Goal: Task Accomplishment & Management: Complete application form

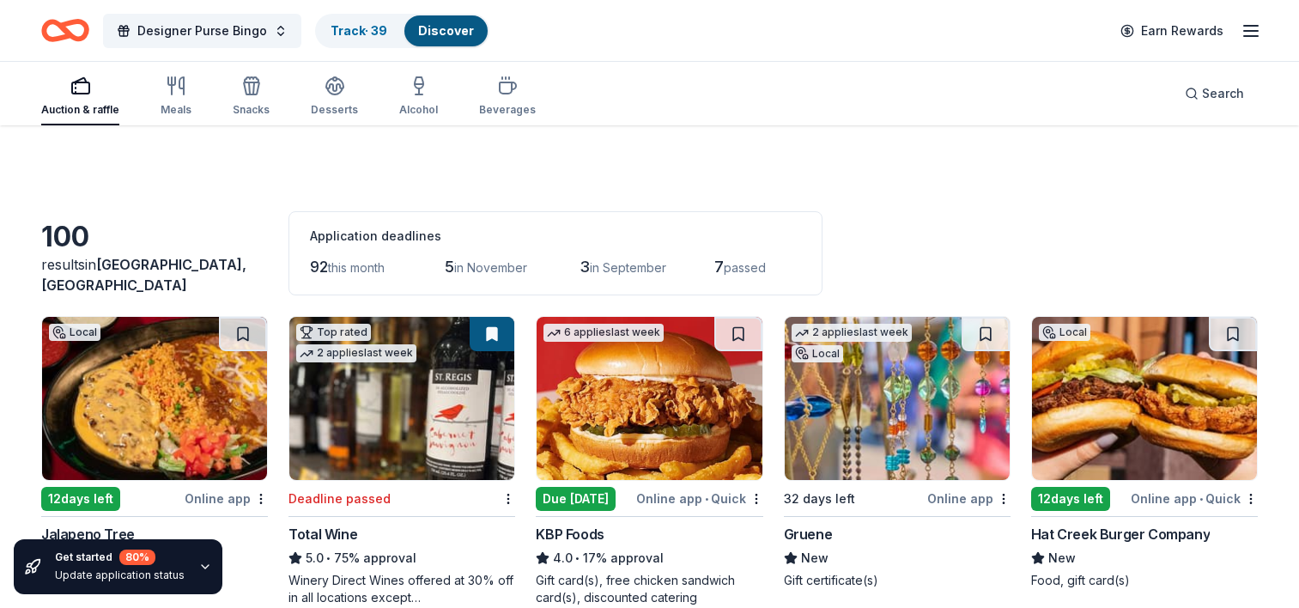
scroll to position [1837, 0]
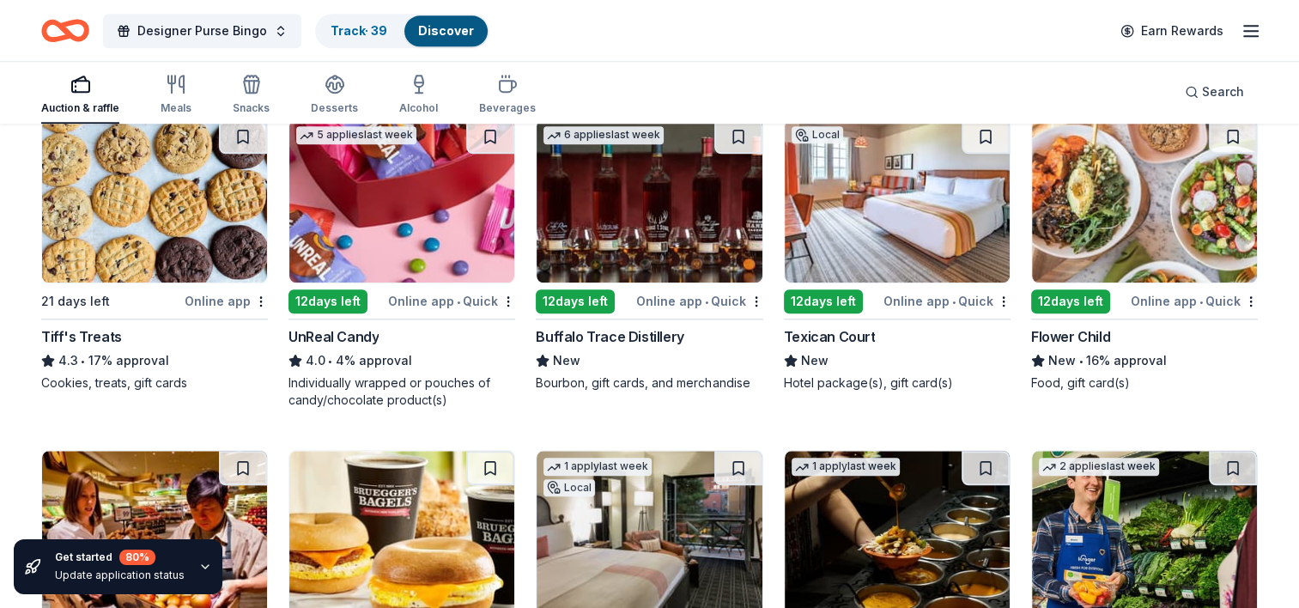
click at [1178, 179] on img at bounding box center [1144, 200] width 225 height 163
click at [1218, 132] on button at bounding box center [1233, 136] width 48 height 34
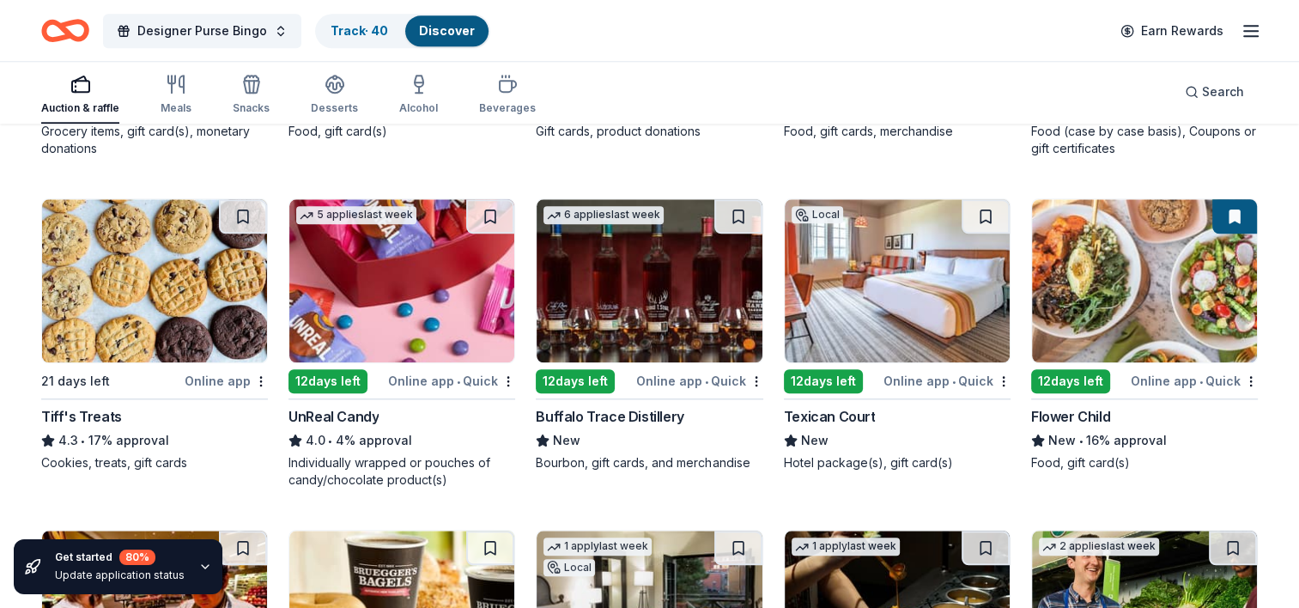
scroll to position [1759, 0]
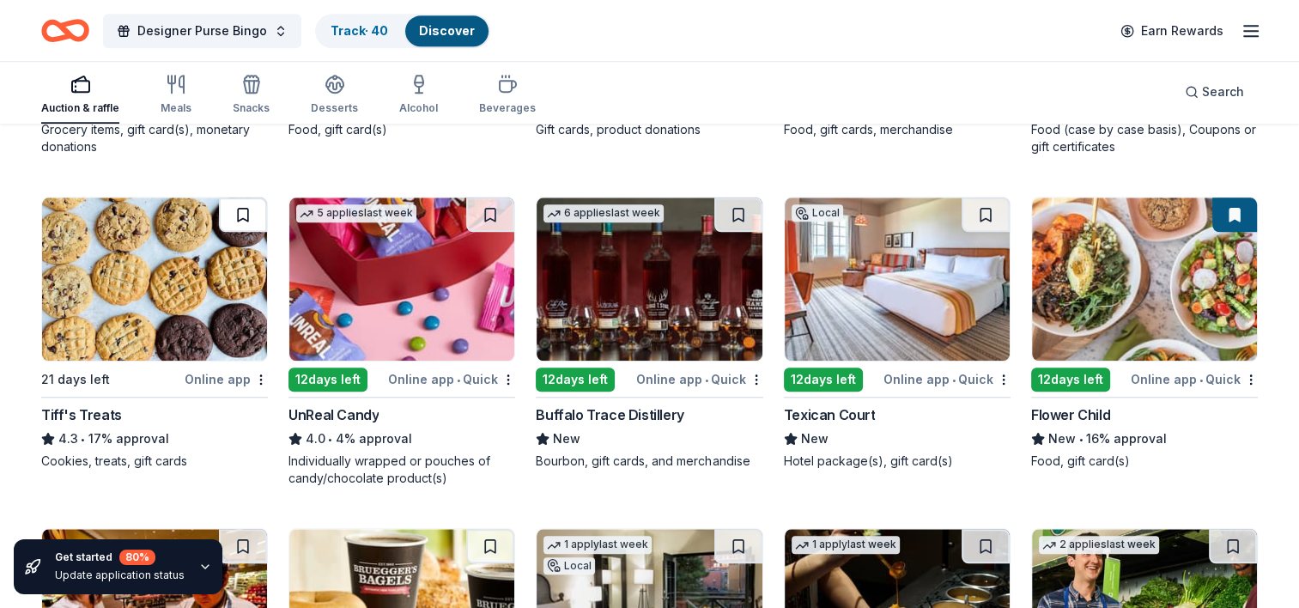
click at [247, 205] on button at bounding box center [243, 214] width 48 height 34
click at [656, 320] on img at bounding box center [649, 278] width 225 height 163
click at [740, 206] on button at bounding box center [738, 214] width 48 height 34
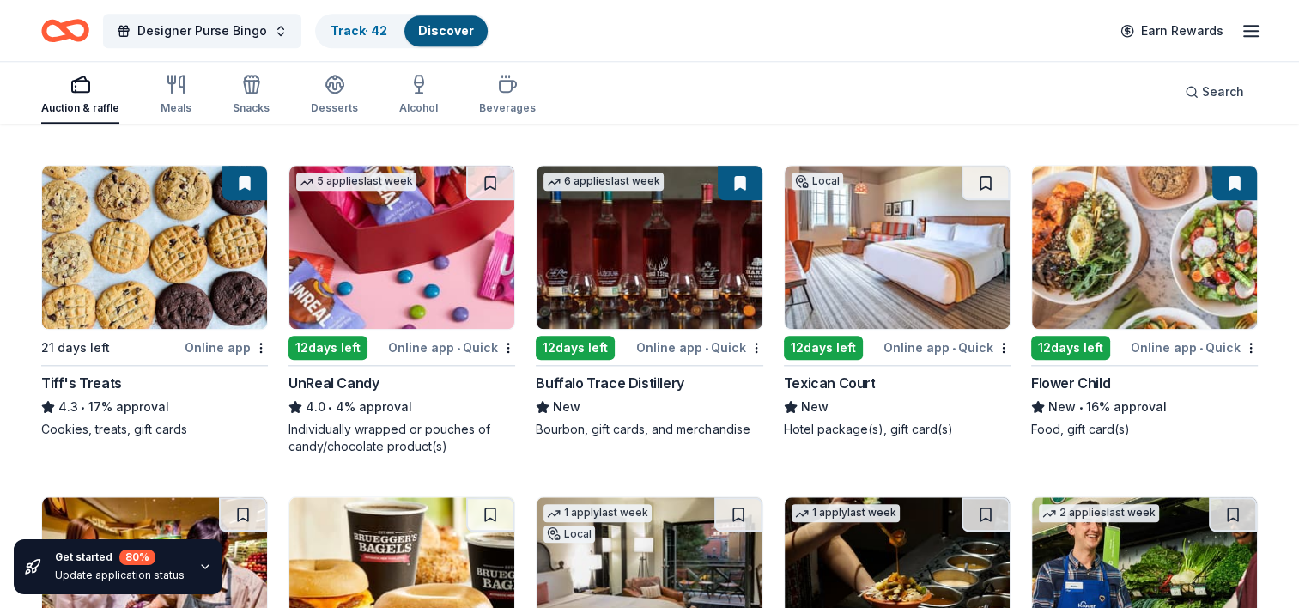
scroll to position [1793, 0]
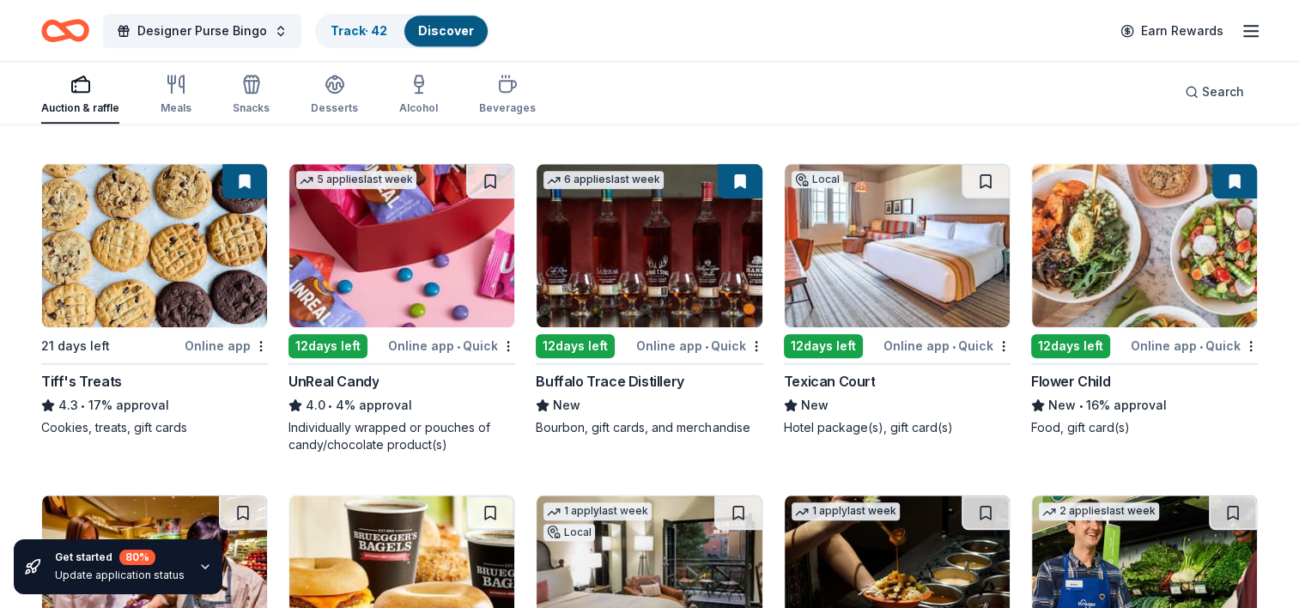
click at [926, 224] on img at bounding box center [897, 245] width 225 height 163
click at [982, 176] on button at bounding box center [986, 181] width 48 height 34
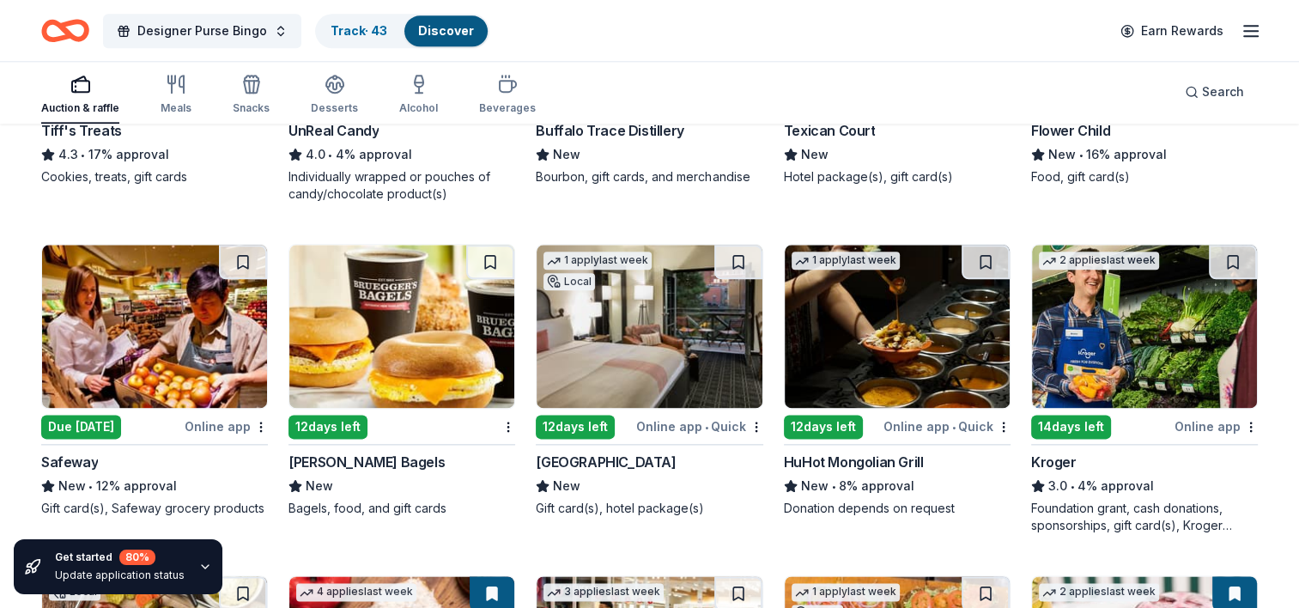
scroll to position [2048, 0]
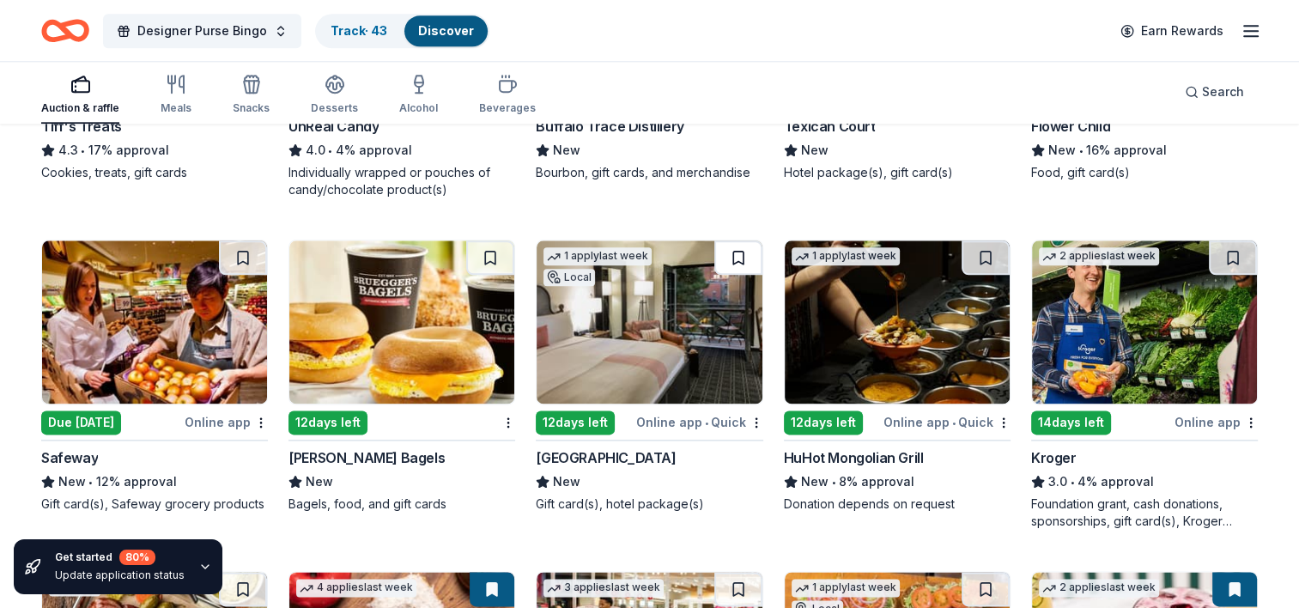
click at [733, 265] on button at bounding box center [738, 257] width 48 height 34
click at [419, 347] on img at bounding box center [401, 321] width 225 height 163
click at [831, 285] on img at bounding box center [897, 321] width 225 height 163
click at [985, 249] on button at bounding box center [986, 257] width 48 height 34
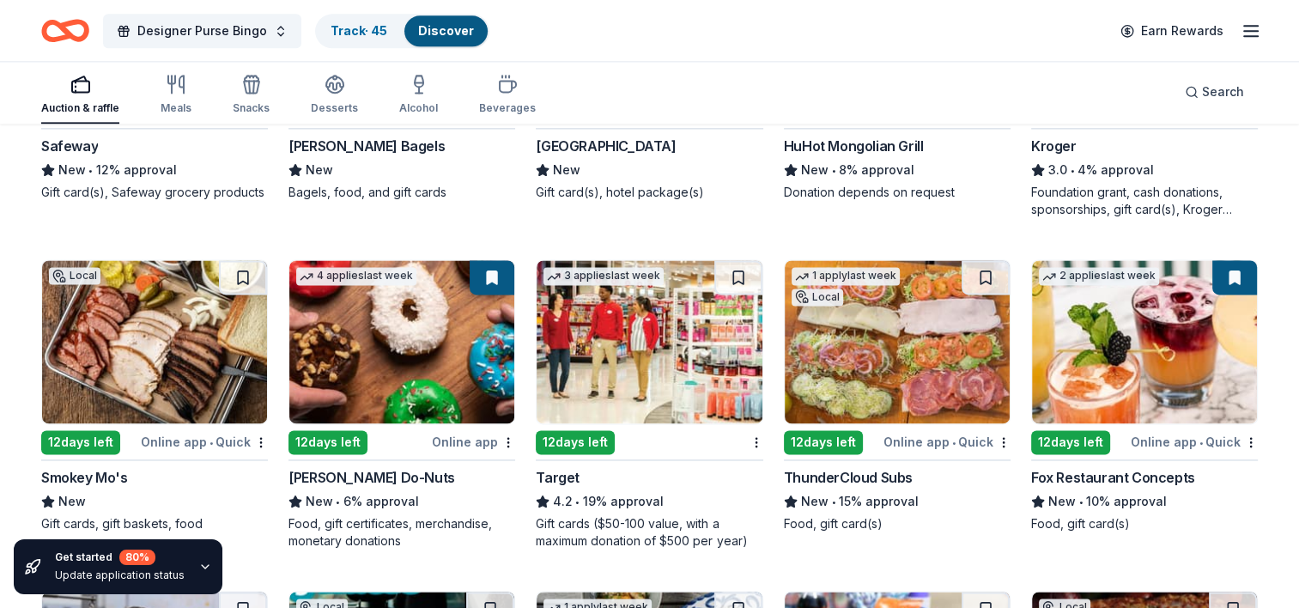
scroll to position [2365, 0]
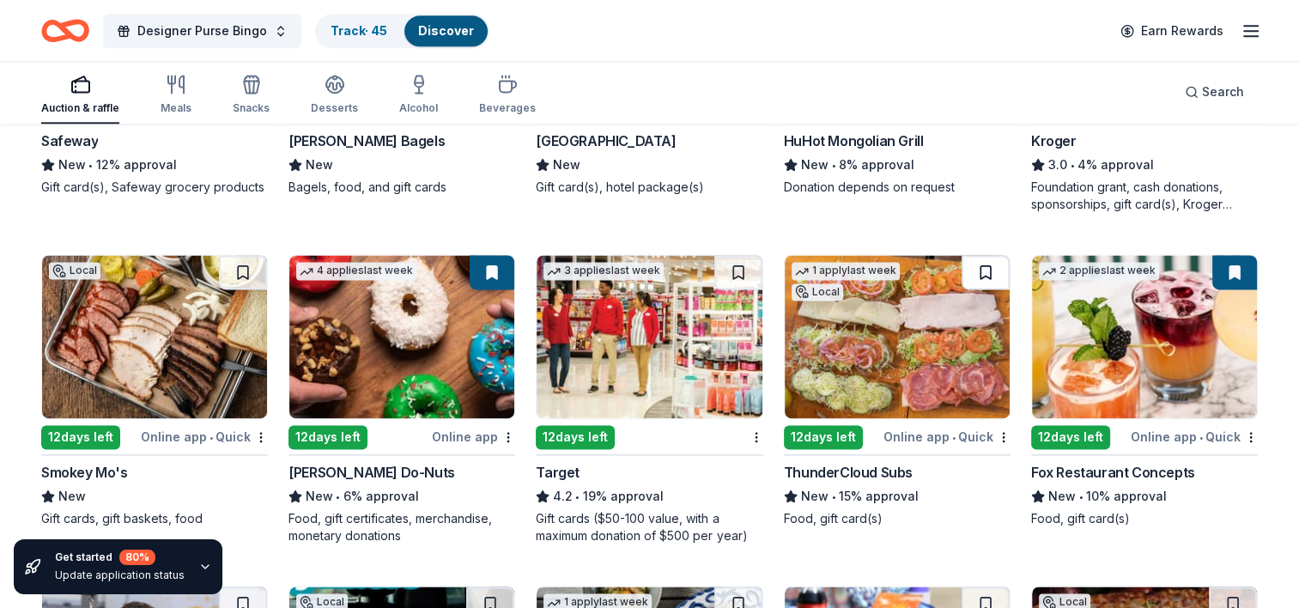
click at [993, 264] on button at bounding box center [986, 272] width 48 height 34
click at [124, 337] on img at bounding box center [154, 336] width 225 height 163
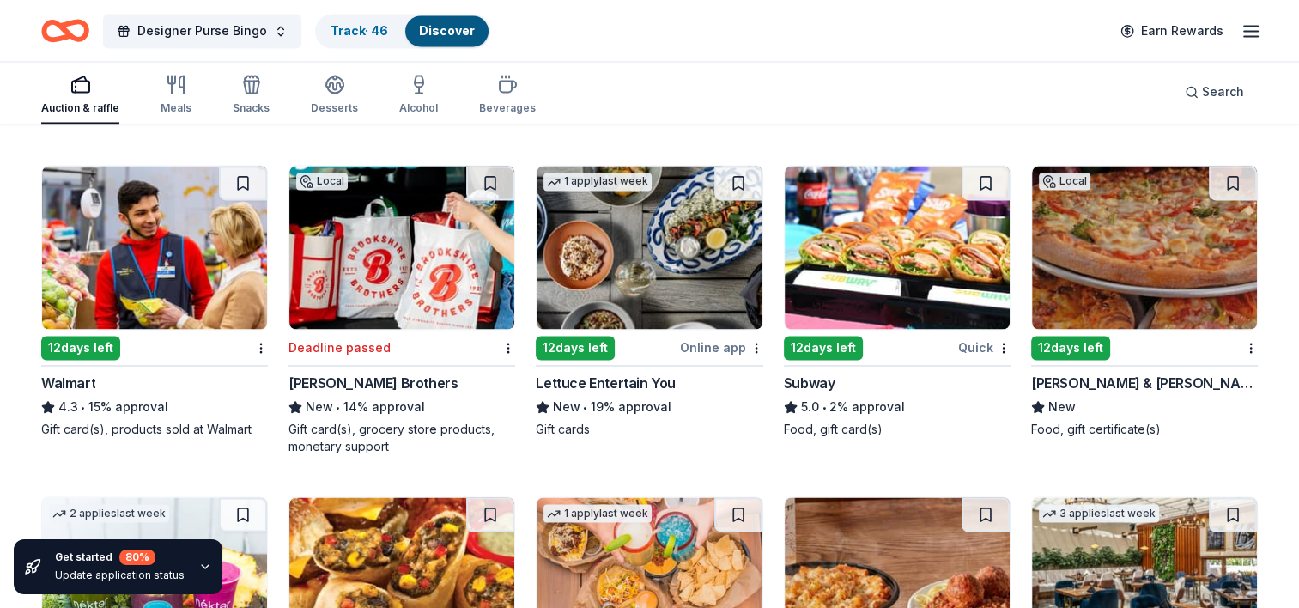
scroll to position [2786, 0]
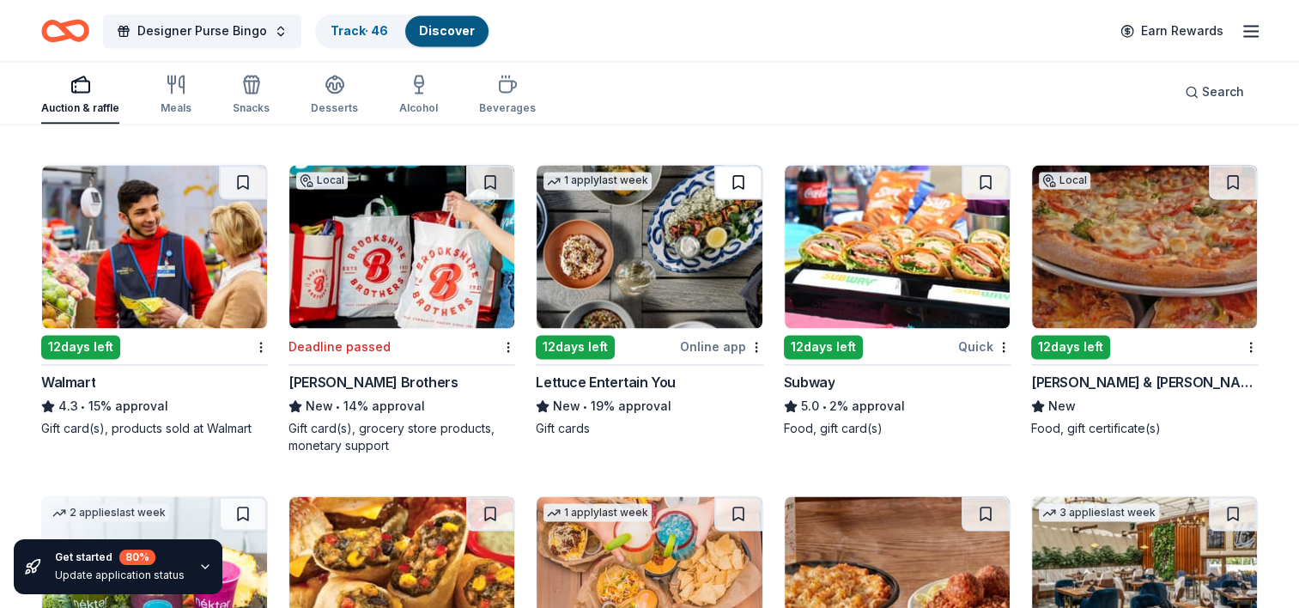
click at [735, 180] on button at bounding box center [738, 182] width 48 height 34
click at [1095, 253] on img at bounding box center [1144, 246] width 225 height 163
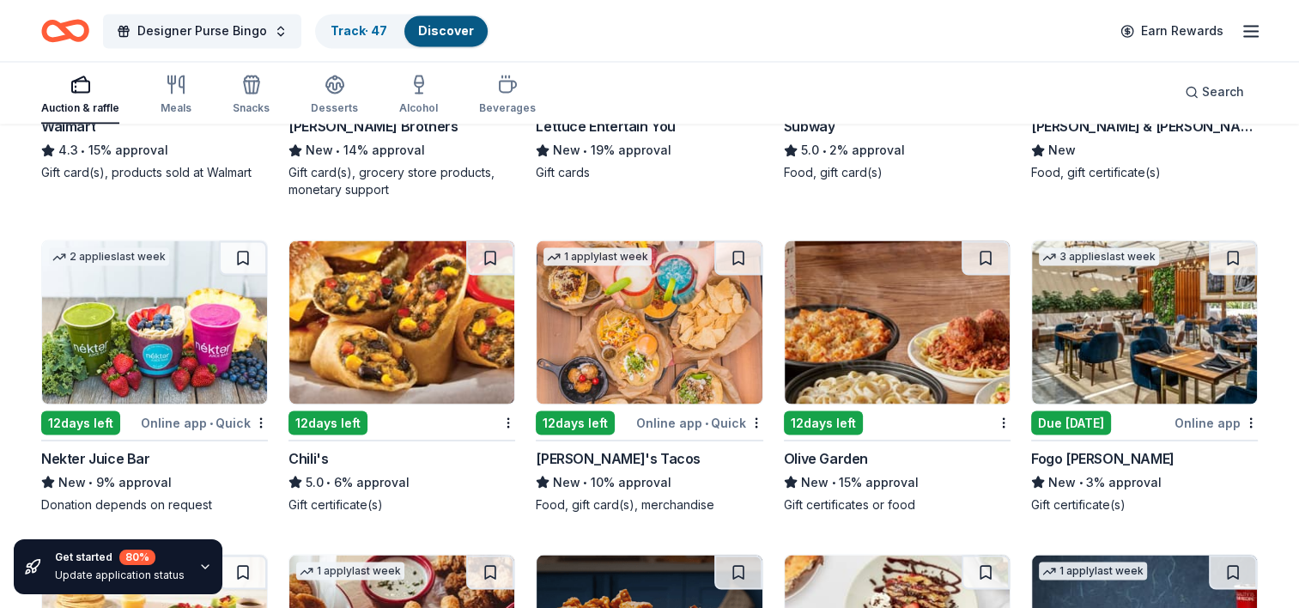
scroll to position [3044, 0]
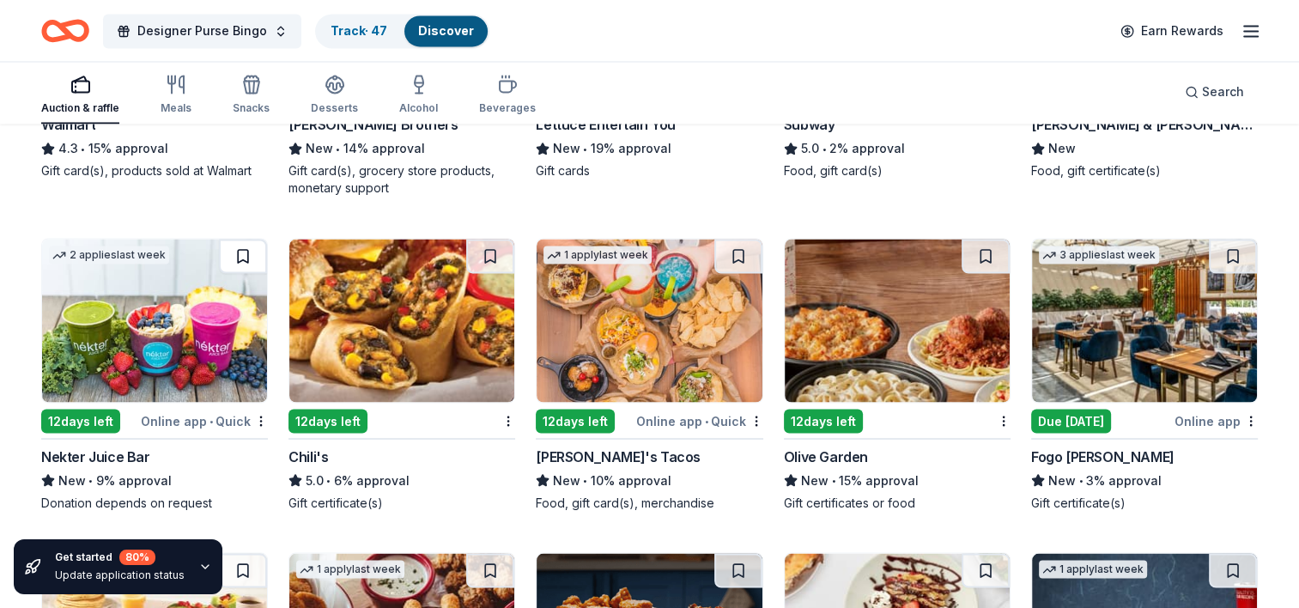
click at [238, 243] on button at bounding box center [243, 256] width 48 height 34
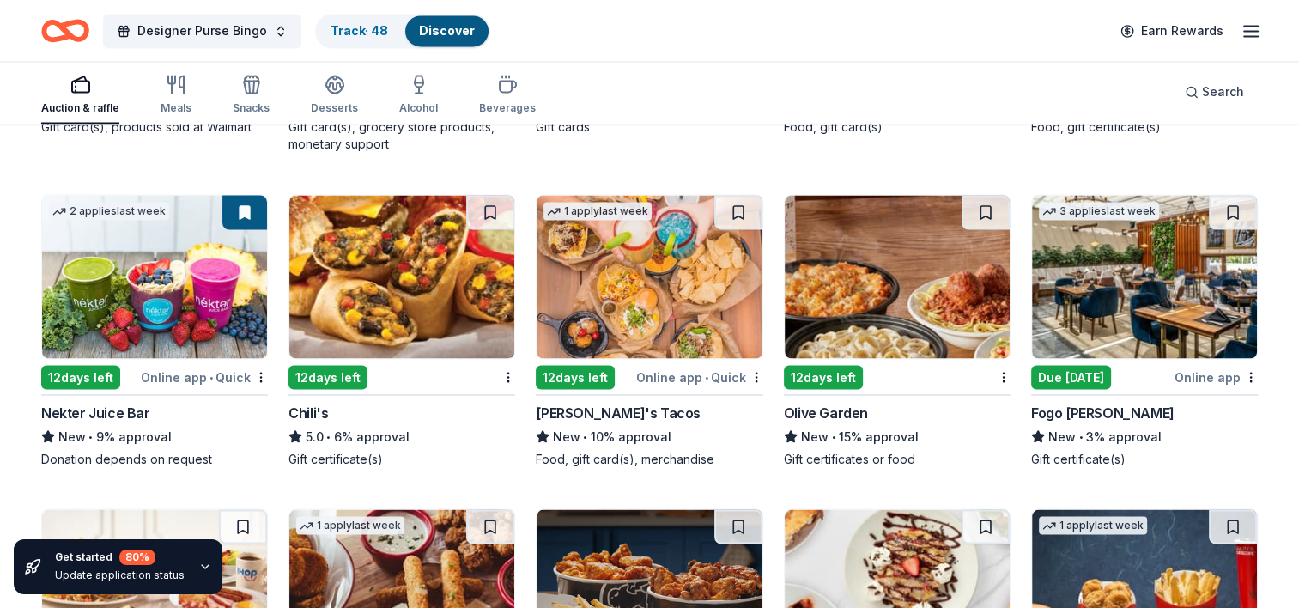
scroll to position [3091, 0]
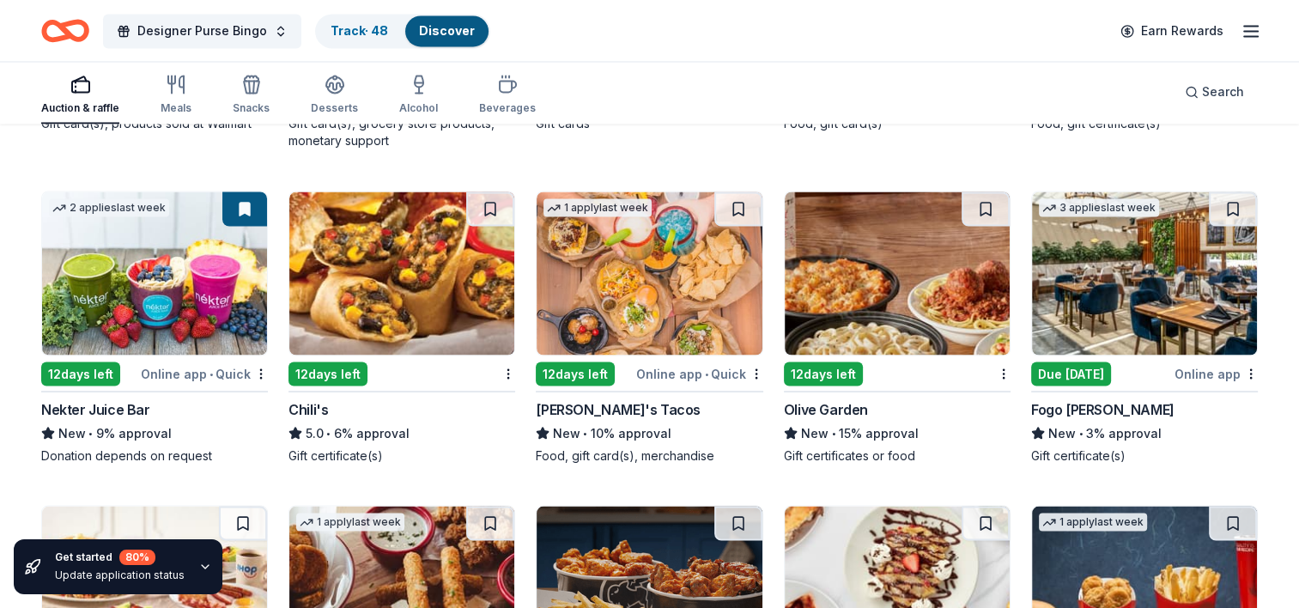
click at [1113, 283] on img at bounding box center [1144, 272] width 225 height 163
drag, startPoint x: 927, startPoint y: 286, endPoint x: 856, endPoint y: 276, distance: 71.9
click at [856, 276] on img at bounding box center [897, 272] width 225 height 163
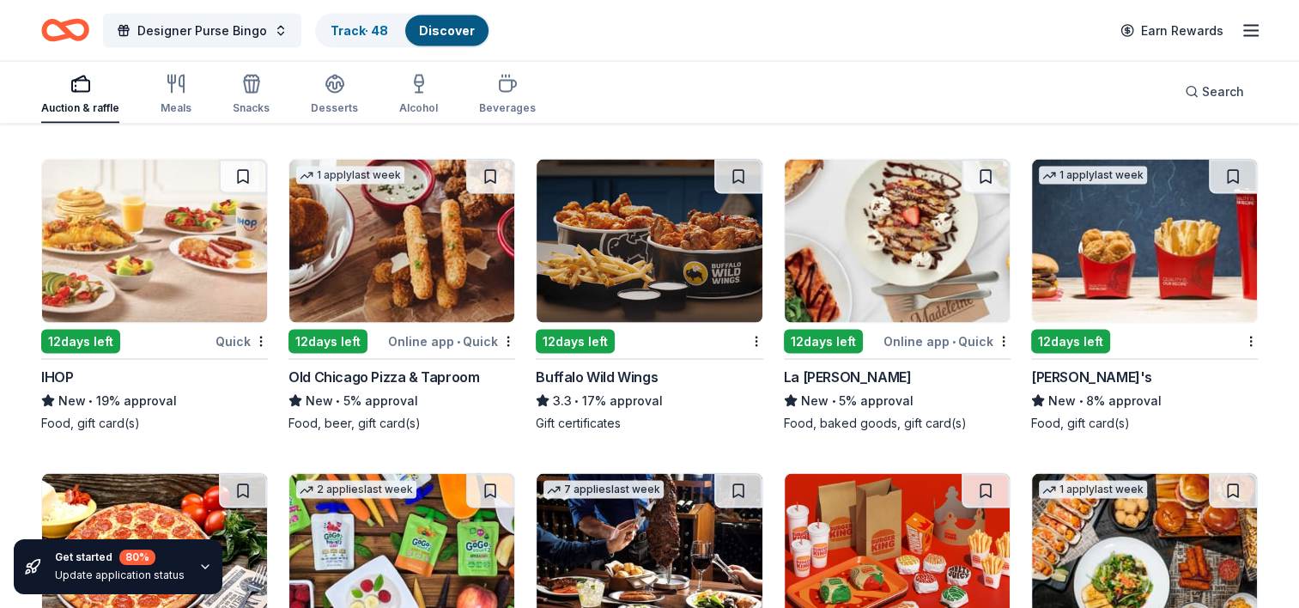
scroll to position [3438, 0]
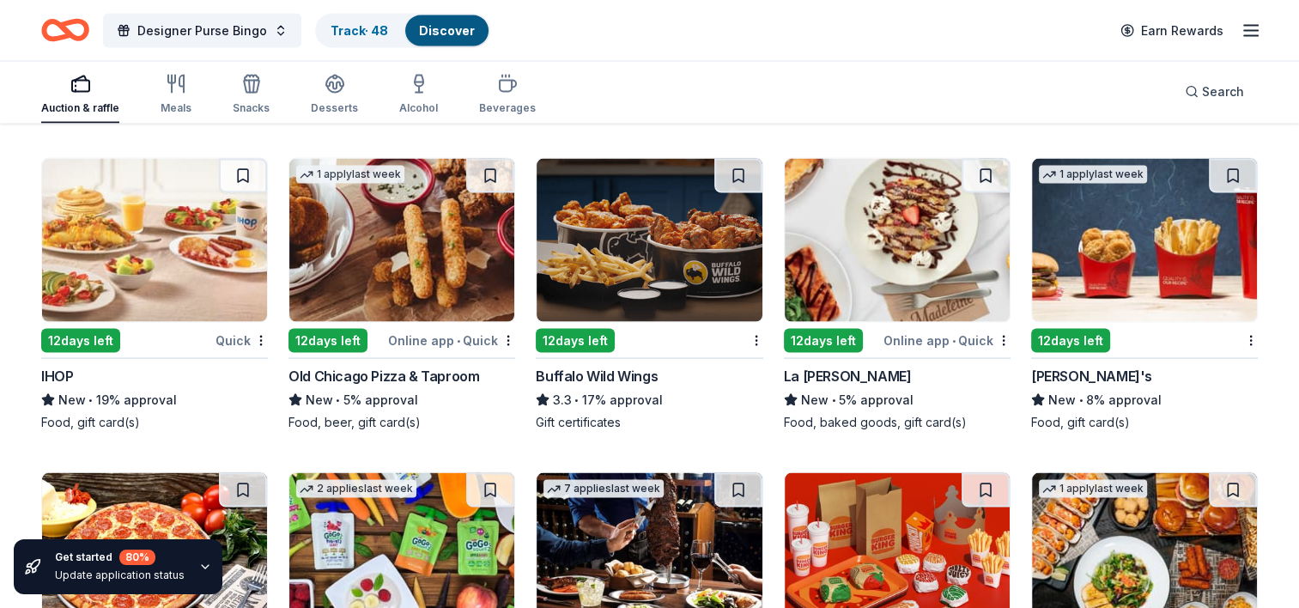
drag, startPoint x: 1128, startPoint y: 277, endPoint x: 1181, endPoint y: 250, distance: 59.9
click at [1181, 250] on img at bounding box center [1144, 240] width 225 height 163
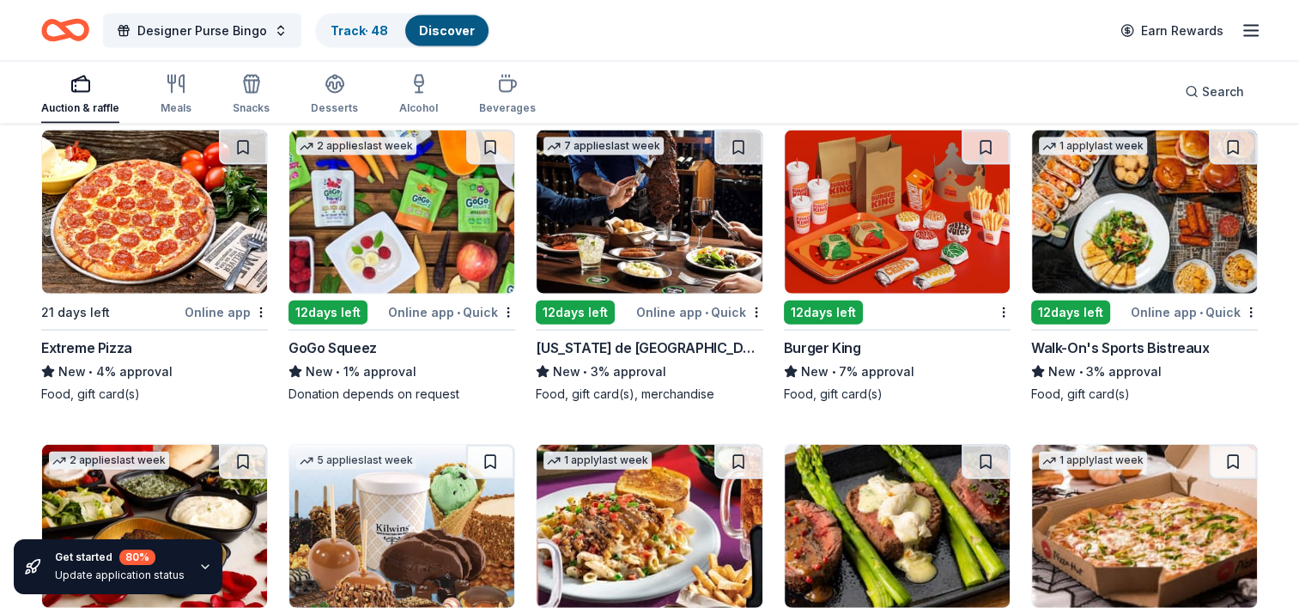
scroll to position [3787, 0]
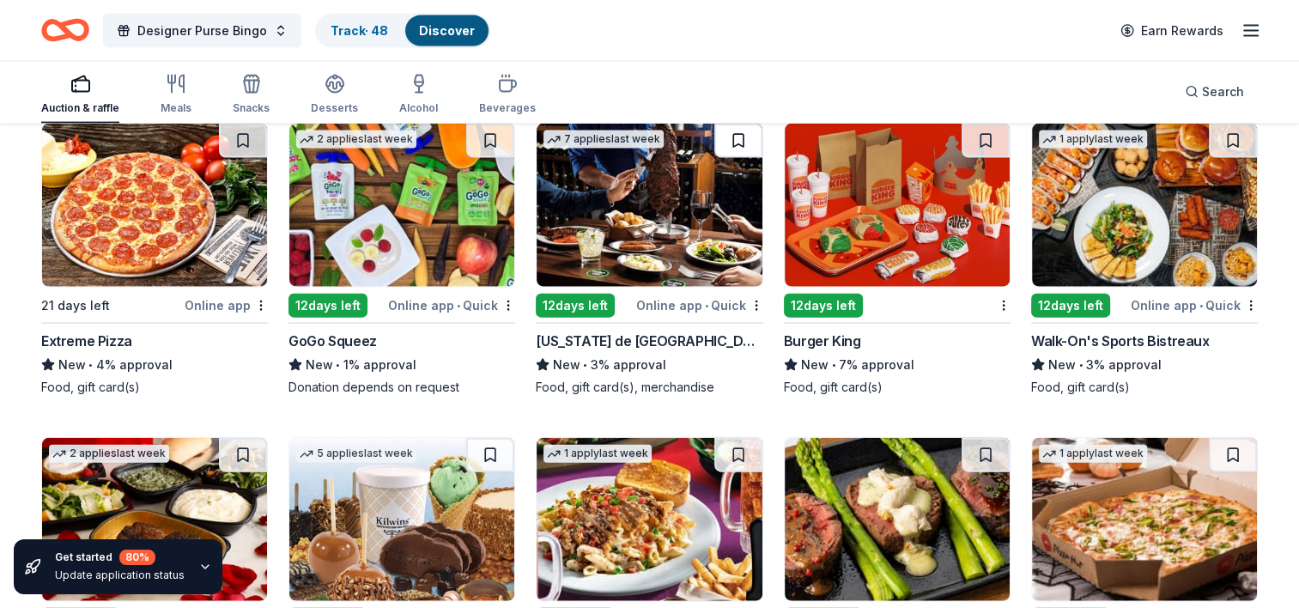
click at [735, 139] on button at bounding box center [738, 141] width 48 height 34
click at [234, 131] on button at bounding box center [243, 141] width 48 height 34
click at [1230, 143] on button at bounding box center [1233, 141] width 48 height 34
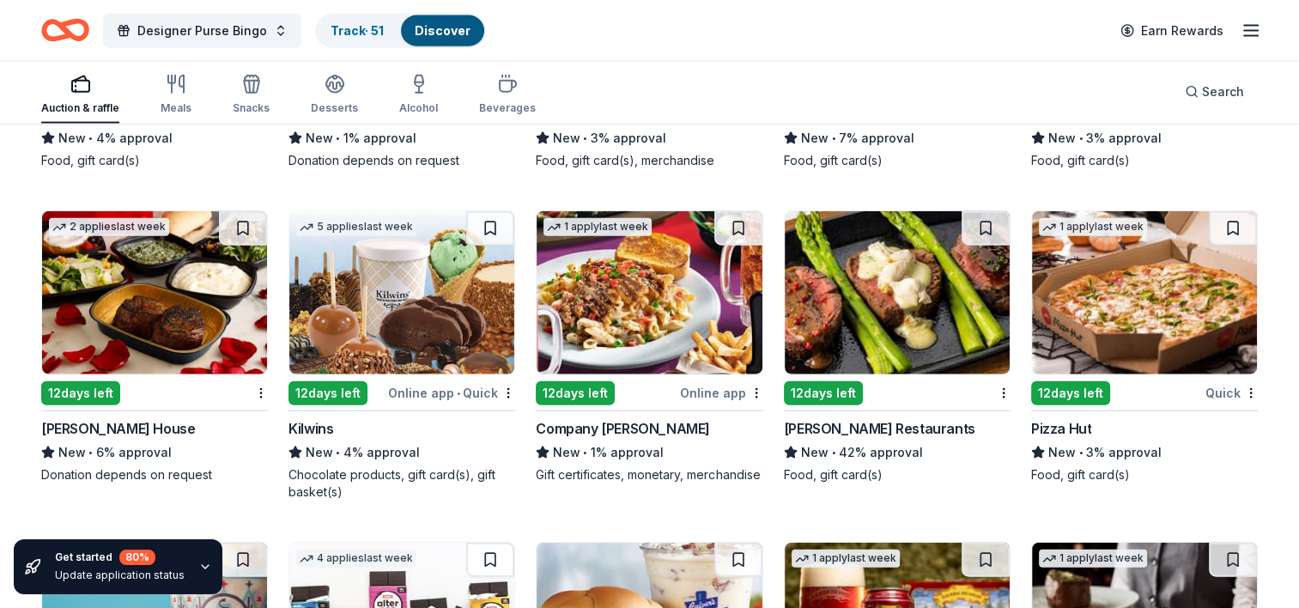
scroll to position [4017, 0]
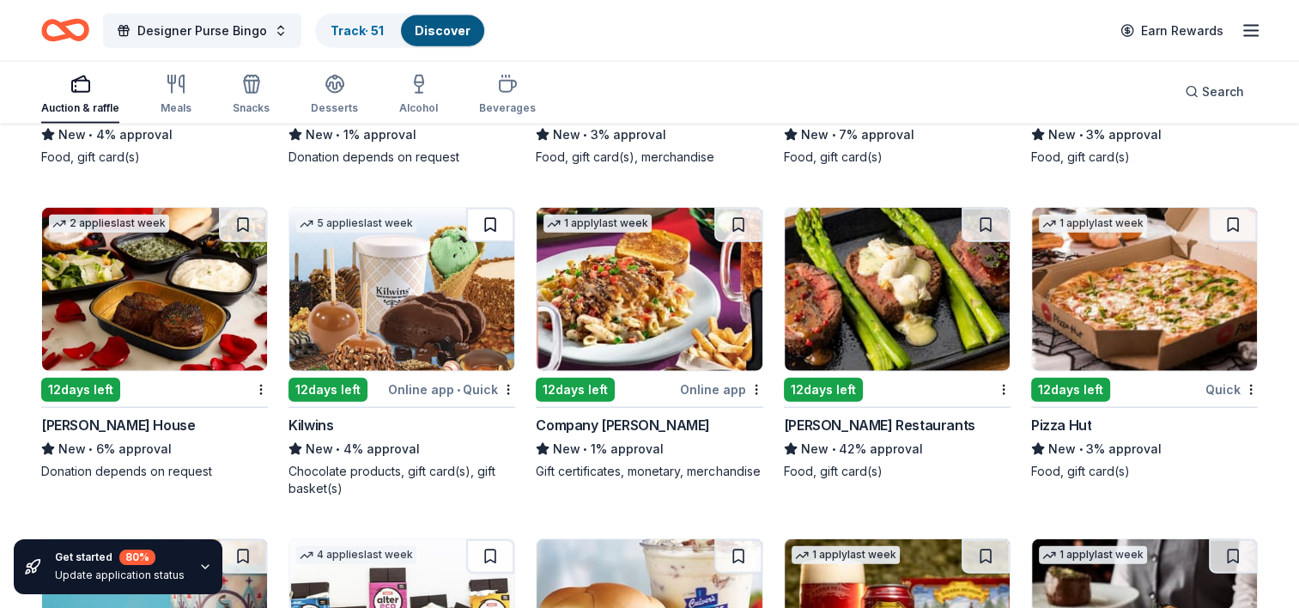
click at [501, 217] on button at bounding box center [490, 225] width 48 height 34
click at [1233, 227] on button at bounding box center [1233, 225] width 48 height 34
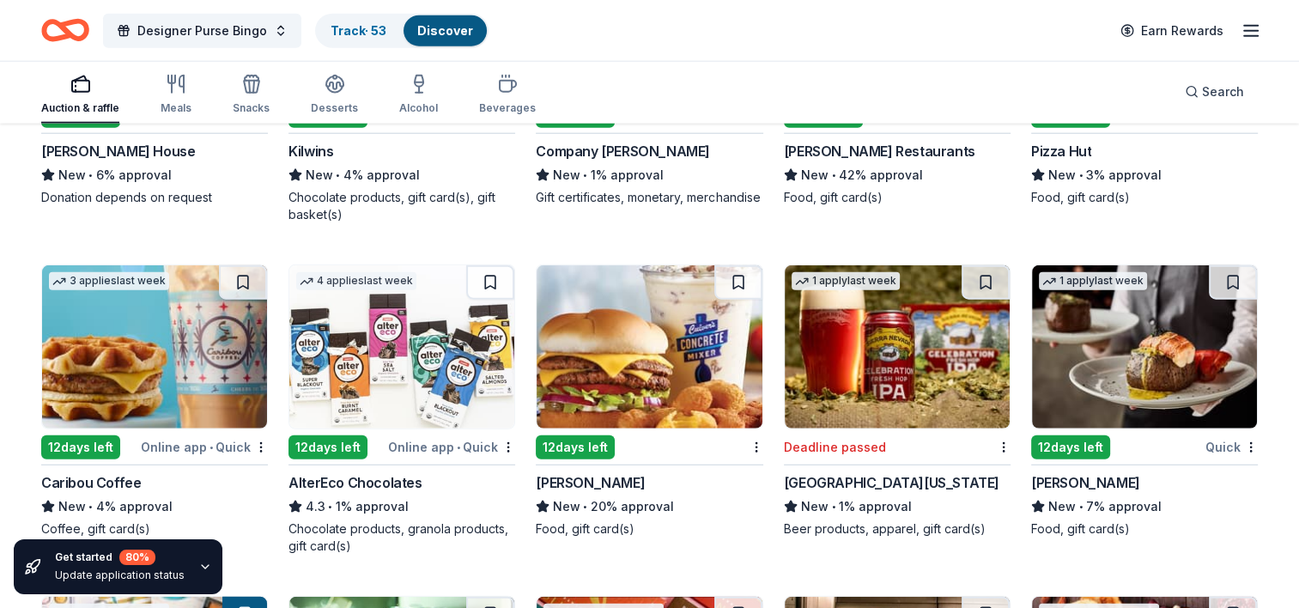
scroll to position [4292, 0]
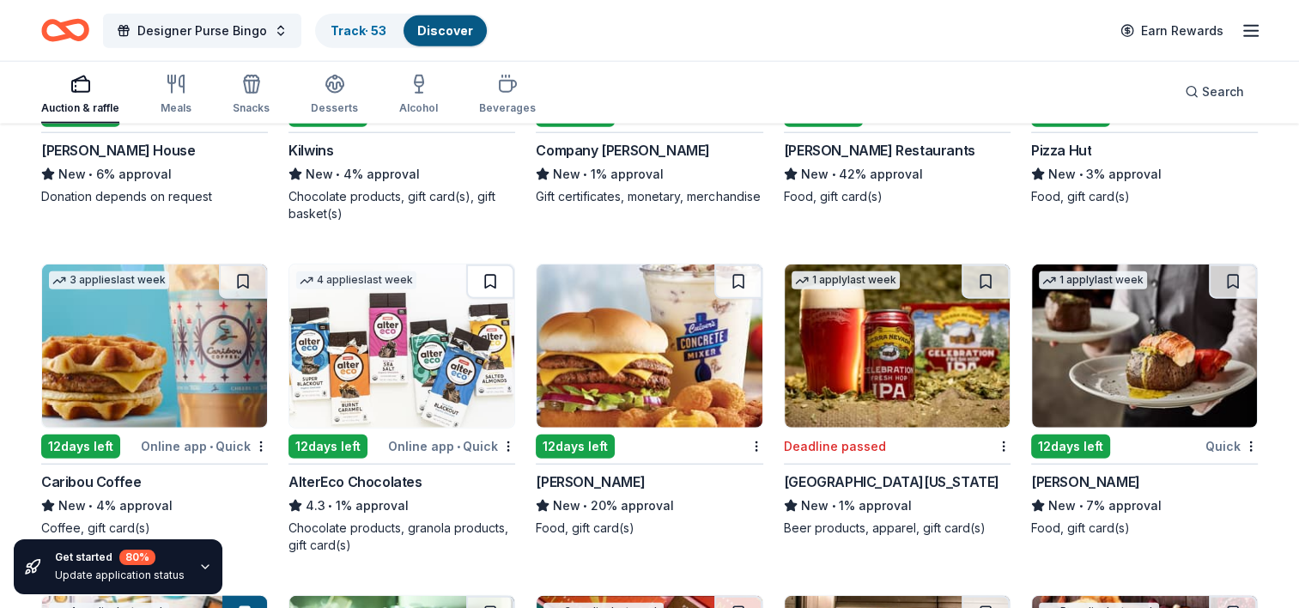
click at [500, 266] on button at bounding box center [490, 281] width 48 height 34
click at [234, 270] on button at bounding box center [243, 281] width 48 height 34
click at [608, 331] on img at bounding box center [649, 345] width 225 height 163
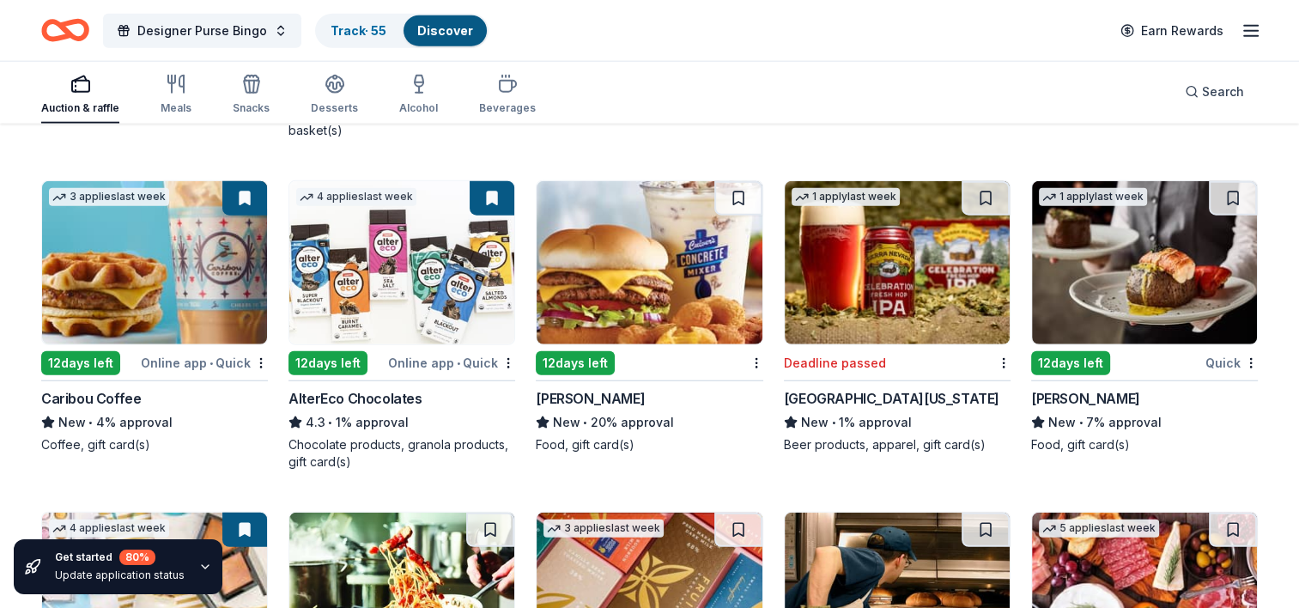
scroll to position [4396, 0]
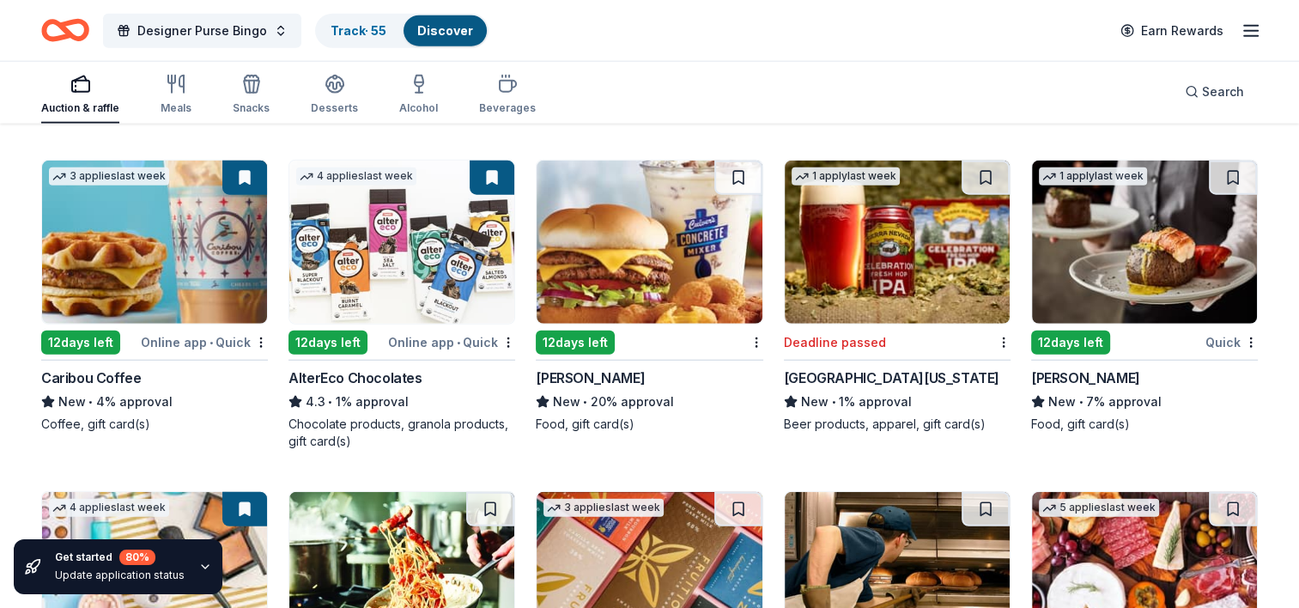
click at [1111, 244] on img at bounding box center [1144, 242] width 225 height 163
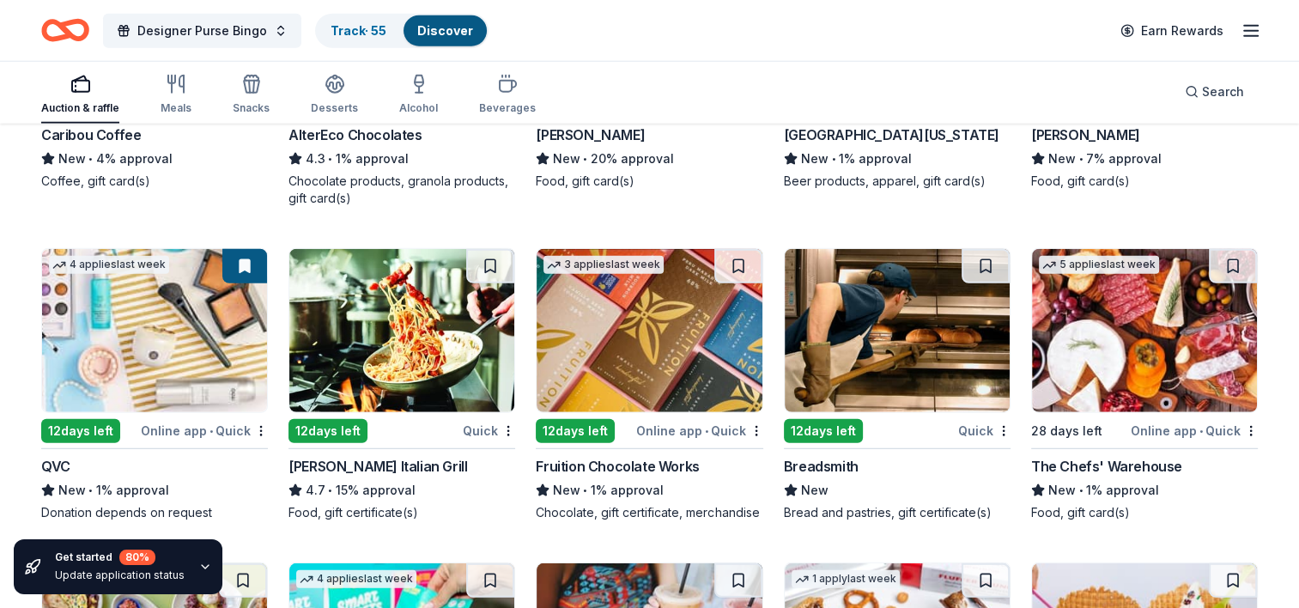
scroll to position [4644, 0]
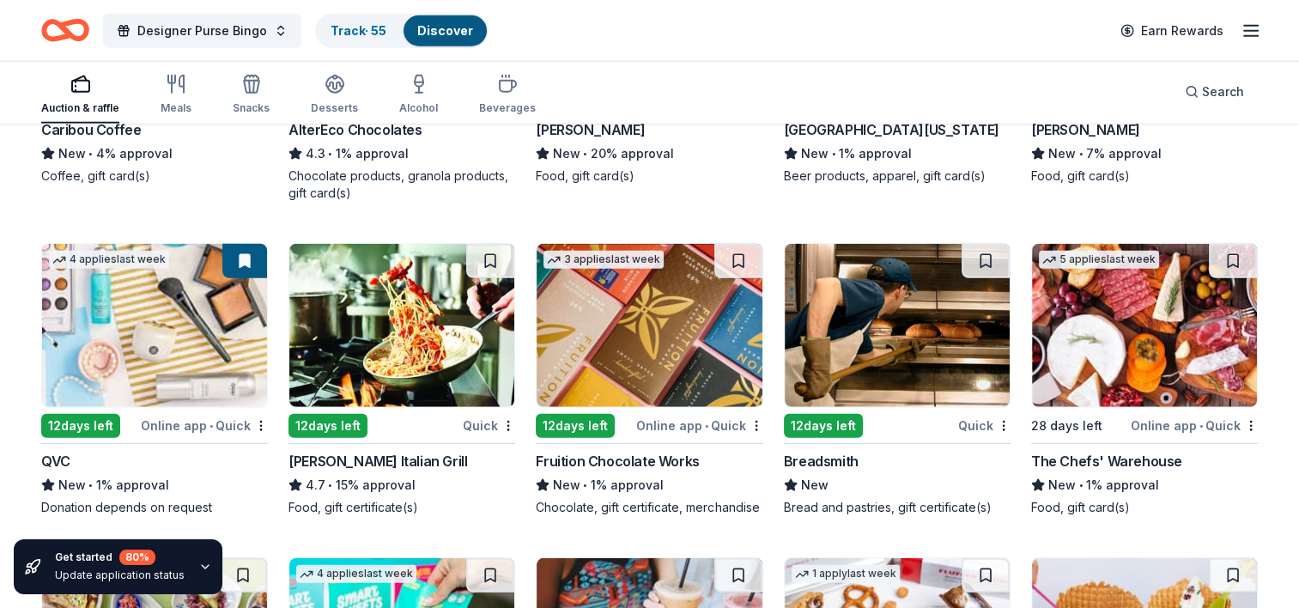
click at [372, 330] on img at bounding box center [401, 325] width 225 height 163
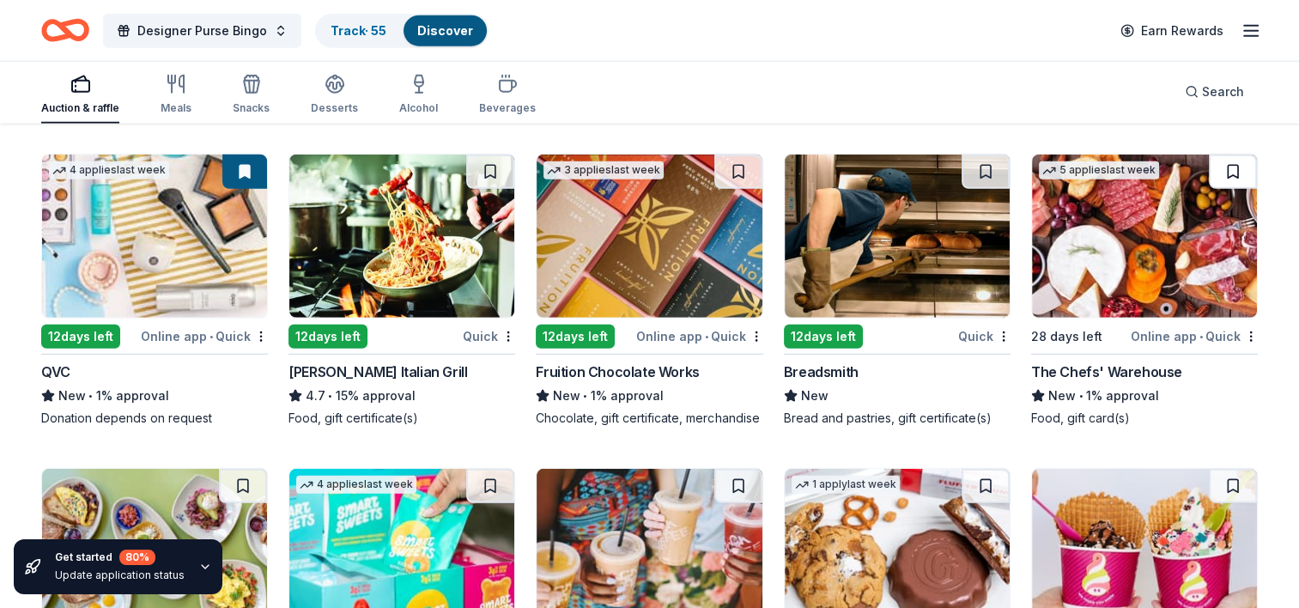
click at [1231, 172] on button at bounding box center [1233, 172] width 48 height 34
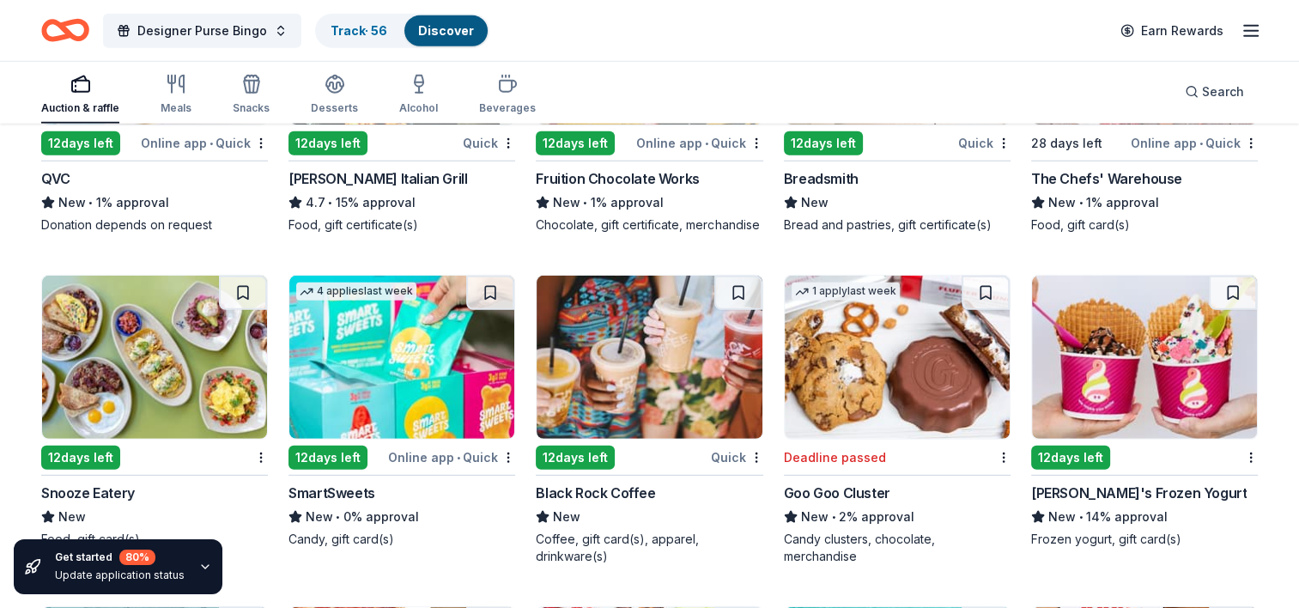
scroll to position [4933, 0]
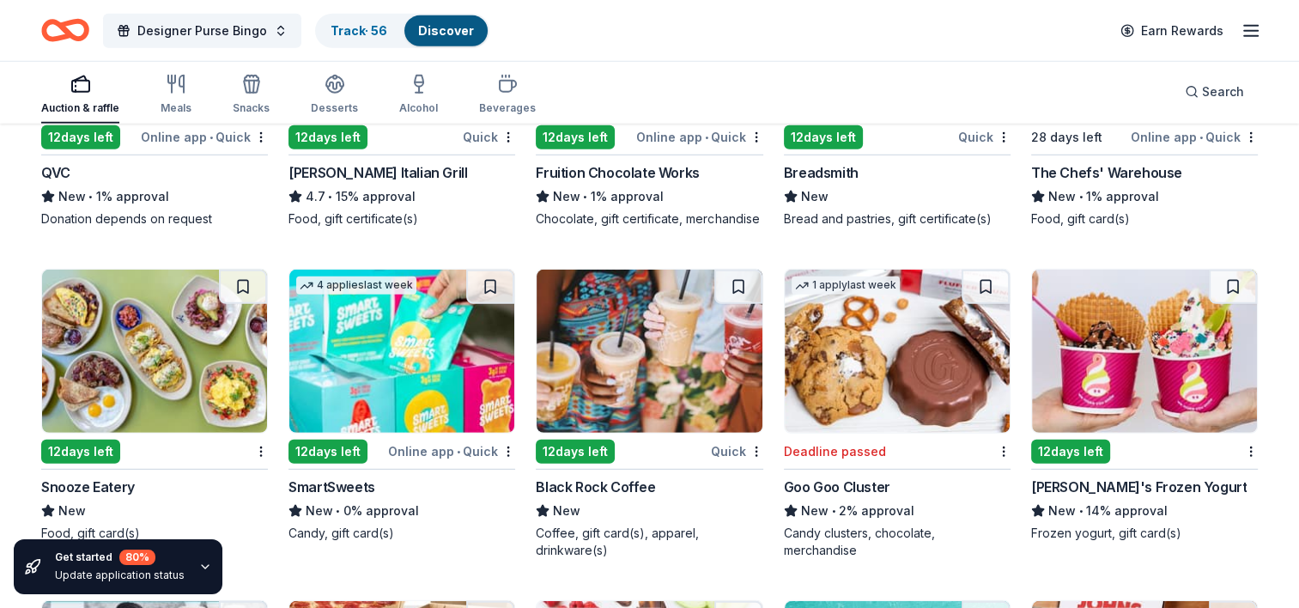
click at [117, 326] on img at bounding box center [154, 351] width 225 height 163
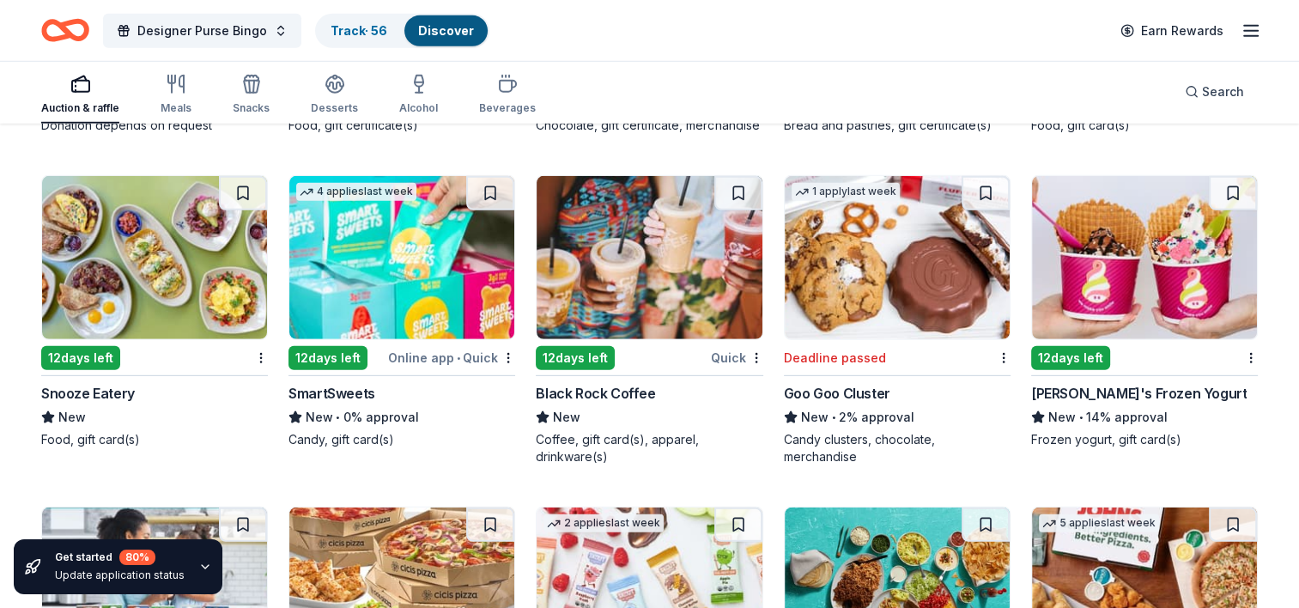
scroll to position [5029, 0]
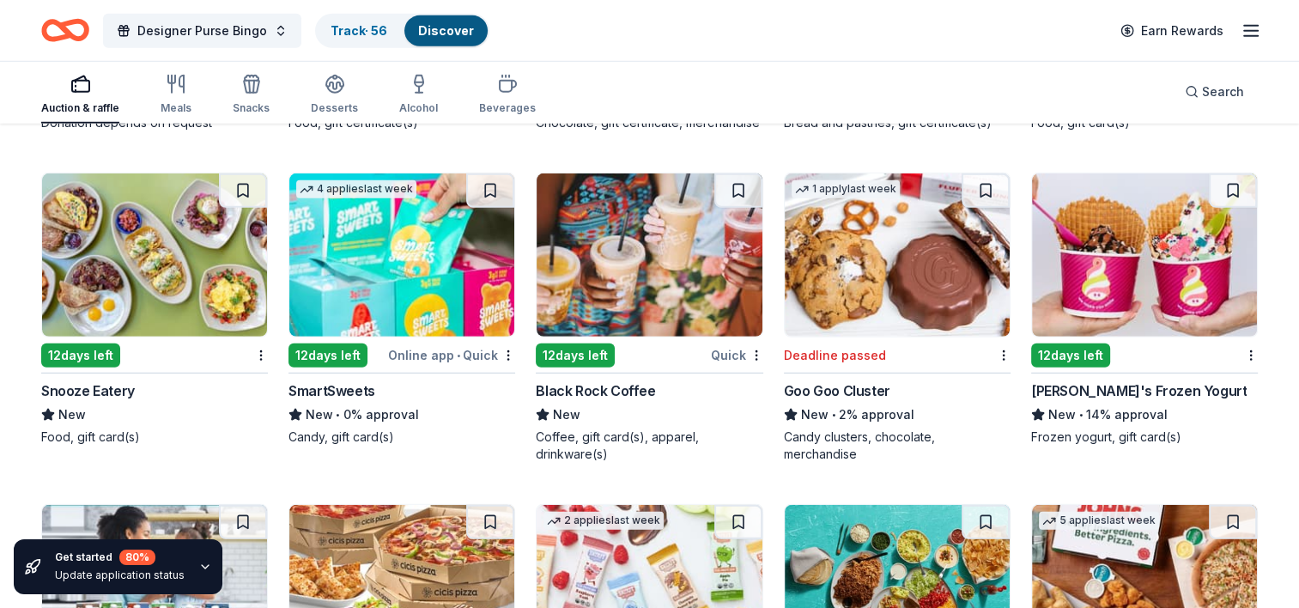
click at [646, 282] on img at bounding box center [649, 254] width 225 height 163
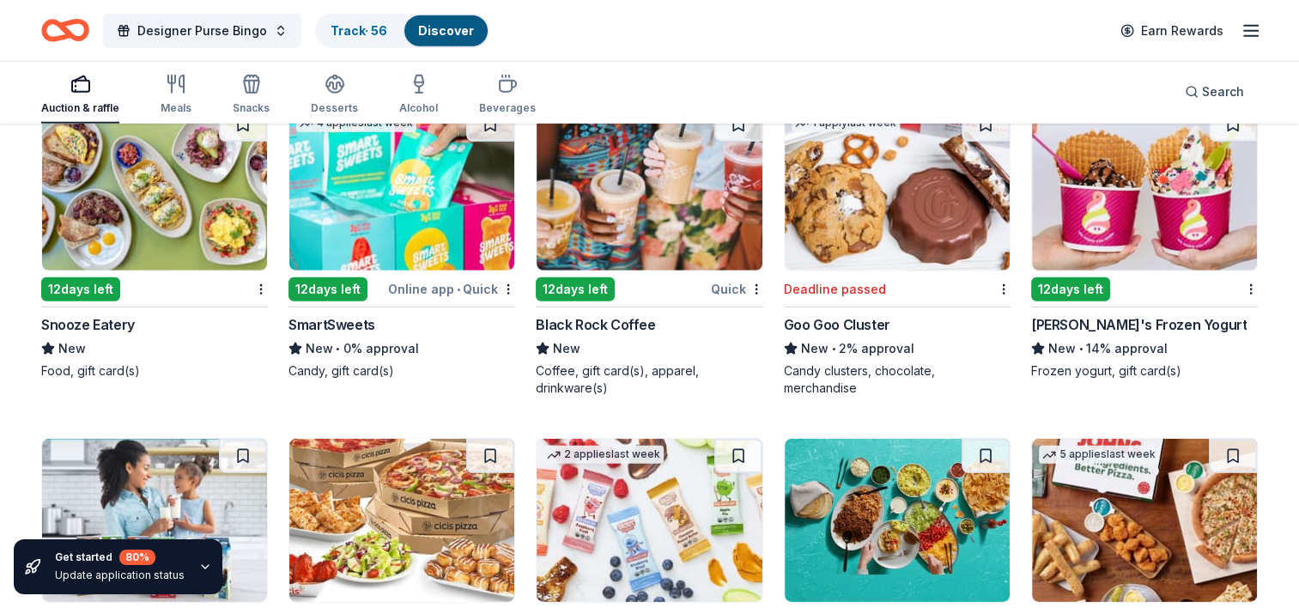
scroll to position [5030, 0]
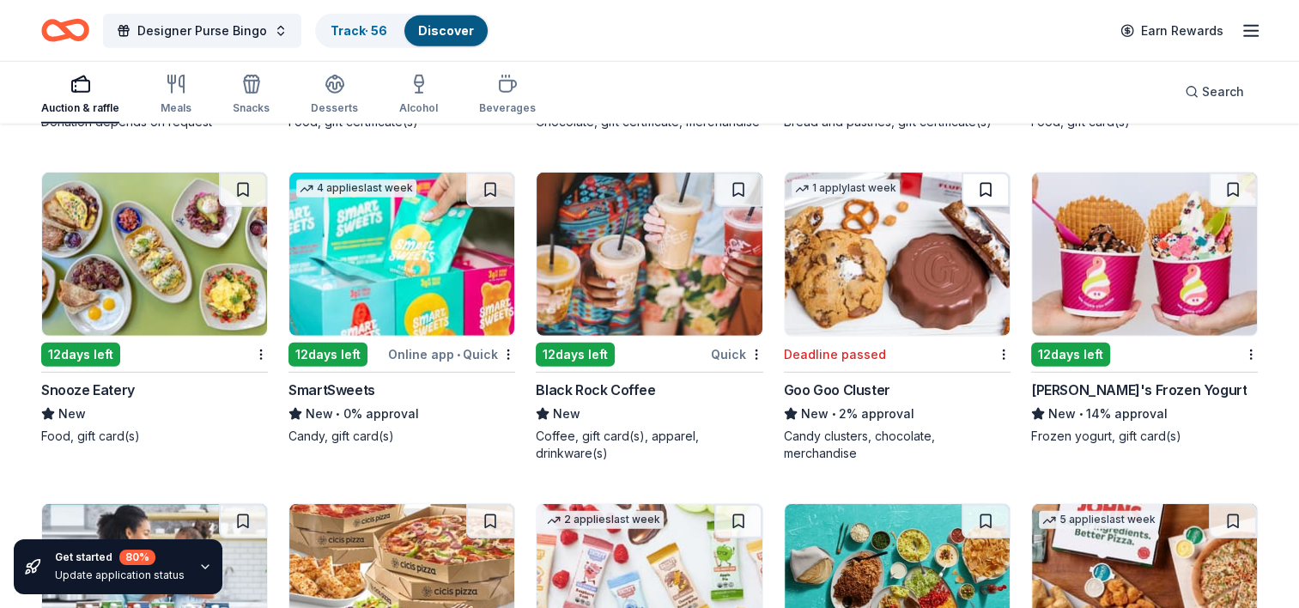
click at [981, 182] on button at bounding box center [986, 190] width 48 height 34
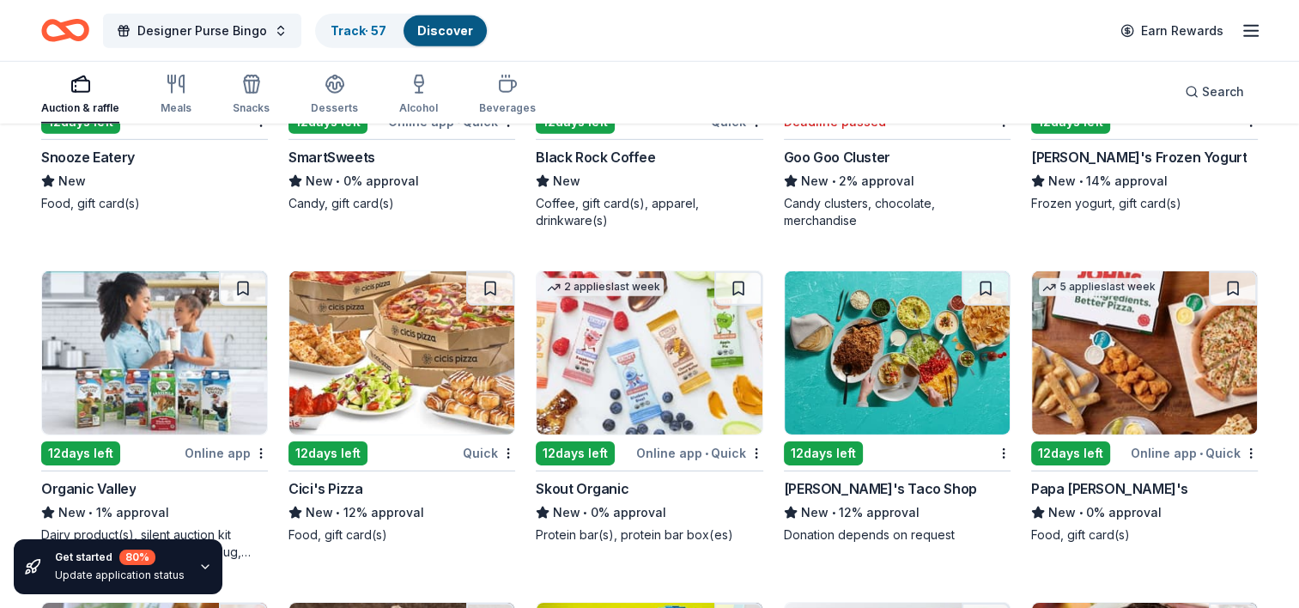
scroll to position [5267, 0]
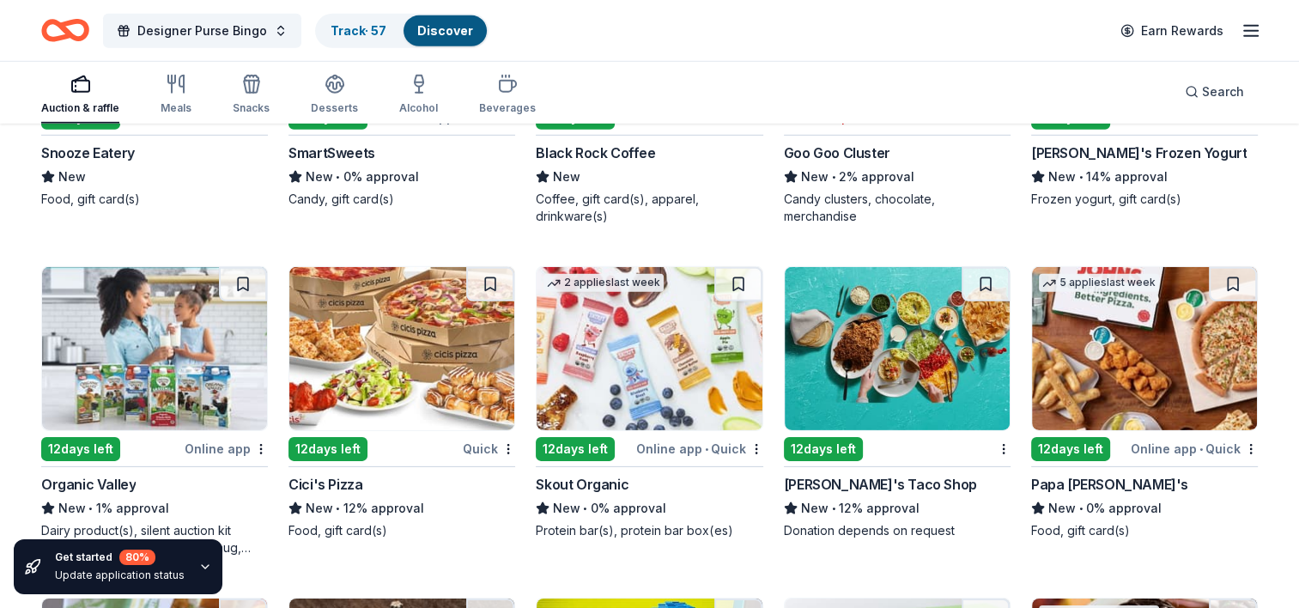
drag, startPoint x: 433, startPoint y: 352, endPoint x: 383, endPoint y: 379, distance: 56.5
click at [383, 379] on img at bounding box center [401, 348] width 225 height 163
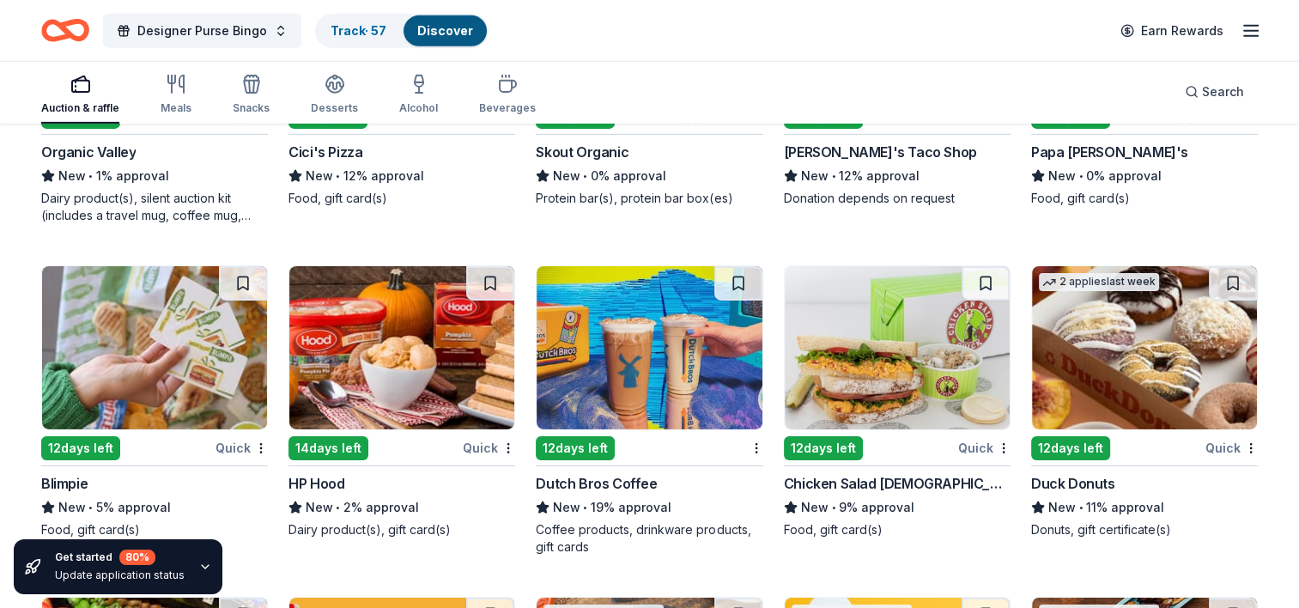
scroll to position [5620, 0]
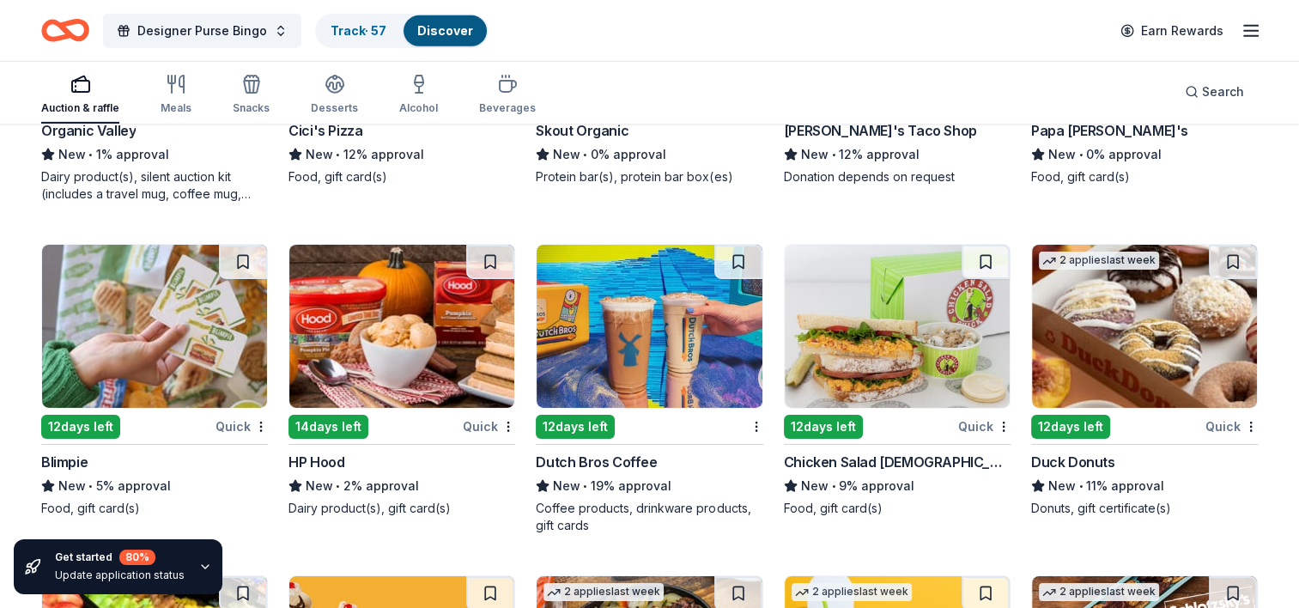
drag, startPoint x: 604, startPoint y: 288, endPoint x: 574, endPoint y: 329, distance: 50.8
click at [574, 329] on img at bounding box center [649, 326] width 225 height 163
click at [656, 291] on img at bounding box center [649, 326] width 225 height 163
click at [893, 340] on img at bounding box center [897, 326] width 225 height 163
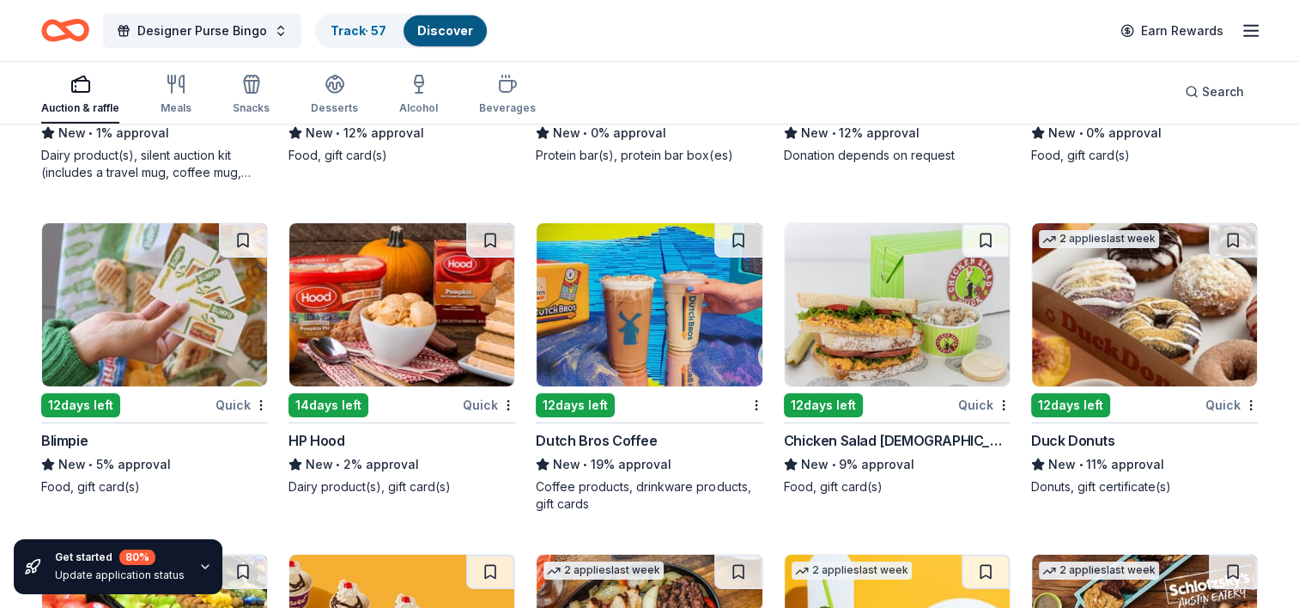
scroll to position [5629, 0]
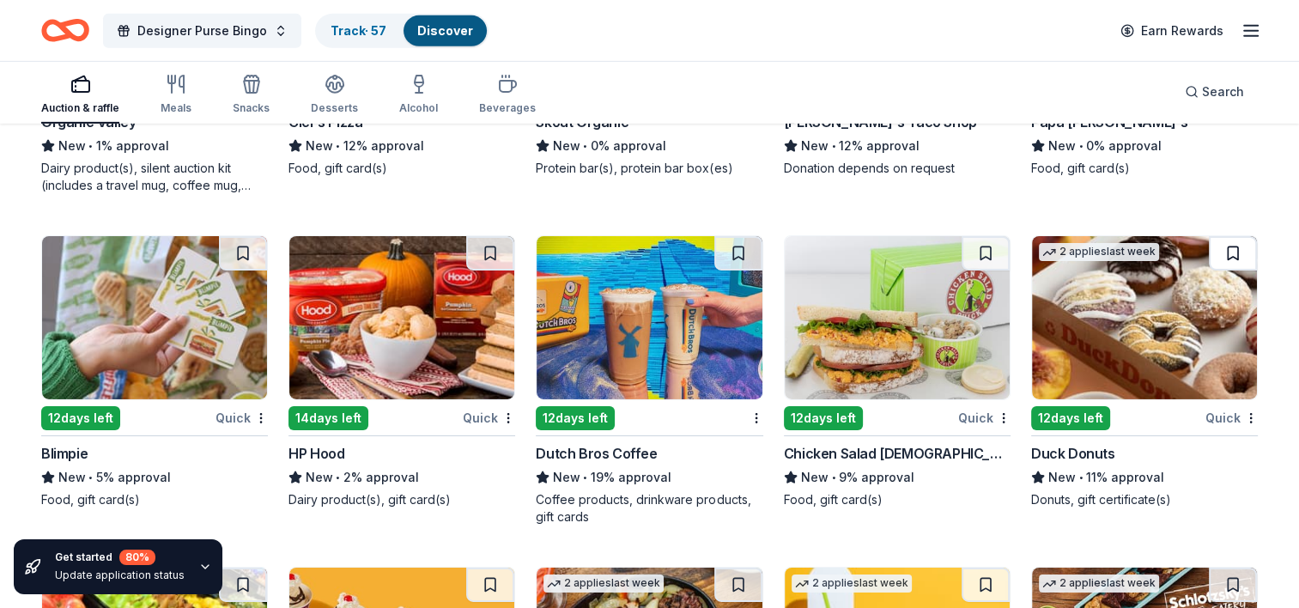
click at [1221, 244] on button at bounding box center [1233, 253] width 48 height 34
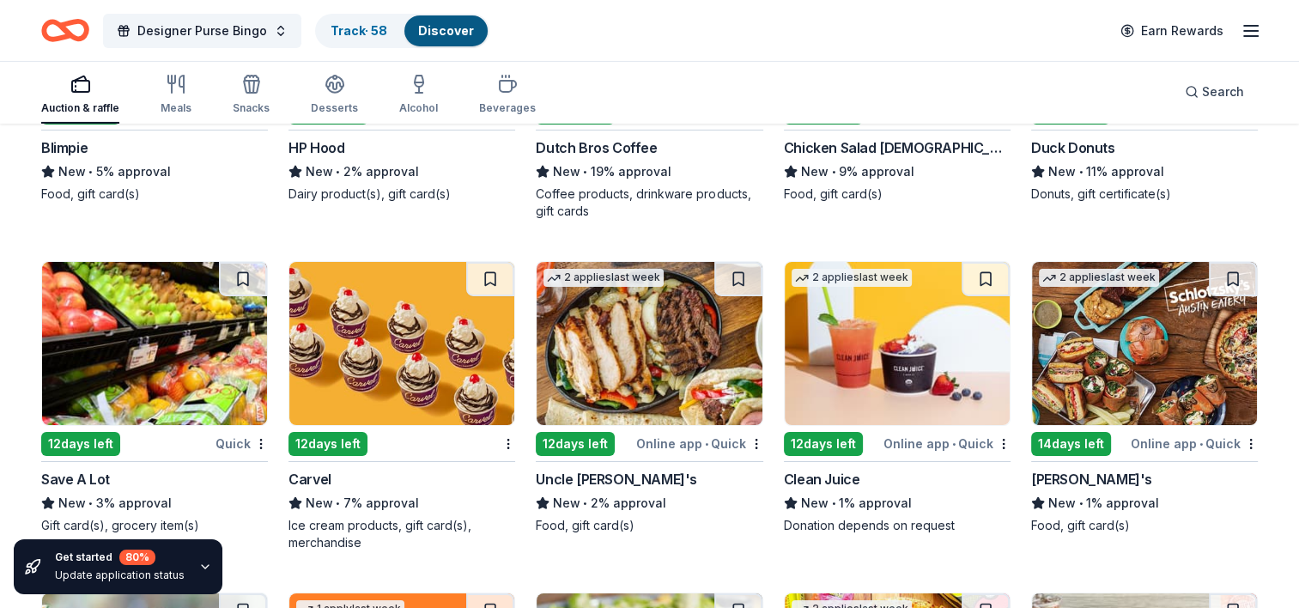
scroll to position [5936, 0]
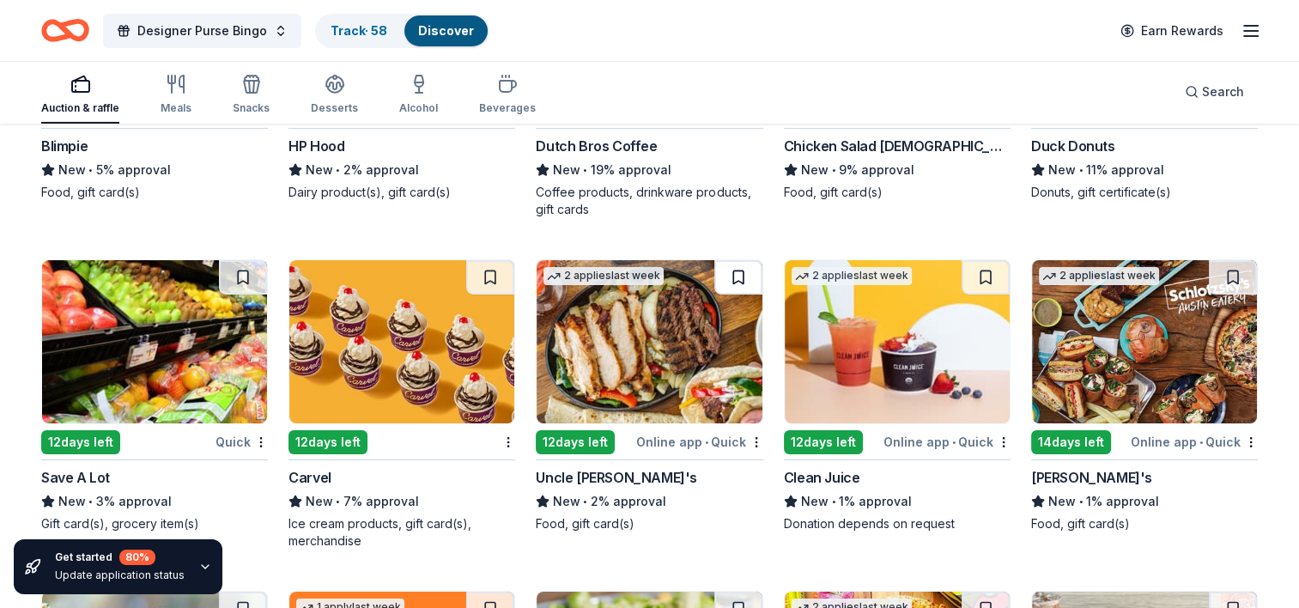
click at [745, 271] on button at bounding box center [738, 277] width 48 height 34
click at [981, 268] on button at bounding box center [986, 277] width 48 height 34
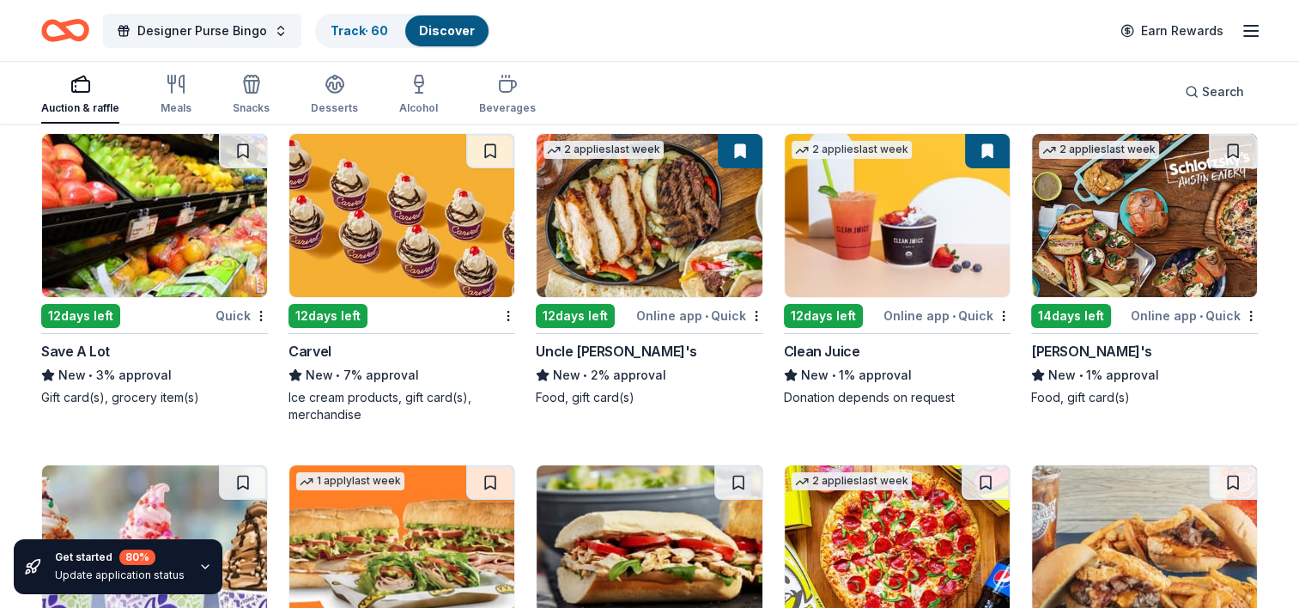
scroll to position [6058, 0]
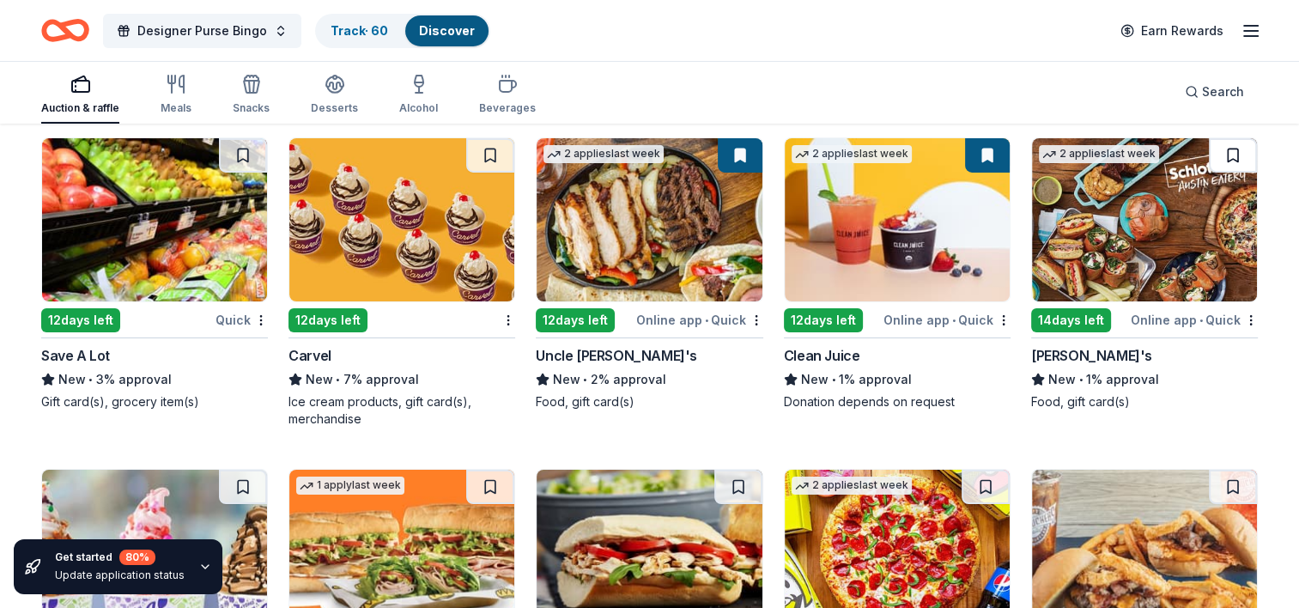
click at [1223, 151] on button at bounding box center [1233, 155] width 48 height 34
click at [414, 236] on img at bounding box center [401, 219] width 225 height 163
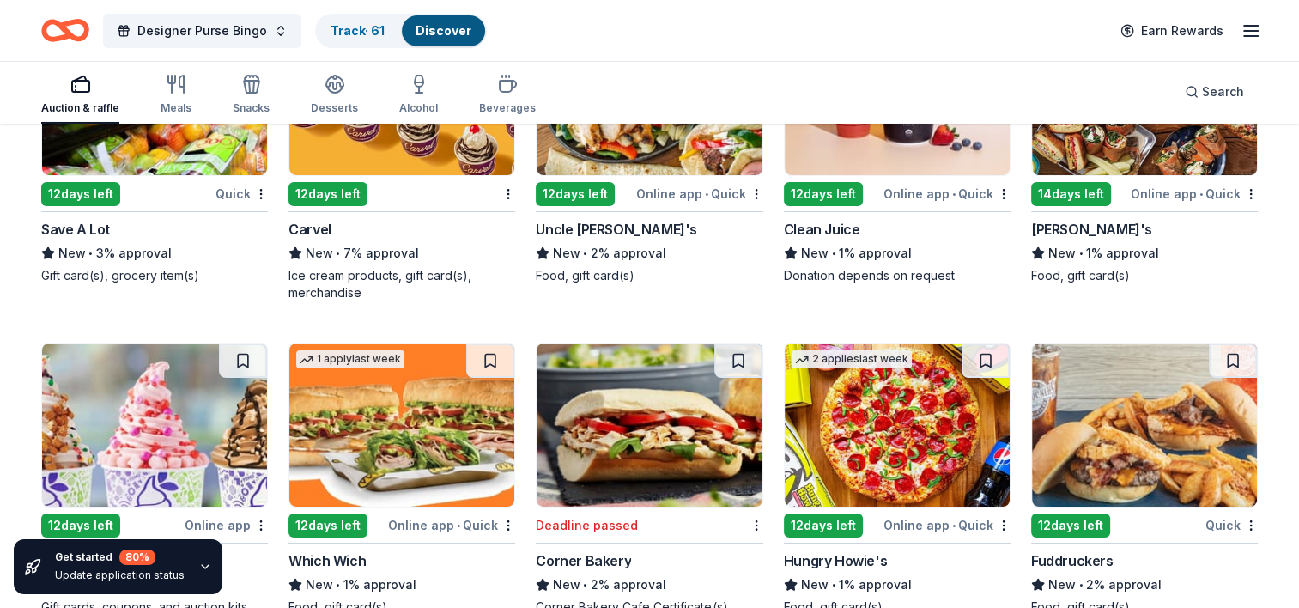
scroll to position [6239, 0]
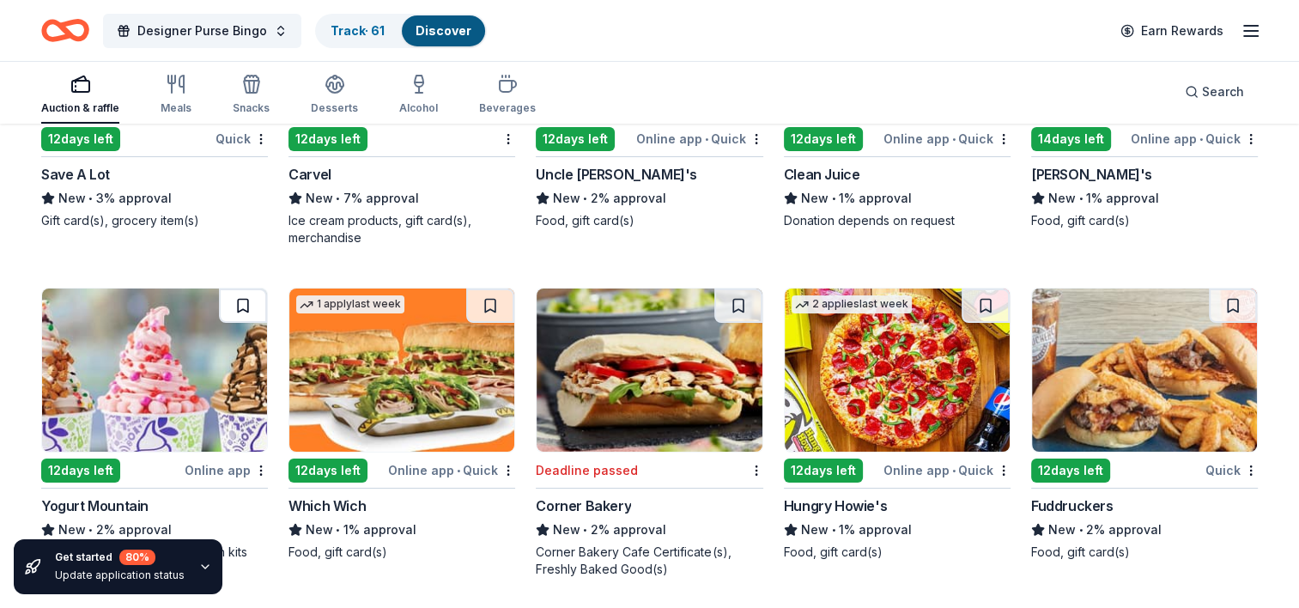
click at [239, 293] on button at bounding box center [243, 305] width 48 height 34
click at [392, 402] on img at bounding box center [401, 369] width 225 height 163
click at [483, 296] on button at bounding box center [490, 305] width 48 height 34
click at [898, 374] on img at bounding box center [897, 369] width 225 height 163
drag, startPoint x: 1189, startPoint y: 409, endPoint x: 1175, endPoint y: 430, distance: 26.0
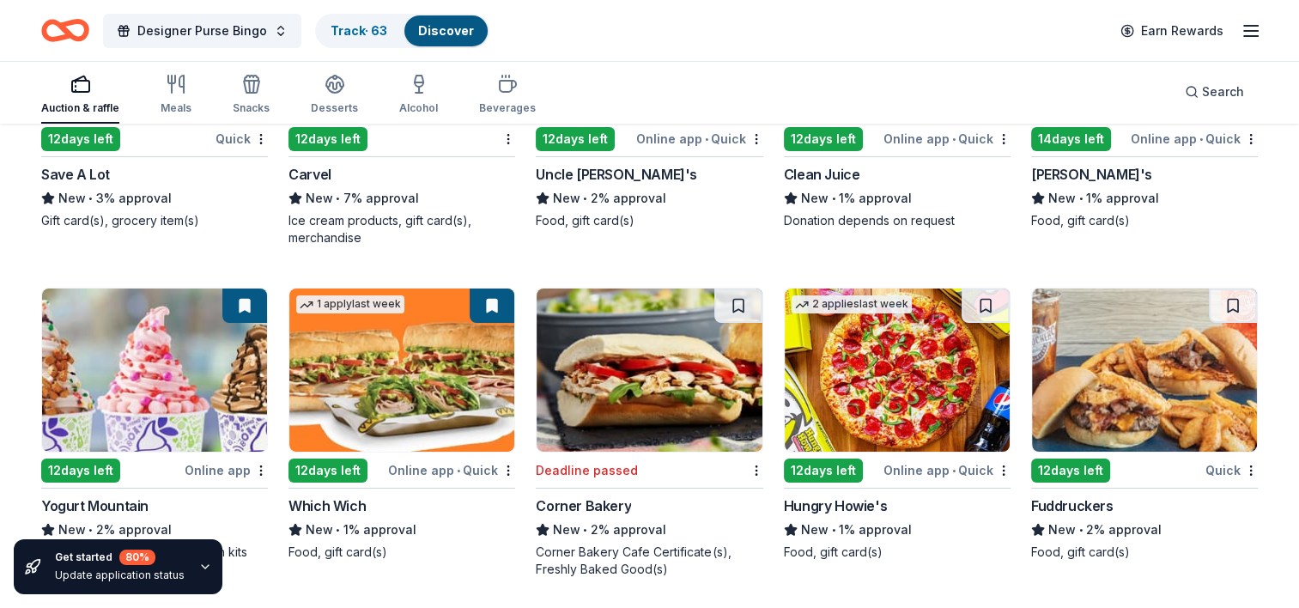
click at [1175, 430] on img at bounding box center [1144, 369] width 225 height 163
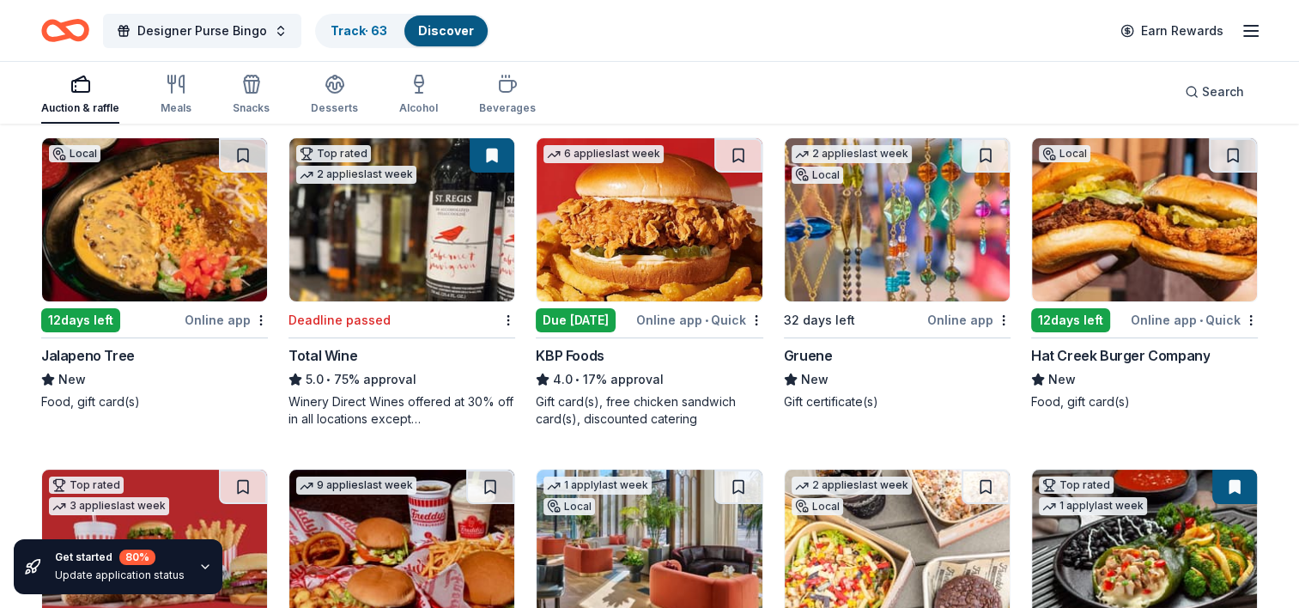
scroll to position [179, 0]
click at [1234, 148] on button at bounding box center [1233, 155] width 48 height 34
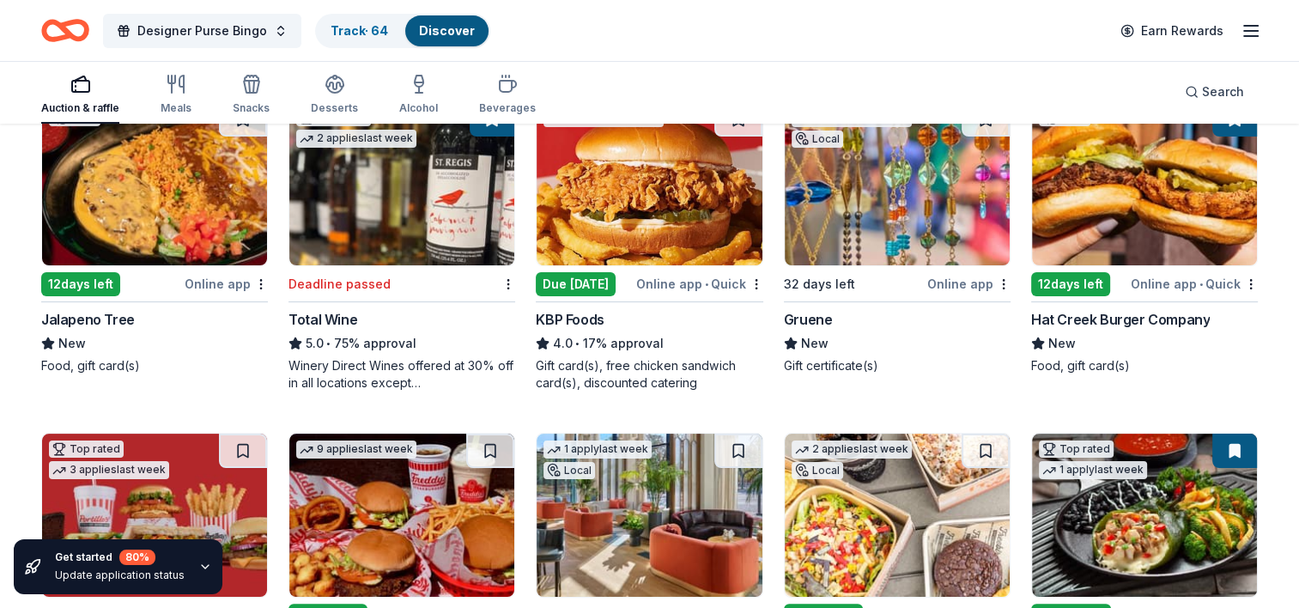
scroll to position [216, 0]
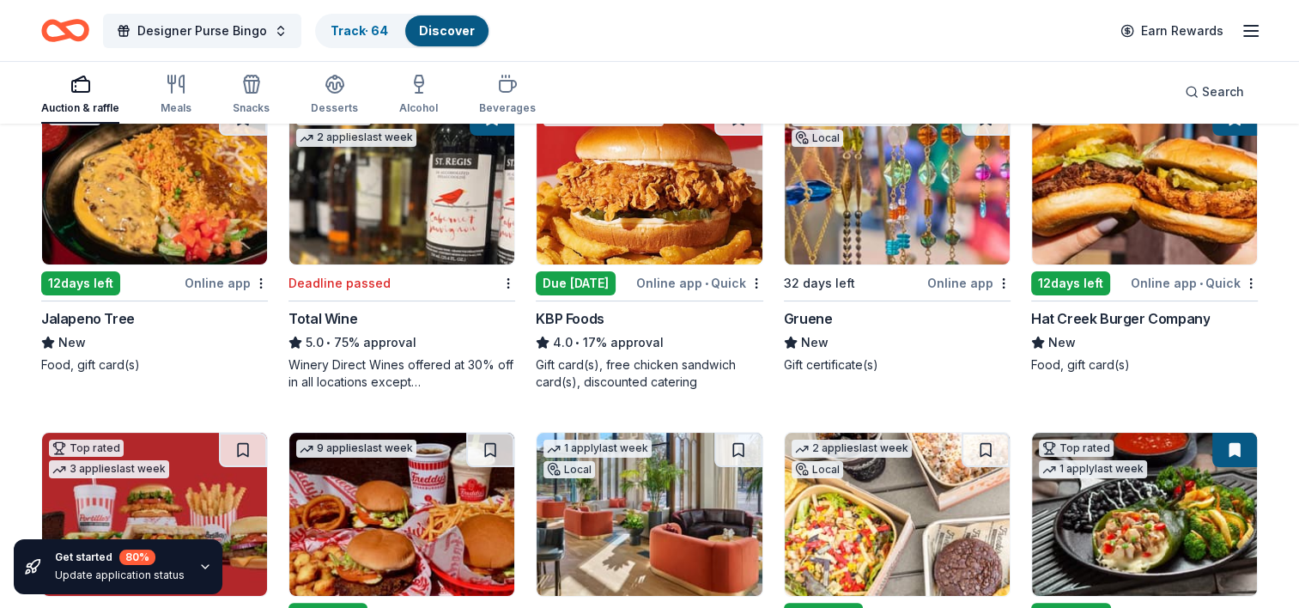
click at [235, 216] on img at bounding box center [154, 182] width 225 height 163
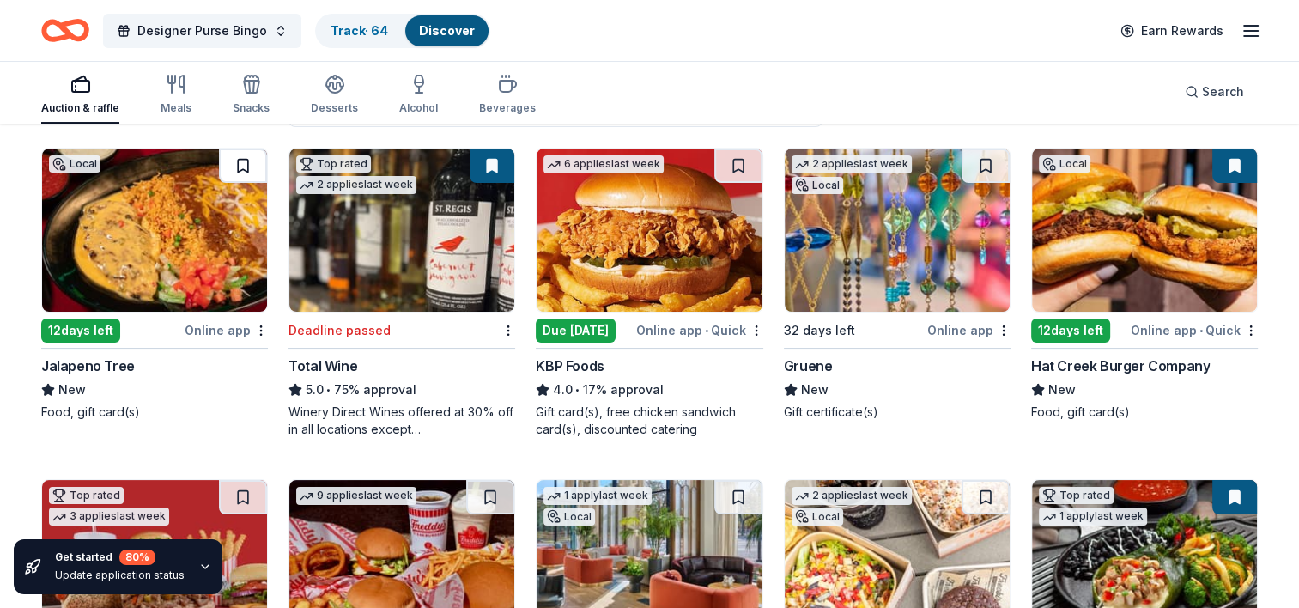
click at [228, 169] on button at bounding box center [243, 166] width 48 height 34
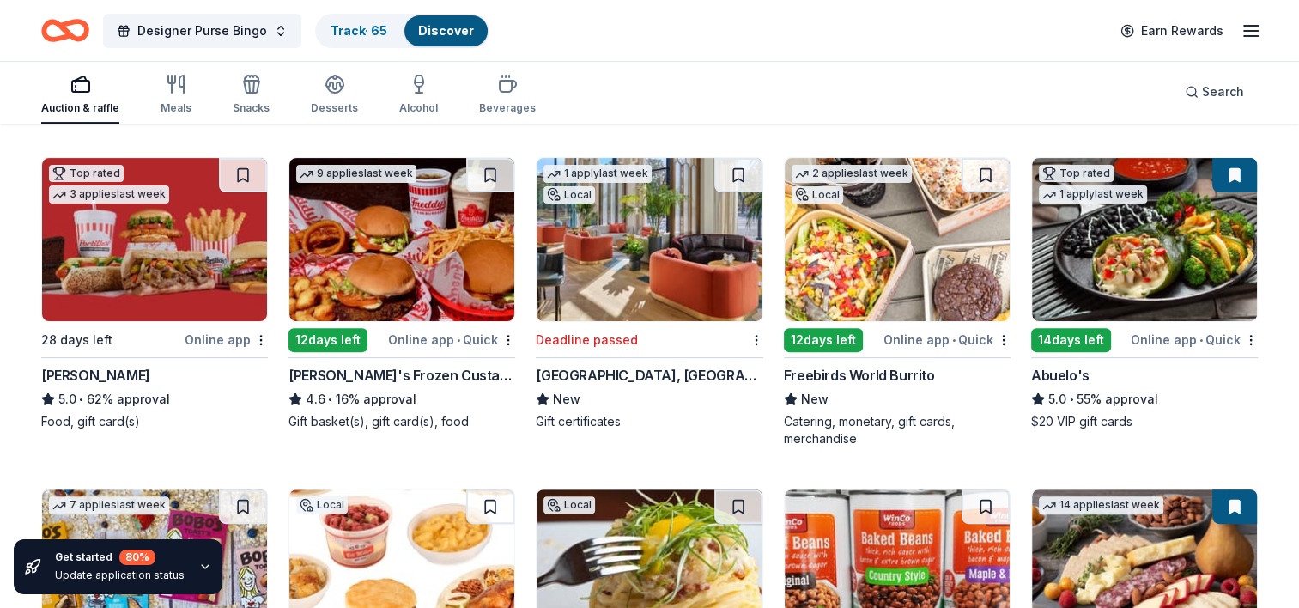
scroll to position [491, 0]
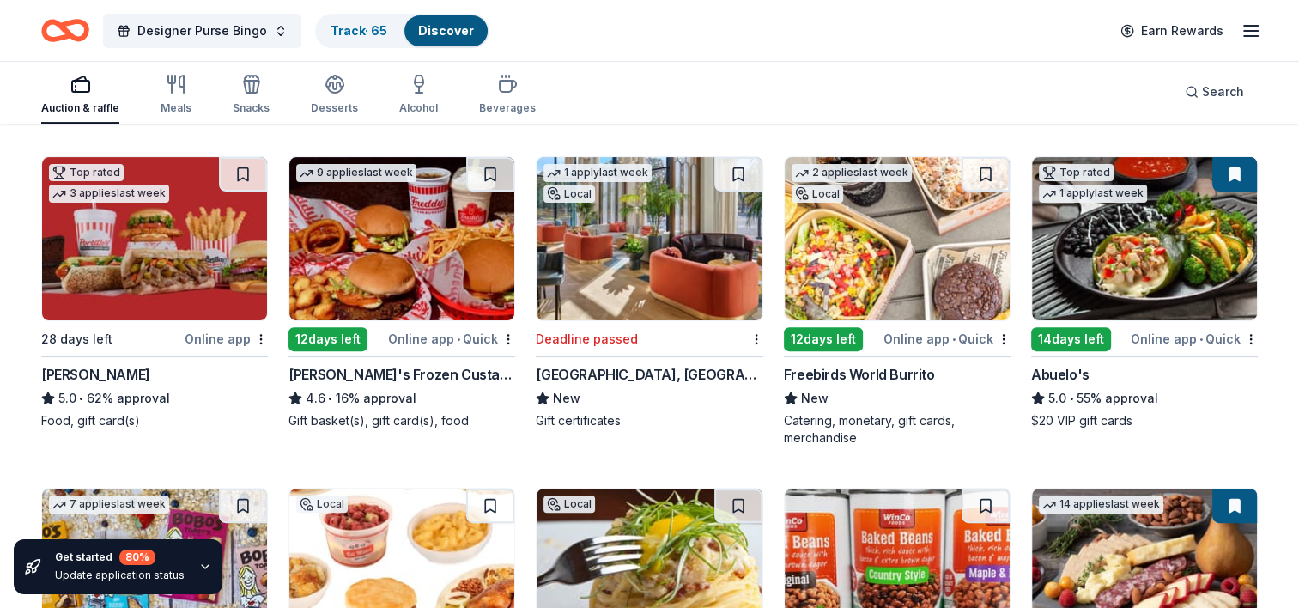
click at [161, 254] on img at bounding box center [154, 238] width 225 height 163
click at [244, 185] on button at bounding box center [243, 174] width 48 height 34
drag, startPoint x: 455, startPoint y: 261, endPoint x: 392, endPoint y: 256, distance: 63.7
click at [392, 256] on img at bounding box center [401, 238] width 225 height 163
click at [168, 96] on div "Meals" at bounding box center [176, 94] width 31 height 41
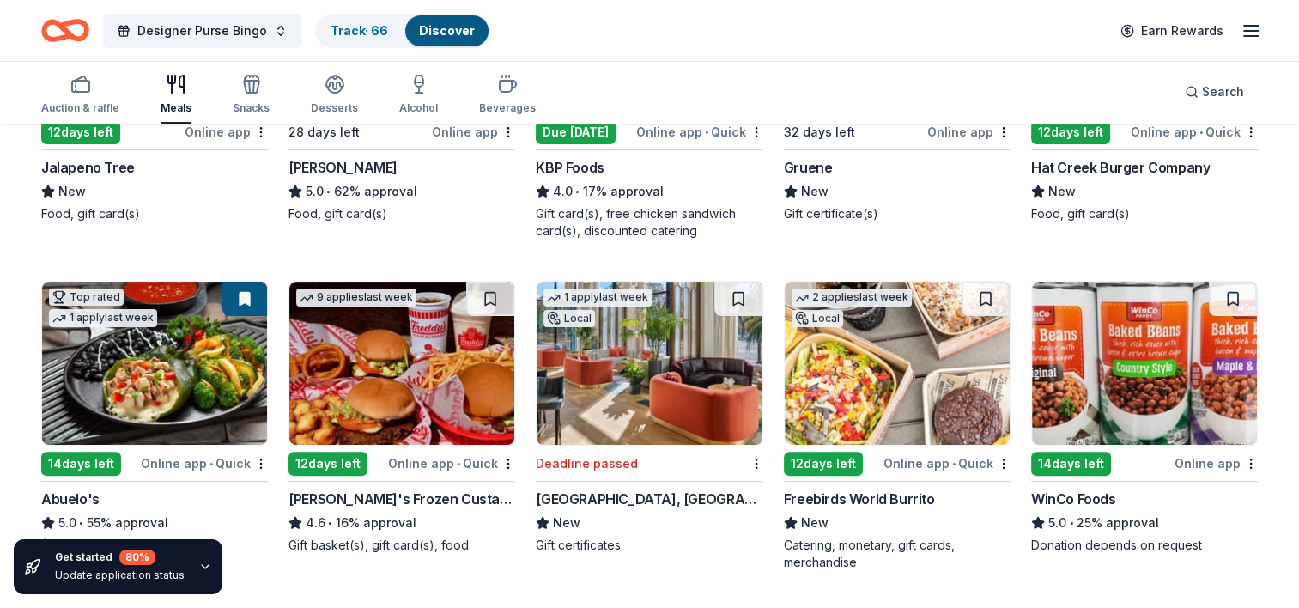
scroll to position [367, 0]
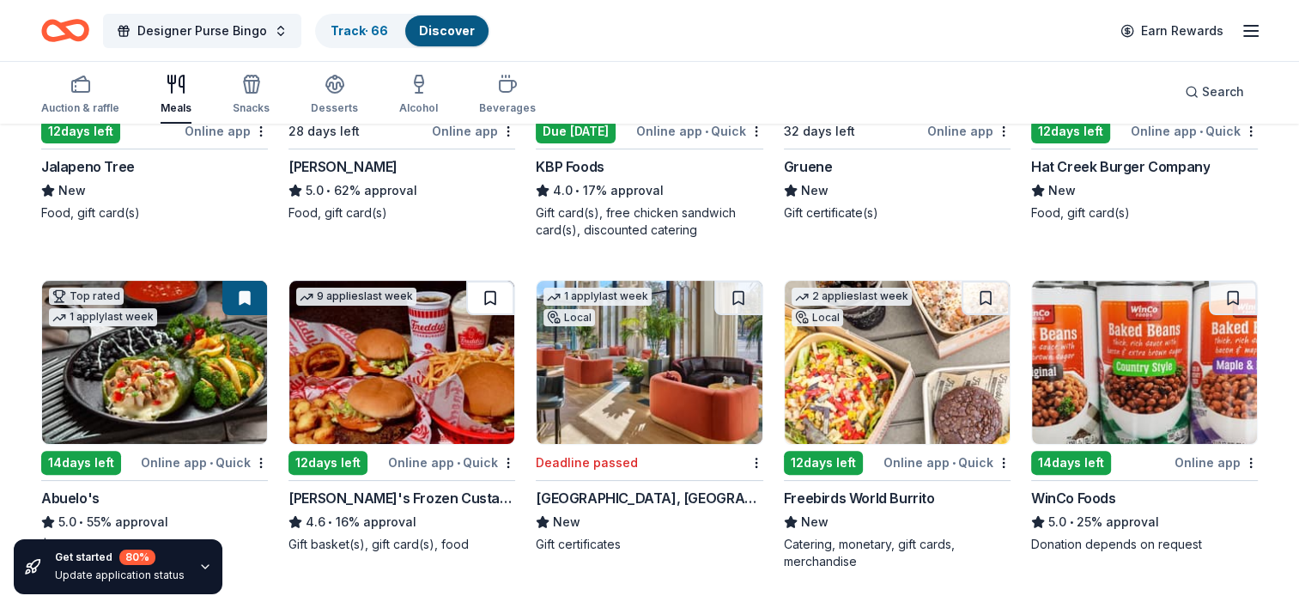
click at [493, 313] on button at bounding box center [490, 298] width 48 height 34
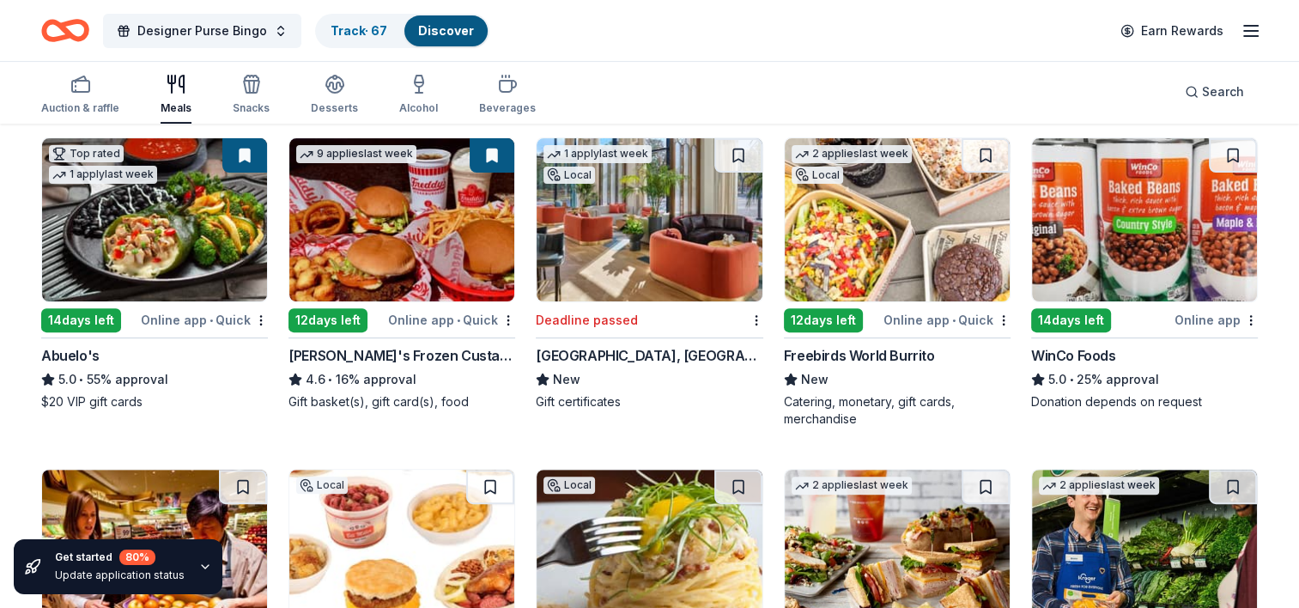
scroll to position [512, 0]
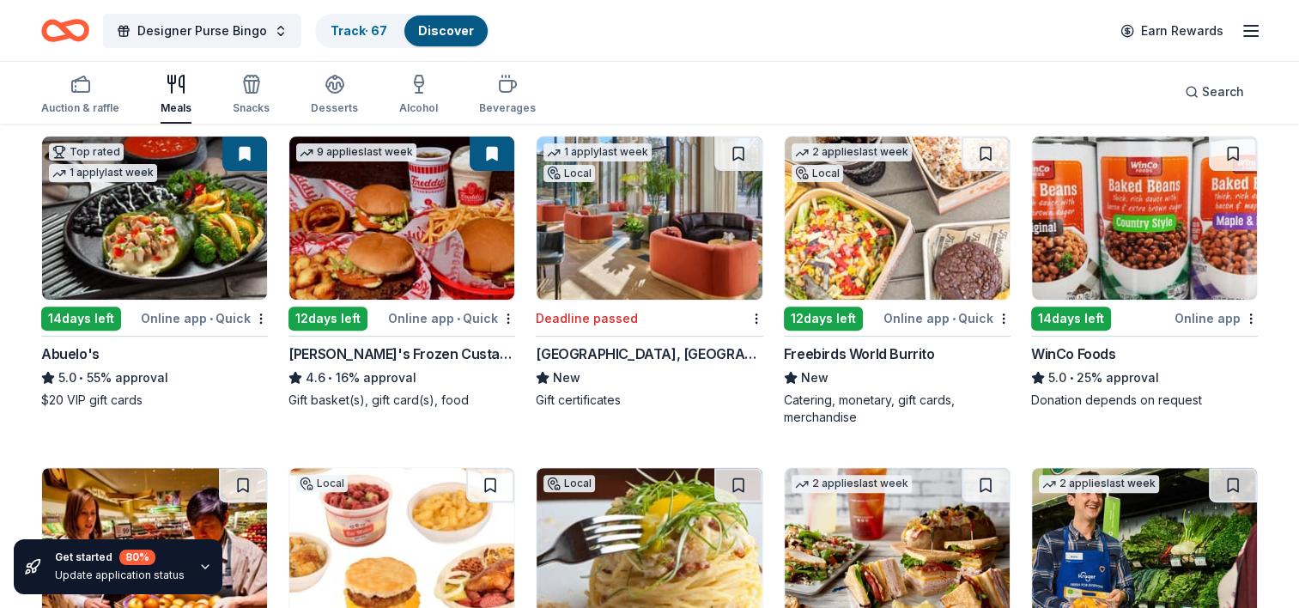
click at [877, 271] on img at bounding box center [897, 218] width 225 height 163
click at [987, 152] on button at bounding box center [986, 154] width 48 height 34
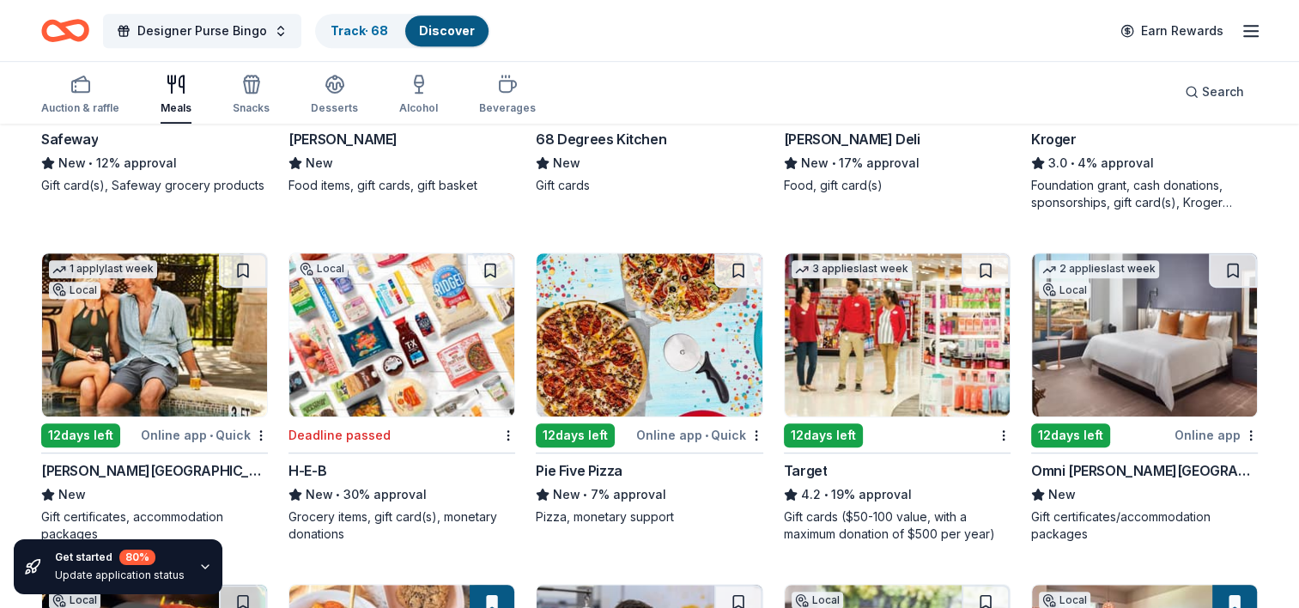
scroll to position [1164, 0]
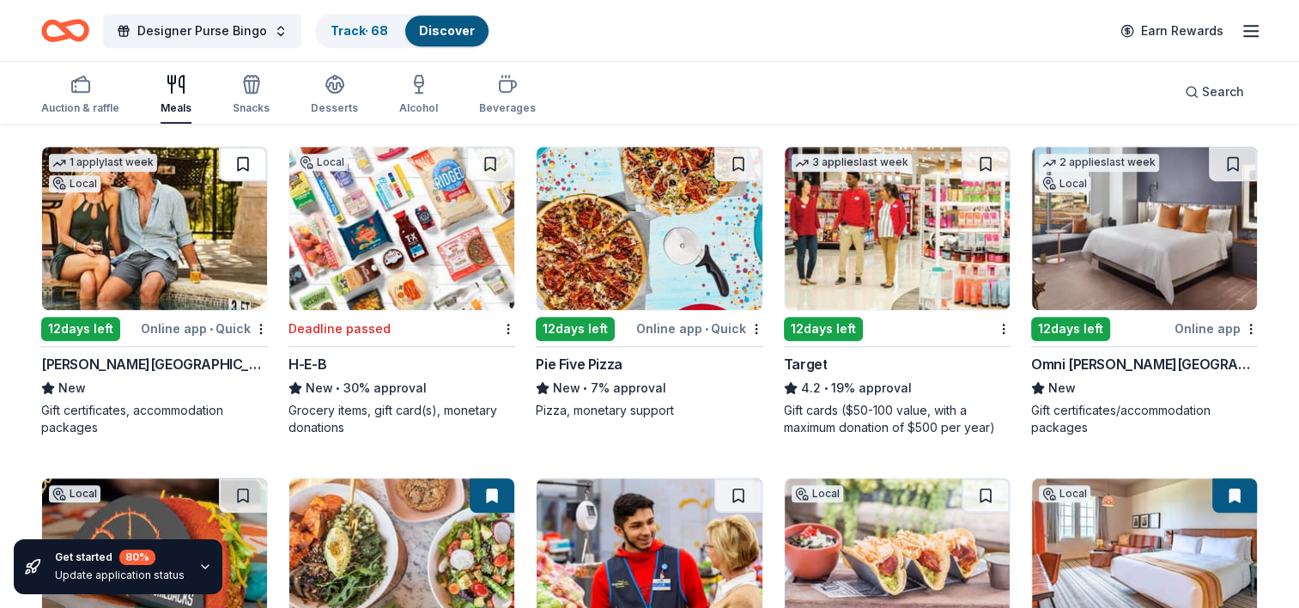
click at [238, 164] on button at bounding box center [243, 164] width 48 height 34
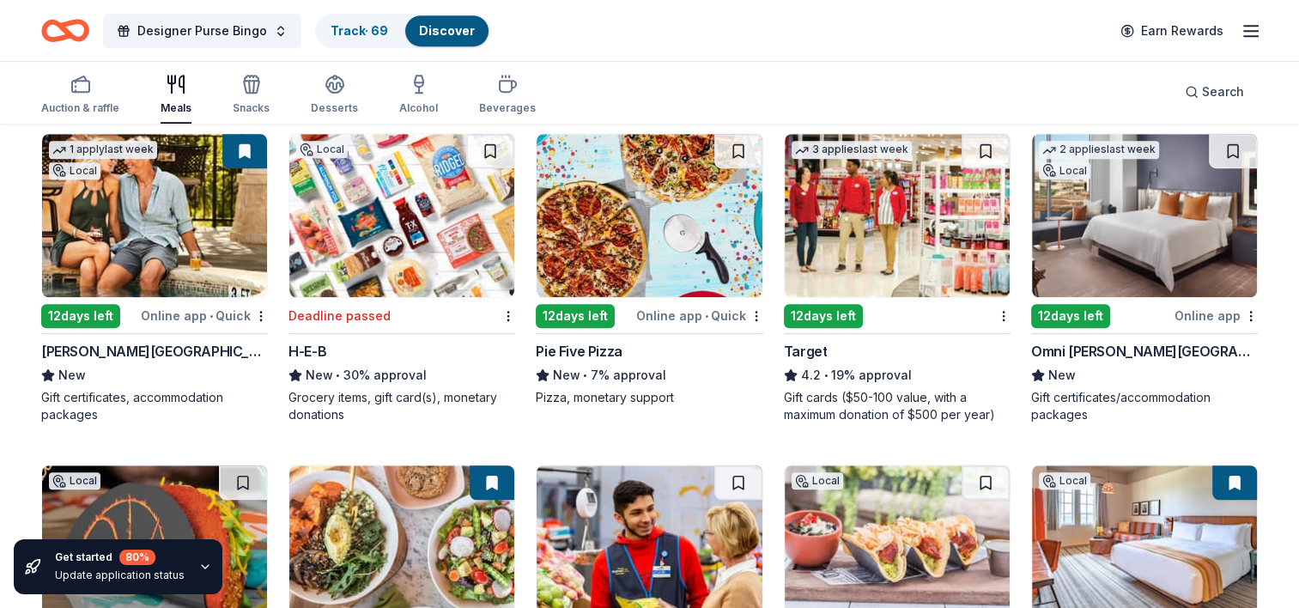
scroll to position [1176, 0]
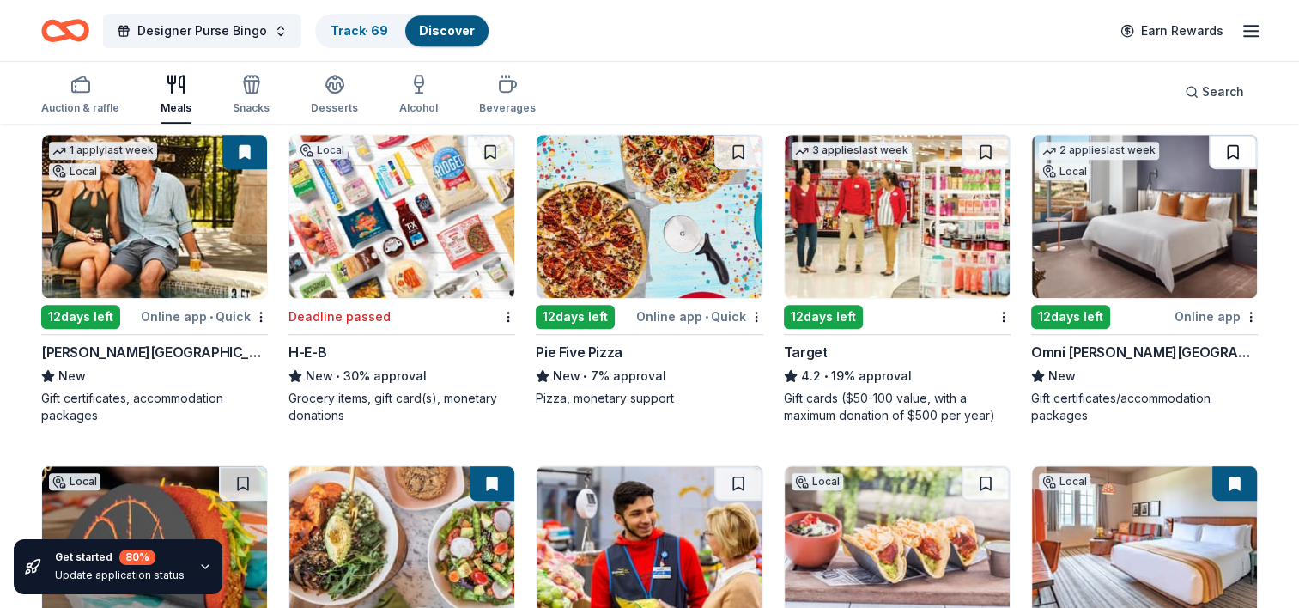
click at [1240, 145] on button at bounding box center [1233, 152] width 48 height 34
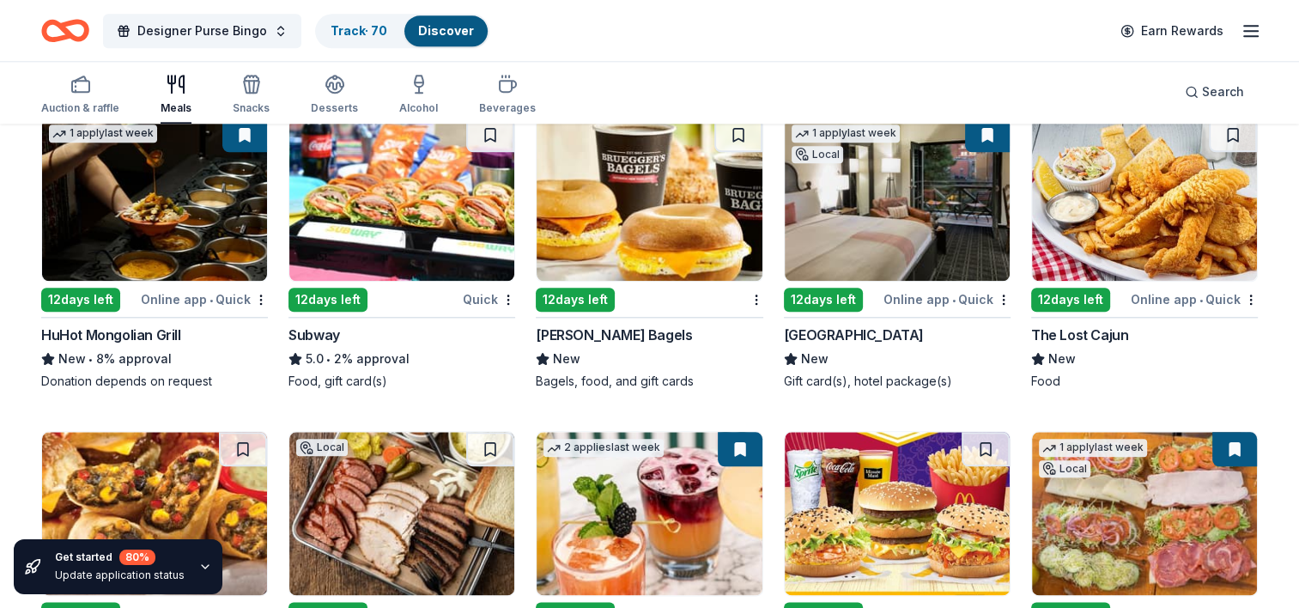
scroll to position [1857, 0]
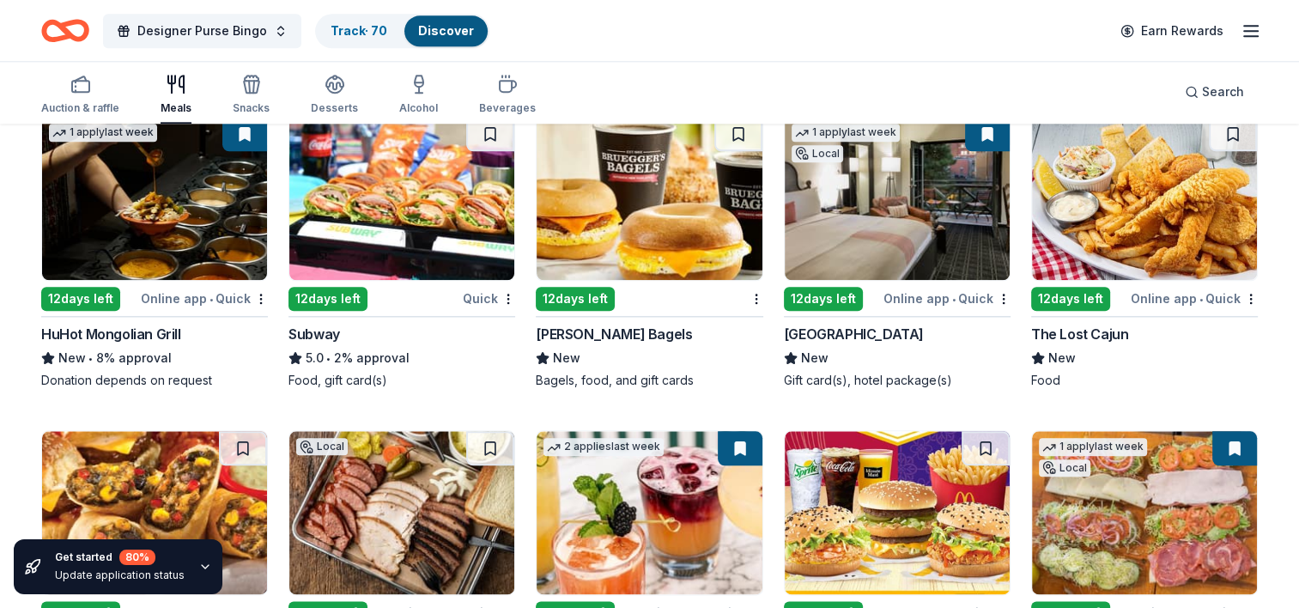
click at [1171, 188] on img at bounding box center [1144, 198] width 225 height 163
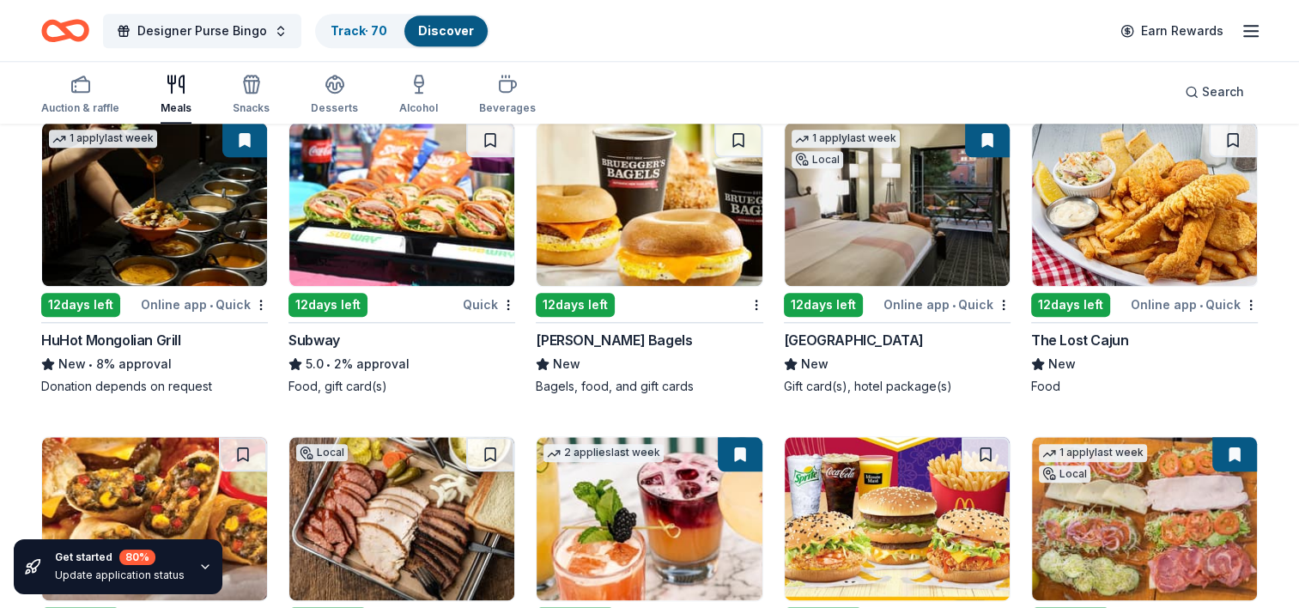
scroll to position [1848, 0]
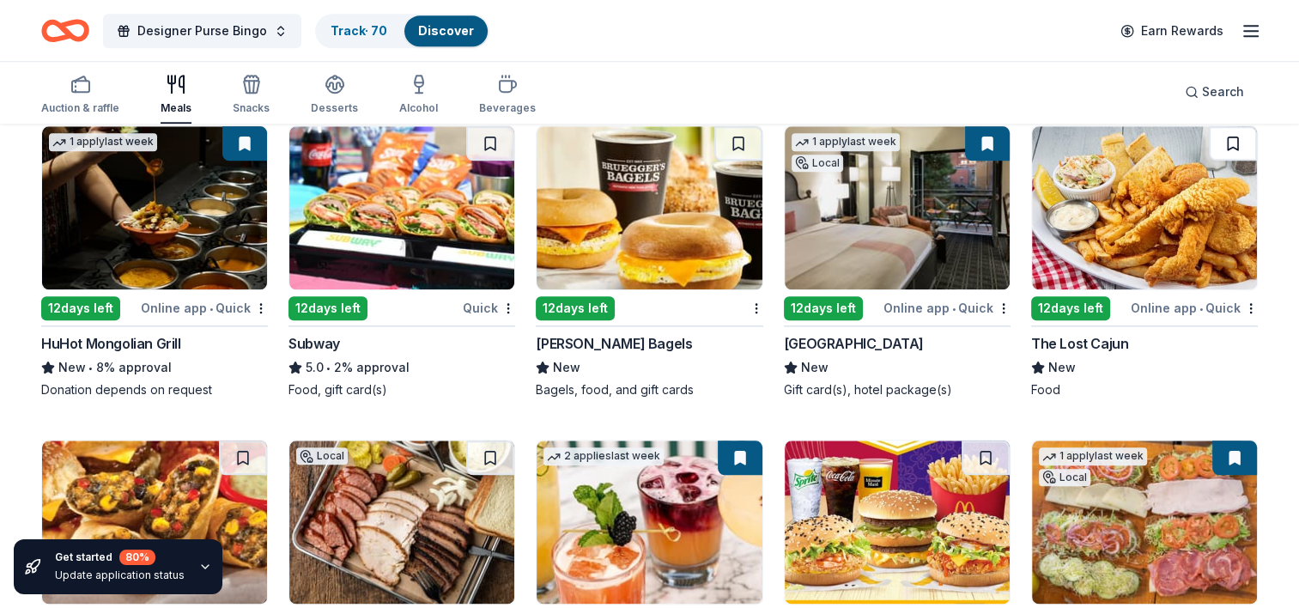
click at [1229, 137] on button at bounding box center [1233, 143] width 48 height 34
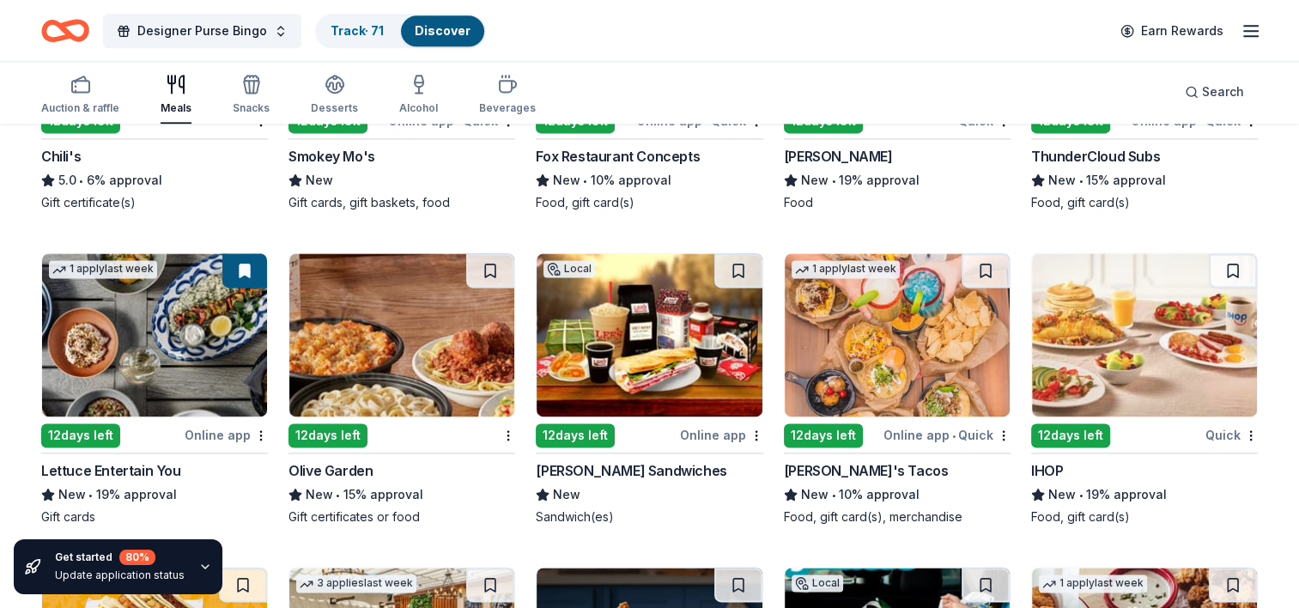
scroll to position [2354, 0]
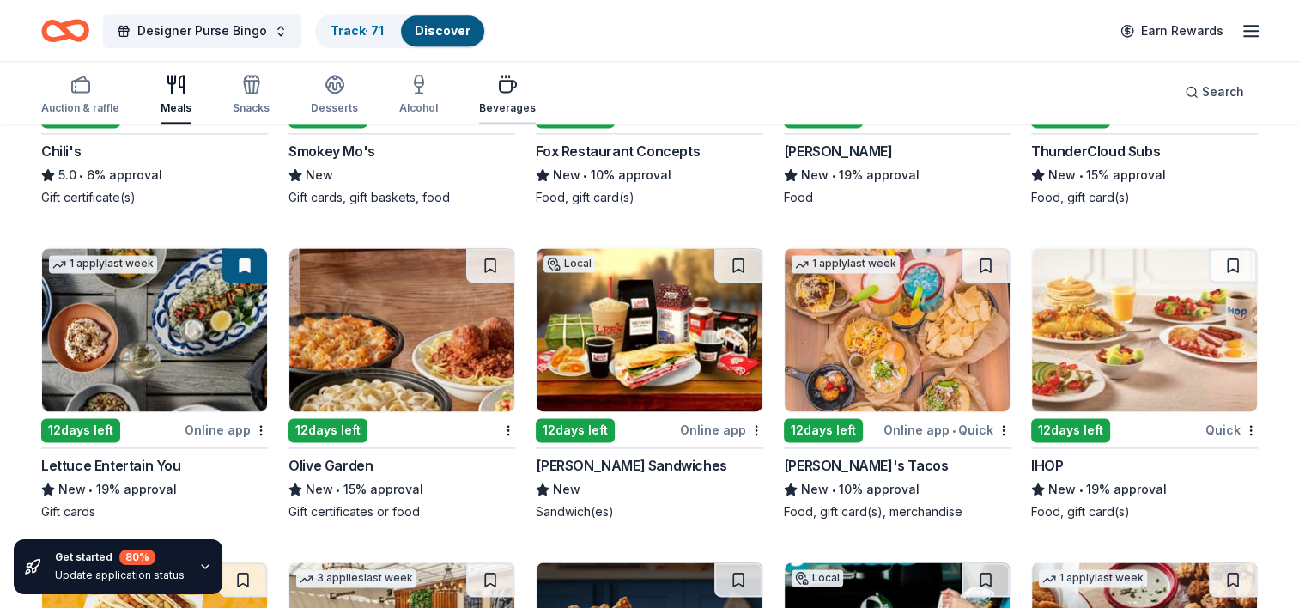
click at [513, 106] on div "Beverages" at bounding box center [507, 108] width 57 height 14
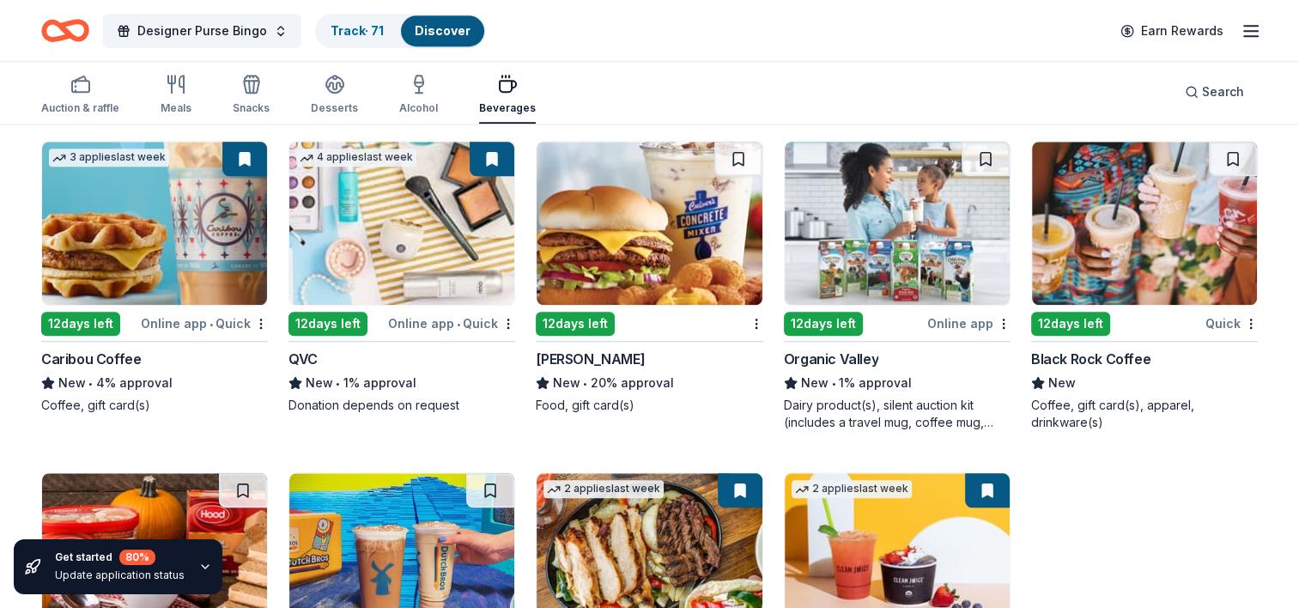
scroll to position [1653, 0]
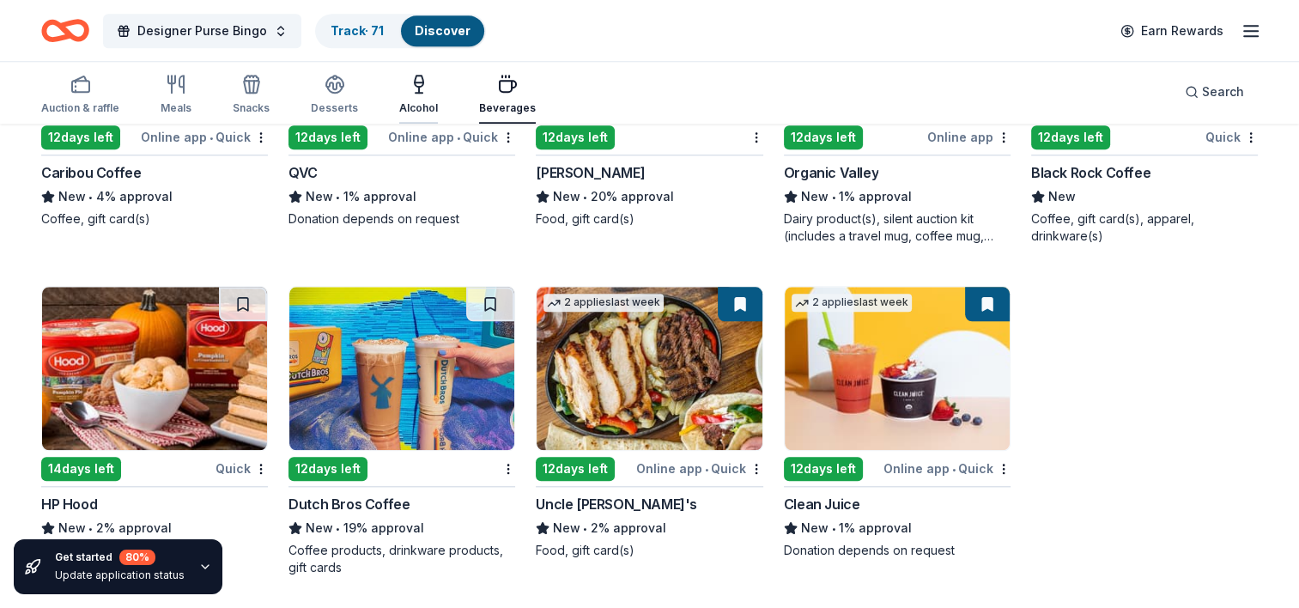
click at [419, 90] on icon "button" at bounding box center [419, 84] width 21 height 21
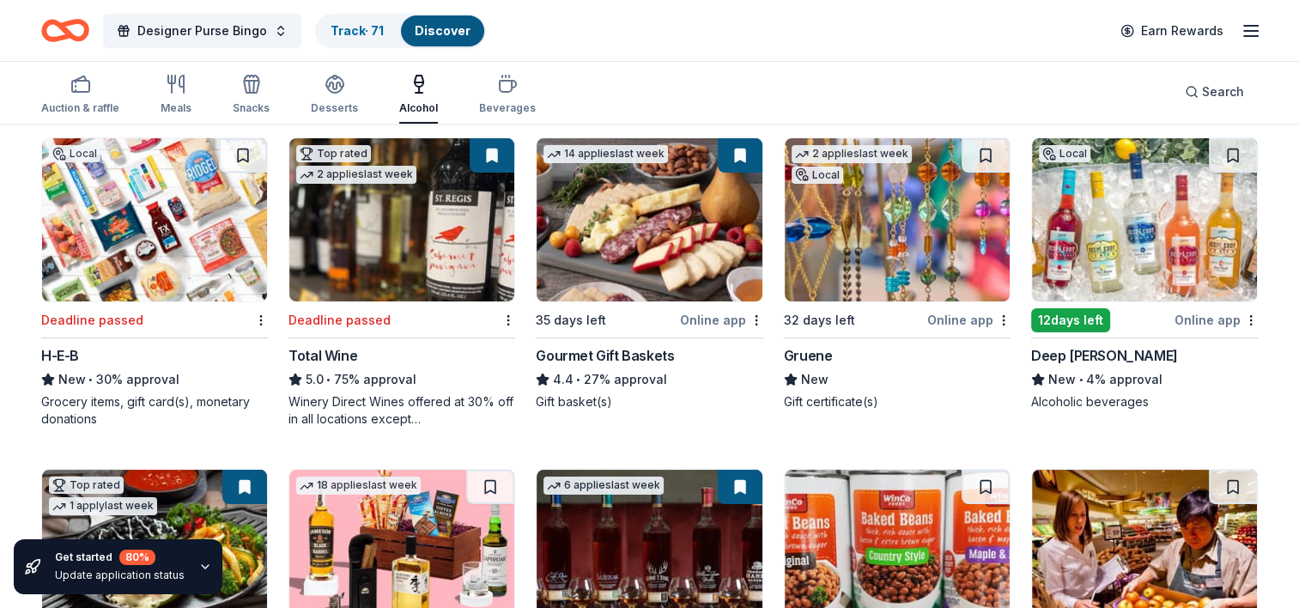
scroll to position [222, 0]
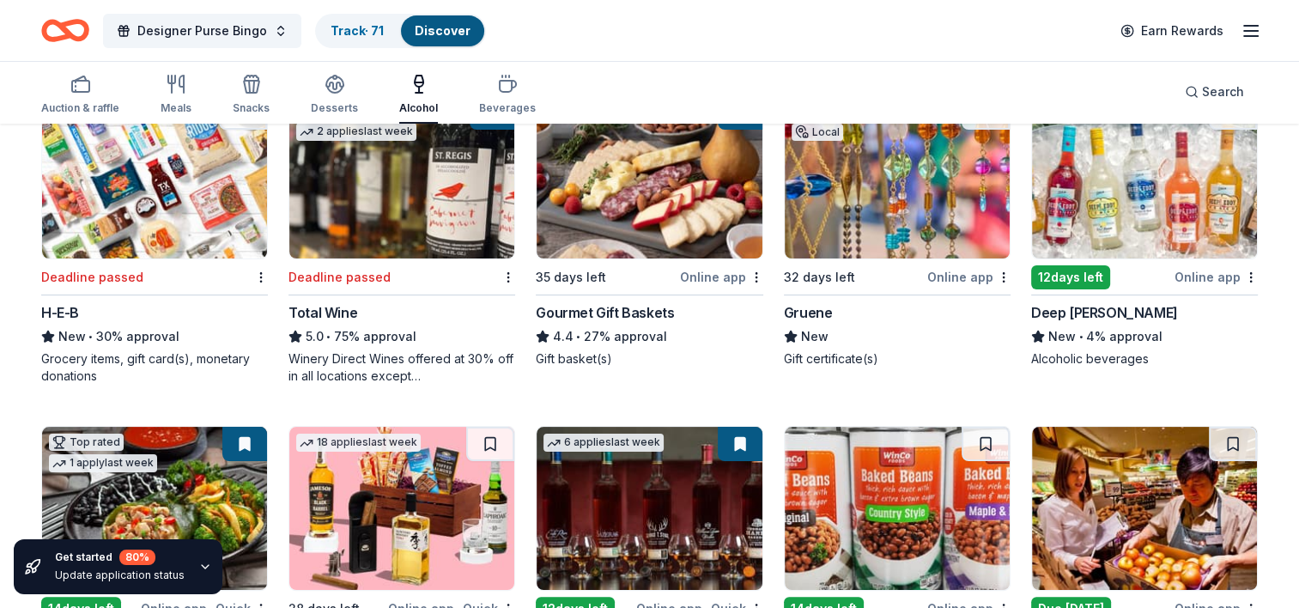
click at [1102, 187] on img at bounding box center [1144, 176] width 225 height 163
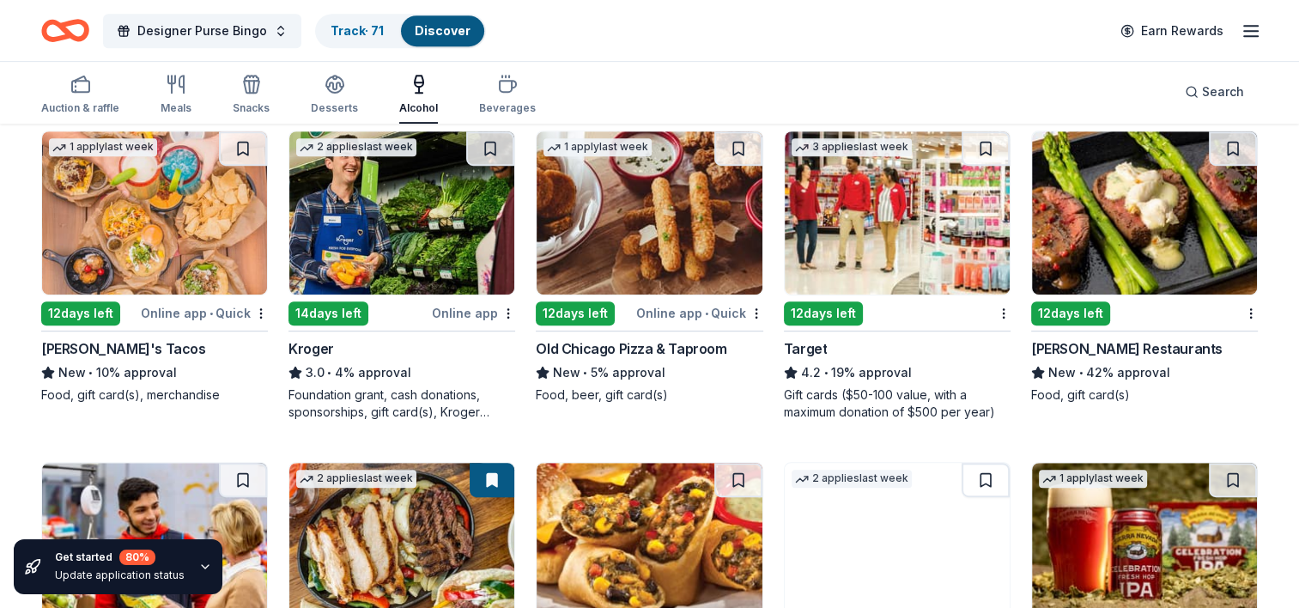
scroll to position [834, 0]
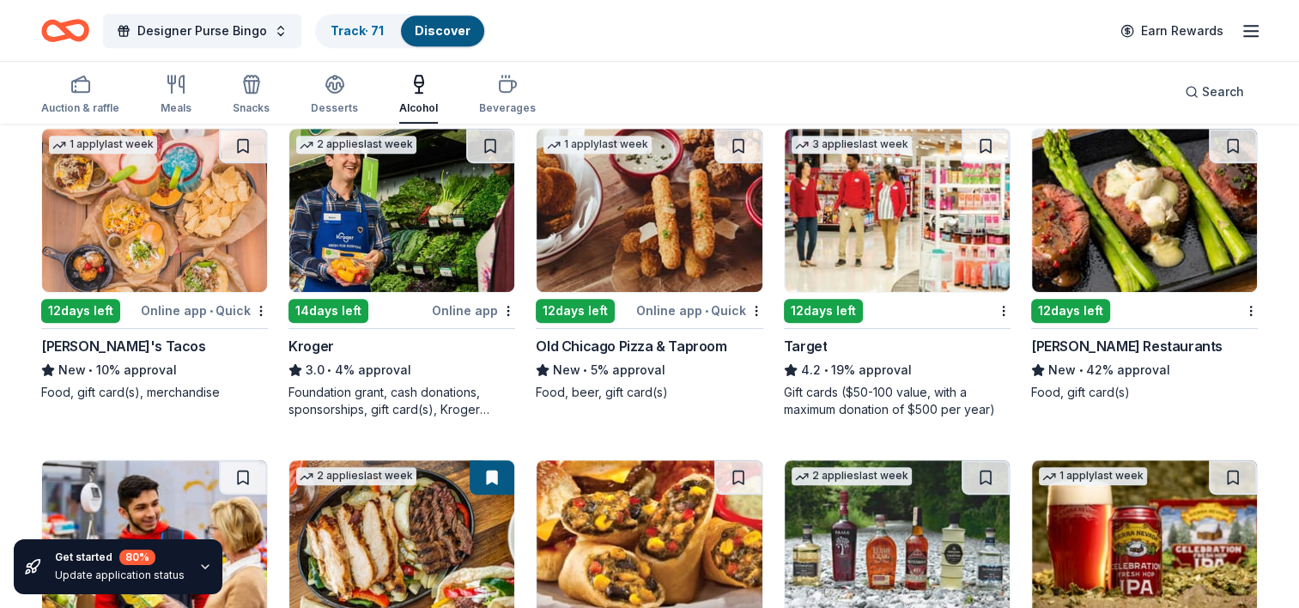
click at [136, 230] on img at bounding box center [154, 210] width 225 height 163
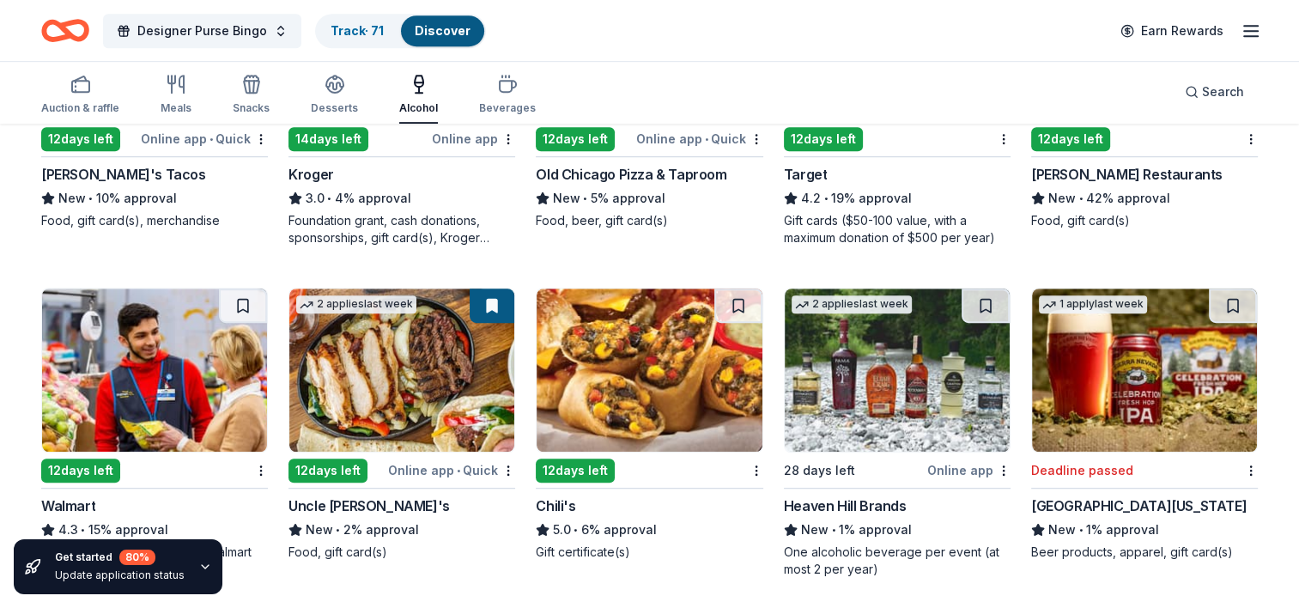
scroll to position [1008, 0]
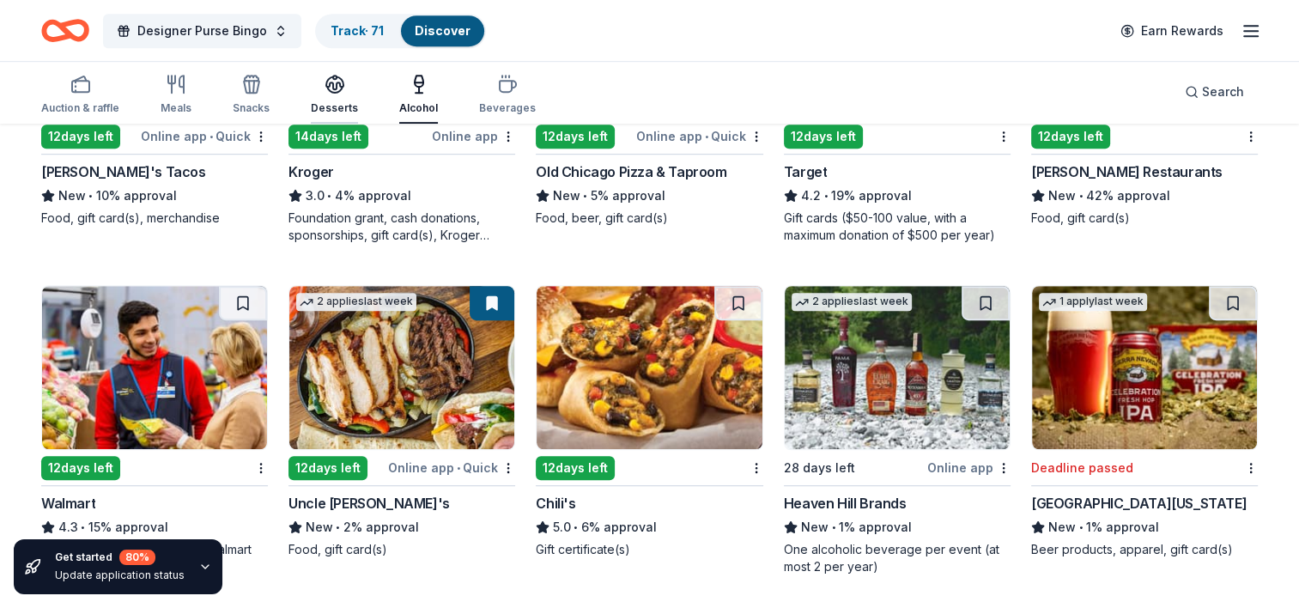
click at [335, 78] on icon "button" at bounding box center [334, 82] width 17 height 13
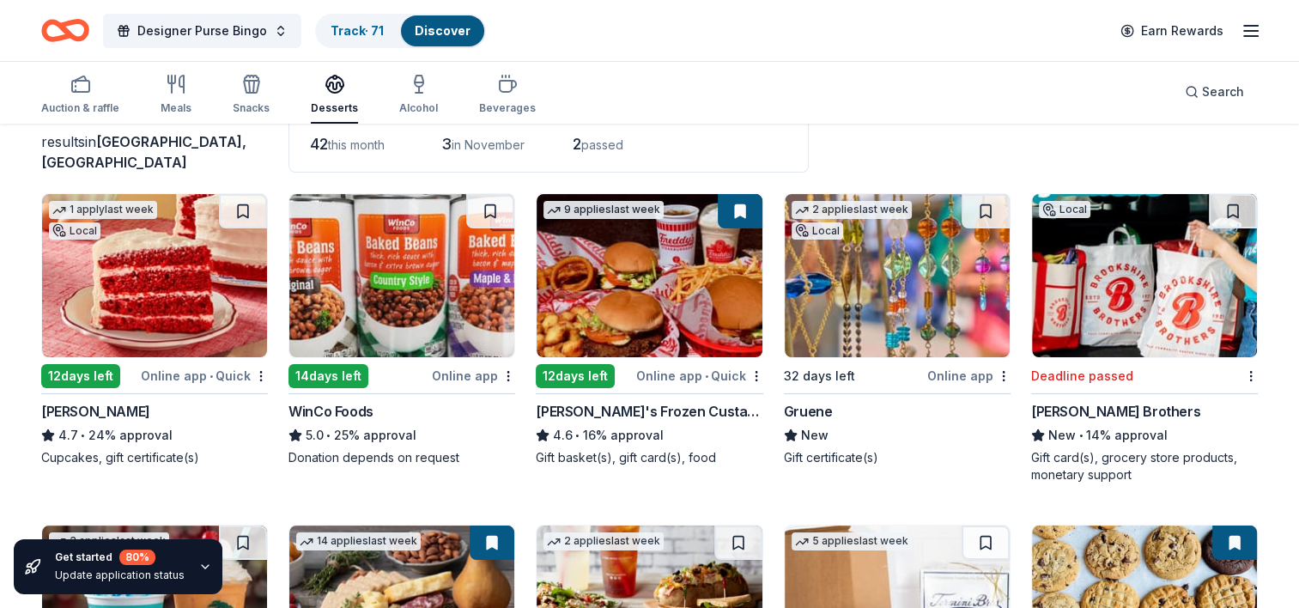
scroll to position [124, 0]
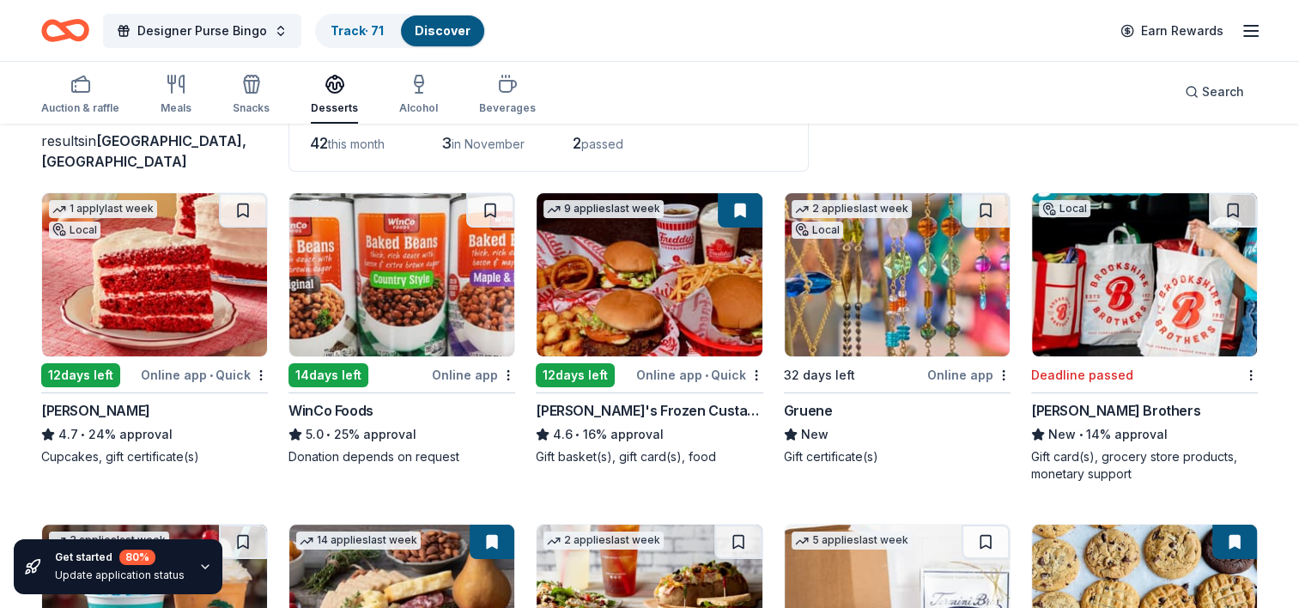
click at [155, 309] on img at bounding box center [154, 274] width 225 height 163
click at [240, 194] on button at bounding box center [243, 210] width 48 height 34
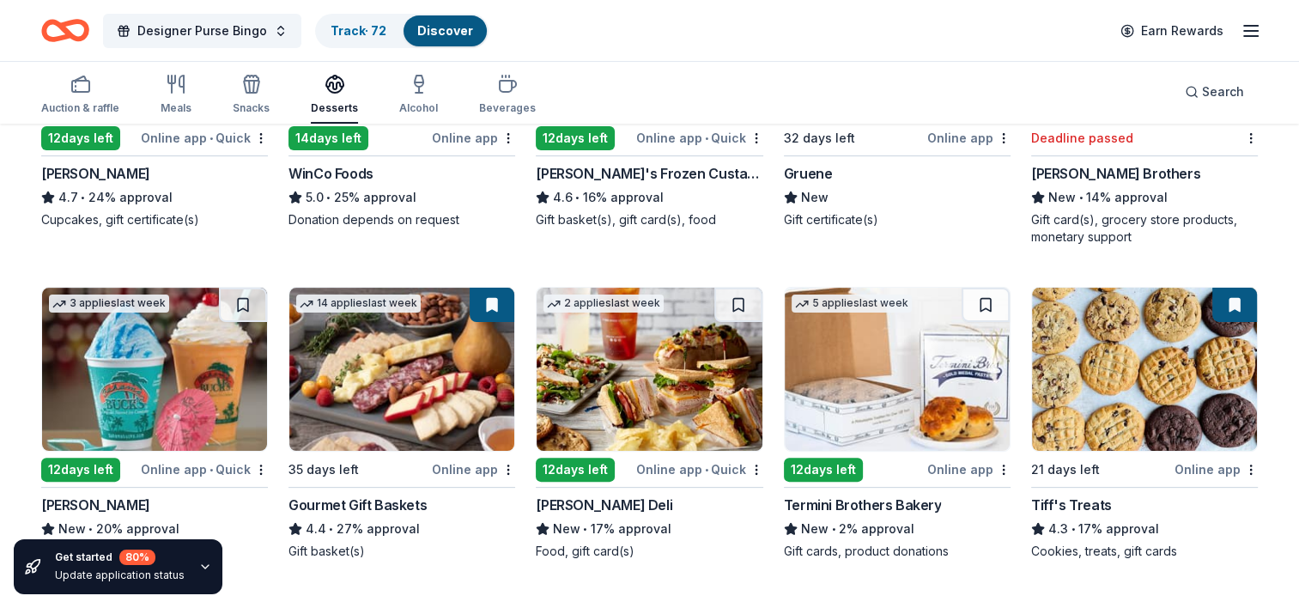
scroll to position [395, 0]
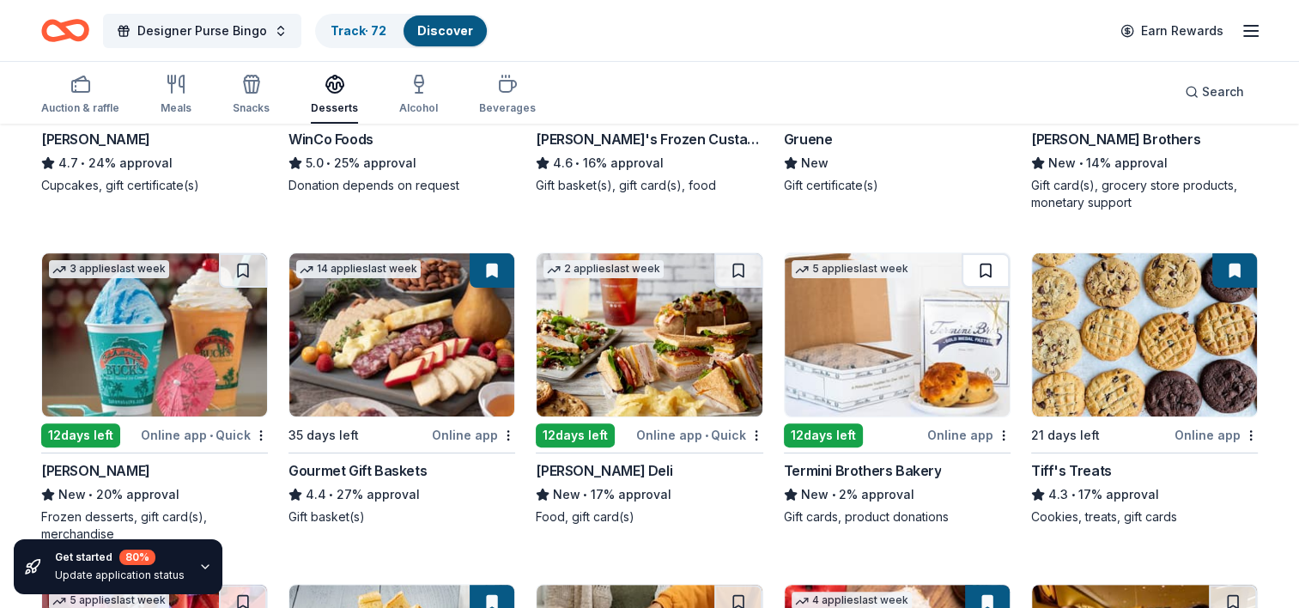
click at [993, 270] on button at bounding box center [986, 270] width 48 height 34
click at [242, 264] on button at bounding box center [243, 270] width 48 height 34
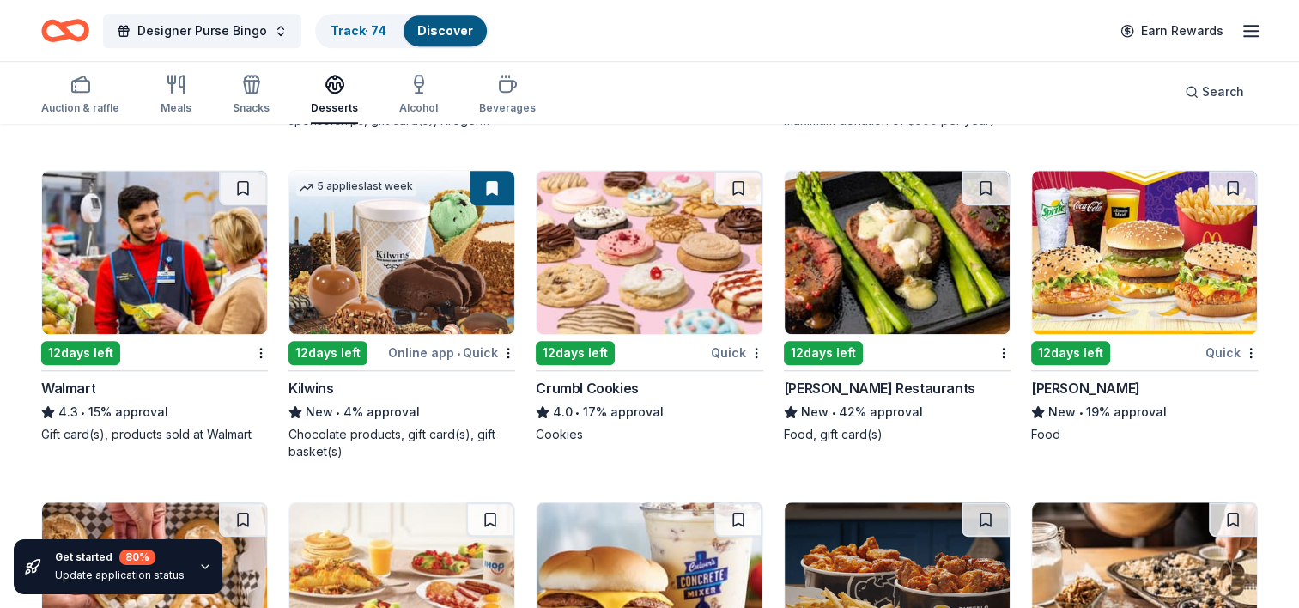
scroll to position [1470, 0]
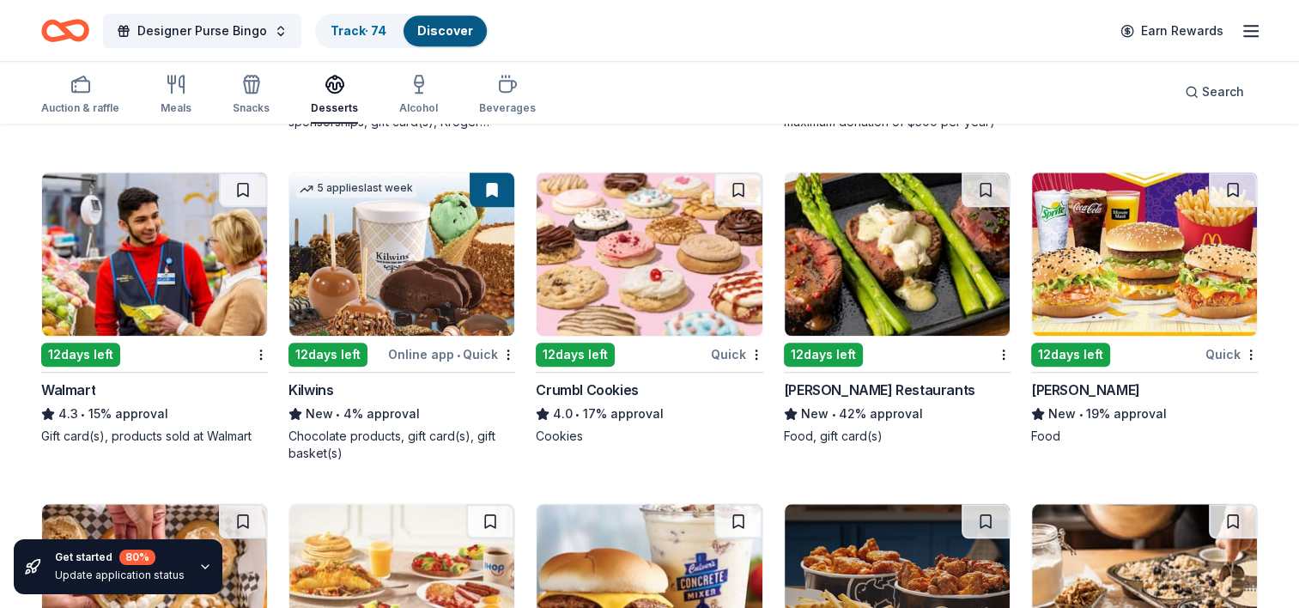
click at [328, 316] on img at bounding box center [401, 254] width 225 height 163
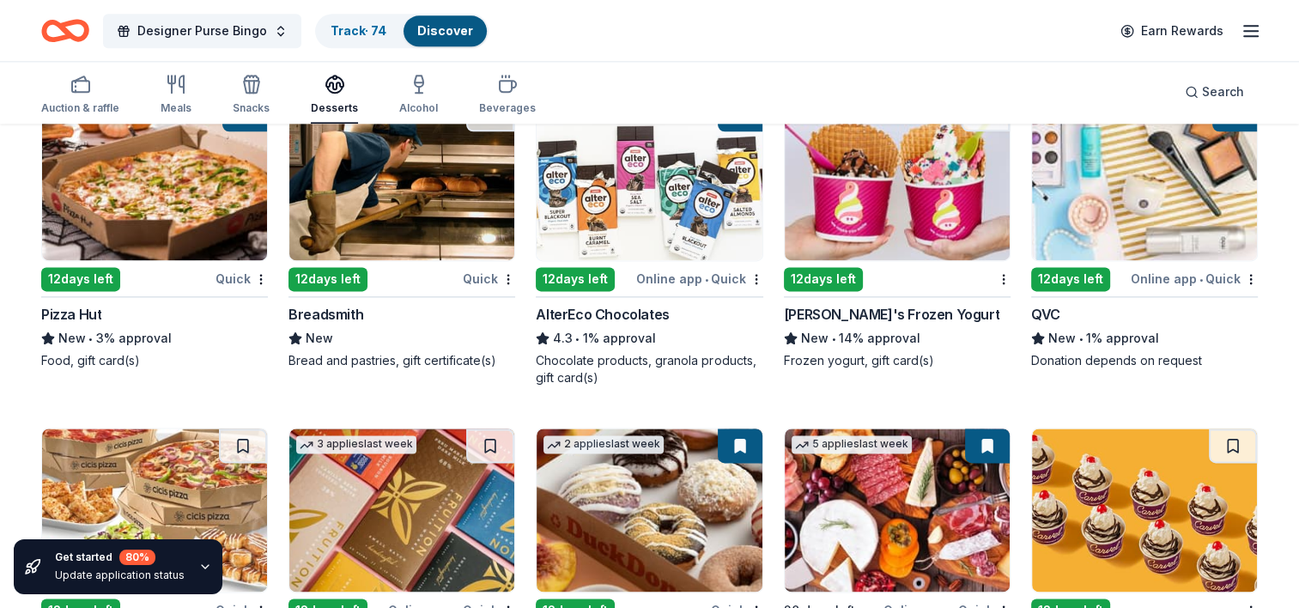
scroll to position [2195, 0]
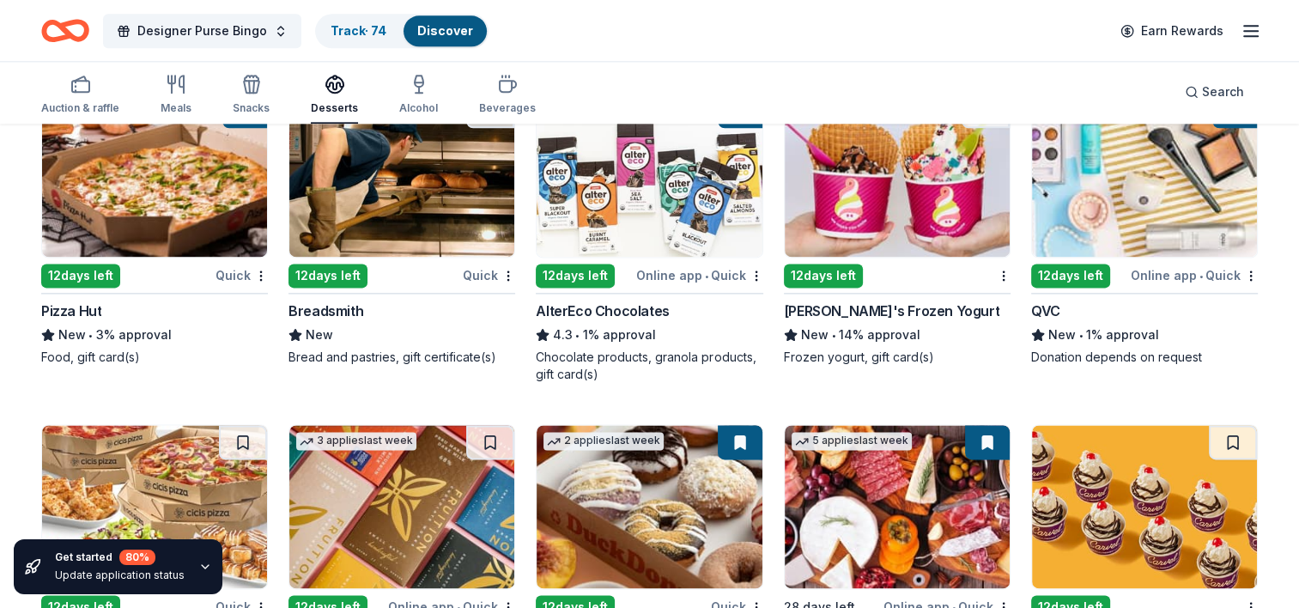
click at [769, 73] on div "Auction & raffle Meals Snacks Desserts Alcohol Beverages Search" at bounding box center [649, 92] width 1217 height 64
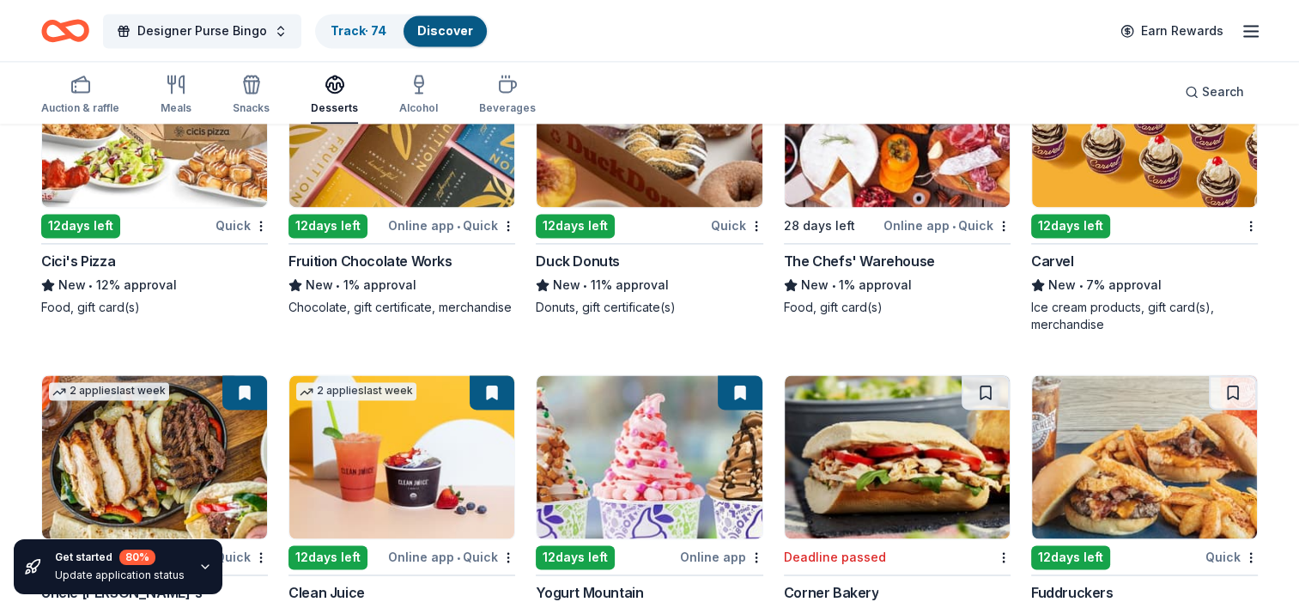
scroll to position [2650, 0]
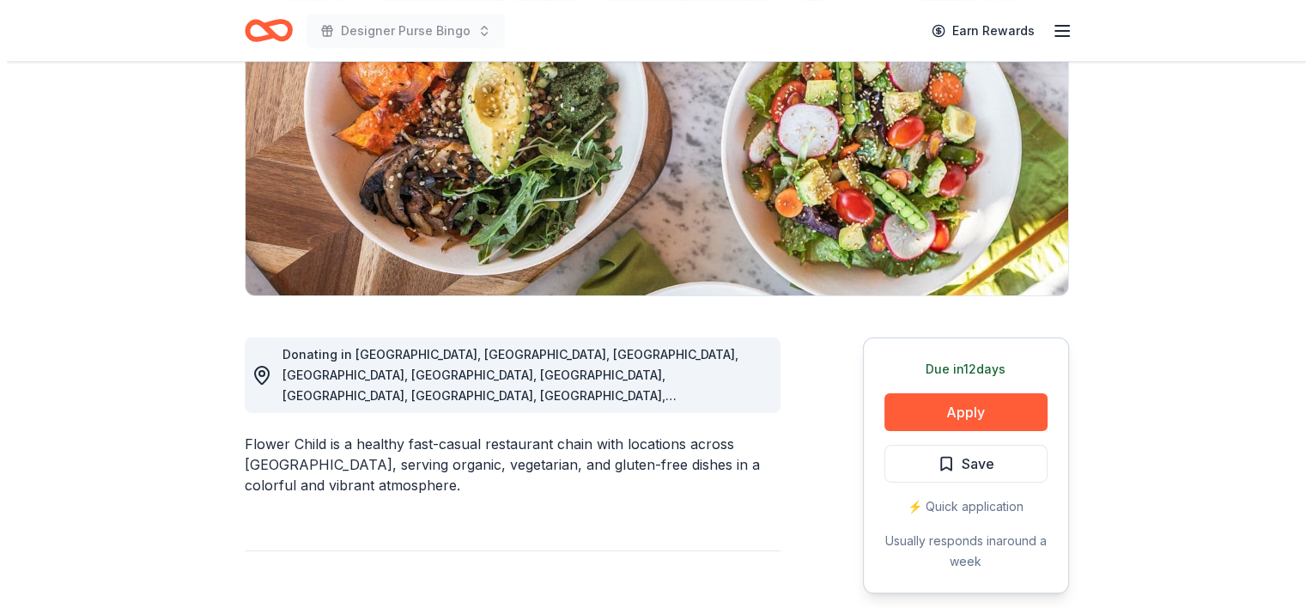
scroll to position [227, 0]
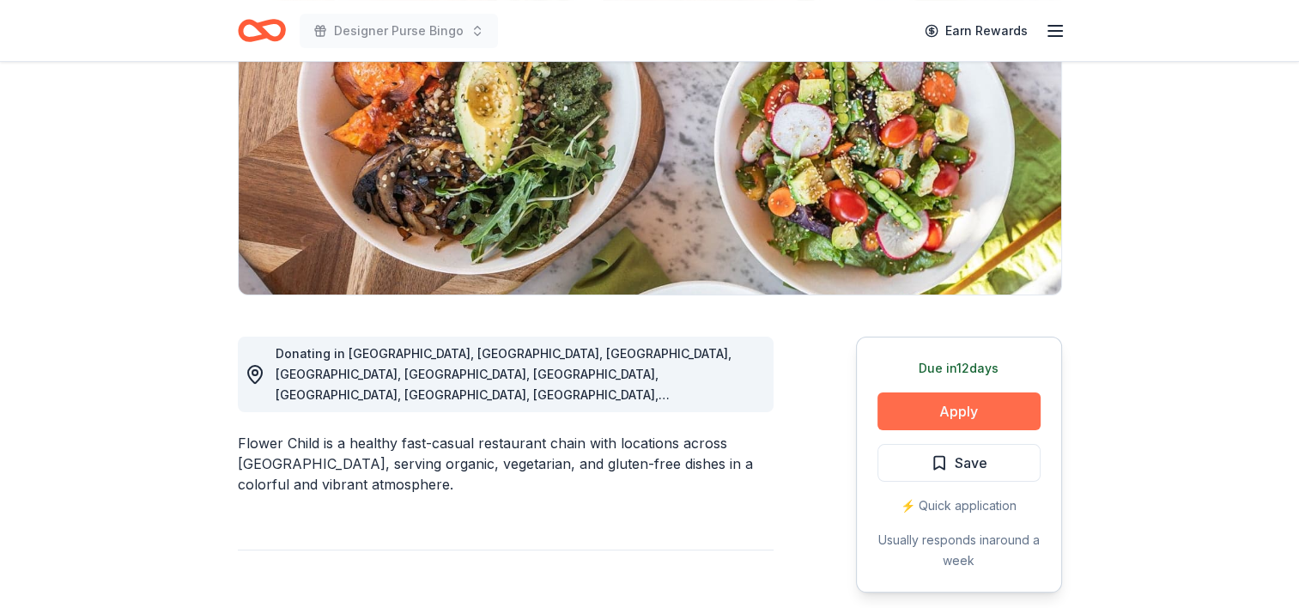
click at [994, 410] on button "Apply" at bounding box center [958, 411] width 163 height 38
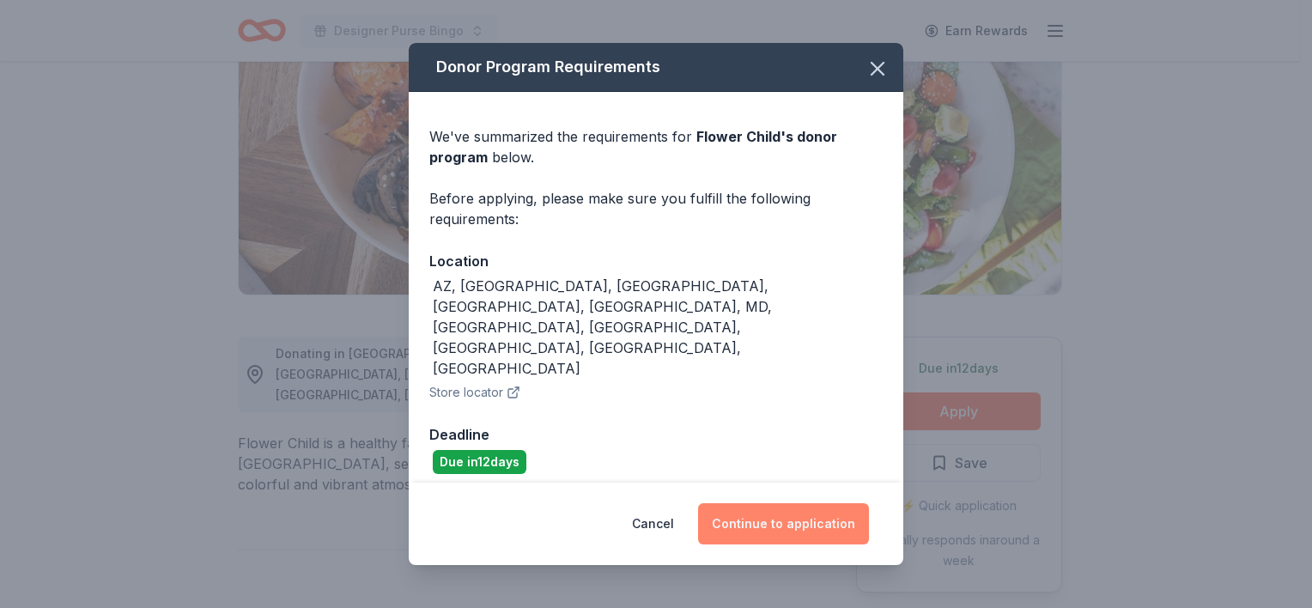
click at [767, 503] on button "Continue to application" at bounding box center [783, 523] width 171 height 41
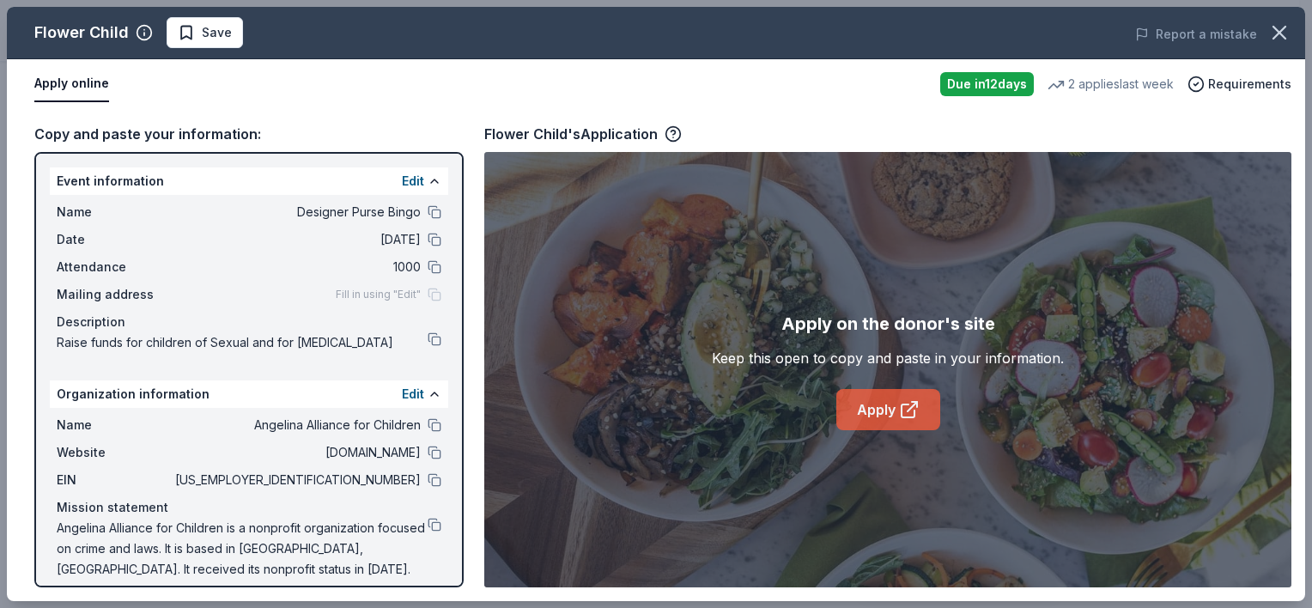
click at [859, 413] on link "Apply" at bounding box center [888, 409] width 104 height 41
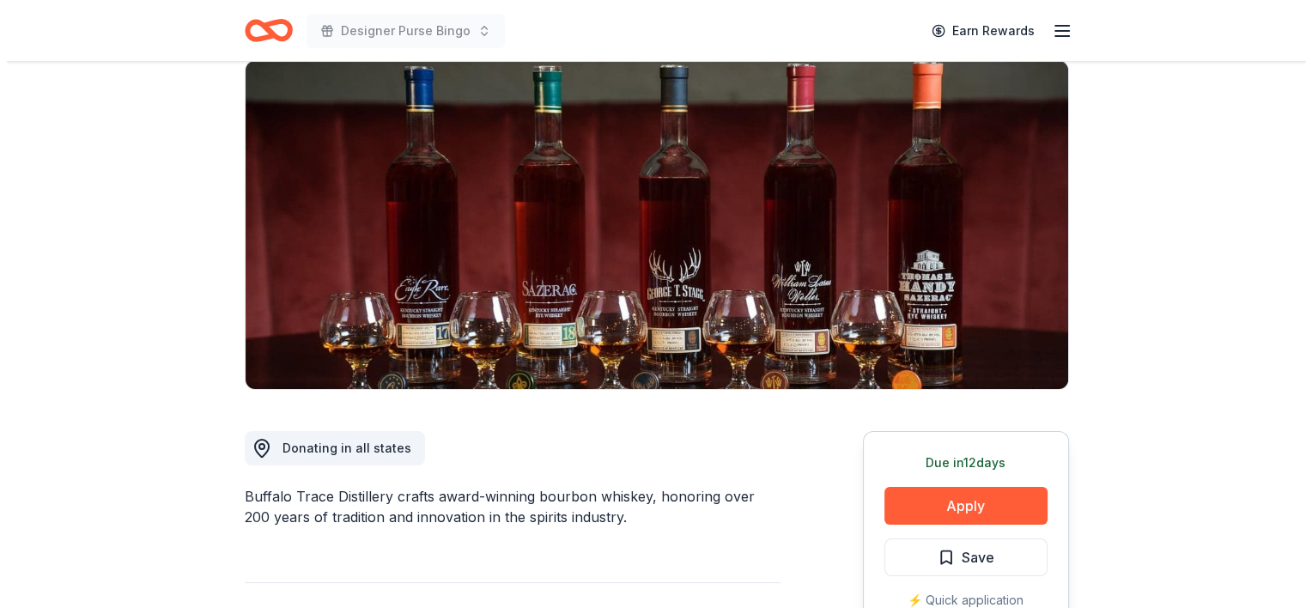
scroll to position [141, 0]
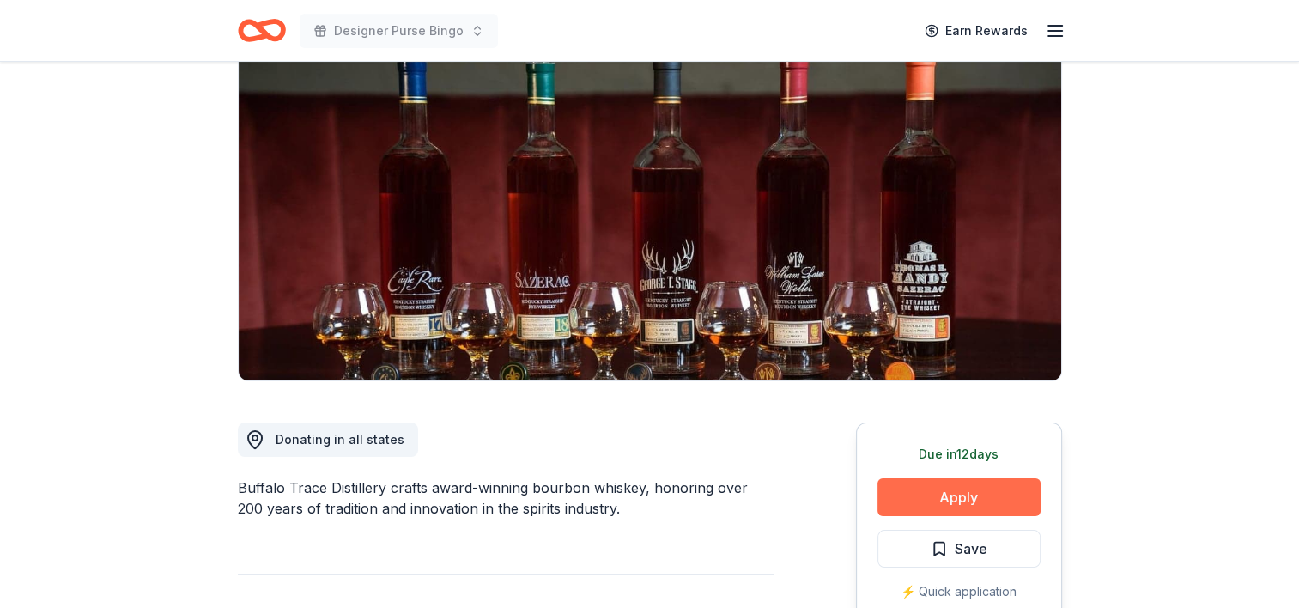
click at [951, 485] on button "Apply" at bounding box center [958, 497] width 163 height 38
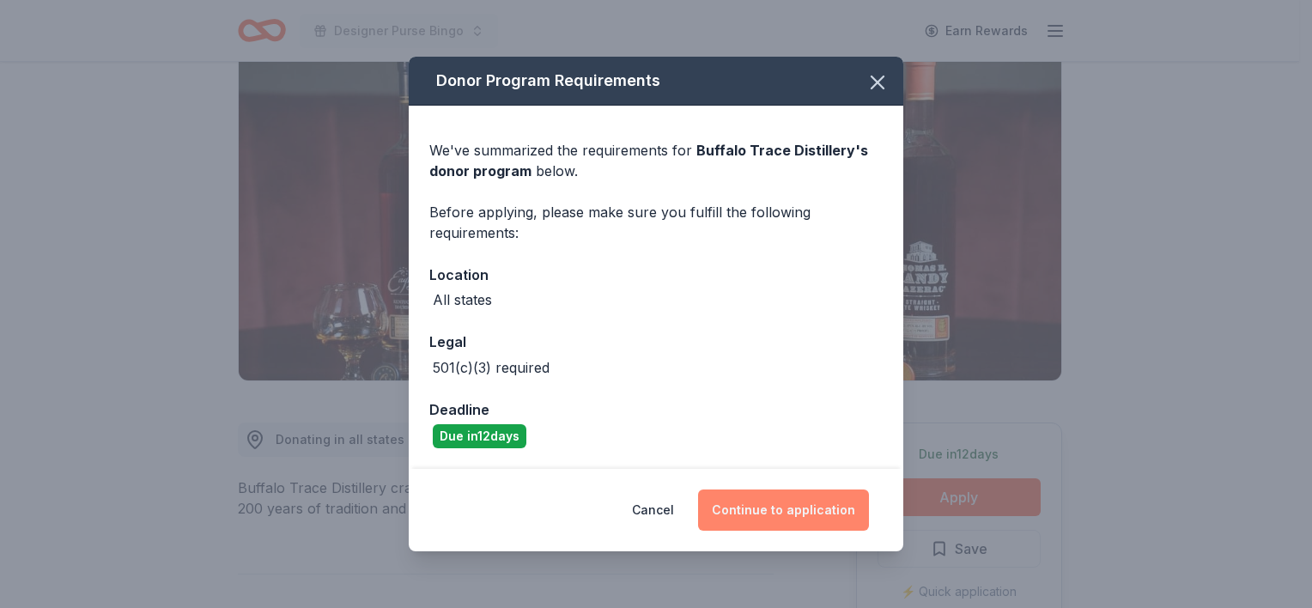
click at [761, 503] on button "Continue to application" at bounding box center [783, 509] width 171 height 41
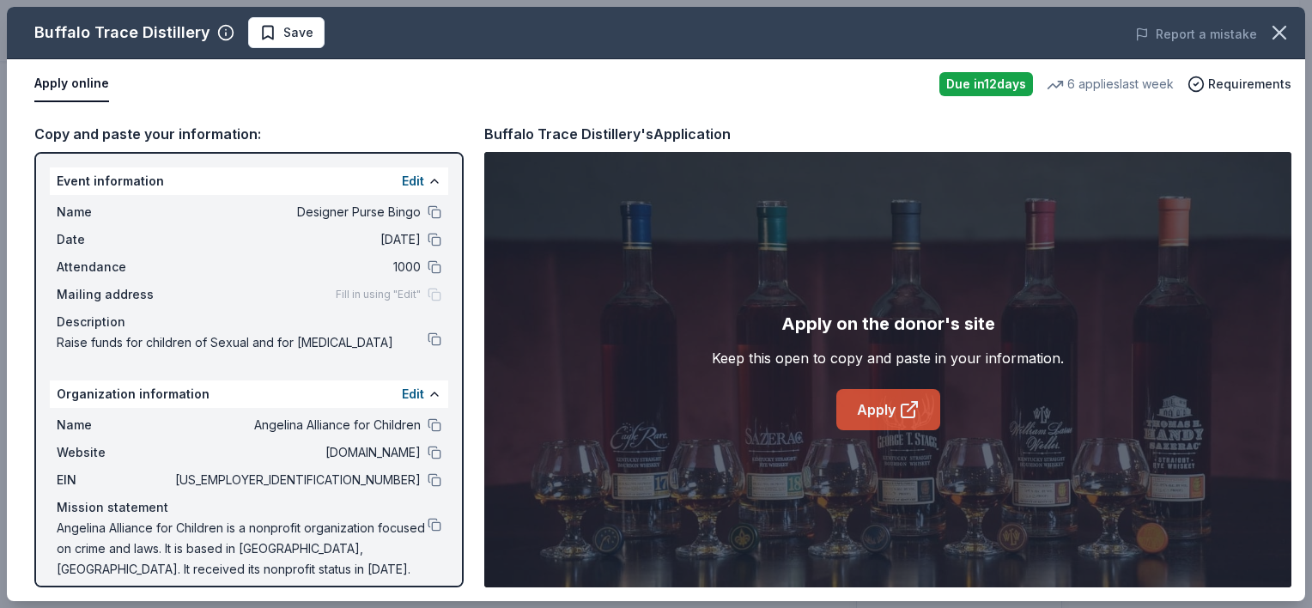
click at [852, 407] on link "Apply" at bounding box center [888, 409] width 104 height 41
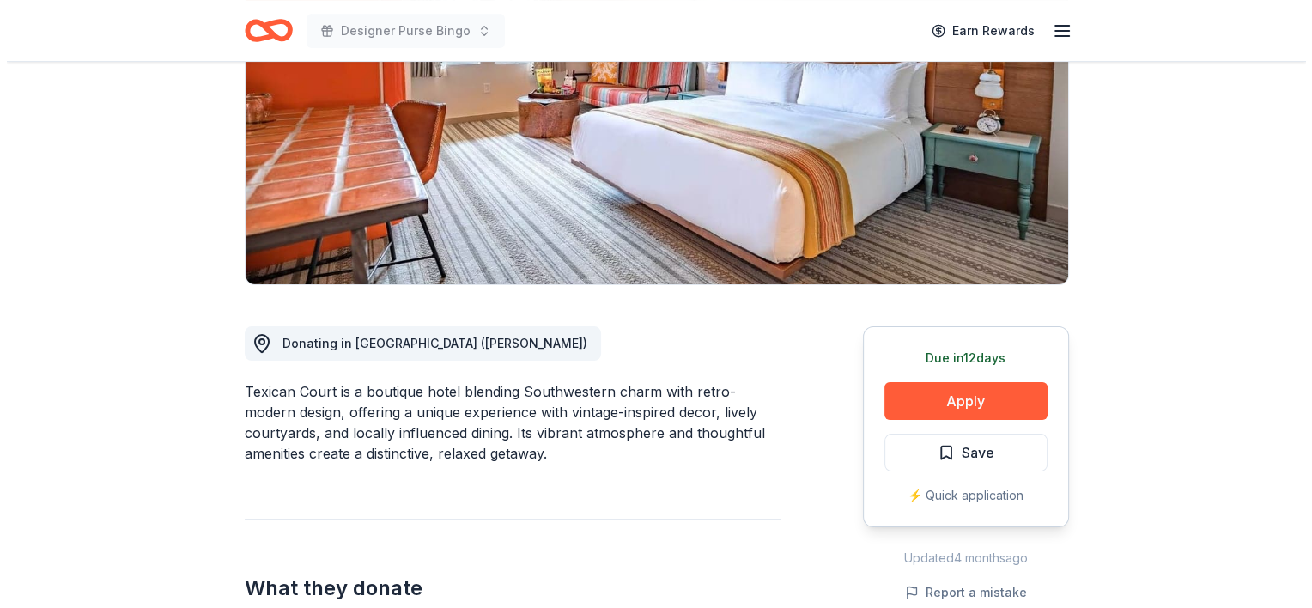
scroll to position [328, 0]
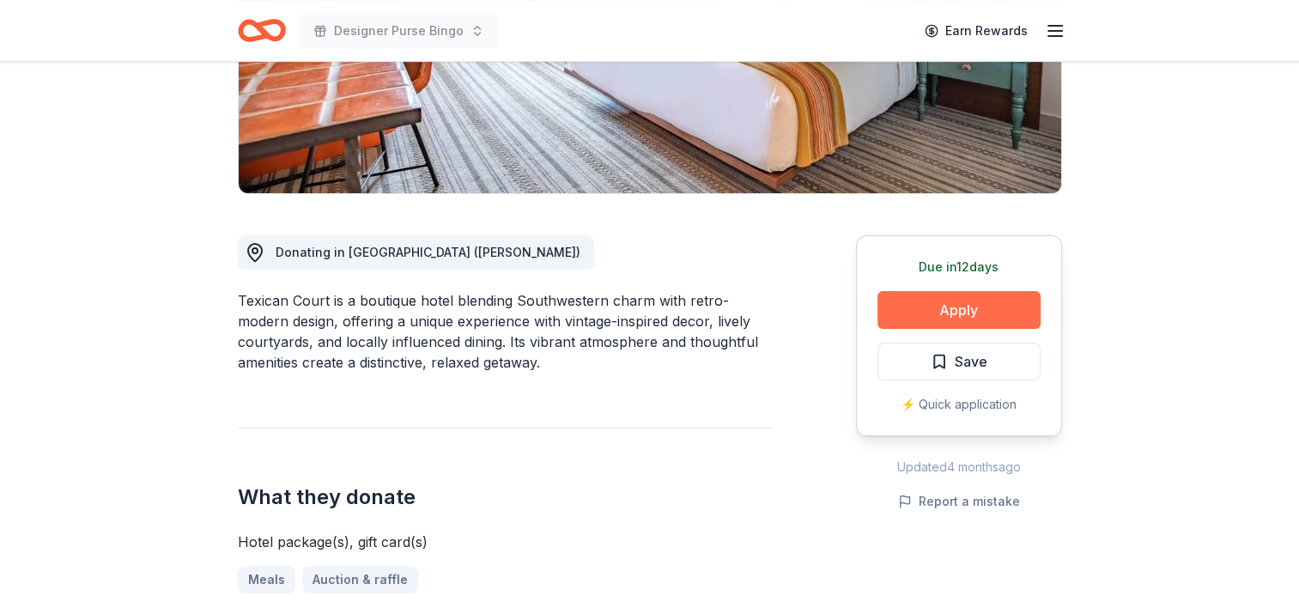
click at [905, 314] on button "Apply" at bounding box center [958, 310] width 163 height 38
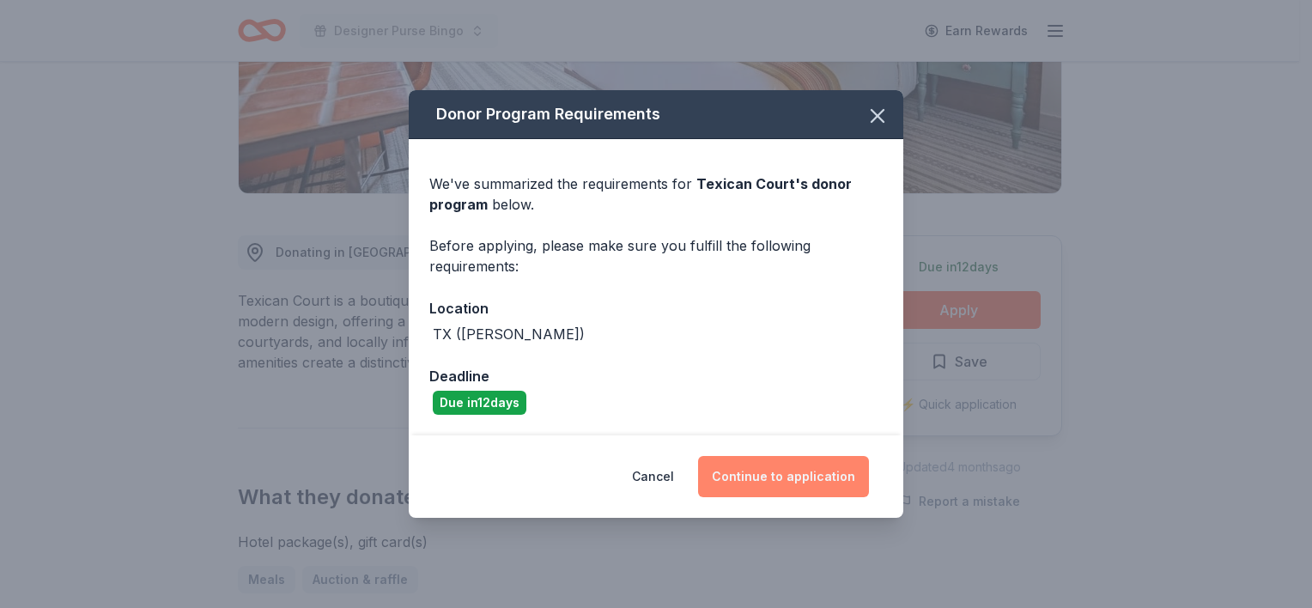
click at [805, 473] on button "Continue to application" at bounding box center [783, 476] width 171 height 41
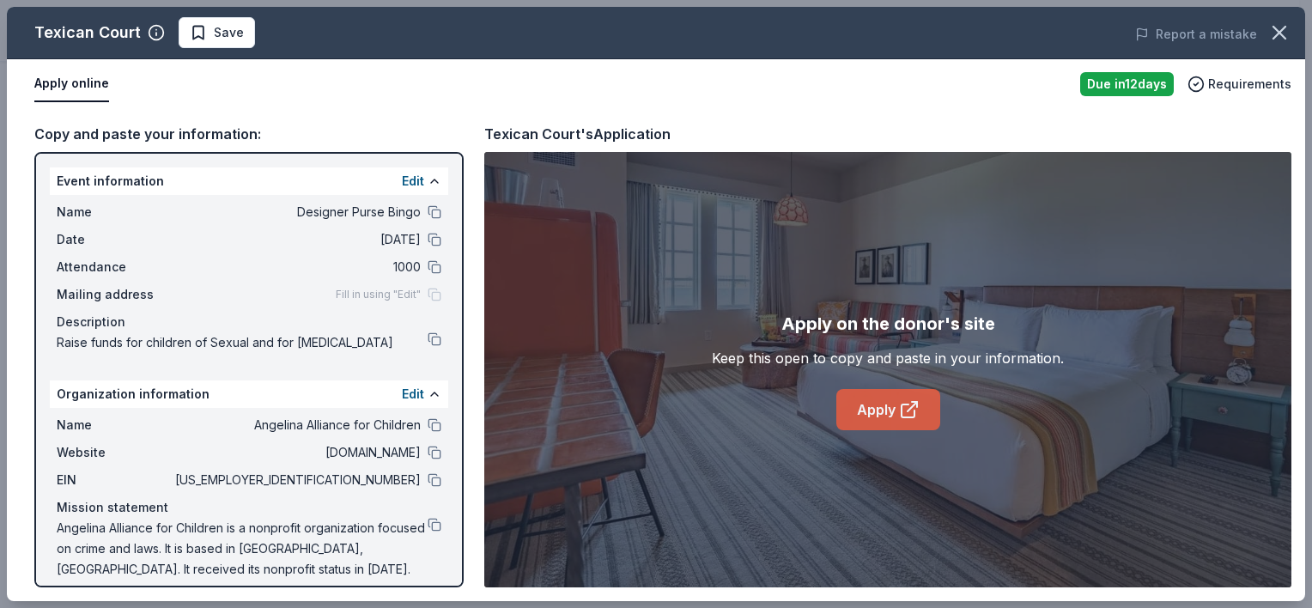
click at [859, 422] on link "Apply" at bounding box center [888, 409] width 104 height 41
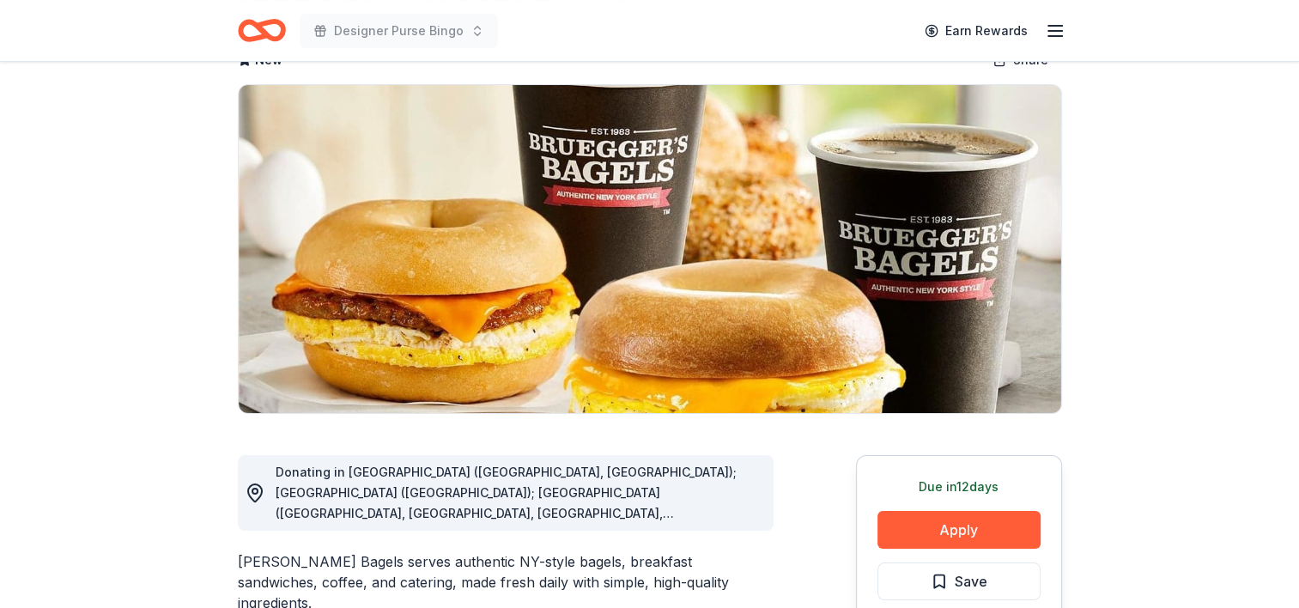
scroll to position [124, 0]
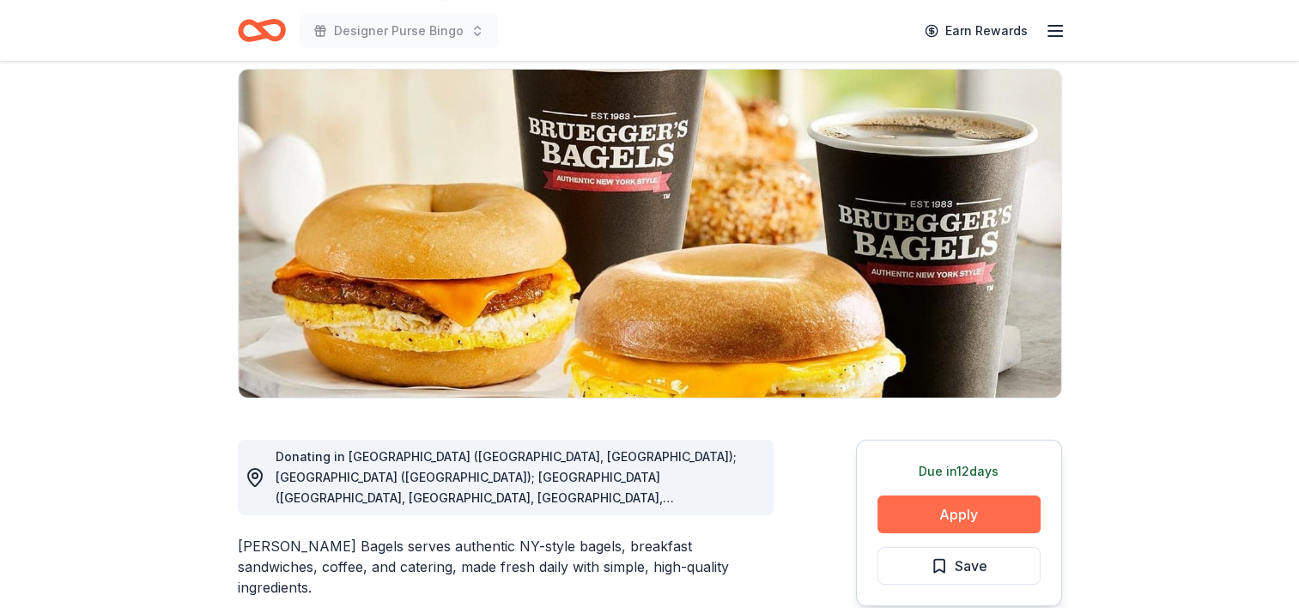
click at [949, 517] on button "Apply" at bounding box center [958, 514] width 163 height 38
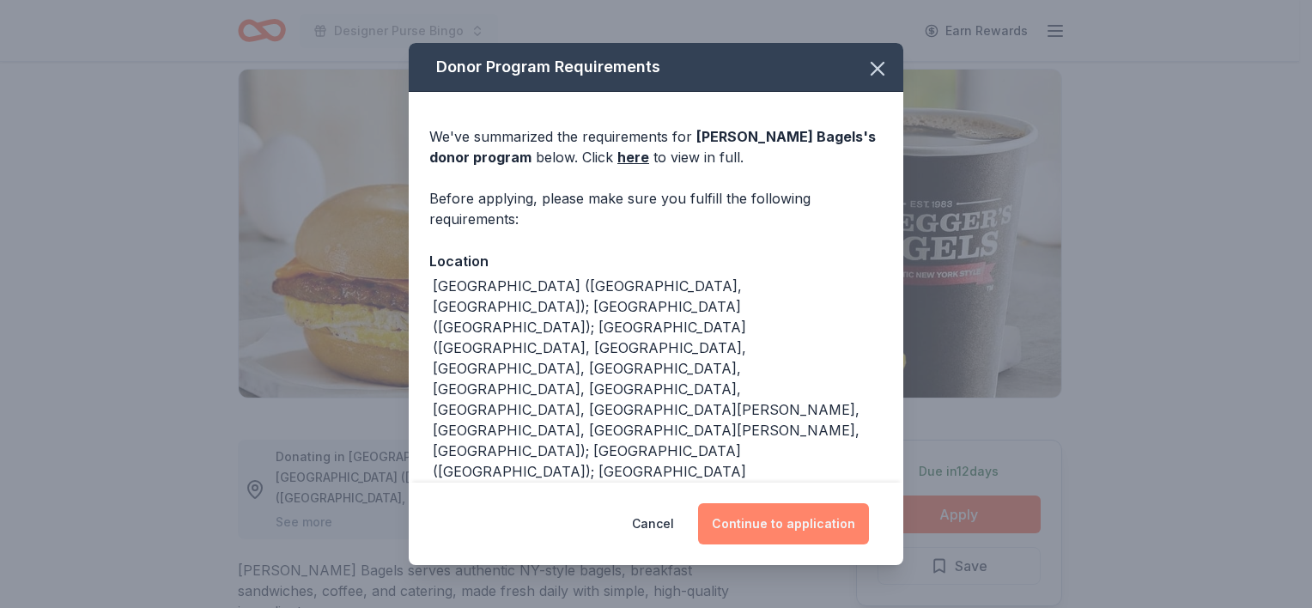
click at [745, 532] on button "Continue to application" at bounding box center [783, 523] width 171 height 41
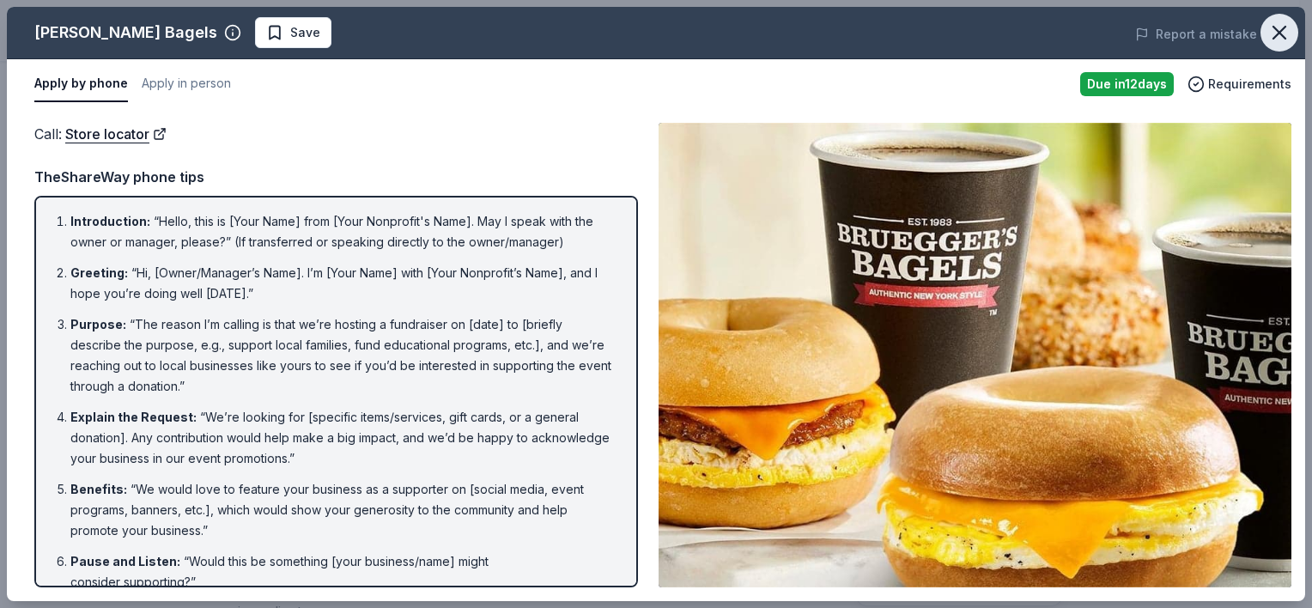
click at [1286, 27] on icon "button" at bounding box center [1279, 33] width 24 height 24
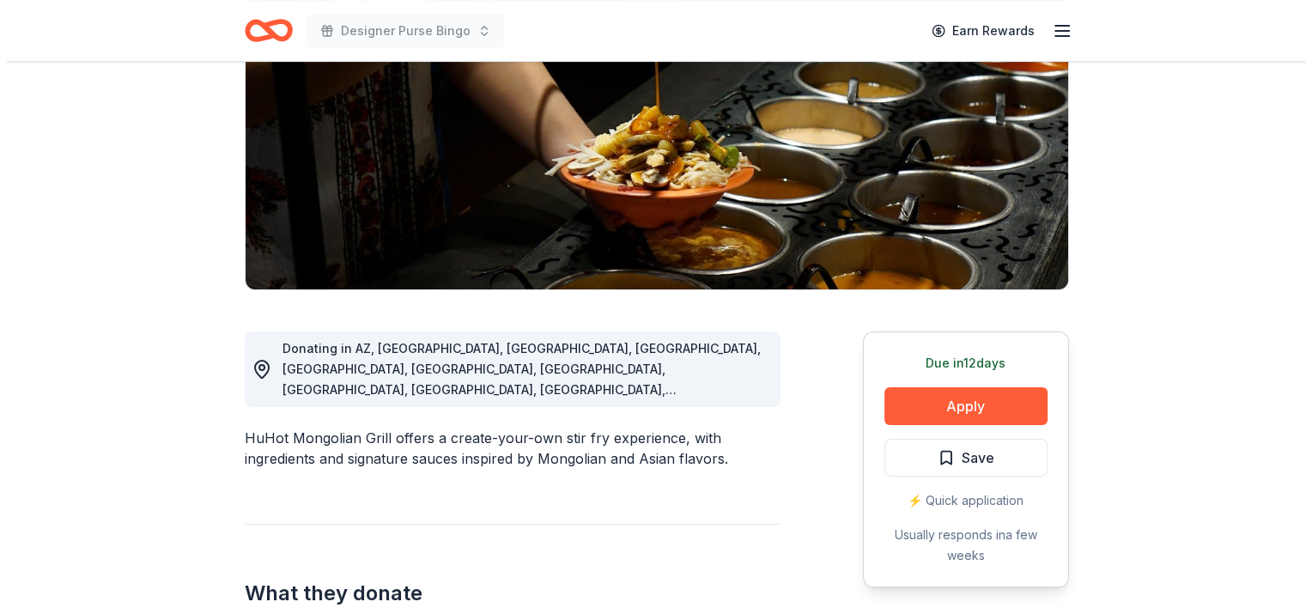
scroll to position [244, 0]
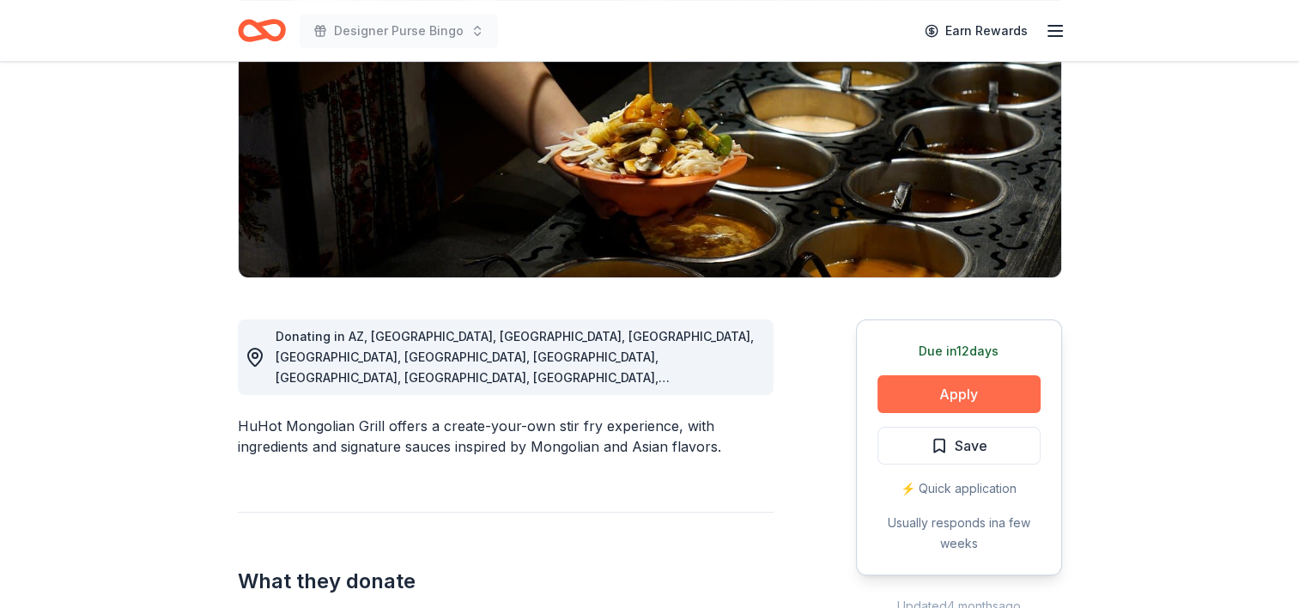
click at [956, 411] on button "Apply" at bounding box center [958, 394] width 163 height 38
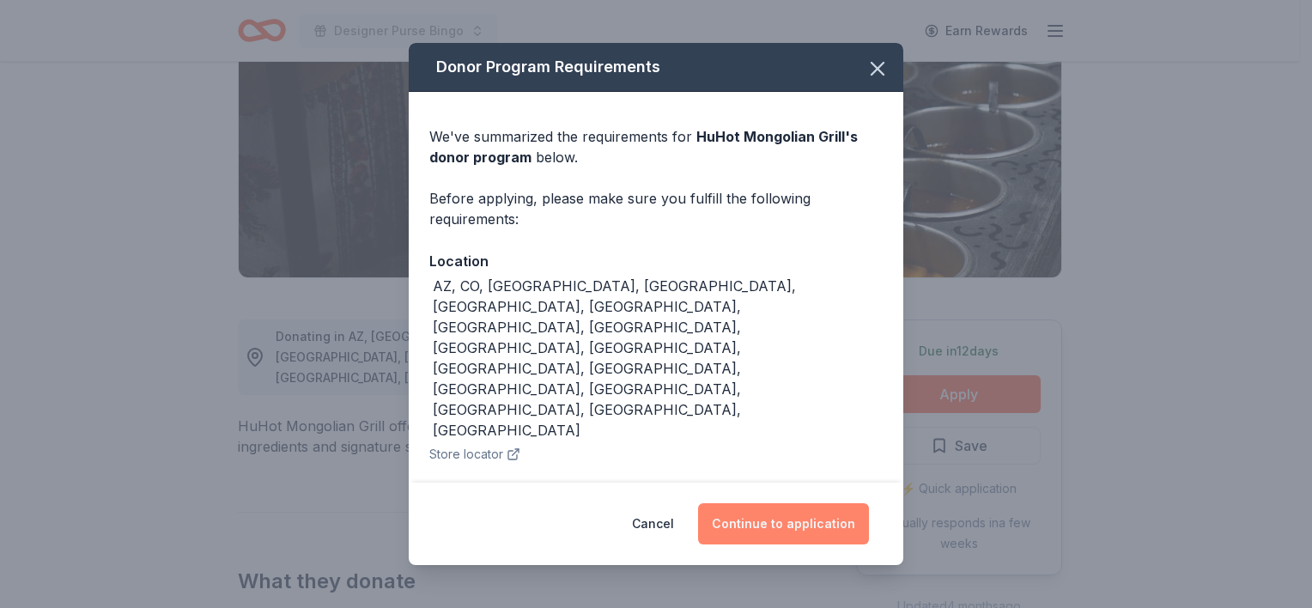
click at [795, 503] on button "Continue to application" at bounding box center [783, 523] width 171 height 41
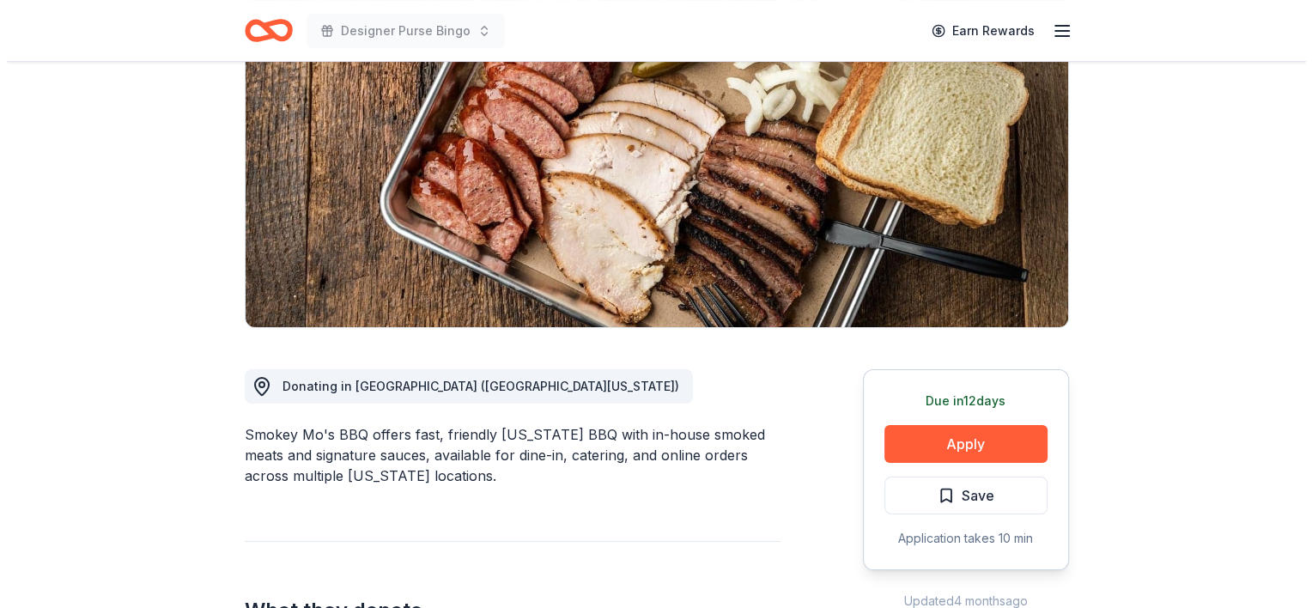
scroll to position [195, 0]
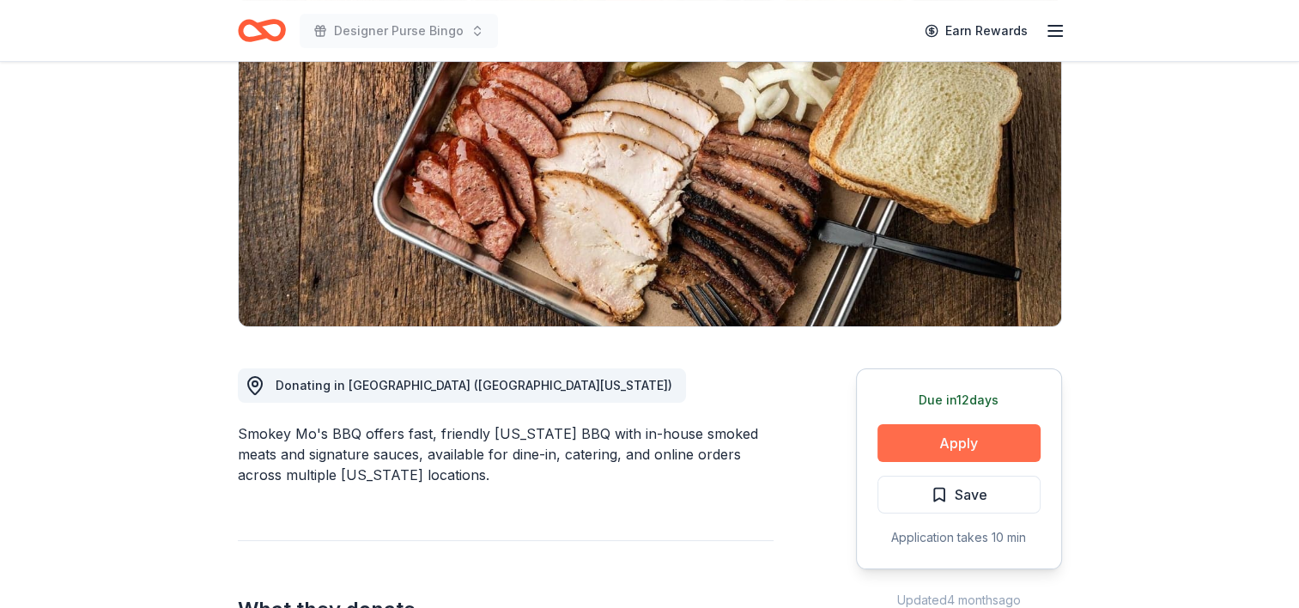
click at [990, 450] on button "Apply" at bounding box center [958, 443] width 163 height 38
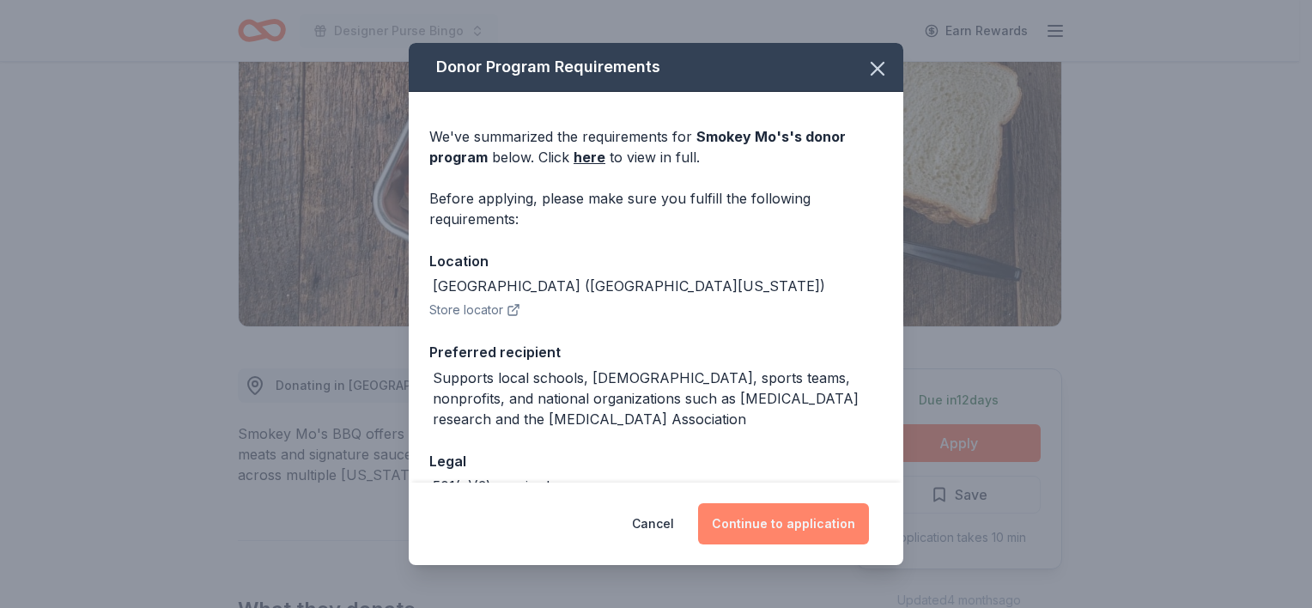
click at [797, 511] on button "Continue to application" at bounding box center [783, 523] width 171 height 41
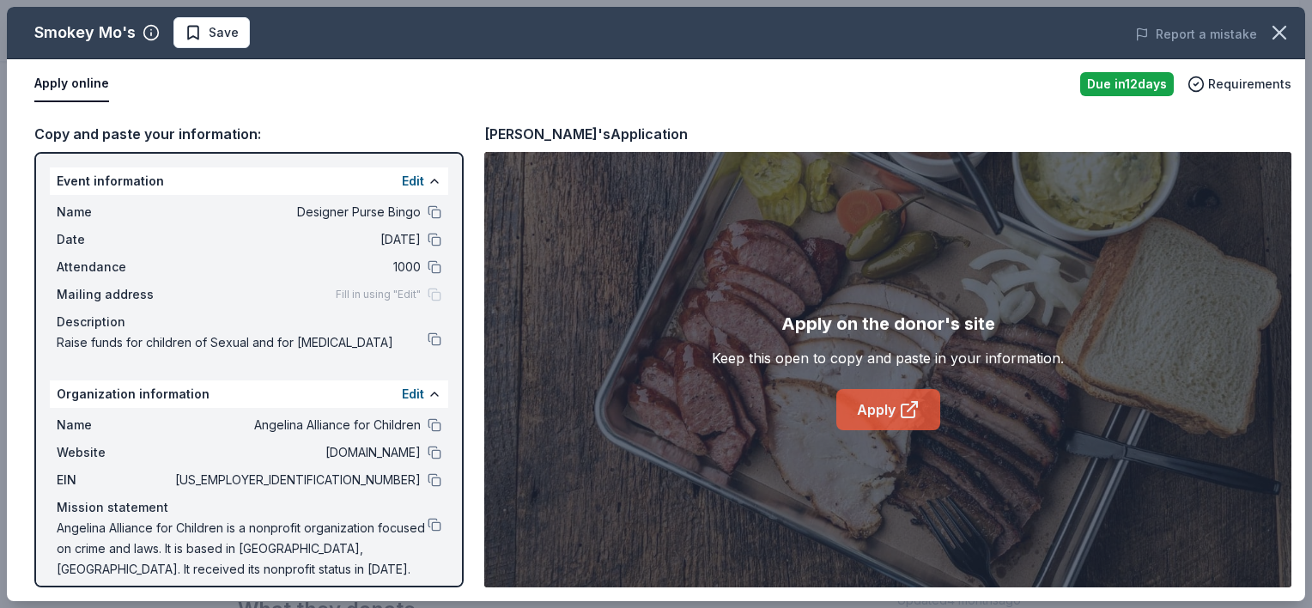
click at [894, 416] on link "Apply" at bounding box center [888, 409] width 104 height 41
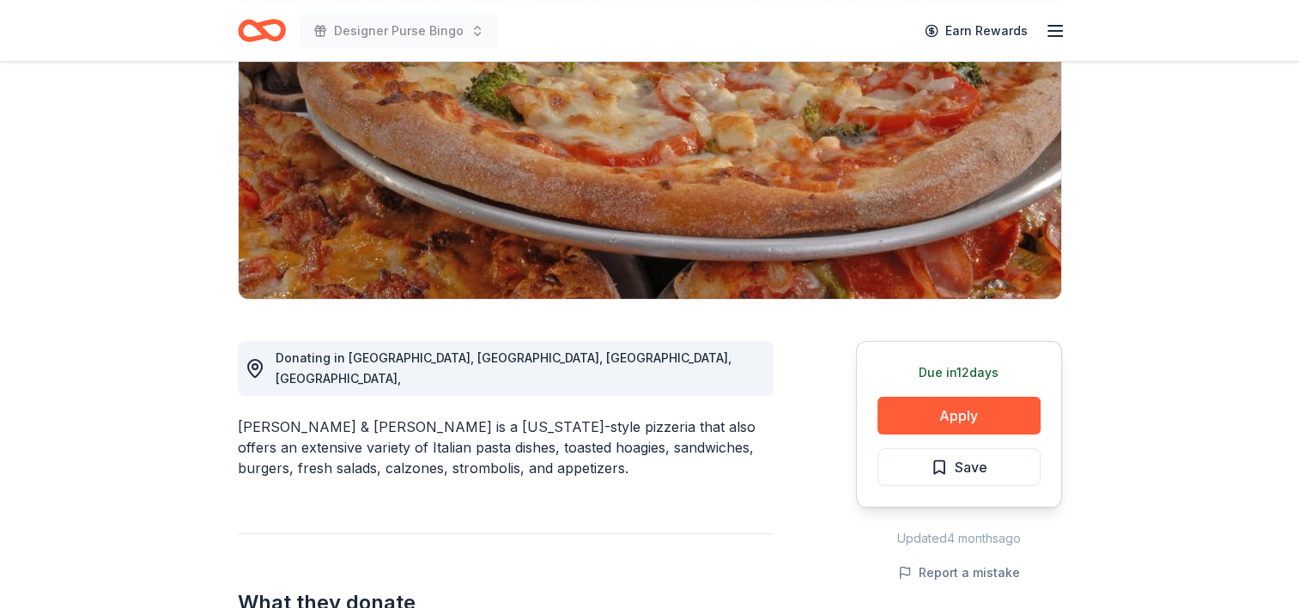
scroll to position [223, 0]
click at [1009, 408] on button "Apply" at bounding box center [958, 415] width 163 height 38
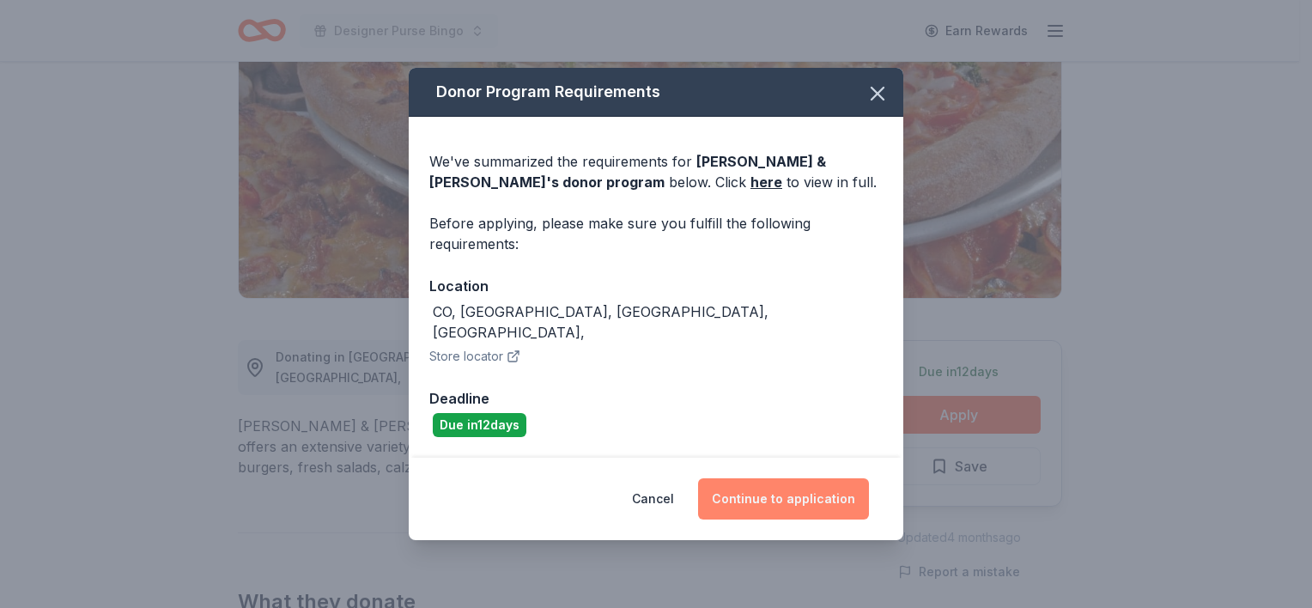
click at [803, 489] on button "Continue to application" at bounding box center [783, 498] width 171 height 41
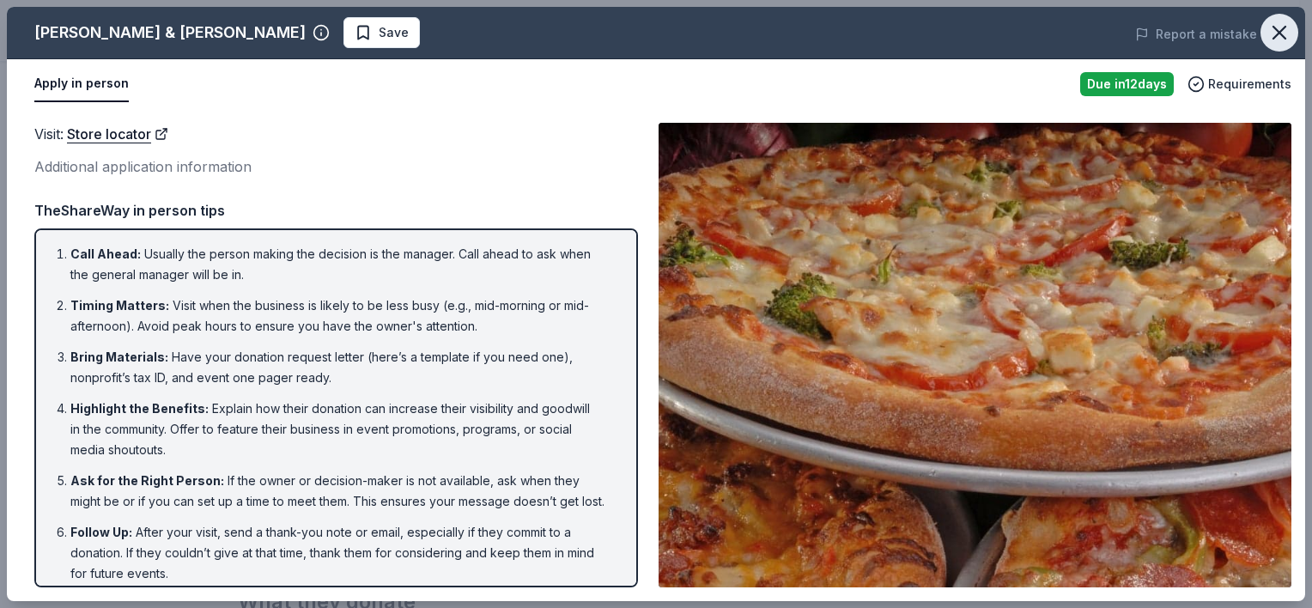
click at [1281, 27] on icon "button" at bounding box center [1279, 33] width 24 height 24
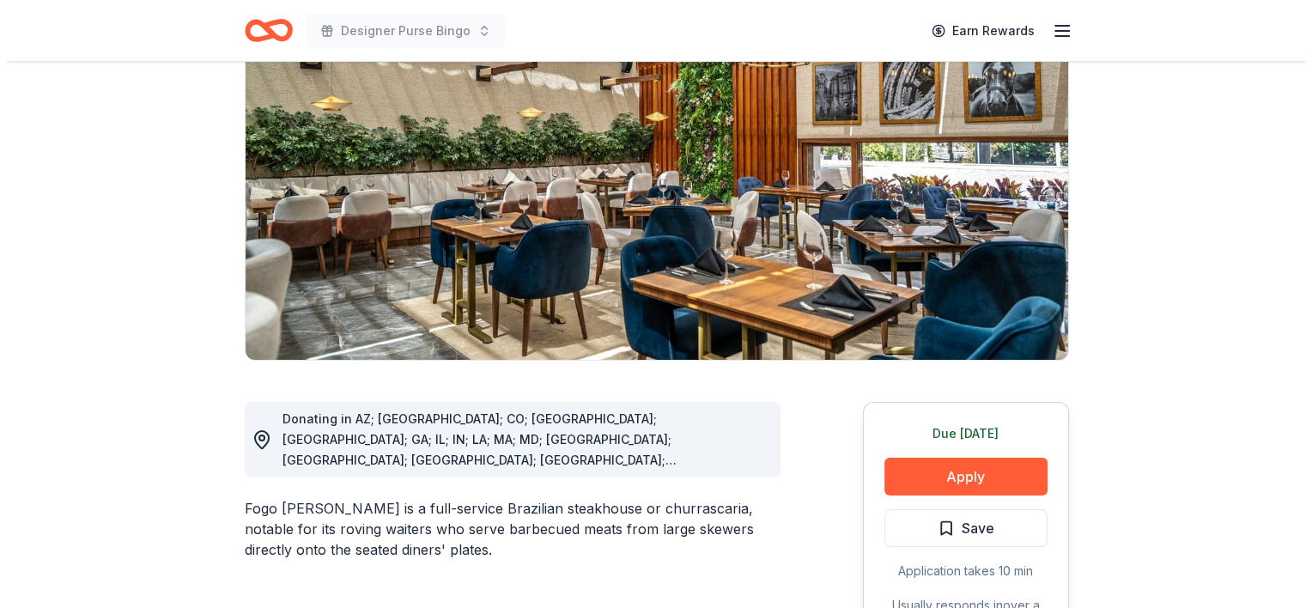
scroll to position [163, 0]
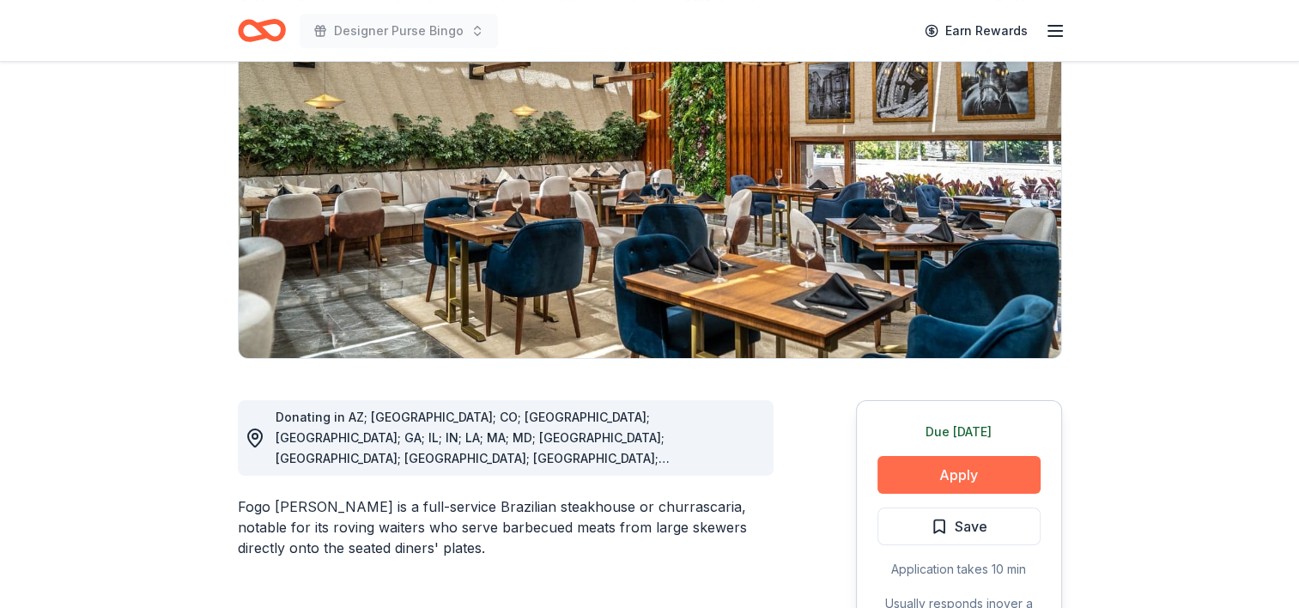
click at [982, 469] on button "Apply" at bounding box center [958, 475] width 163 height 38
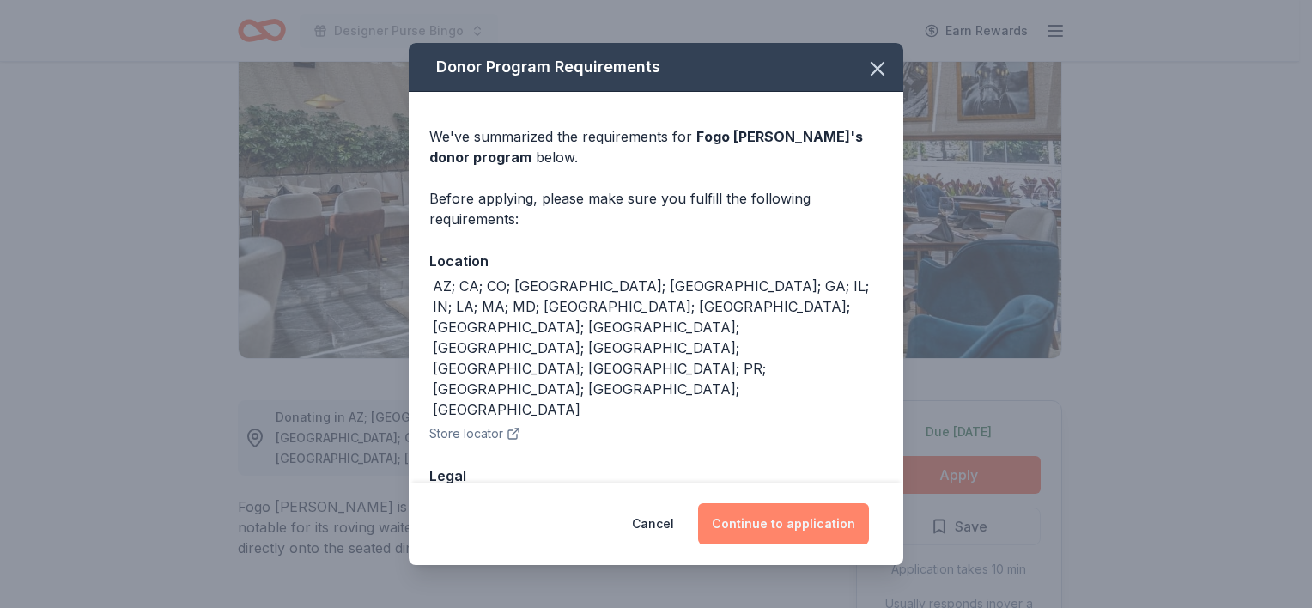
click at [760, 524] on button "Continue to application" at bounding box center [783, 523] width 171 height 41
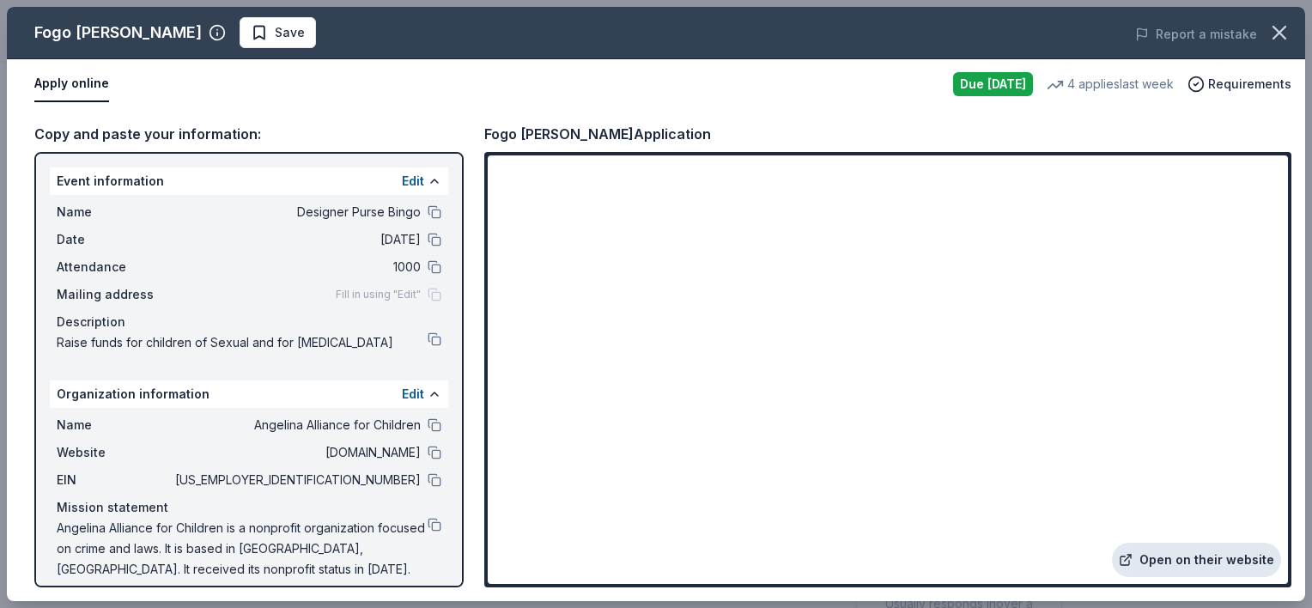
click at [1162, 564] on link "Open on their website" at bounding box center [1196, 560] width 169 height 34
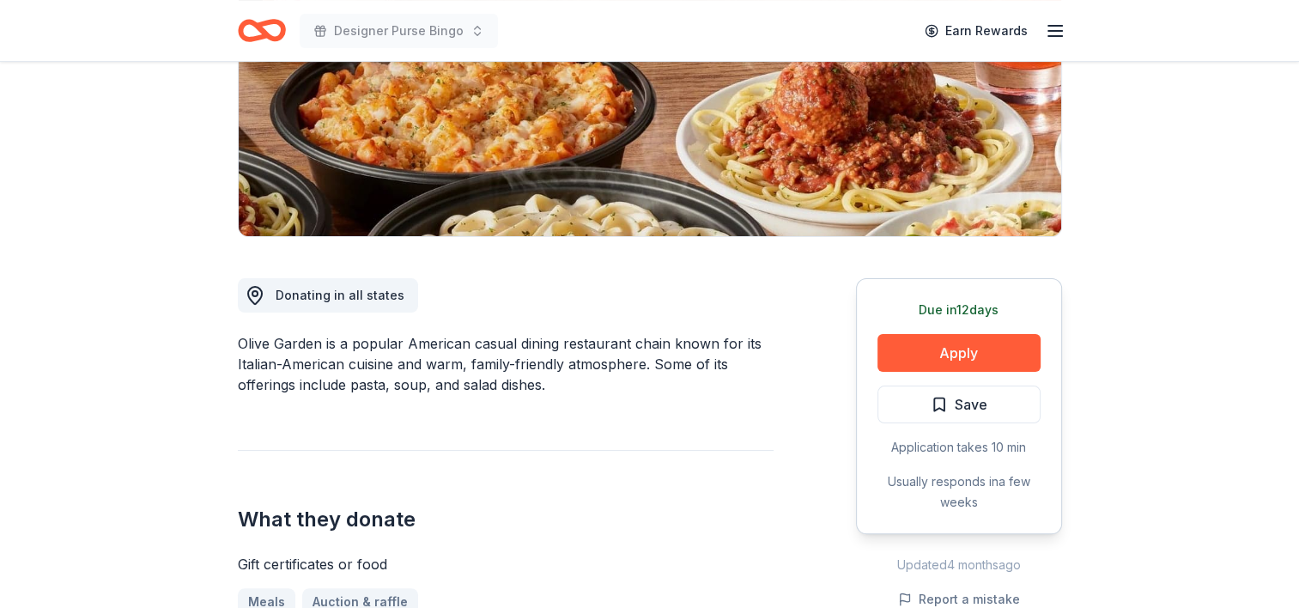
scroll to position [288, 0]
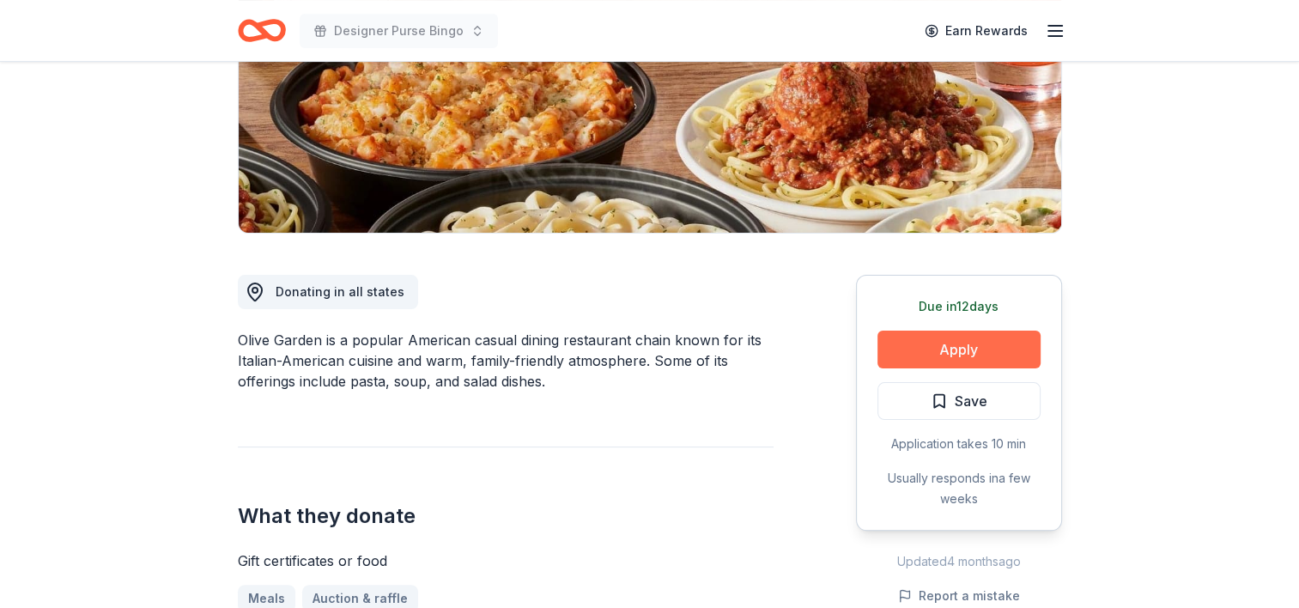
click at [938, 349] on button "Apply" at bounding box center [958, 350] width 163 height 38
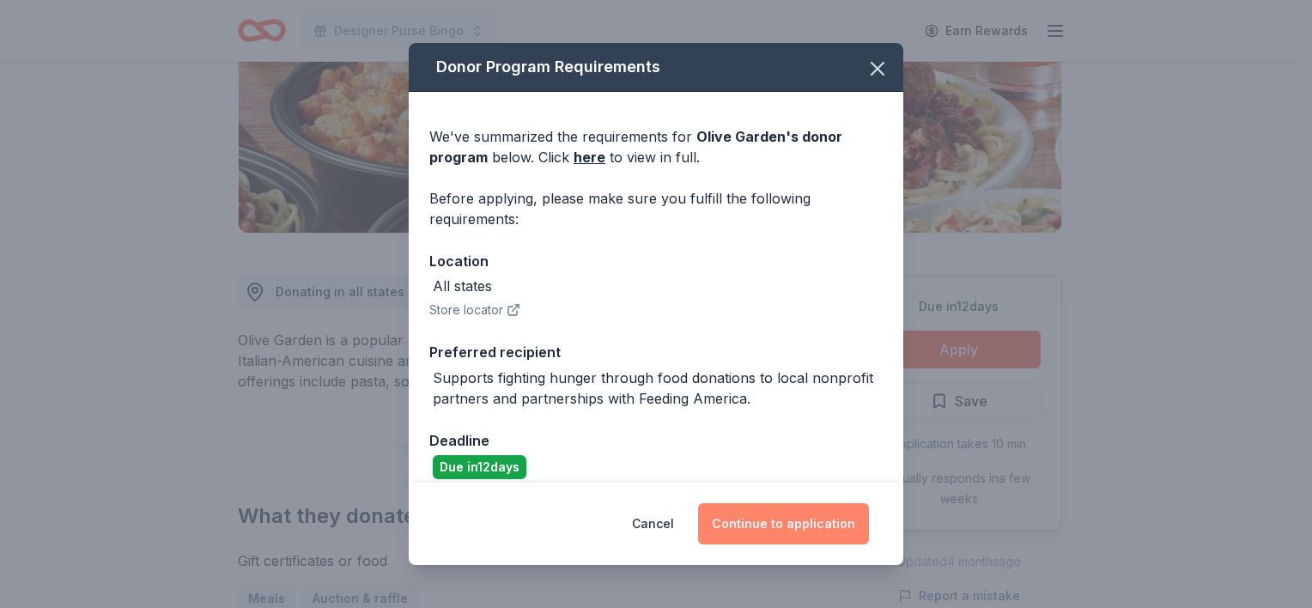
click at [792, 525] on button "Continue to application" at bounding box center [783, 523] width 171 height 41
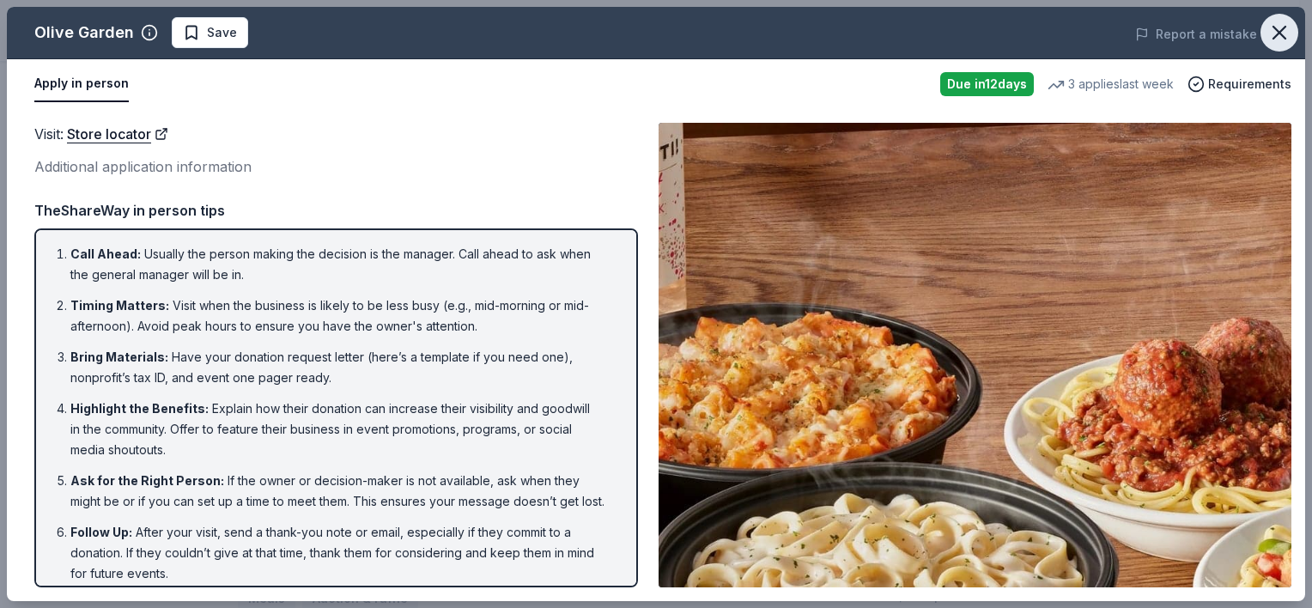
click at [1285, 28] on icon "button" at bounding box center [1279, 33] width 24 height 24
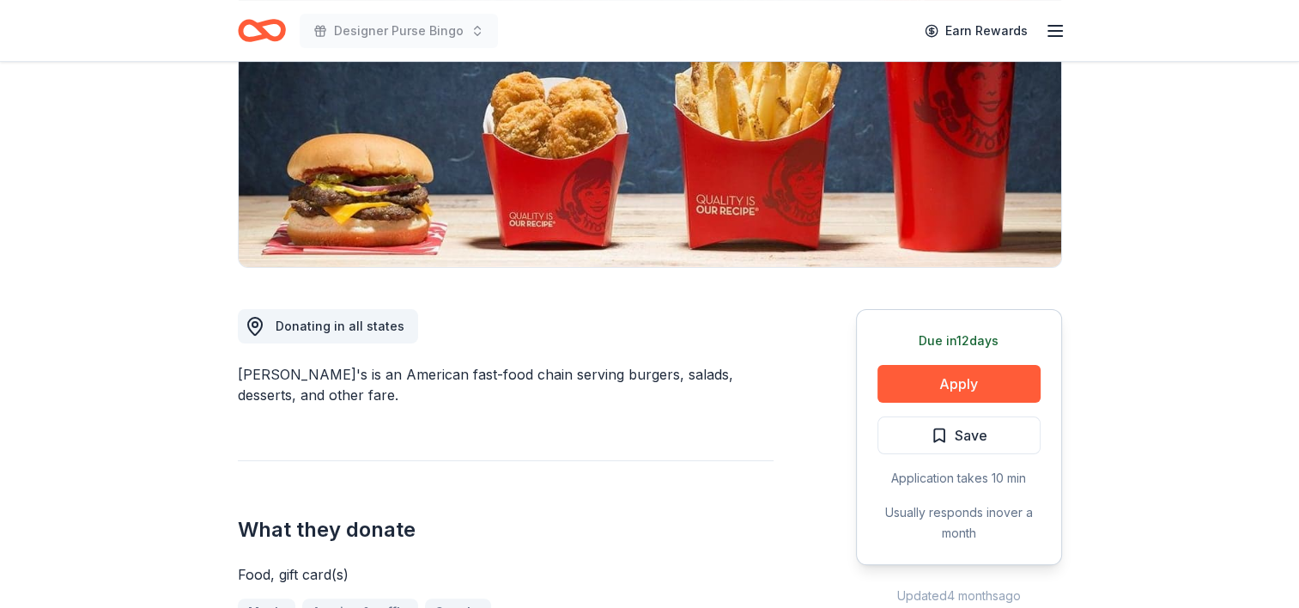
scroll to position [261, 0]
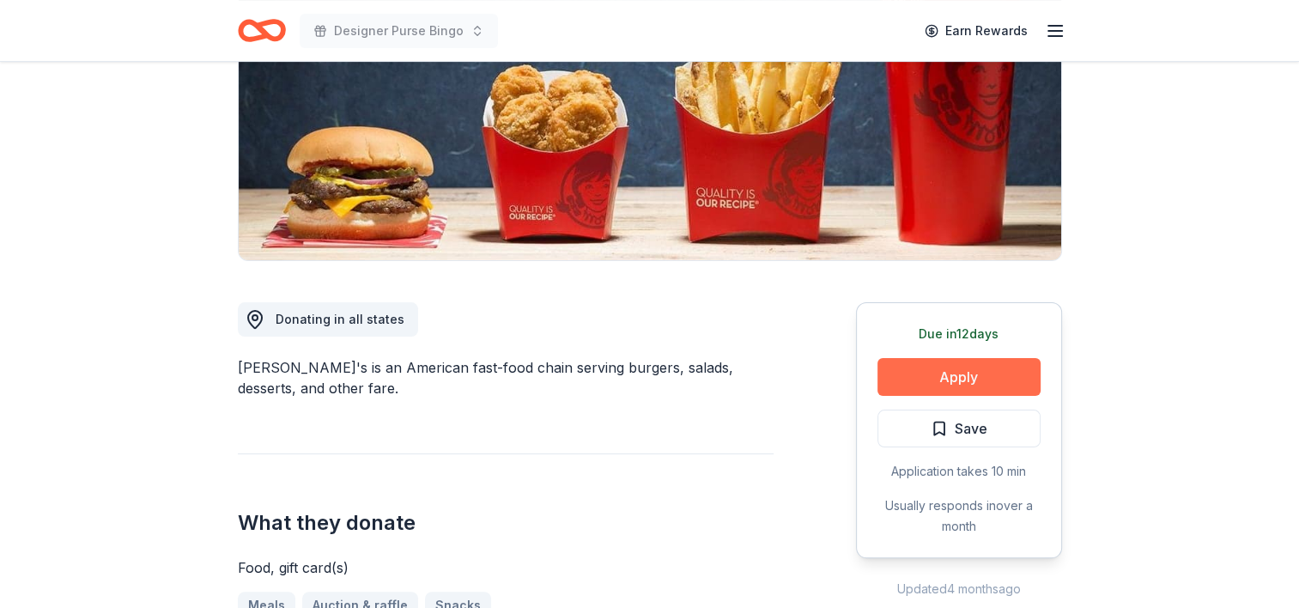
click at [950, 392] on button "Apply" at bounding box center [958, 377] width 163 height 38
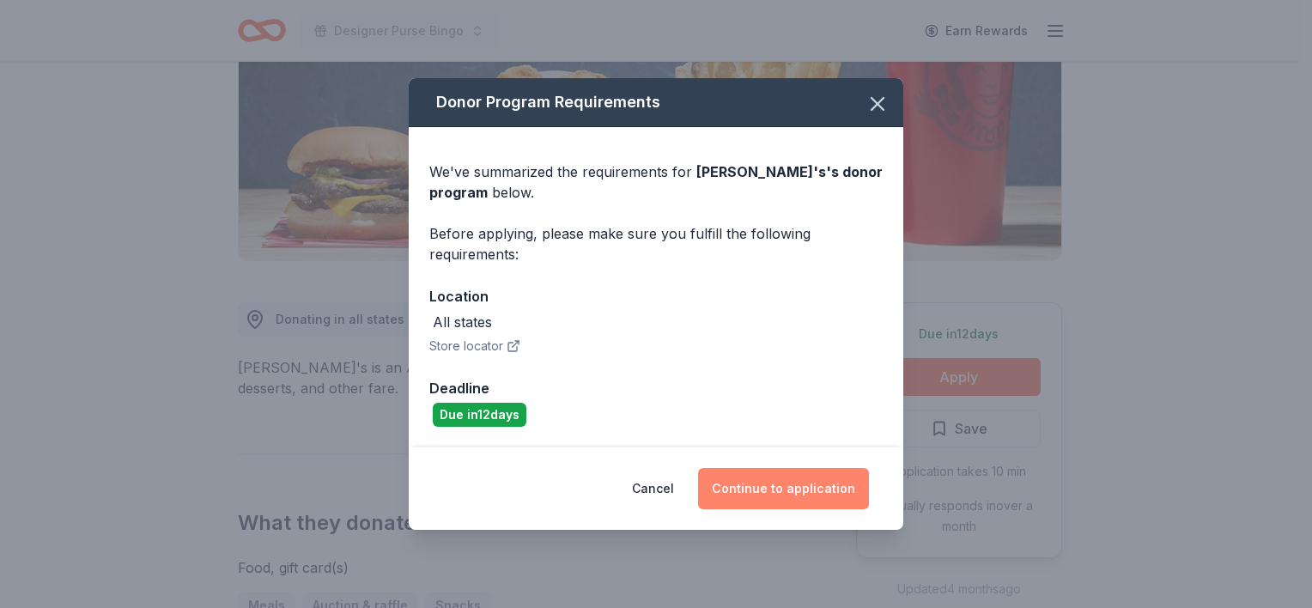
click at [738, 480] on button "Continue to application" at bounding box center [783, 488] width 171 height 41
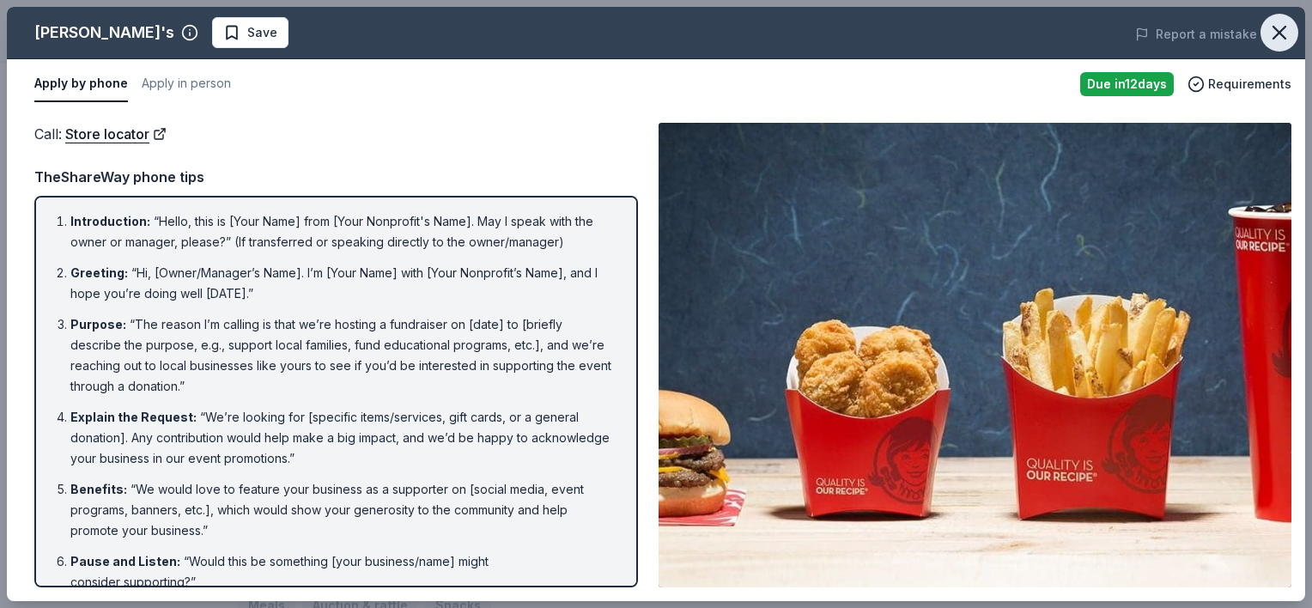
click at [1271, 35] on icon "button" at bounding box center [1279, 33] width 24 height 24
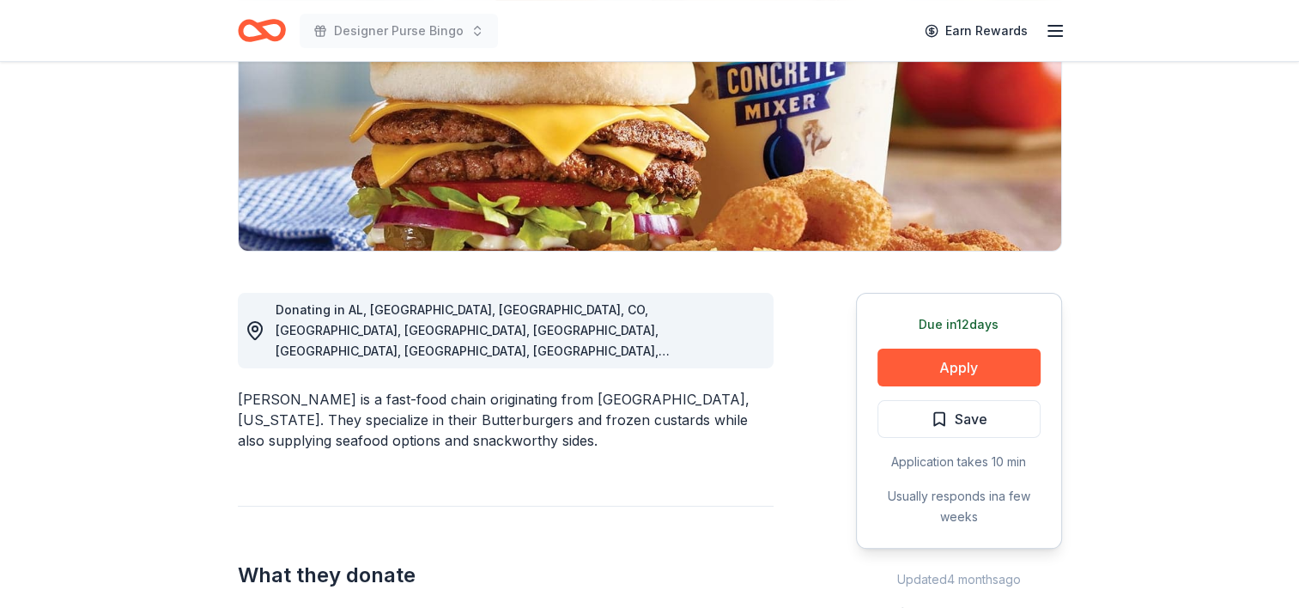
scroll to position [278, 0]
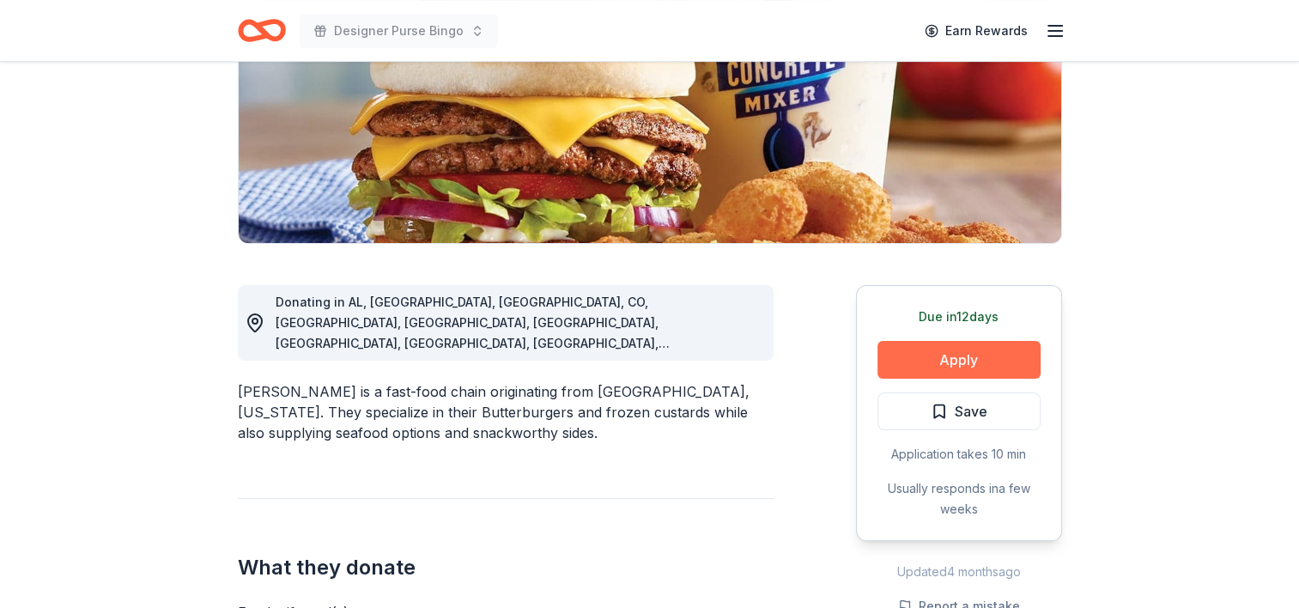
click at [926, 357] on button "Apply" at bounding box center [958, 360] width 163 height 38
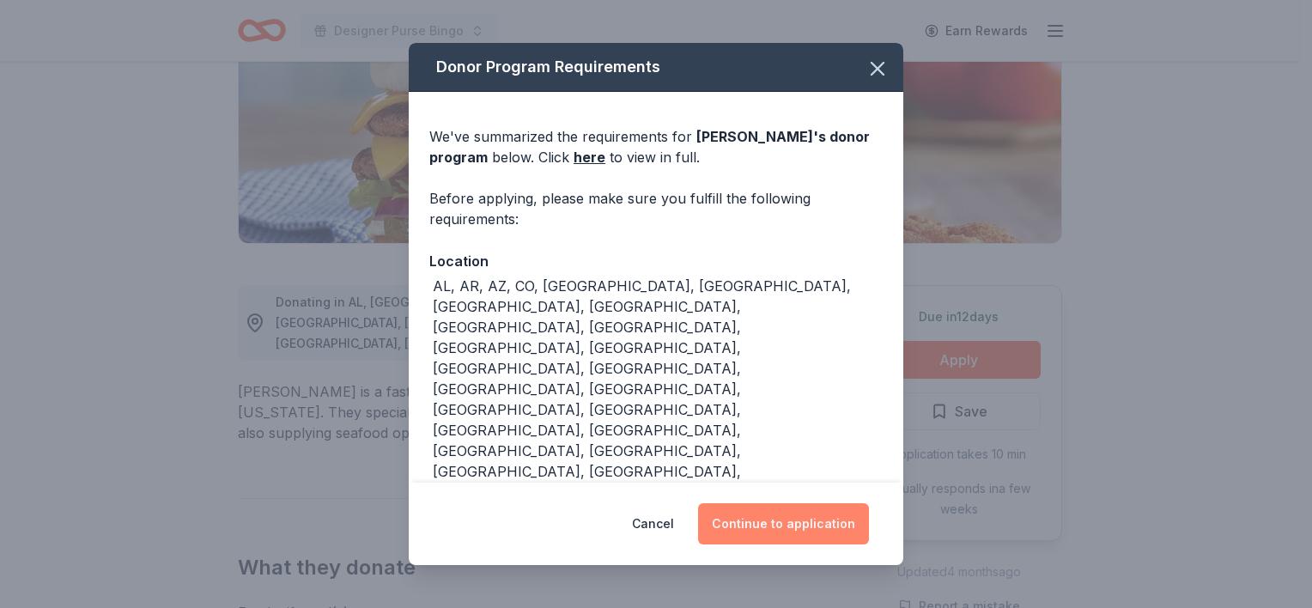
click at [818, 508] on button "Continue to application" at bounding box center [783, 523] width 171 height 41
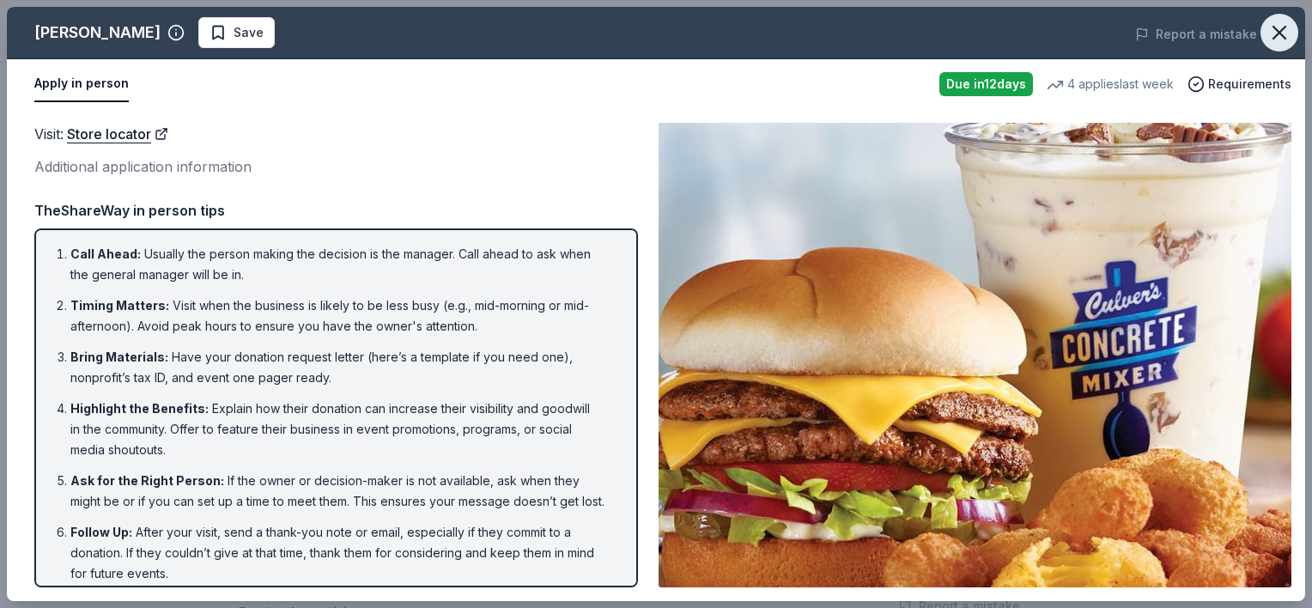
click at [1296, 34] on button "button" at bounding box center [1279, 33] width 38 height 38
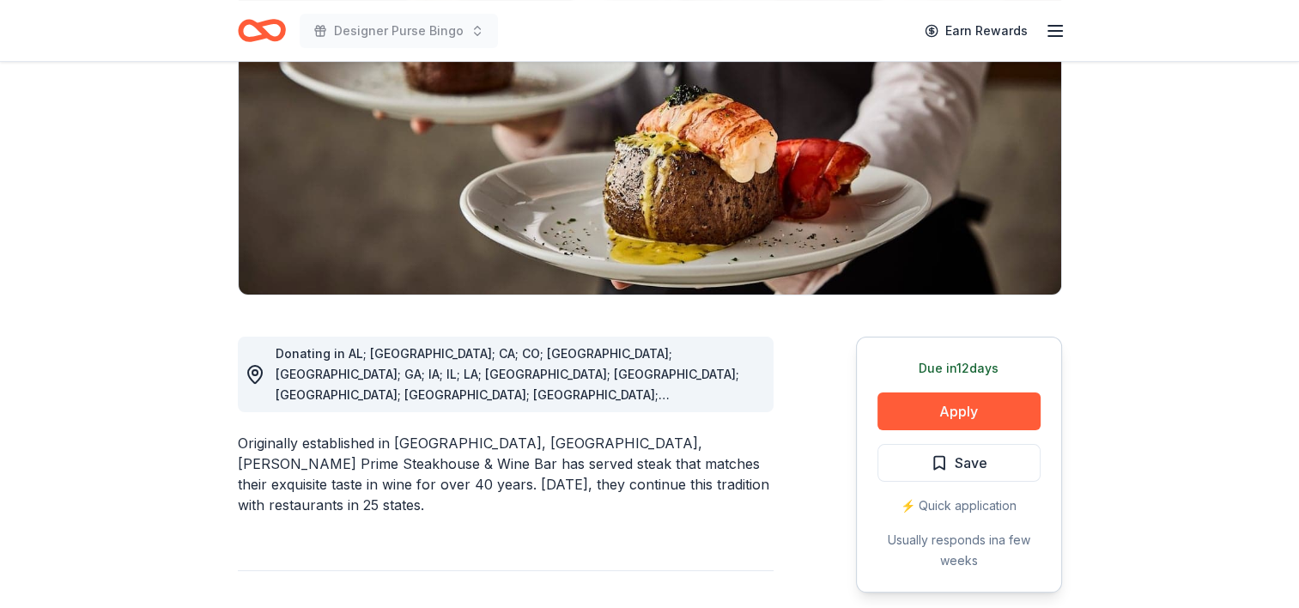
scroll to position [228, 0]
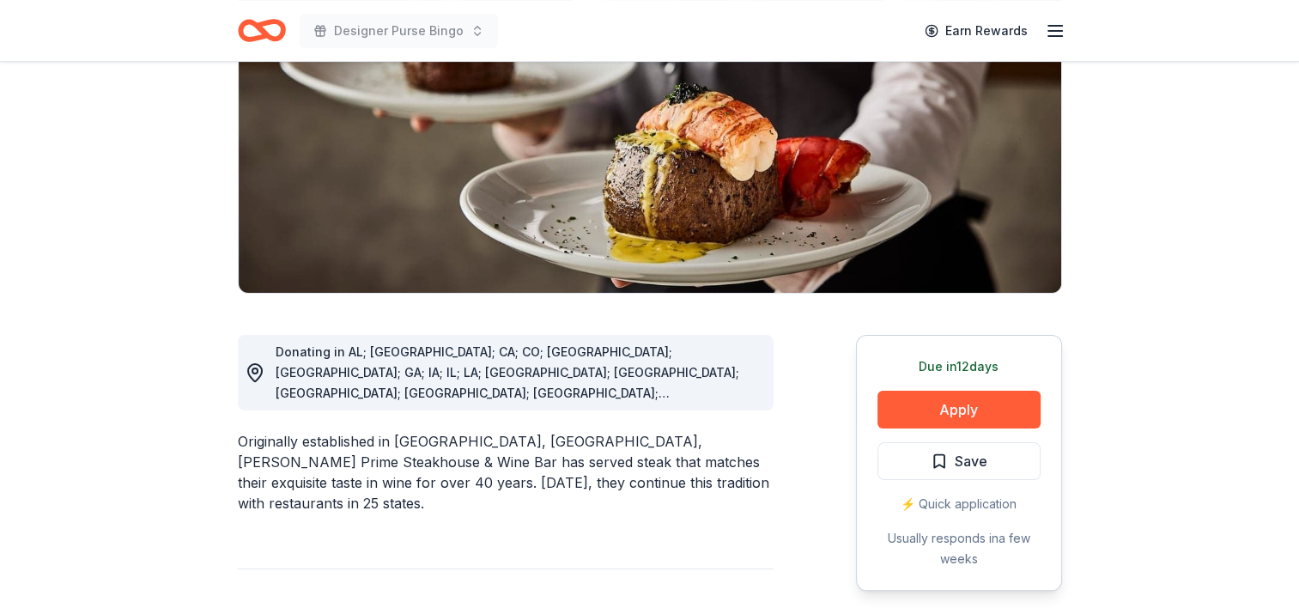
click at [956, 395] on button "Apply" at bounding box center [958, 410] width 163 height 38
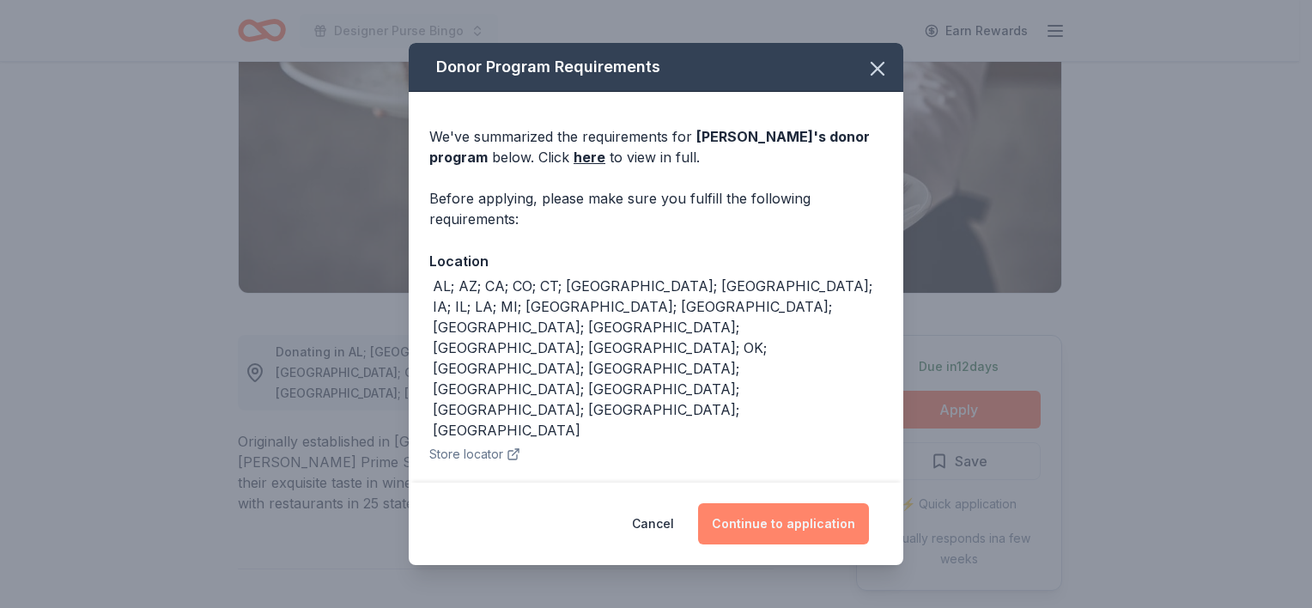
click at [835, 512] on button "Continue to application" at bounding box center [783, 523] width 171 height 41
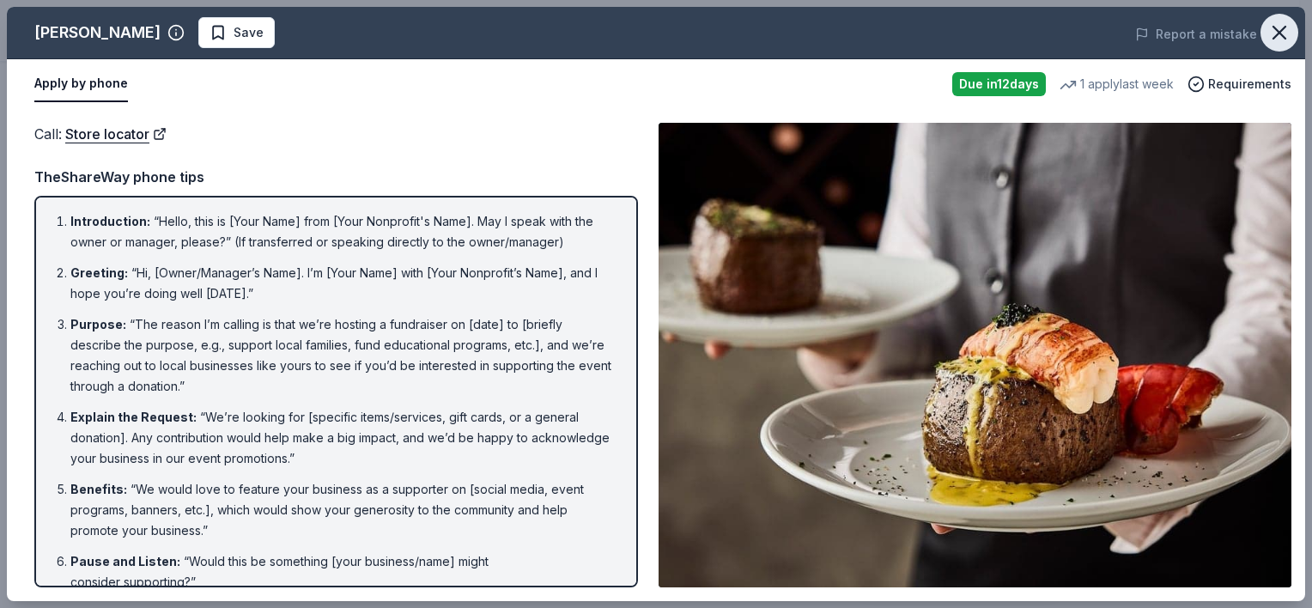
click at [1281, 38] on icon "button" at bounding box center [1279, 33] width 24 height 24
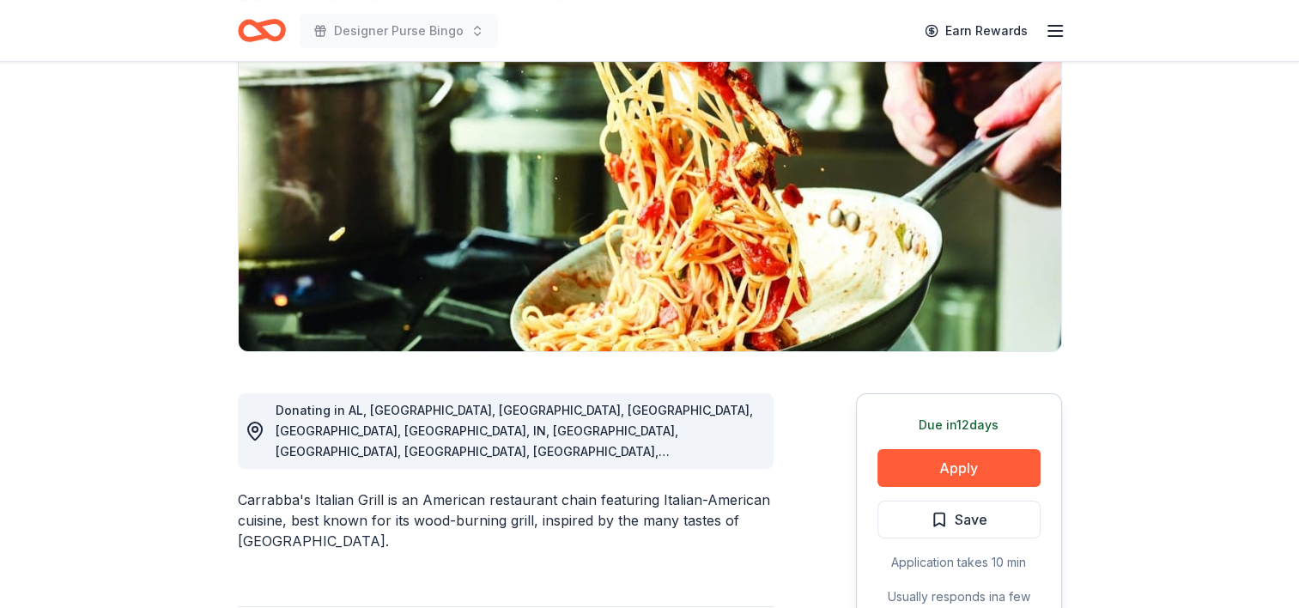
scroll to position [172, 0]
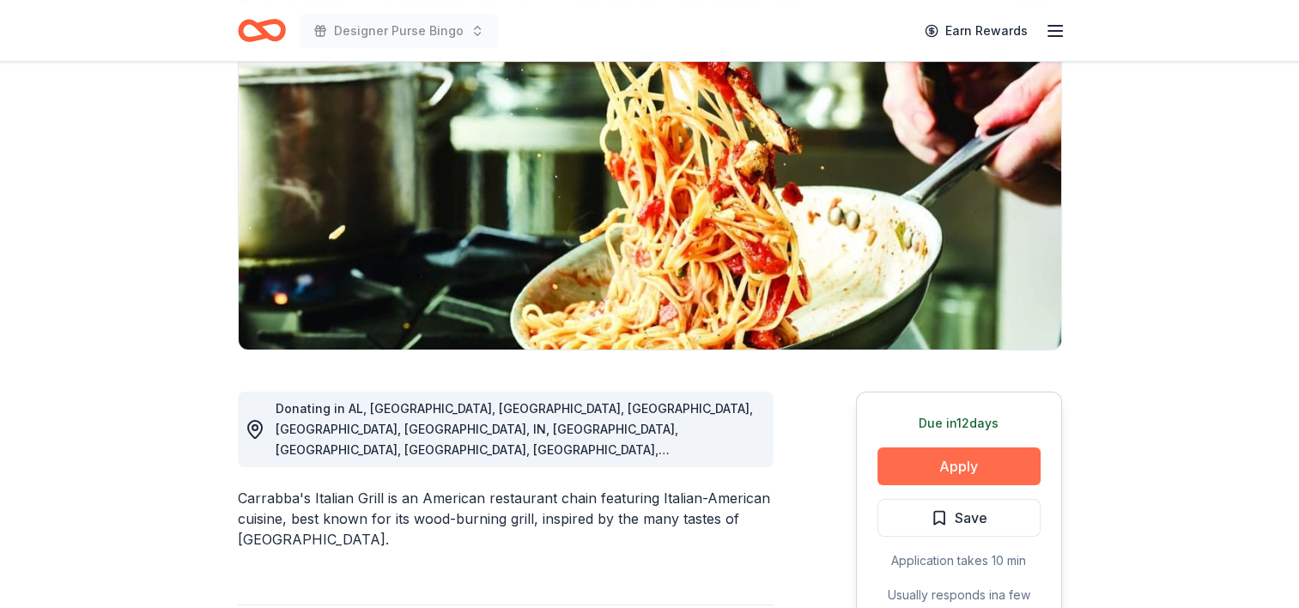
click at [966, 471] on button "Apply" at bounding box center [958, 466] width 163 height 38
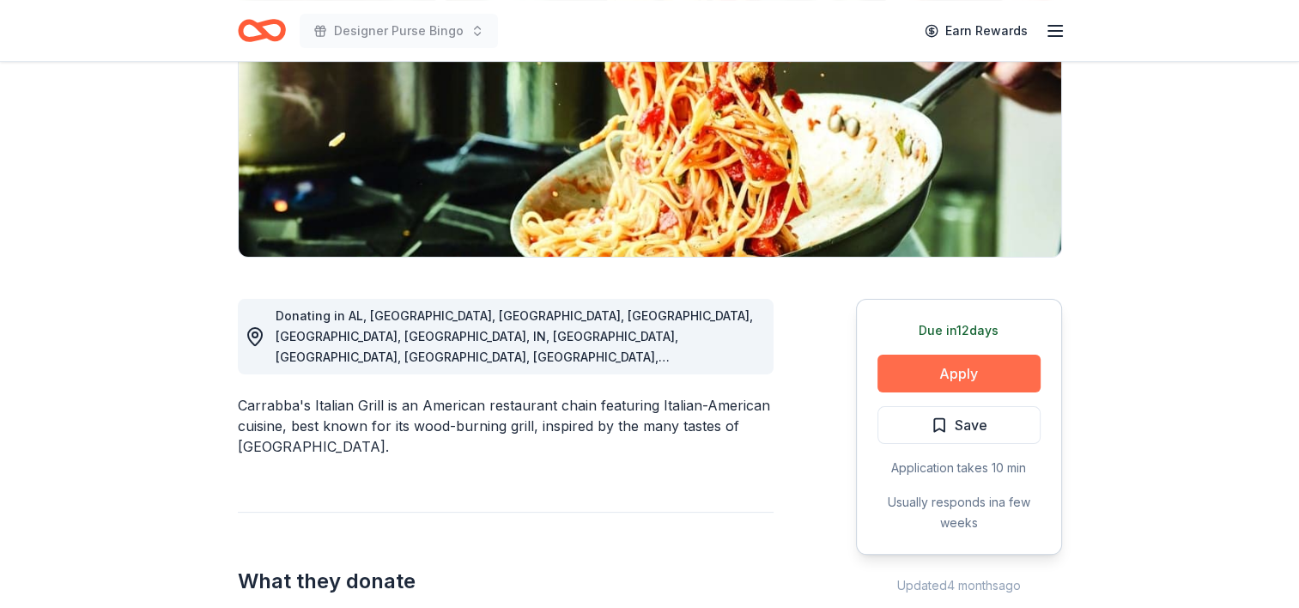
scroll to position [288, 0]
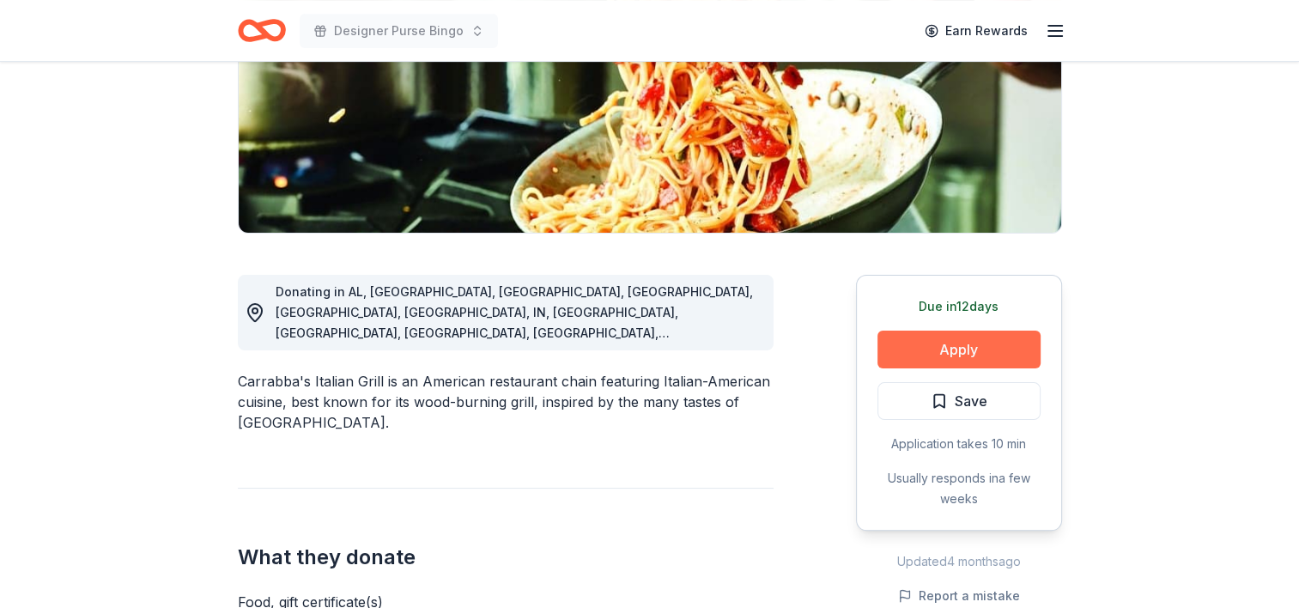
click at [933, 349] on button "Apply" at bounding box center [958, 350] width 163 height 38
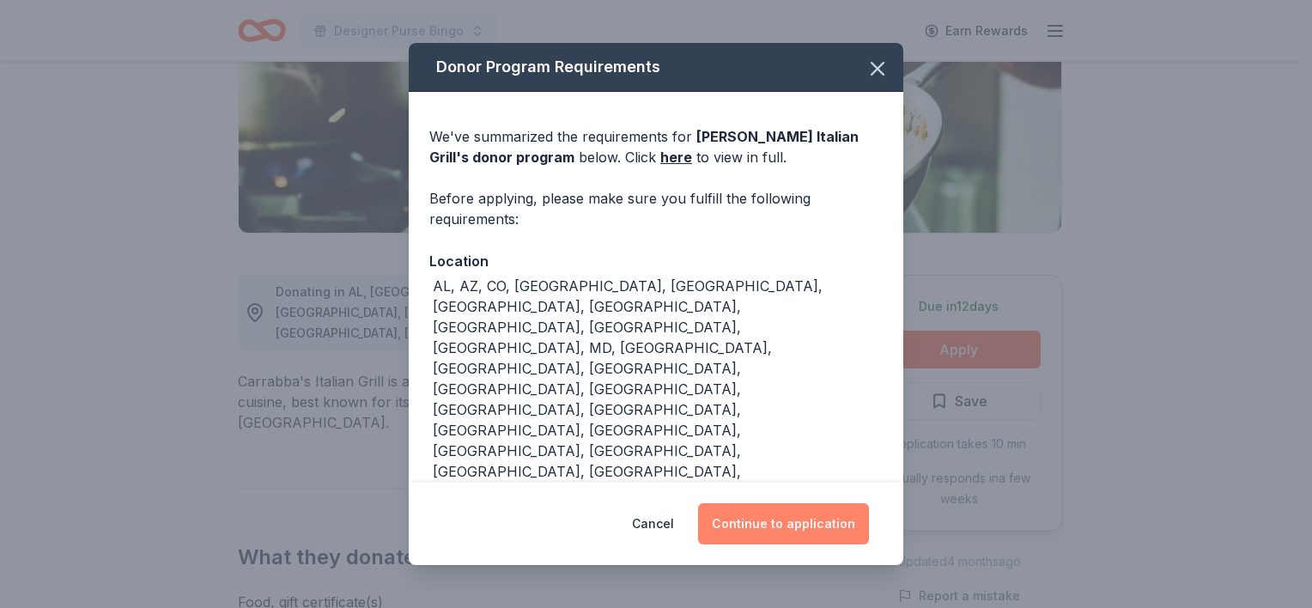
click at [773, 503] on button "Continue to application" at bounding box center [783, 523] width 171 height 41
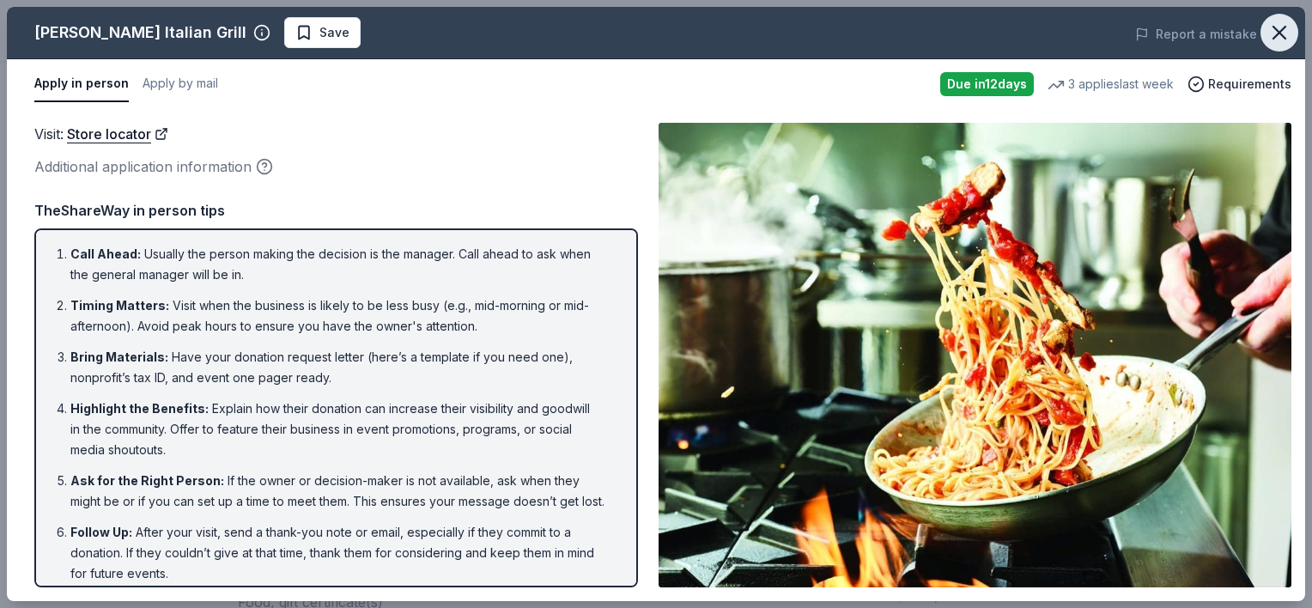
click at [1284, 15] on button "button" at bounding box center [1279, 33] width 38 height 38
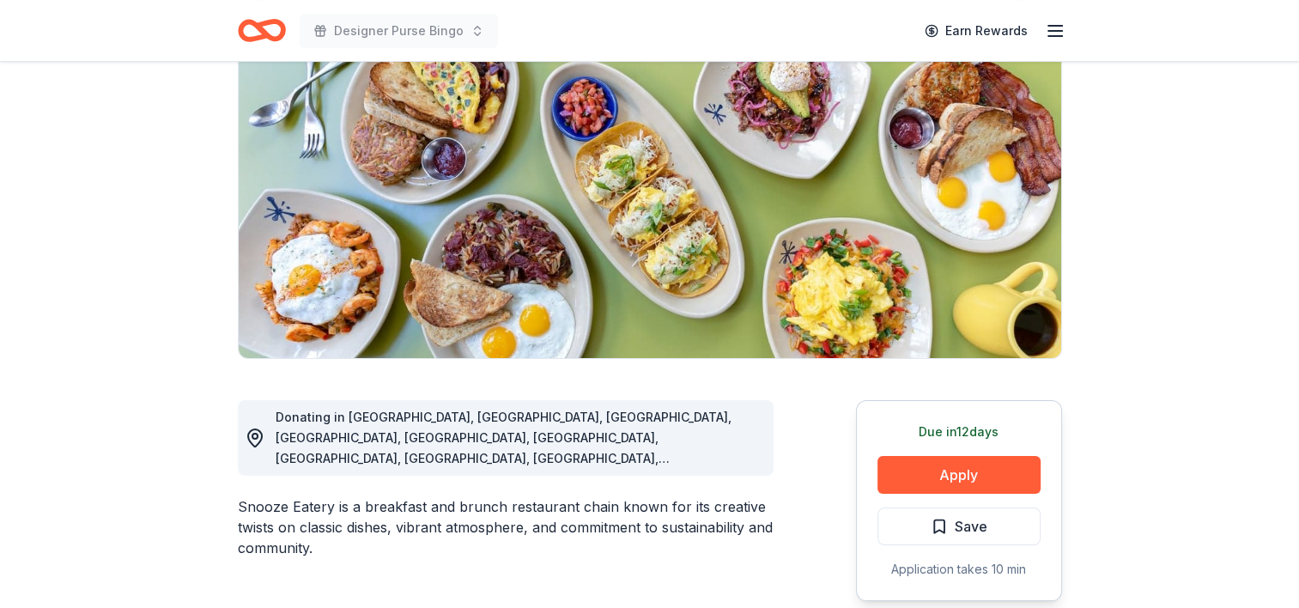
scroll to position [165, 0]
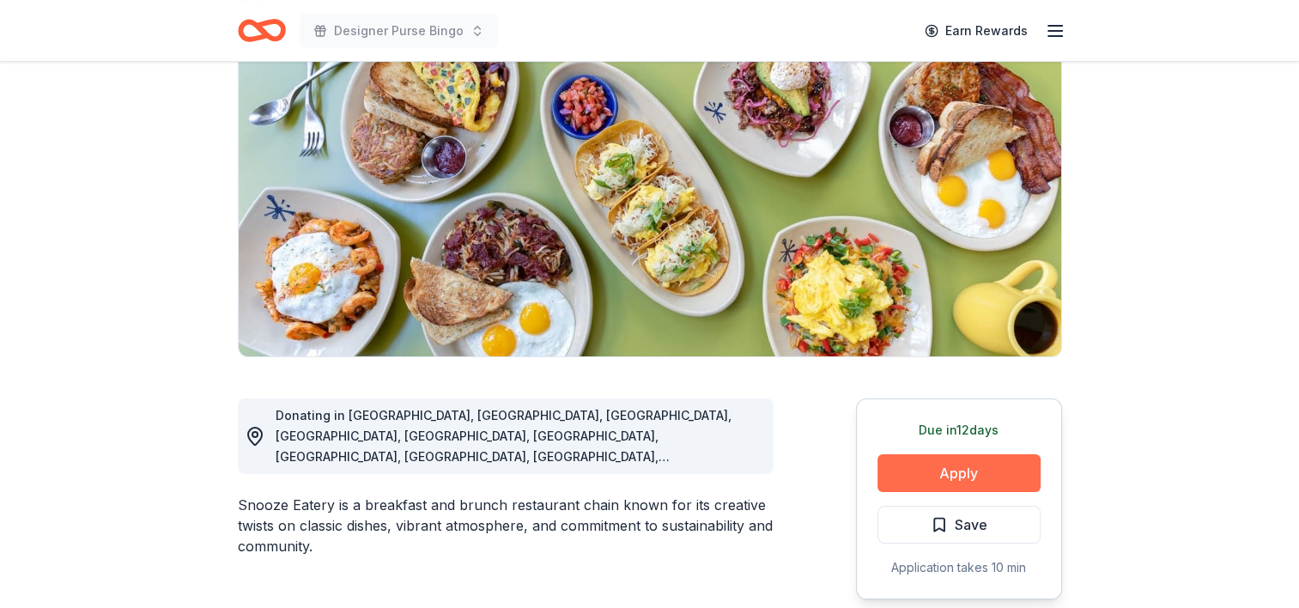
click at [892, 464] on button "Apply" at bounding box center [958, 473] width 163 height 38
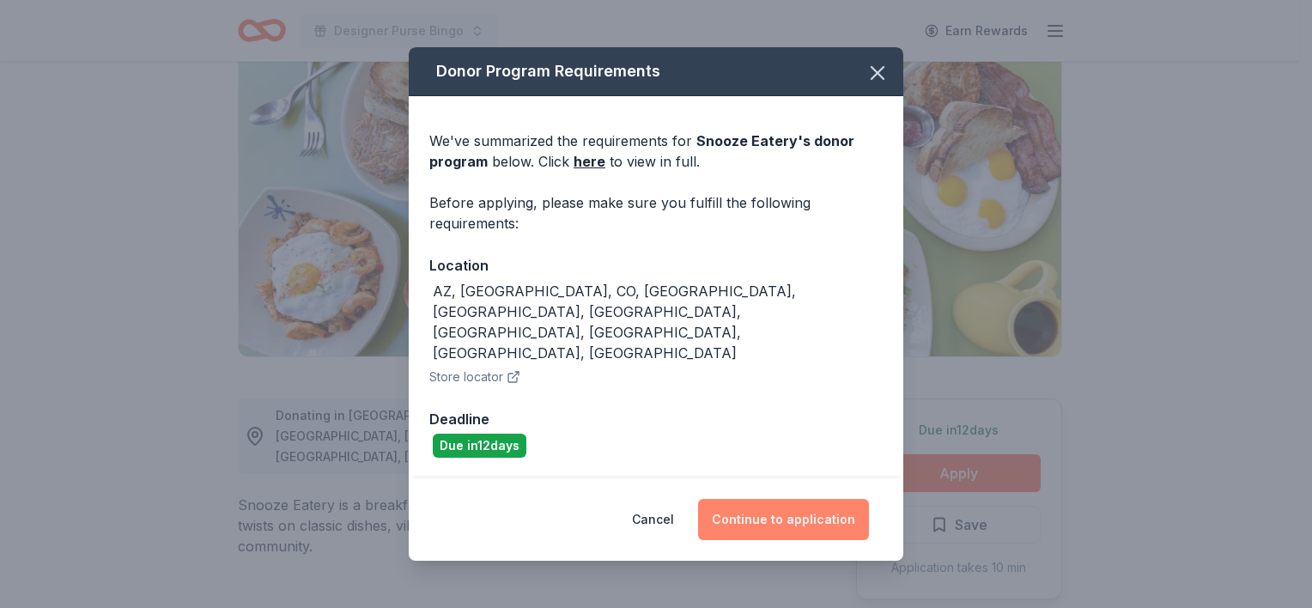
click at [781, 499] on button "Continue to application" at bounding box center [783, 519] width 171 height 41
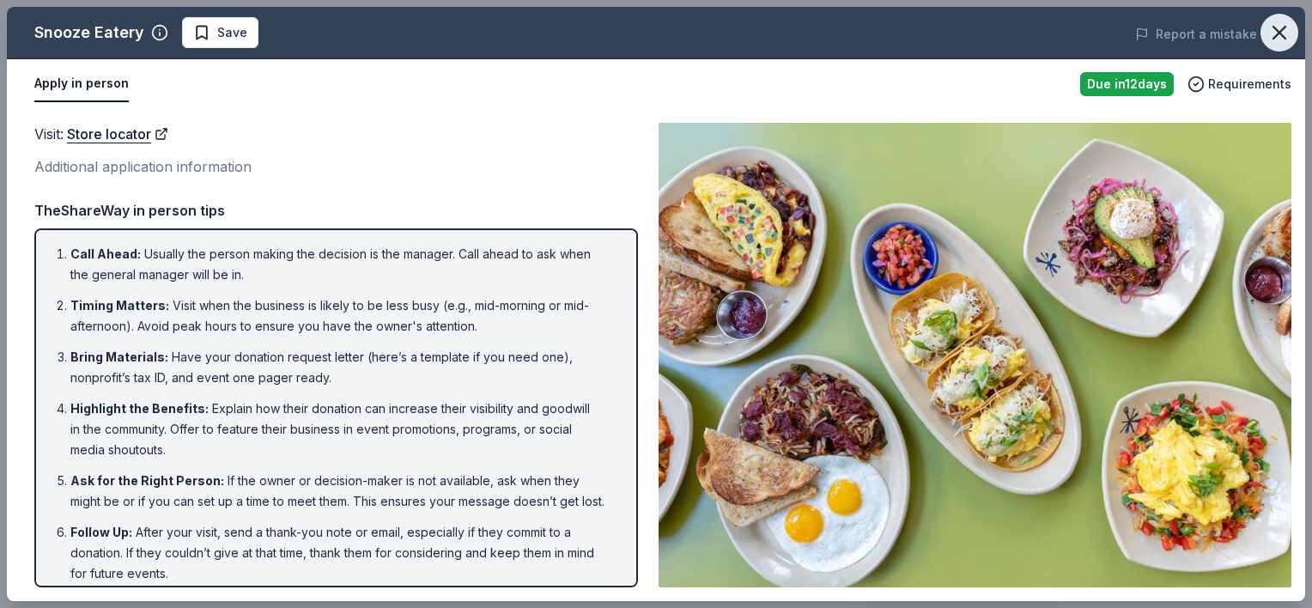
click at [1272, 22] on icon "button" at bounding box center [1279, 33] width 24 height 24
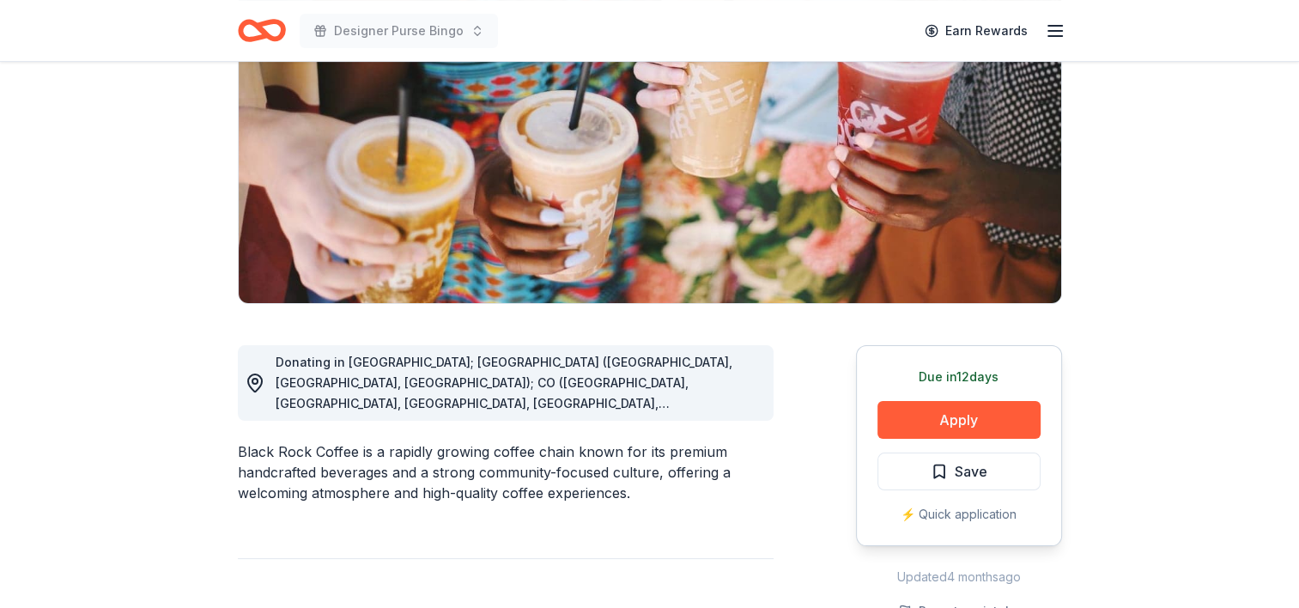
scroll to position [223, 0]
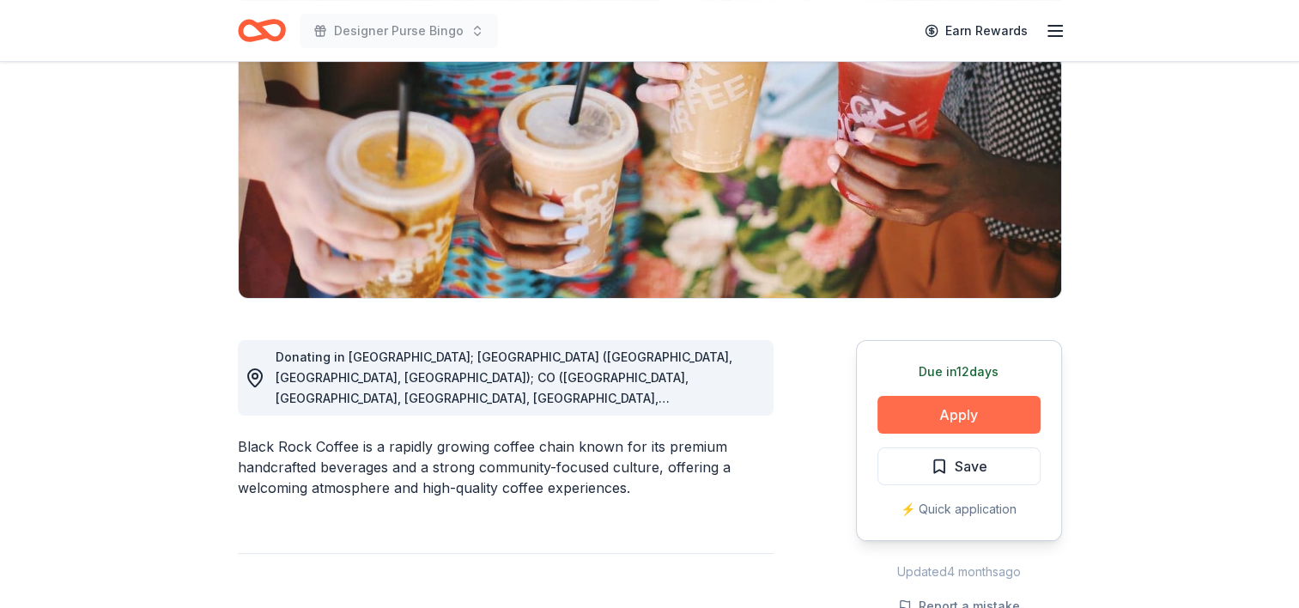
click at [982, 417] on button "Apply" at bounding box center [958, 415] width 163 height 38
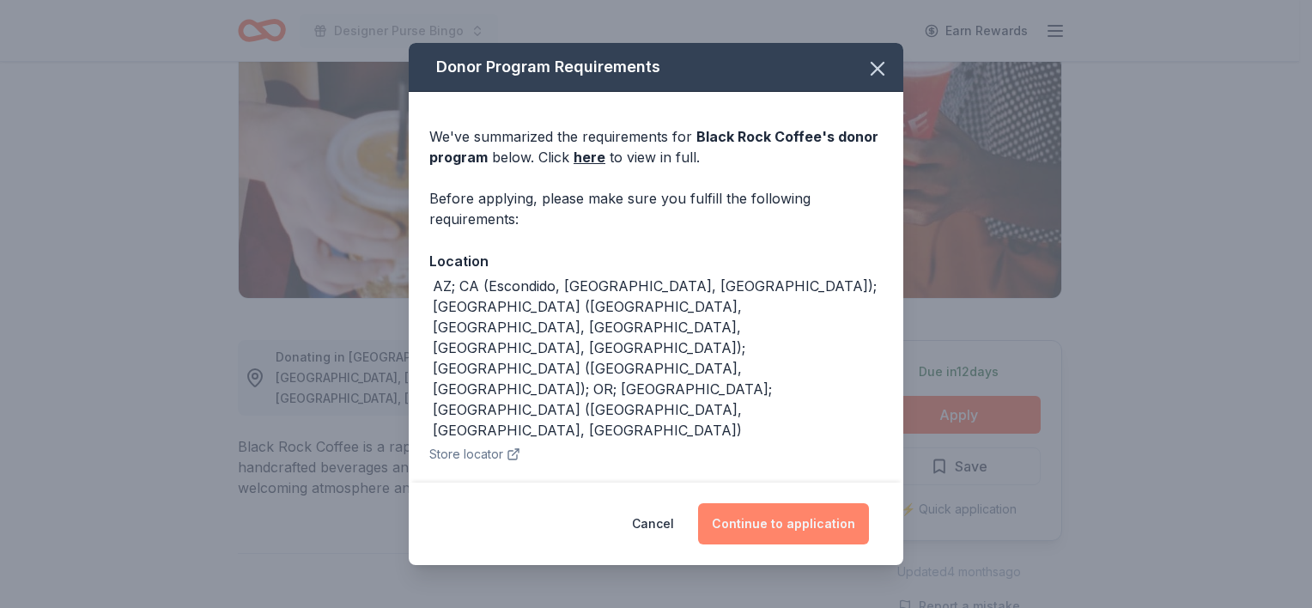
click at [759, 519] on button "Continue to application" at bounding box center [783, 523] width 171 height 41
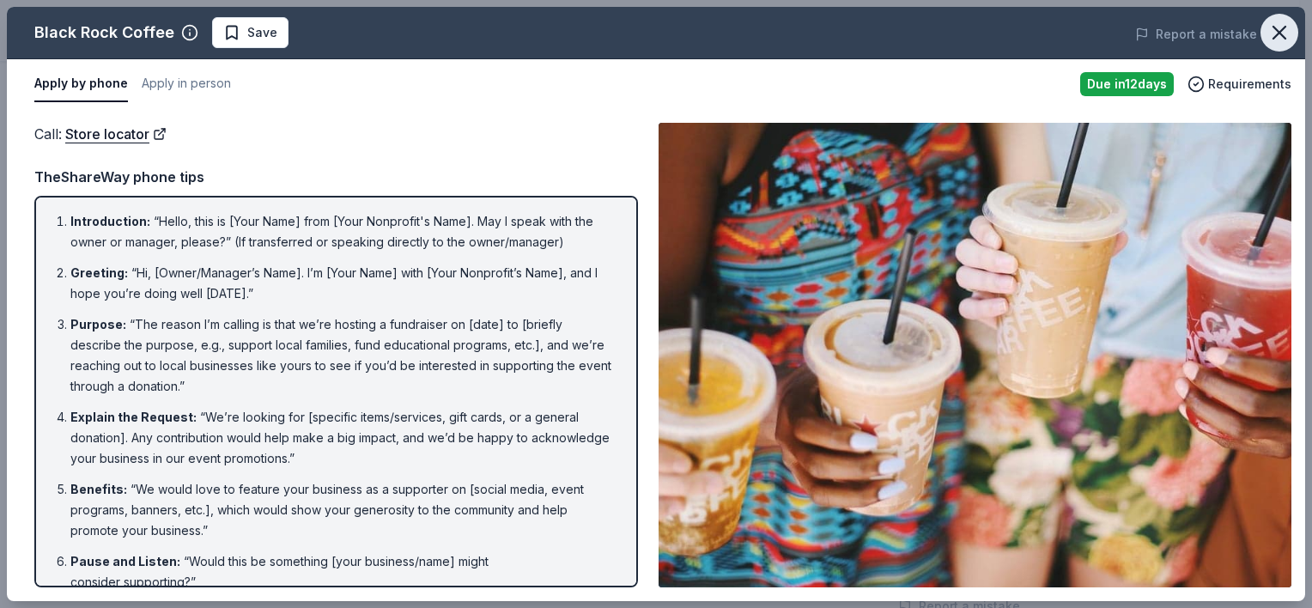
click at [1282, 32] on icon "button" at bounding box center [1279, 33] width 24 height 24
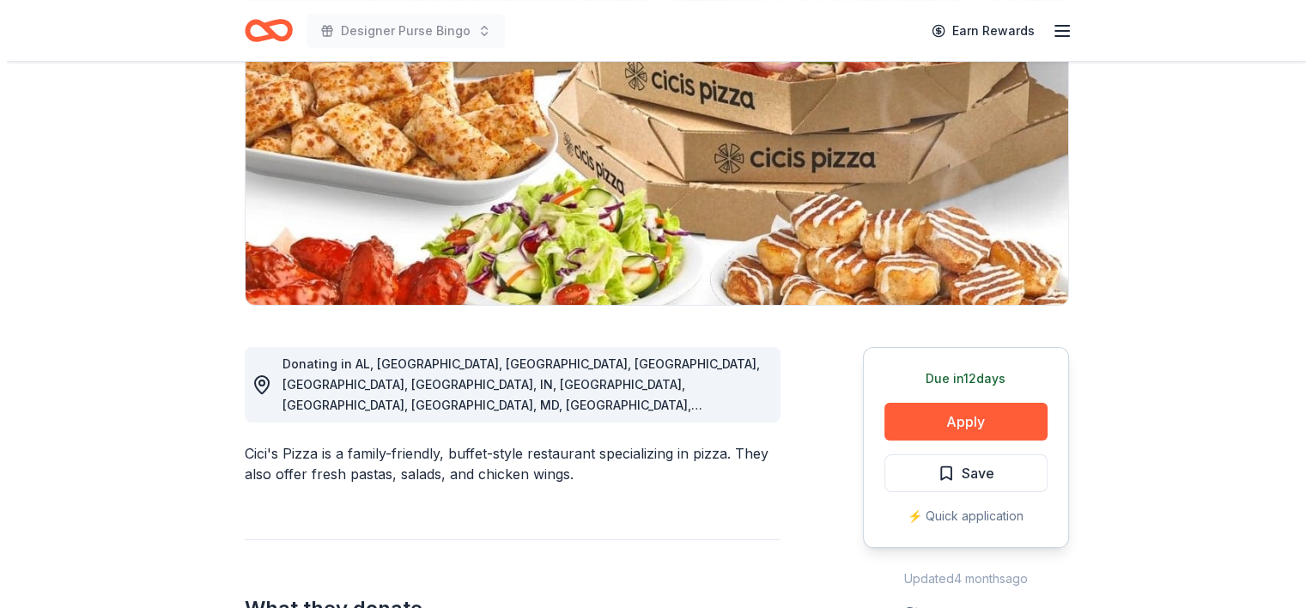
scroll to position [234, 0]
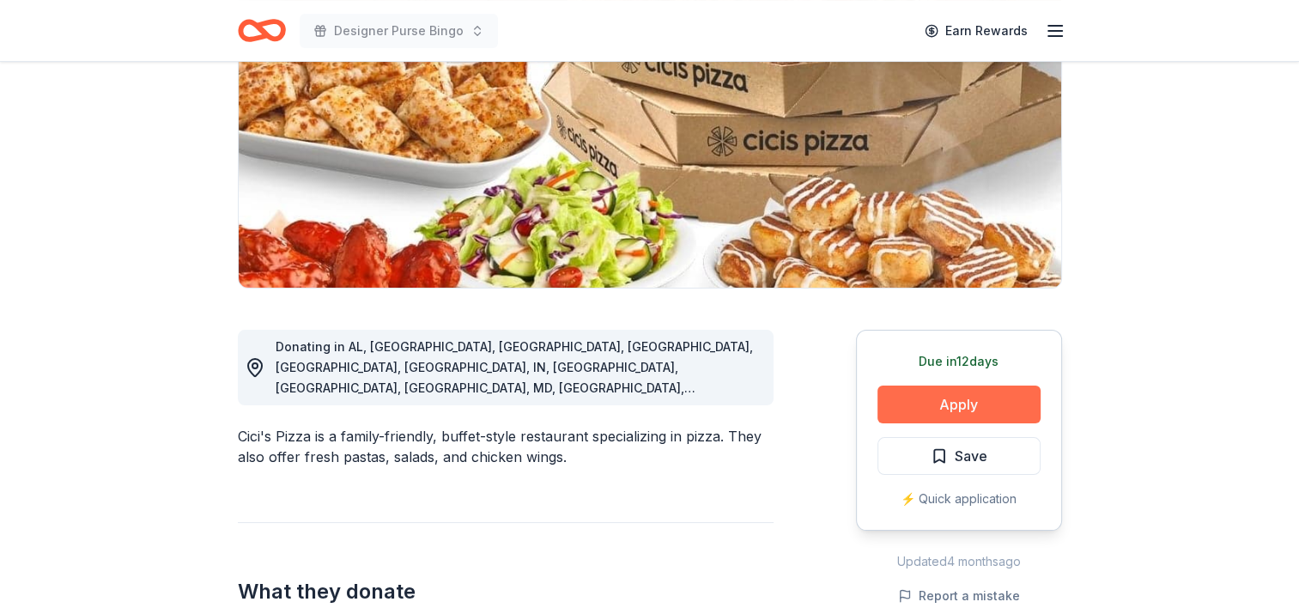
click at [952, 396] on button "Apply" at bounding box center [958, 405] width 163 height 38
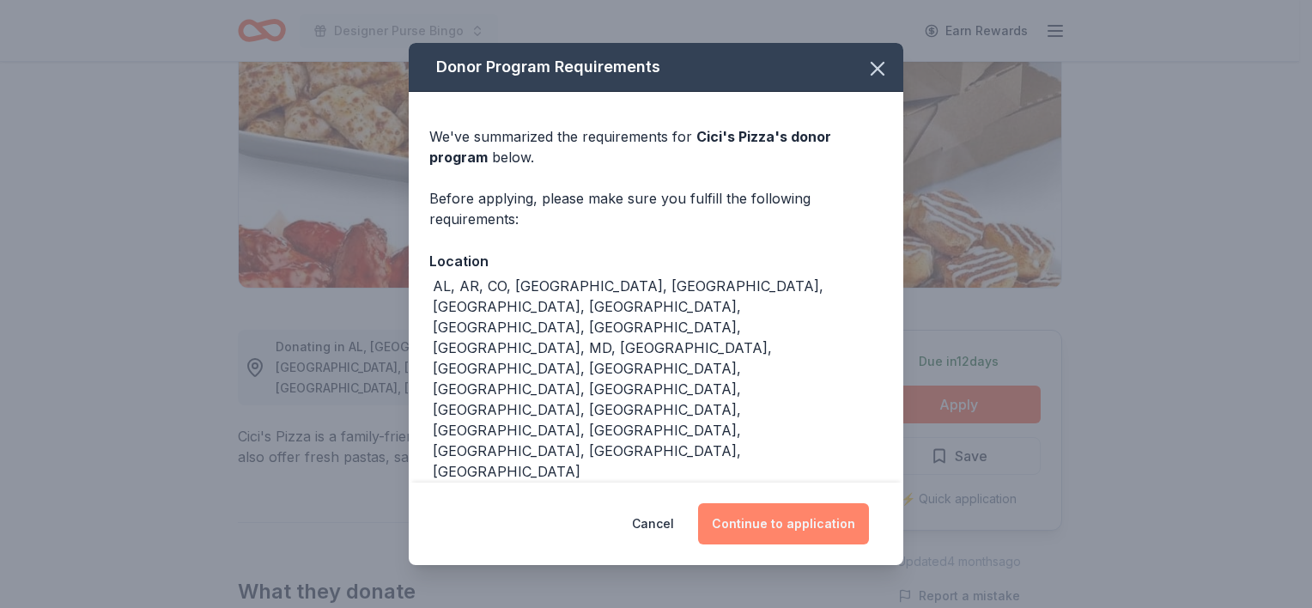
click at [811, 506] on button "Continue to application" at bounding box center [783, 523] width 171 height 41
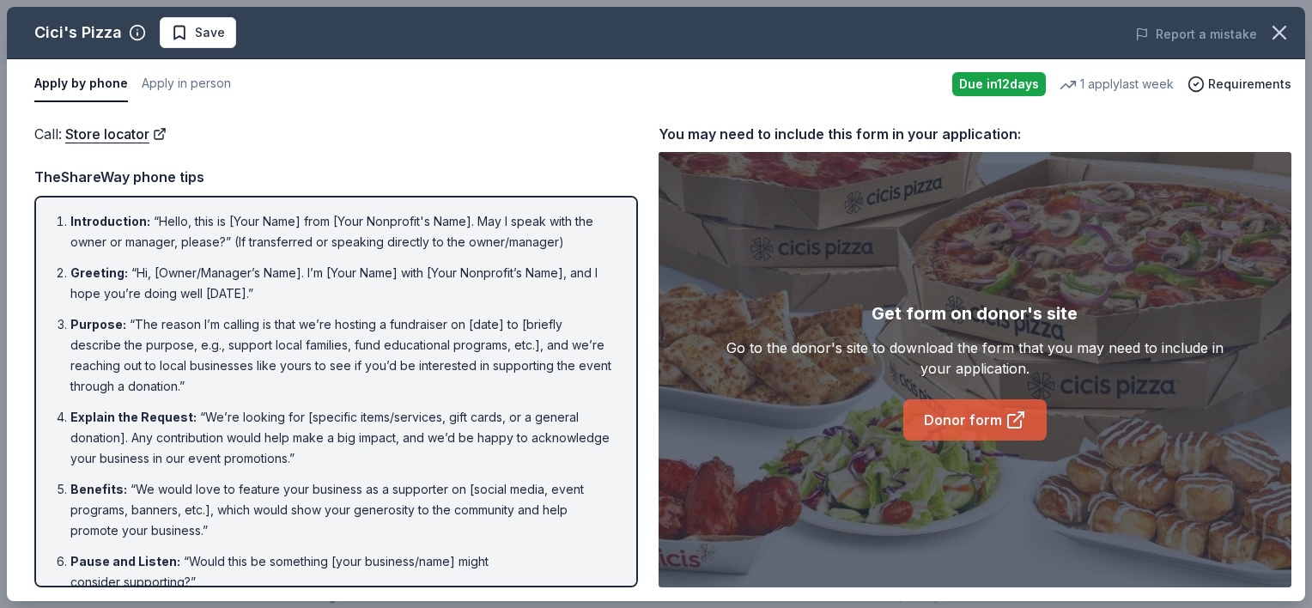
click at [951, 428] on link "Donor form" at bounding box center [974, 419] width 143 height 41
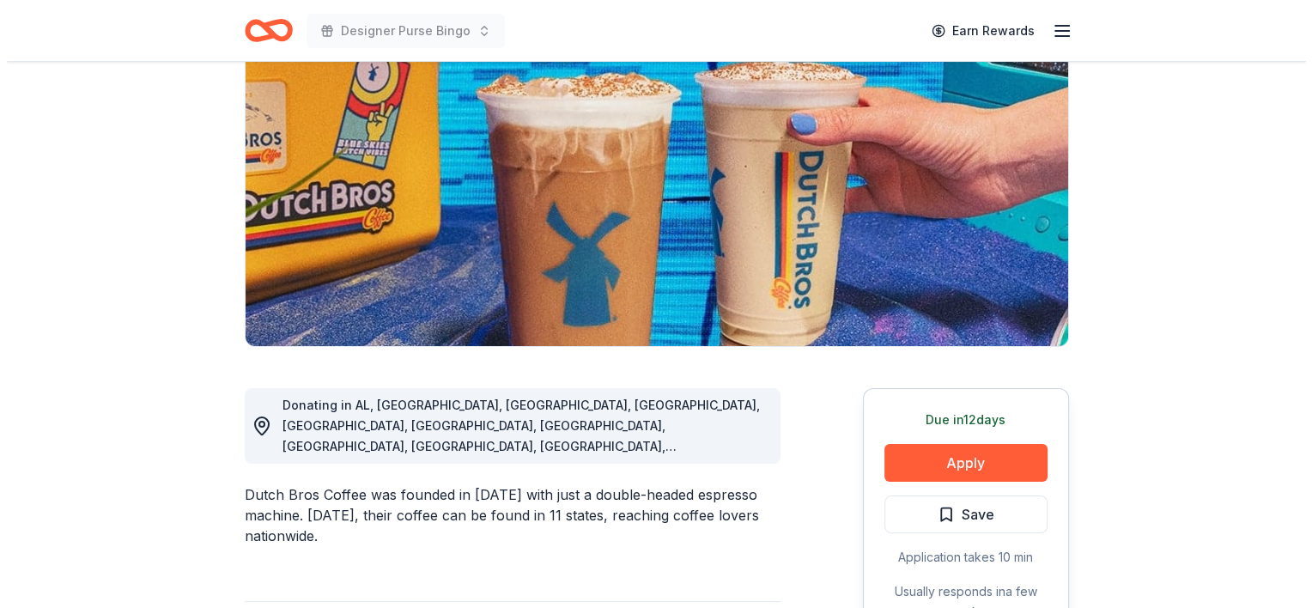
scroll to position [180, 0]
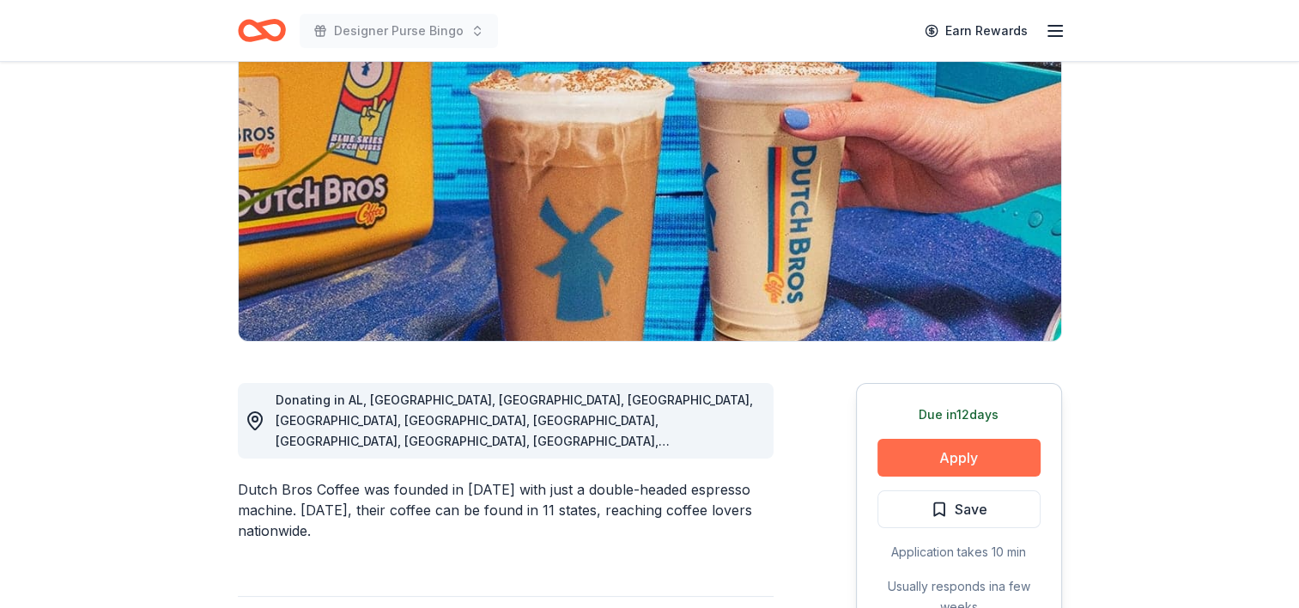
click at [953, 460] on button "Apply" at bounding box center [958, 458] width 163 height 38
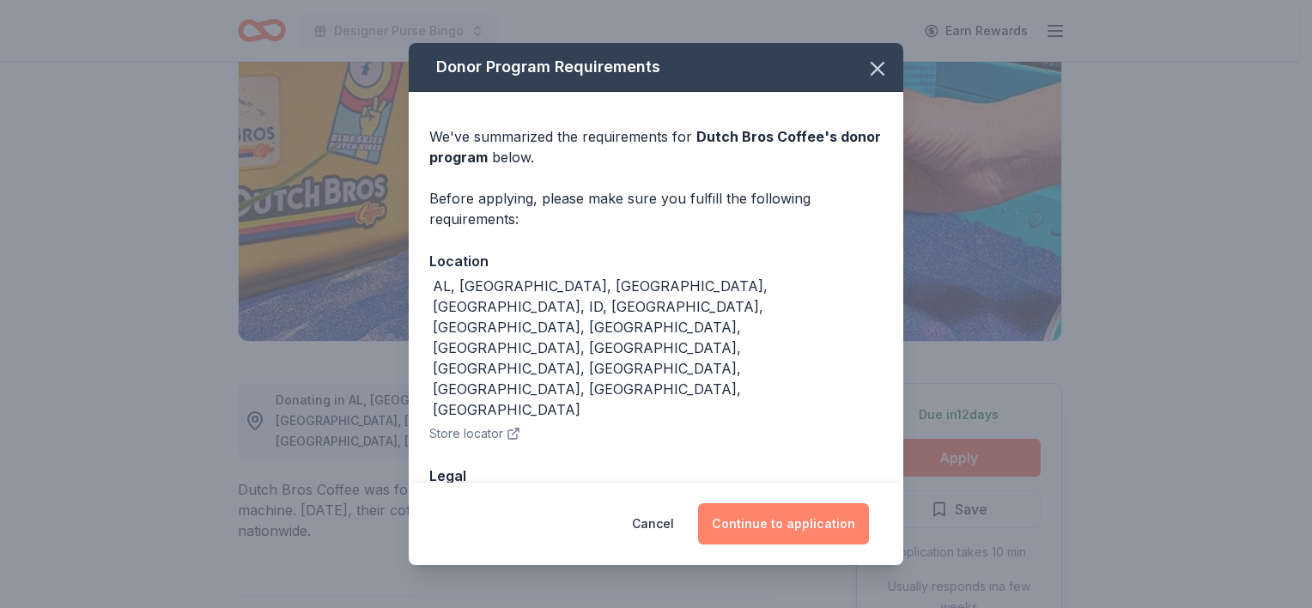
click at [759, 526] on button "Continue to application" at bounding box center [783, 523] width 171 height 41
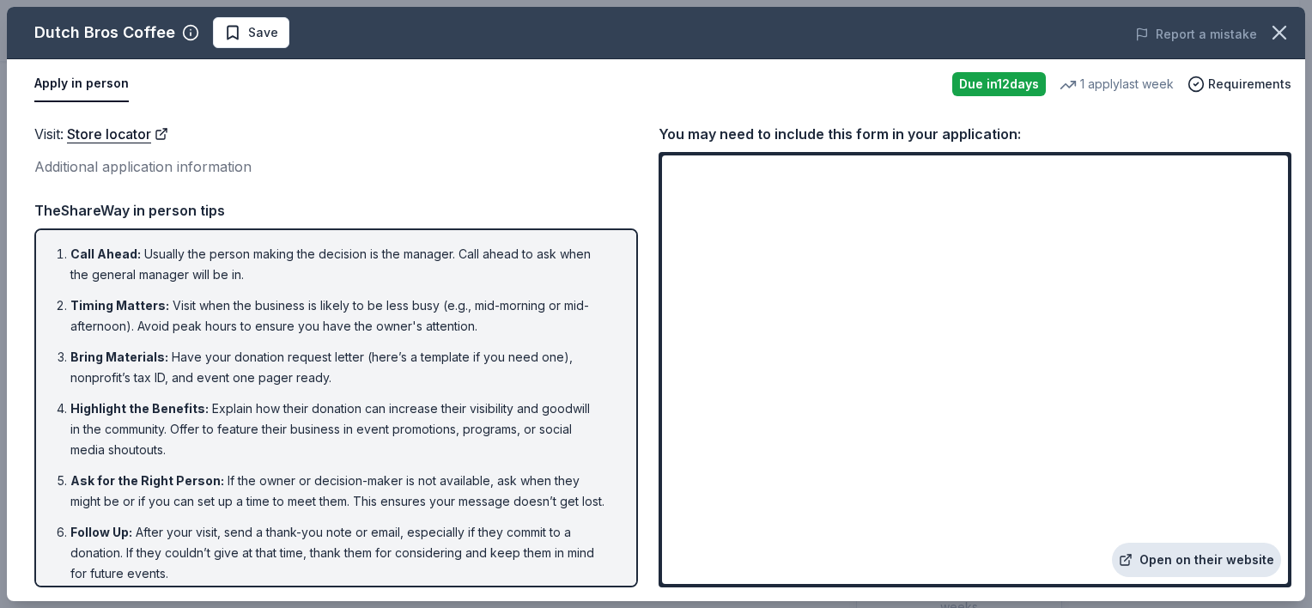
click at [1228, 554] on link "Open on their website" at bounding box center [1196, 560] width 169 height 34
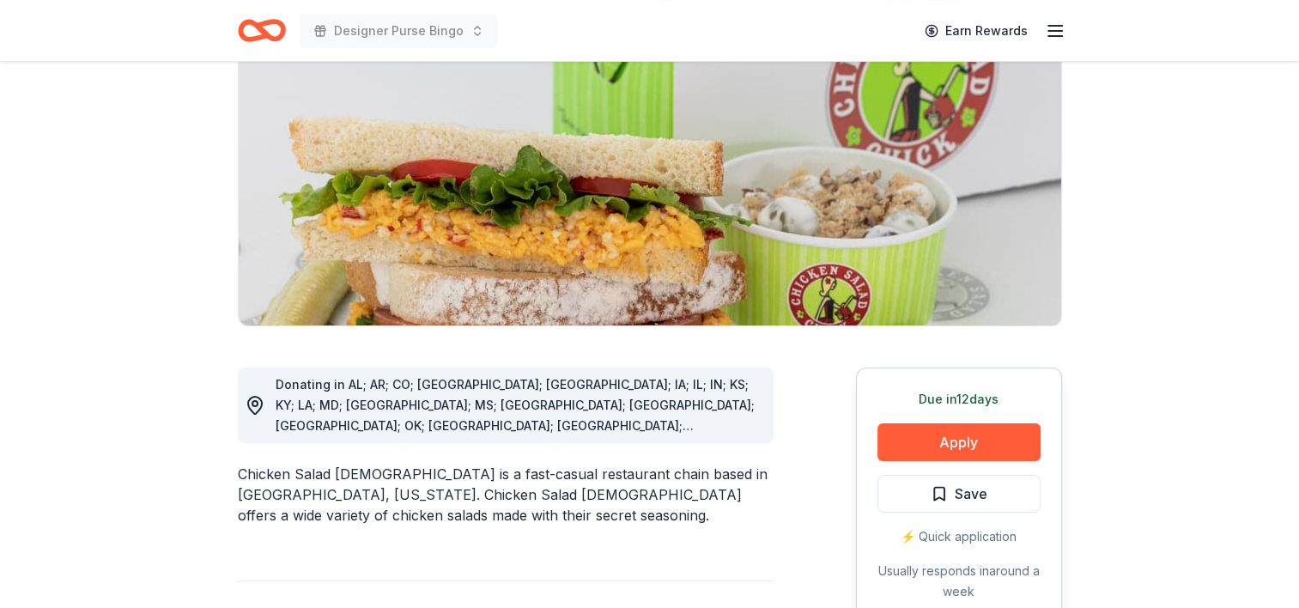
scroll to position [204, 0]
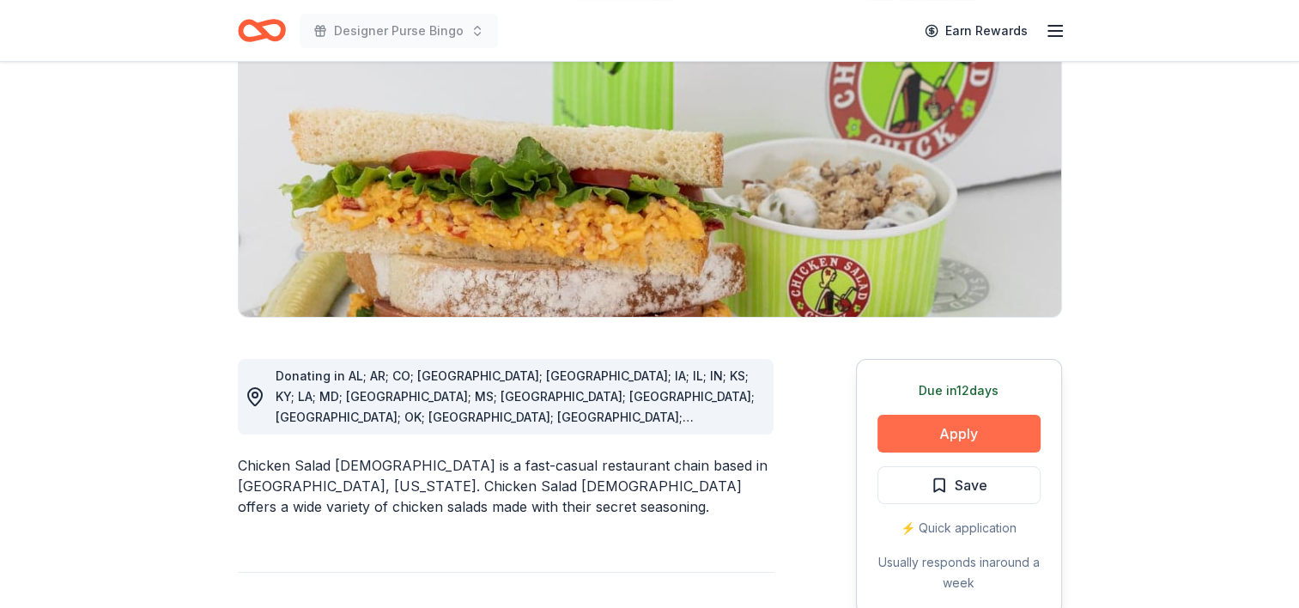
click at [973, 432] on button "Apply" at bounding box center [958, 434] width 163 height 38
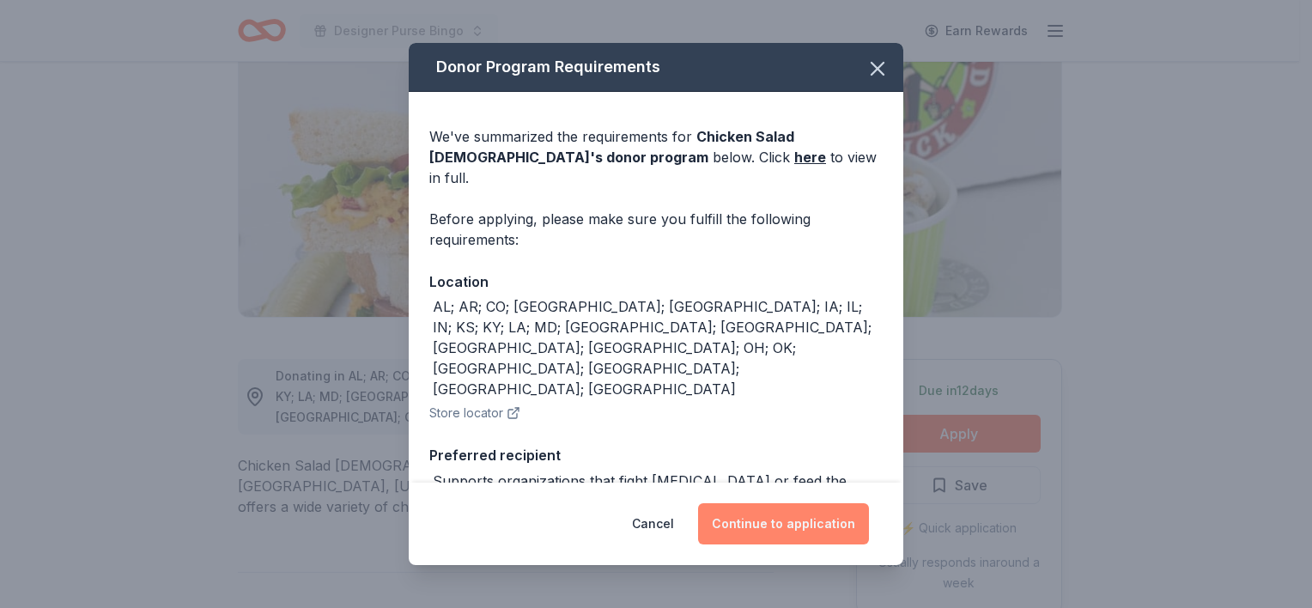
click at [758, 517] on button "Continue to application" at bounding box center [783, 523] width 171 height 41
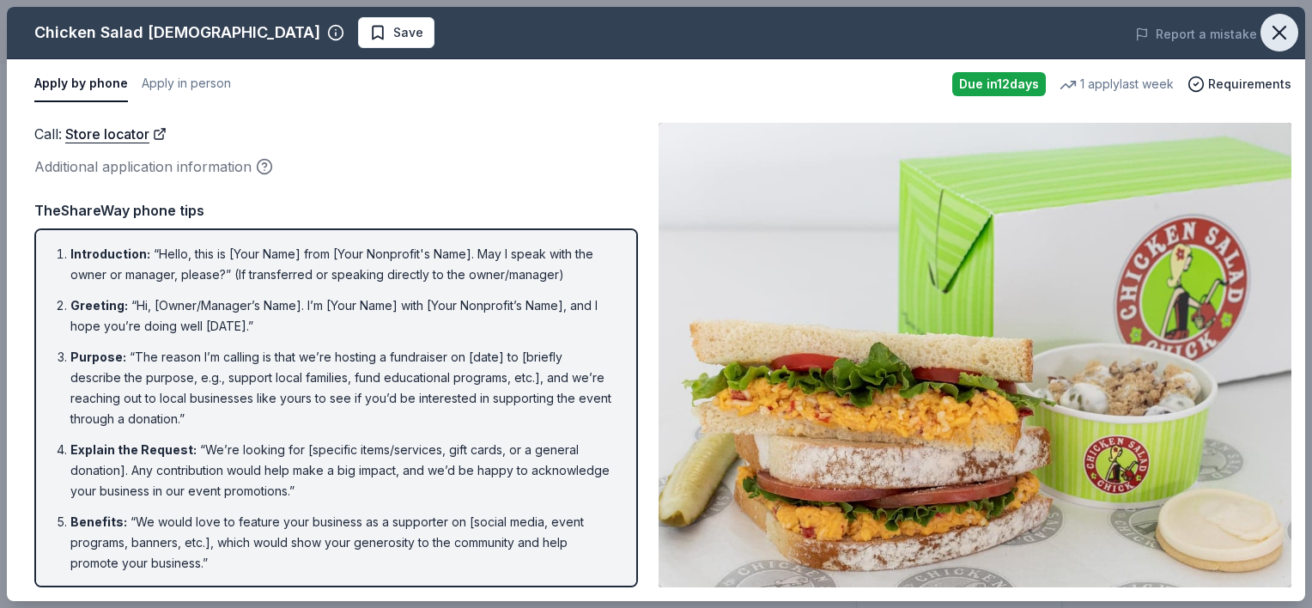
click at [1280, 27] on icon "button" at bounding box center [1279, 33] width 24 height 24
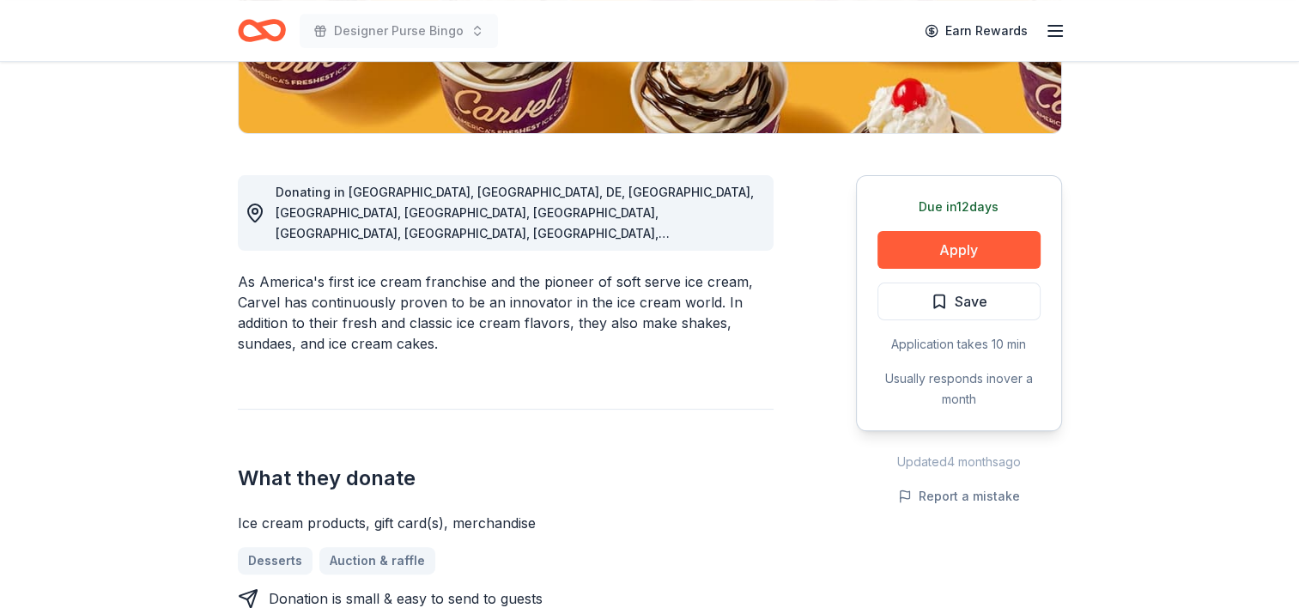
scroll to position [398, 0]
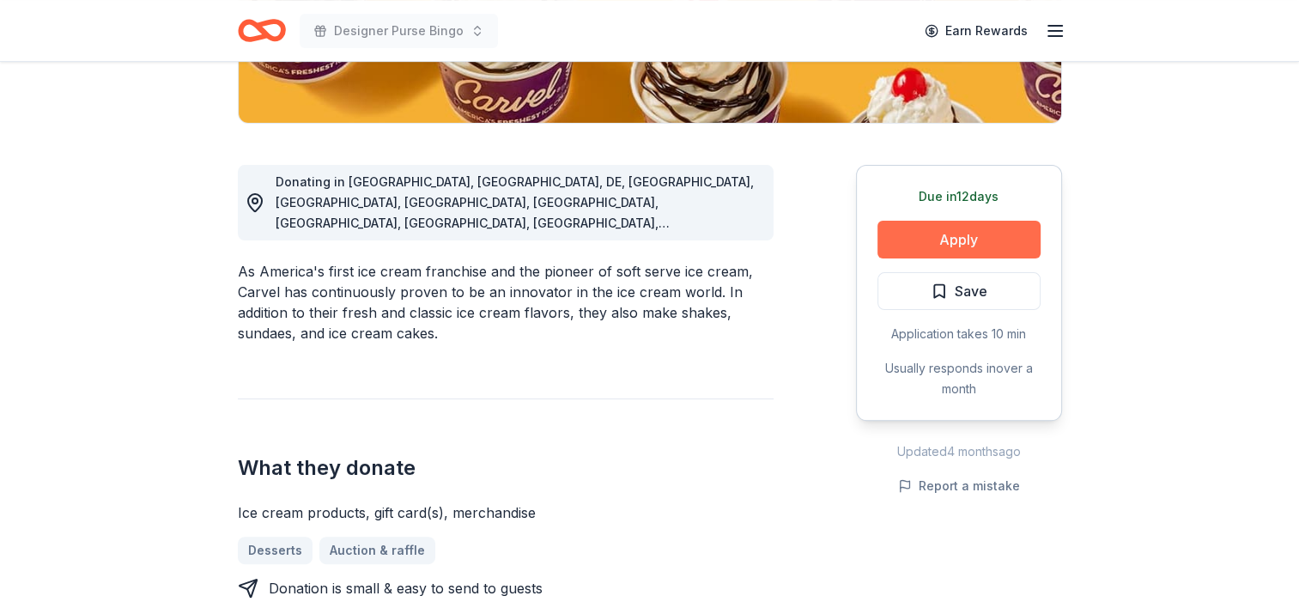
click at [905, 246] on button "Apply" at bounding box center [958, 240] width 163 height 38
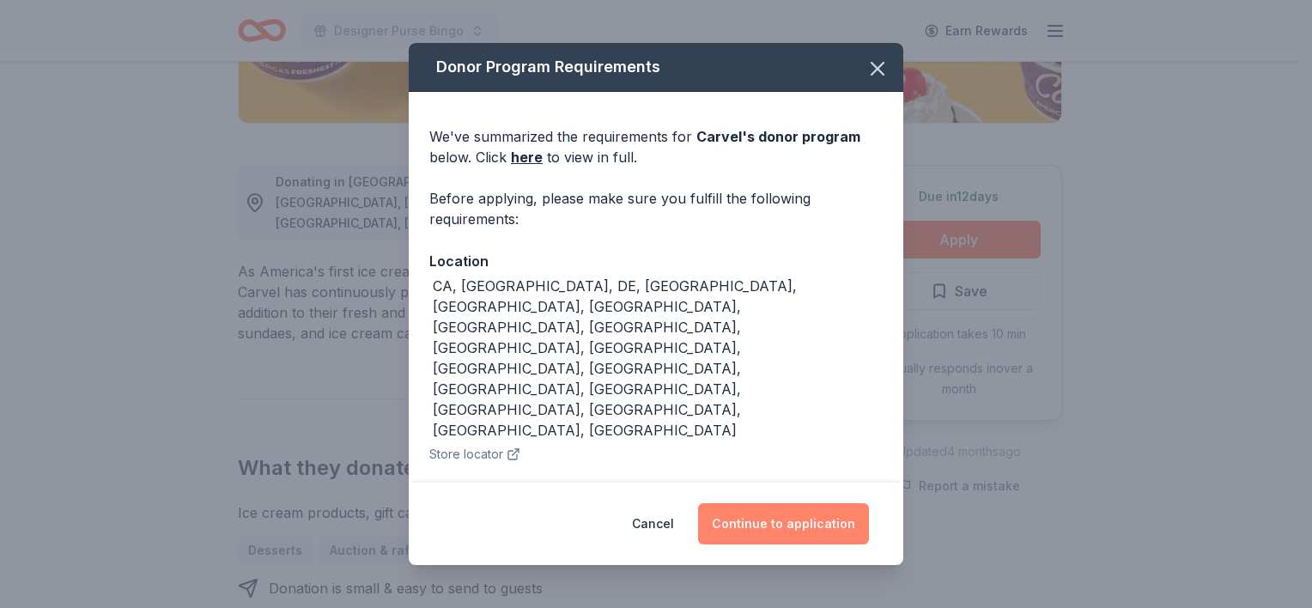
click at [755, 503] on button "Continue to application" at bounding box center [783, 523] width 171 height 41
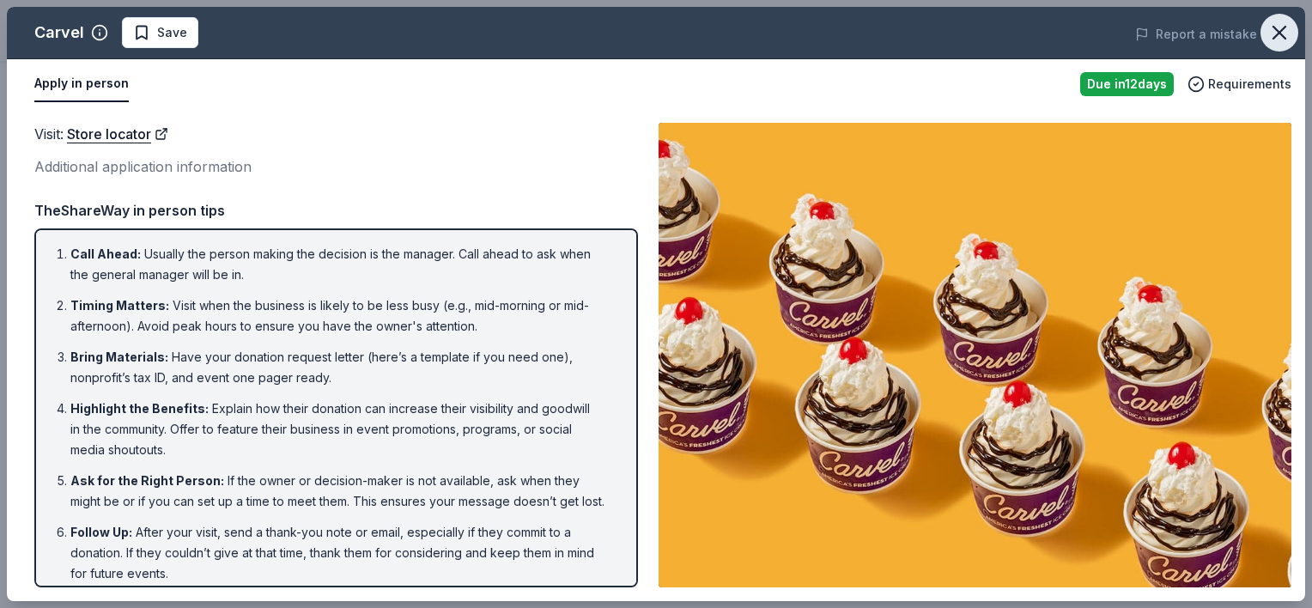
click at [1283, 31] on icon "button" at bounding box center [1279, 33] width 24 height 24
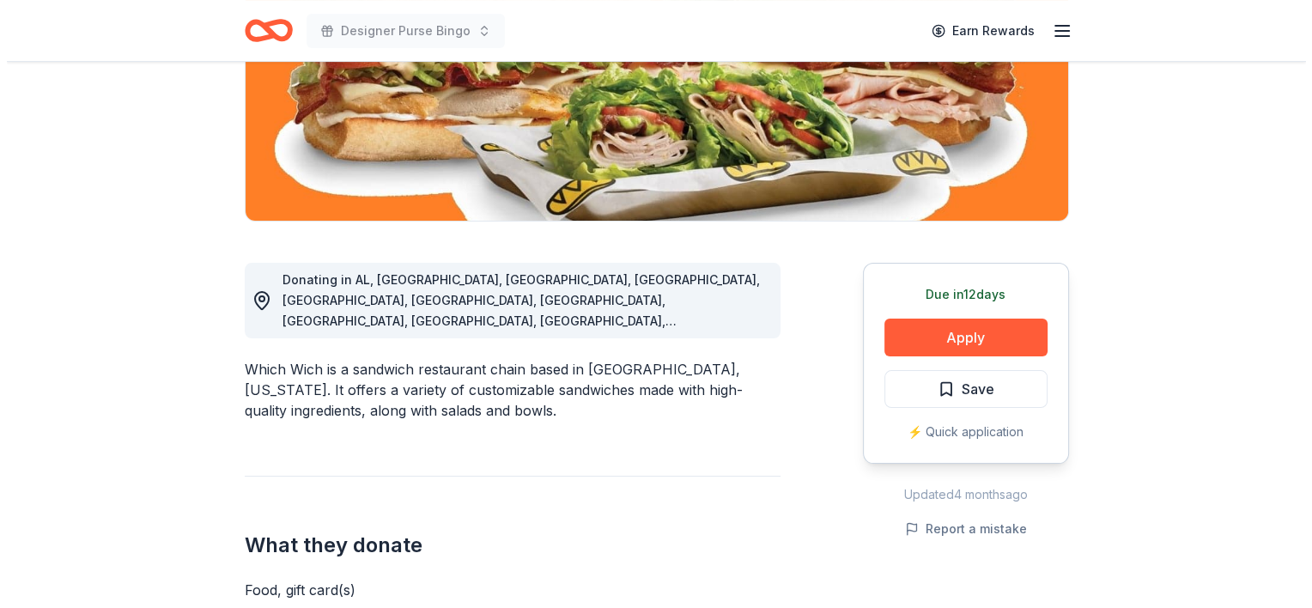
scroll to position [302, 0]
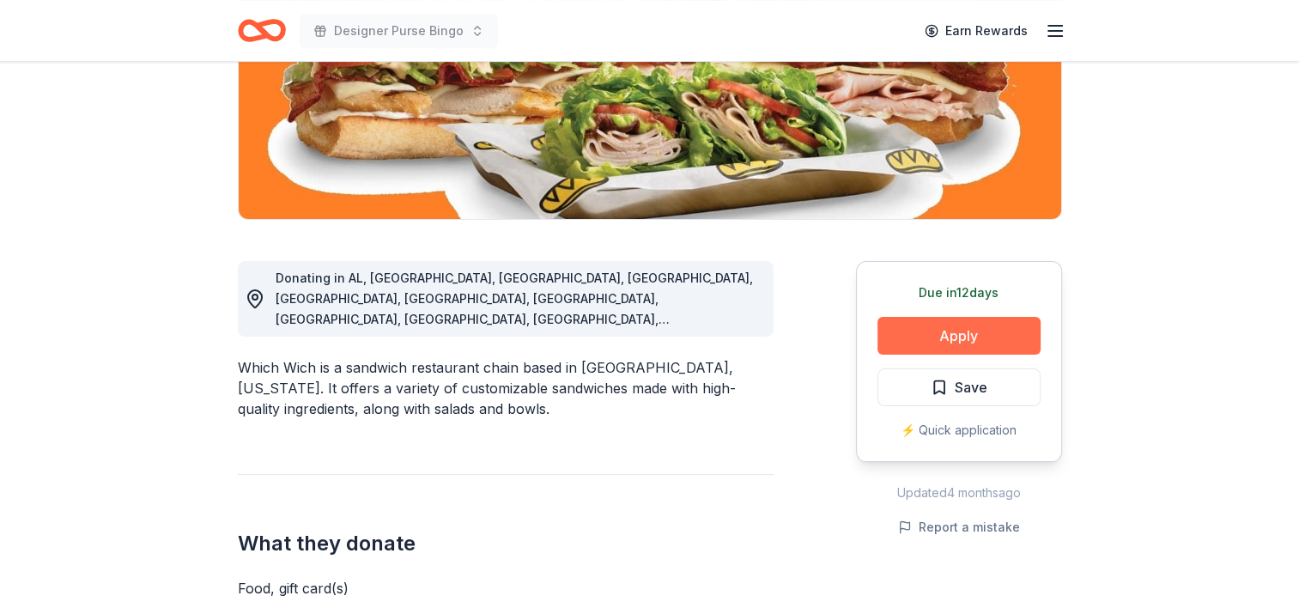
click at [890, 340] on button "Apply" at bounding box center [958, 336] width 163 height 38
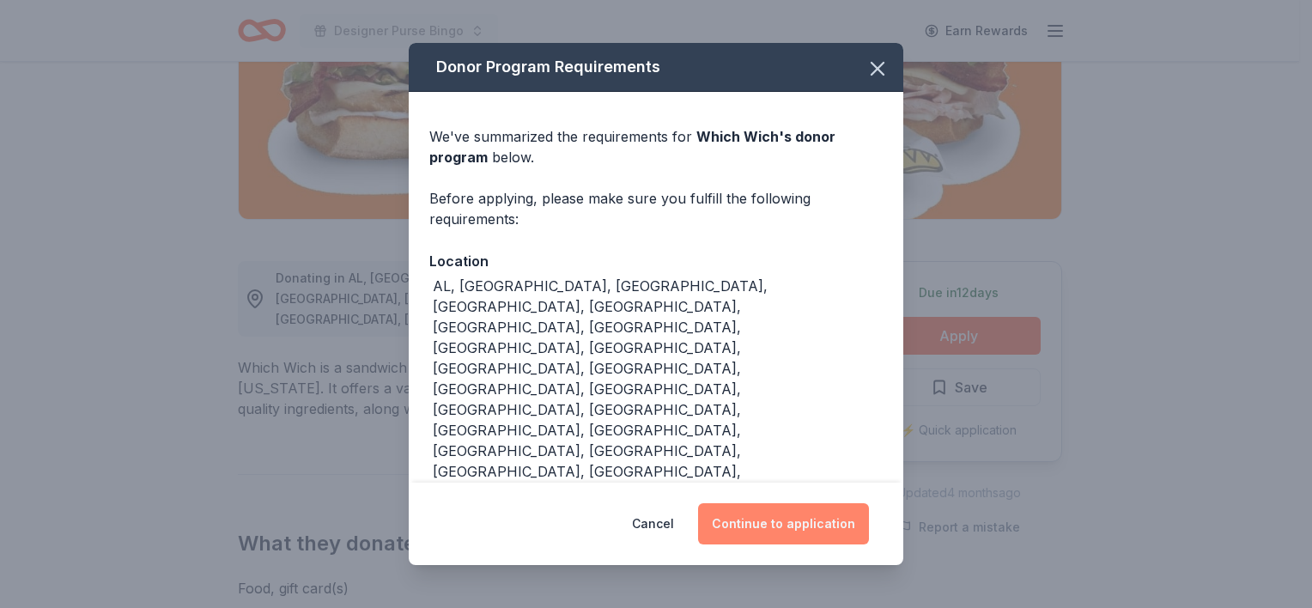
click at [758, 503] on button "Continue to application" at bounding box center [783, 523] width 171 height 41
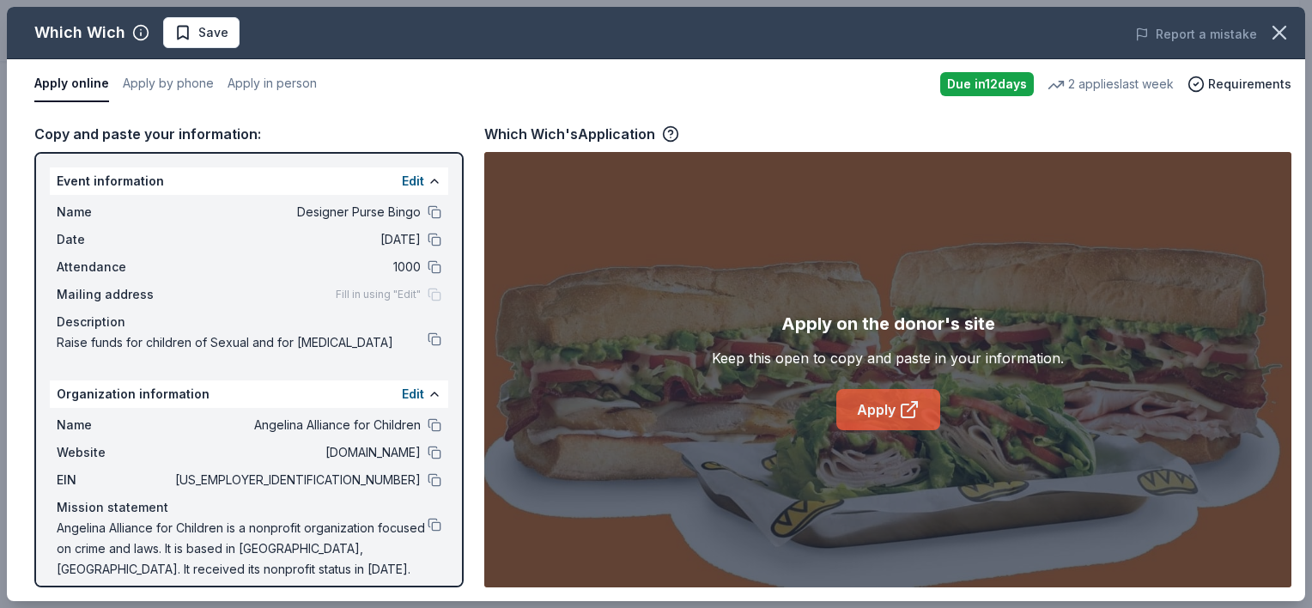
click at [865, 412] on link "Apply" at bounding box center [888, 409] width 104 height 41
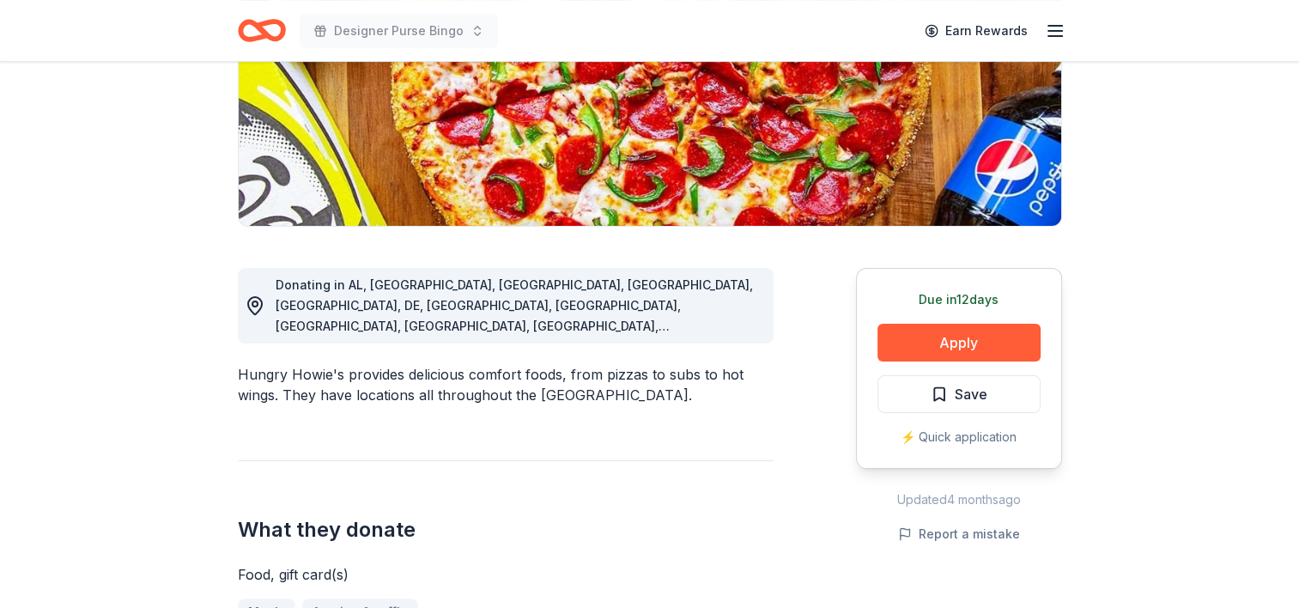
scroll to position [305, 0]
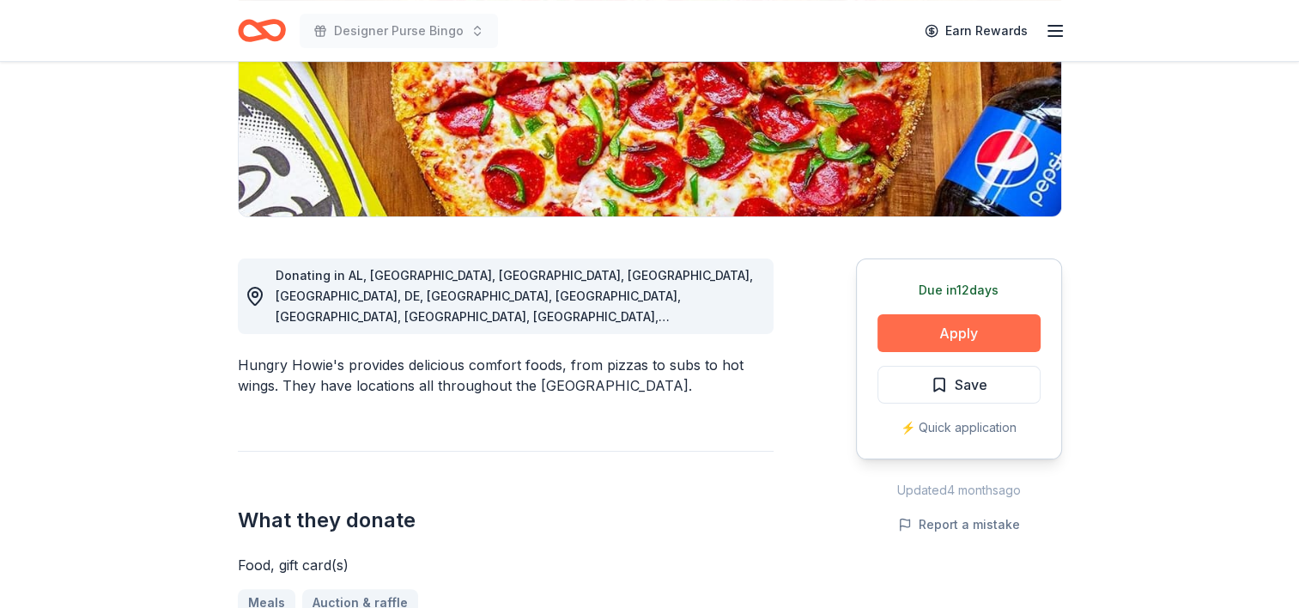
click at [919, 329] on button "Apply" at bounding box center [958, 333] width 163 height 38
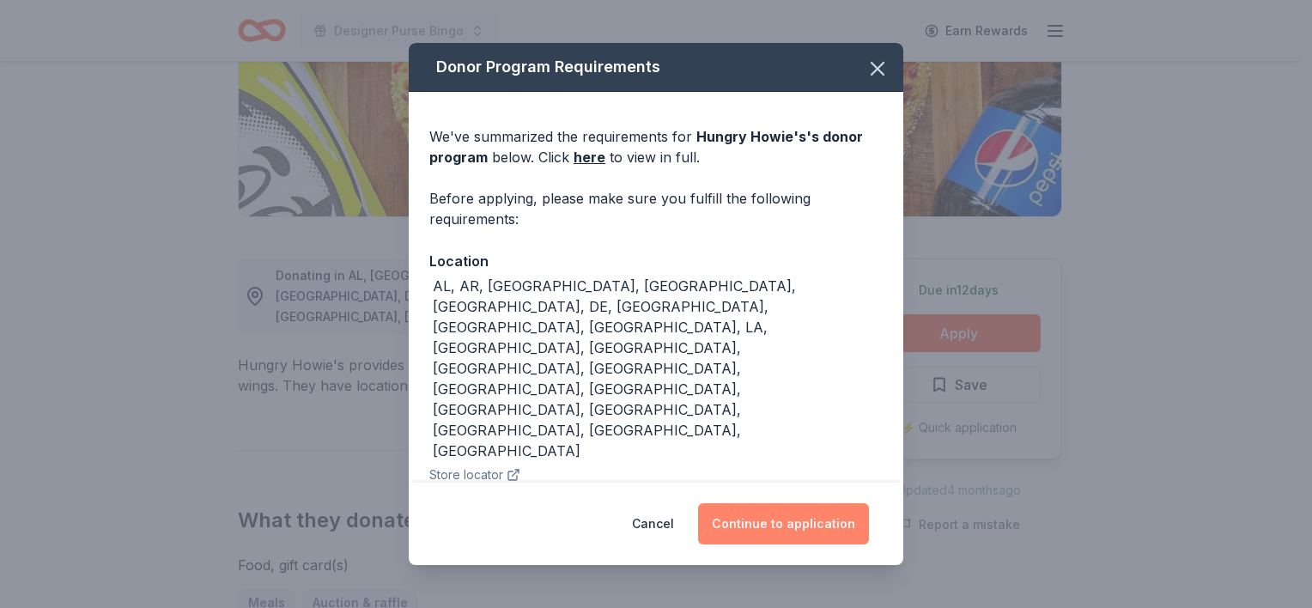
click at [742, 531] on button "Continue to application" at bounding box center [783, 523] width 171 height 41
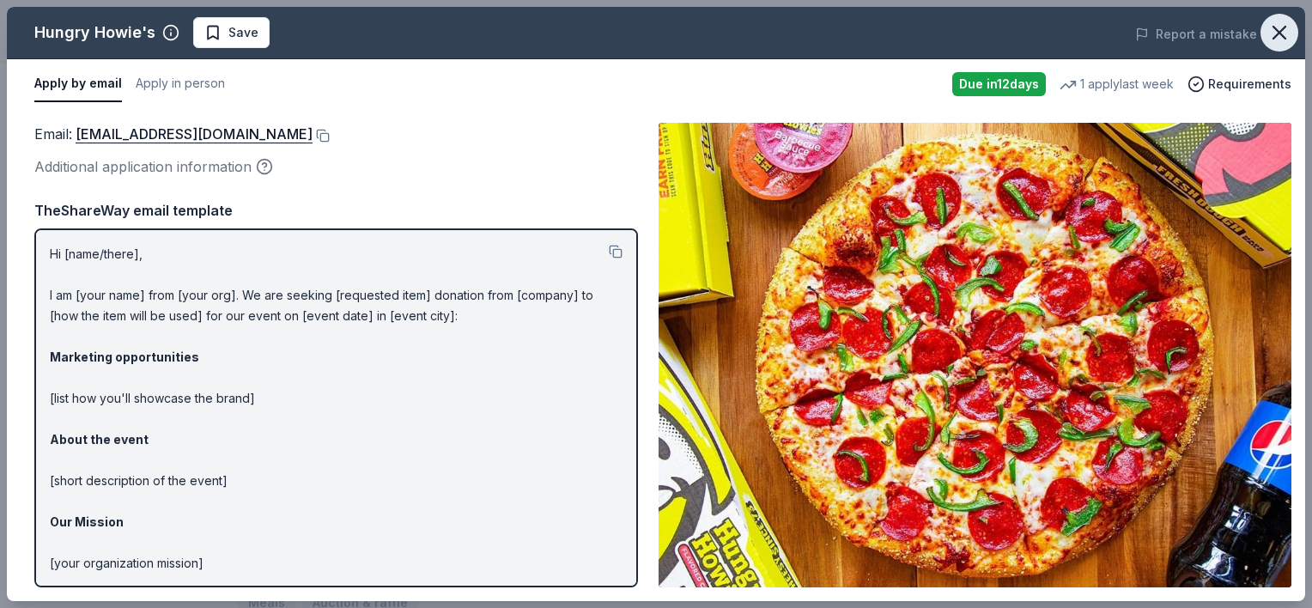
click at [1284, 27] on icon "button" at bounding box center [1279, 33] width 12 height 12
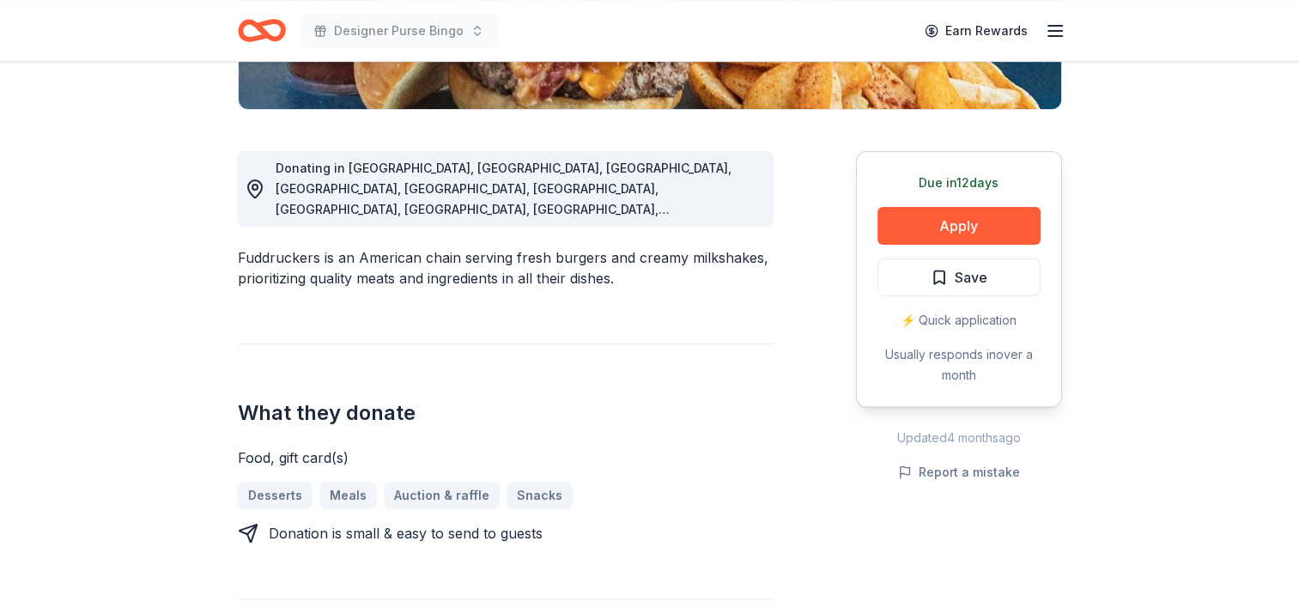
scroll to position [414, 0]
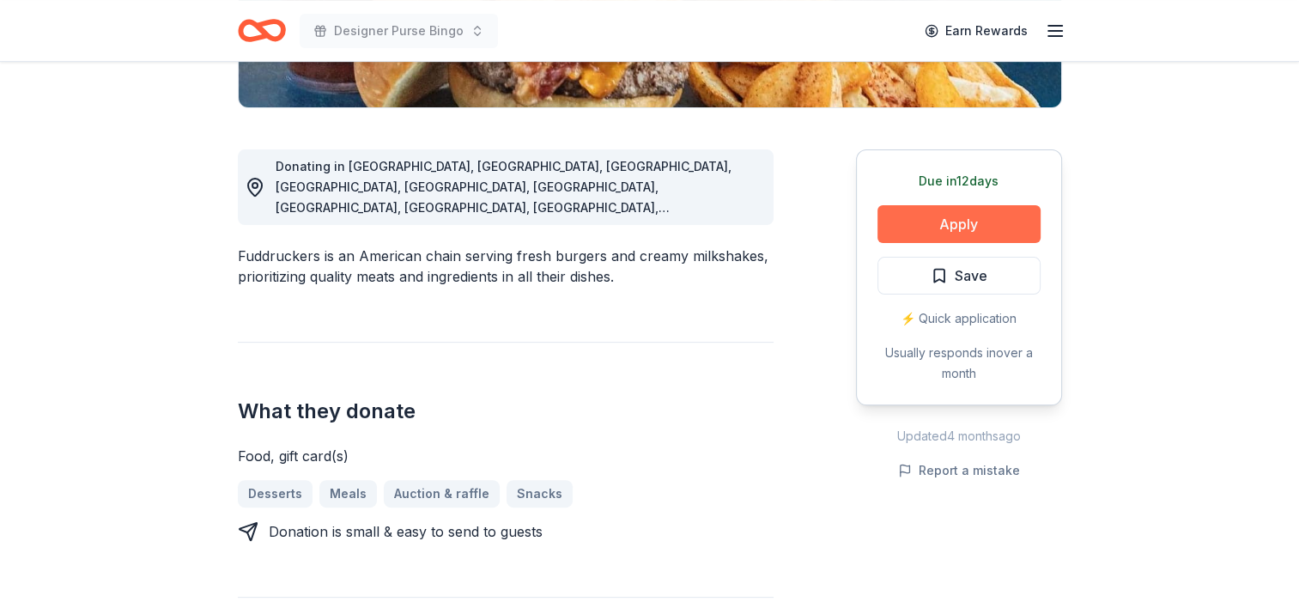
click at [902, 229] on button "Apply" at bounding box center [958, 224] width 163 height 38
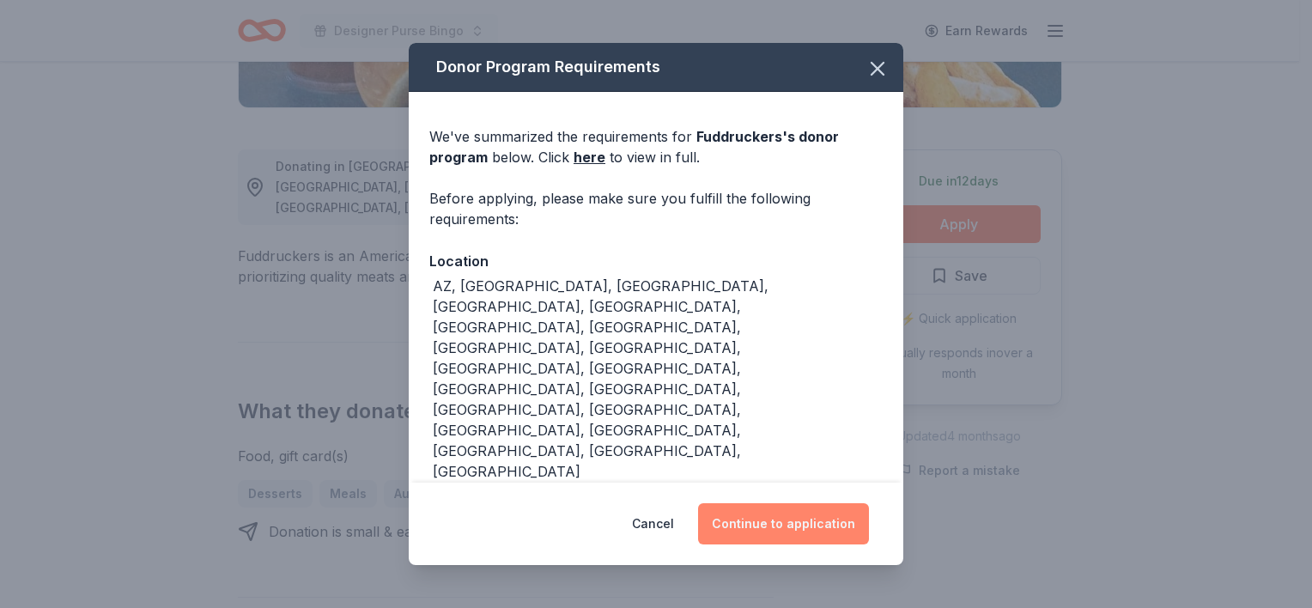
click at [728, 503] on button "Continue to application" at bounding box center [783, 523] width 171 height 41
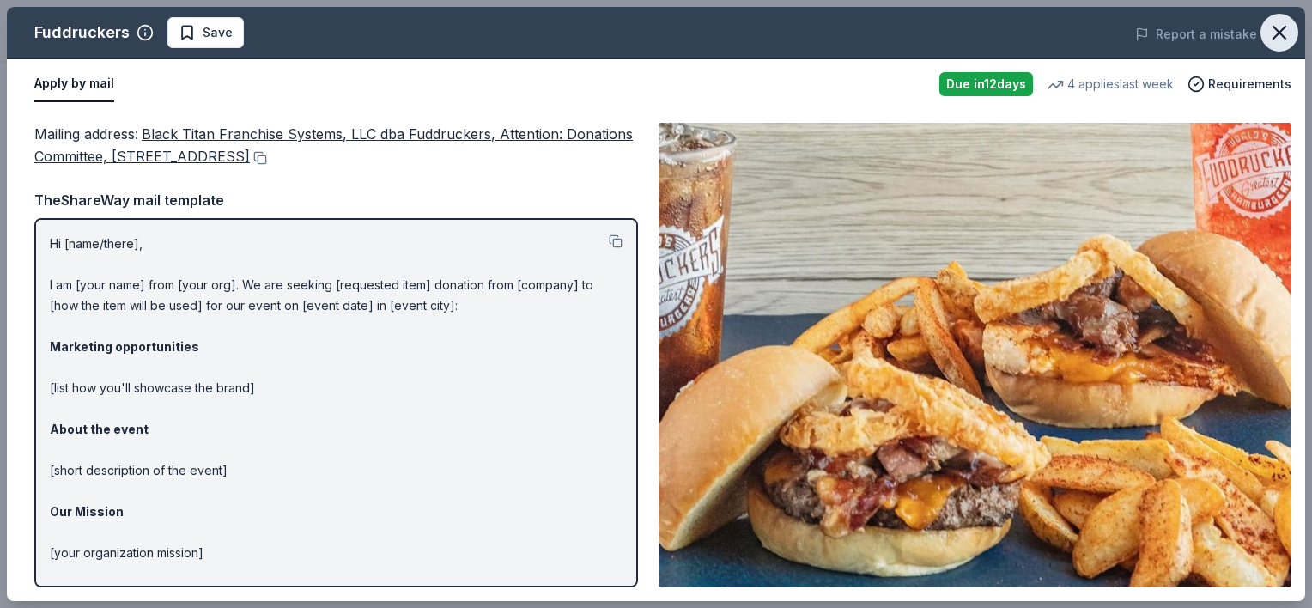
click at [1272, 35] on icon "button" at bounding box center [1279, 33] width 24 height 24
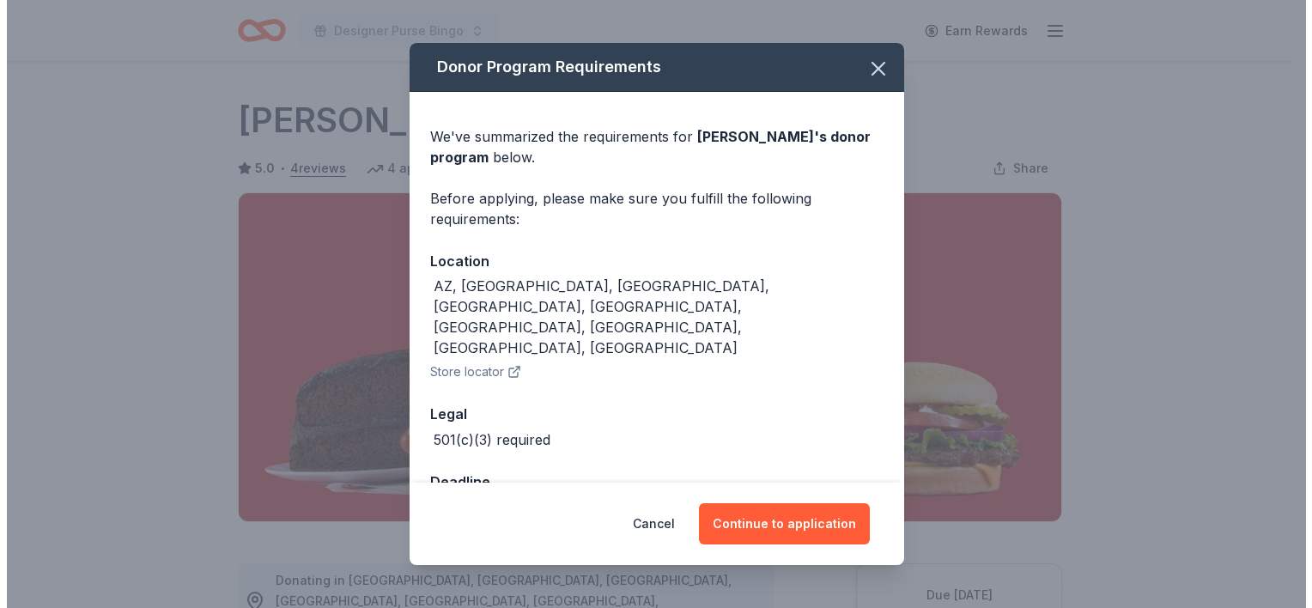
scroll to position [270, 0]
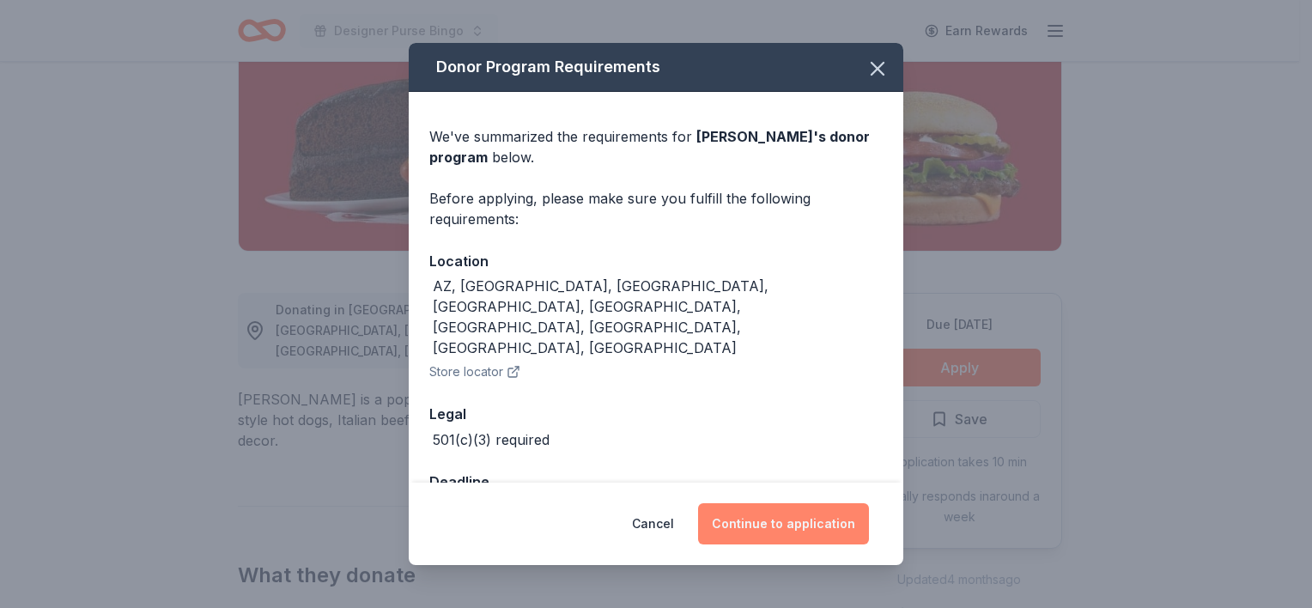
click at [749, 519] on button "Continue to application" at bounding box center [783, 523] width 171 height 41
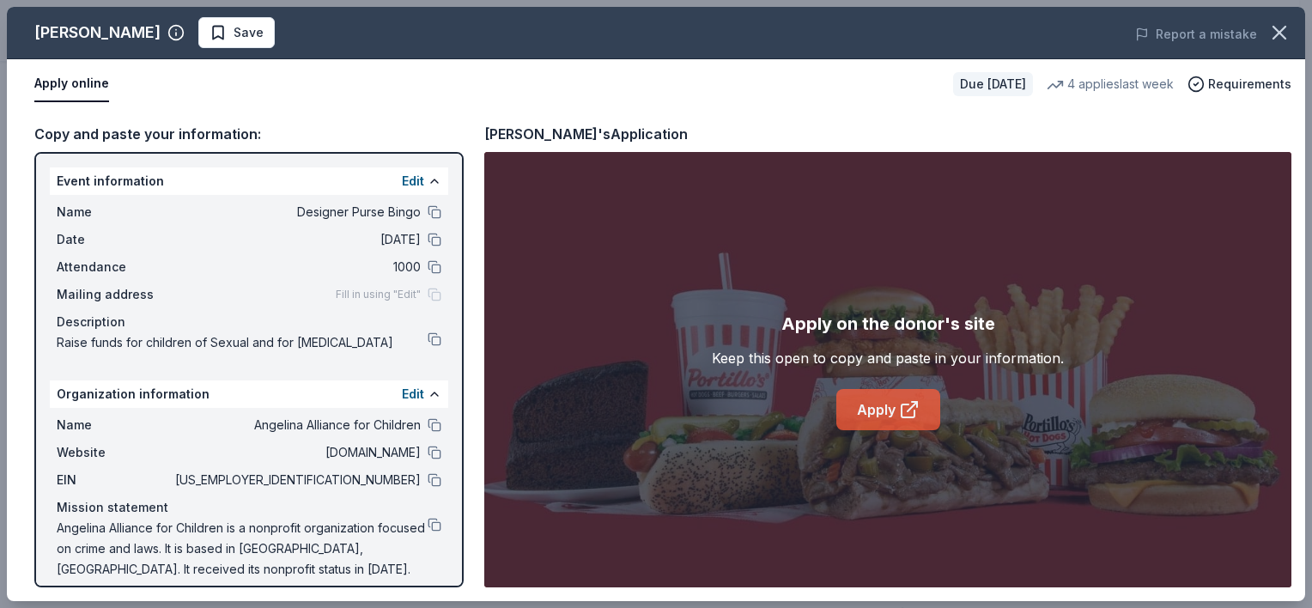
click at [881, 397] on link "Apply" at bounding box center [888, 409] width 104 height 41
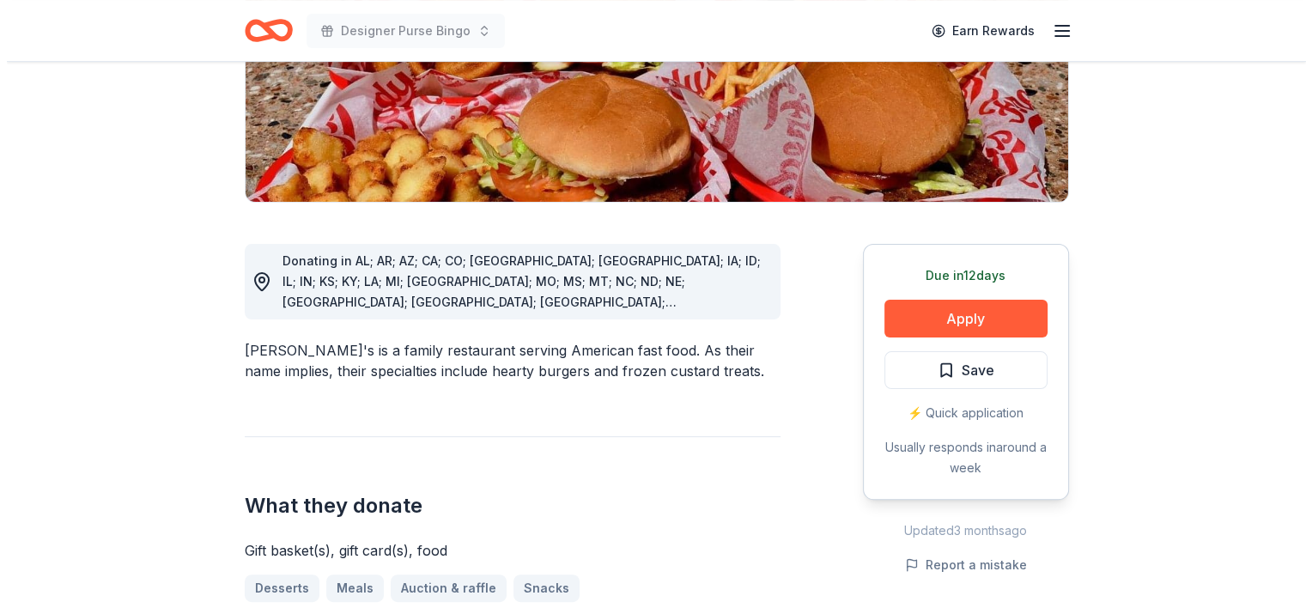
scroll to position [369, 0]
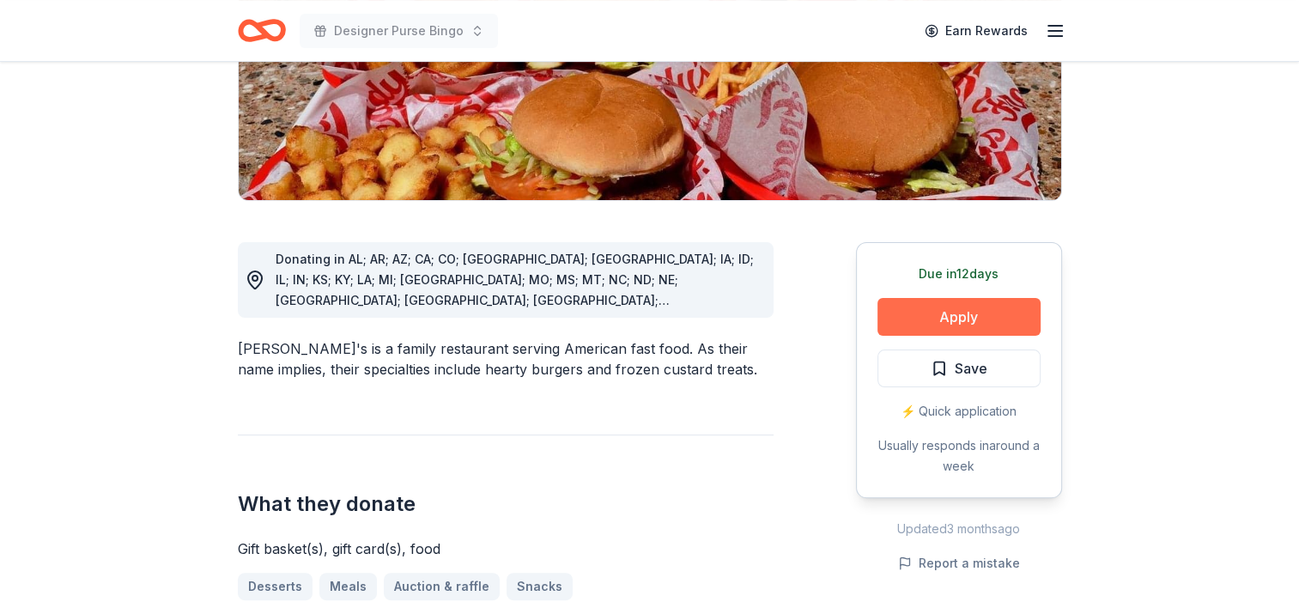
click at [916, 298] on button "Apply" at bounding box center [958, 317] width 163 height 38
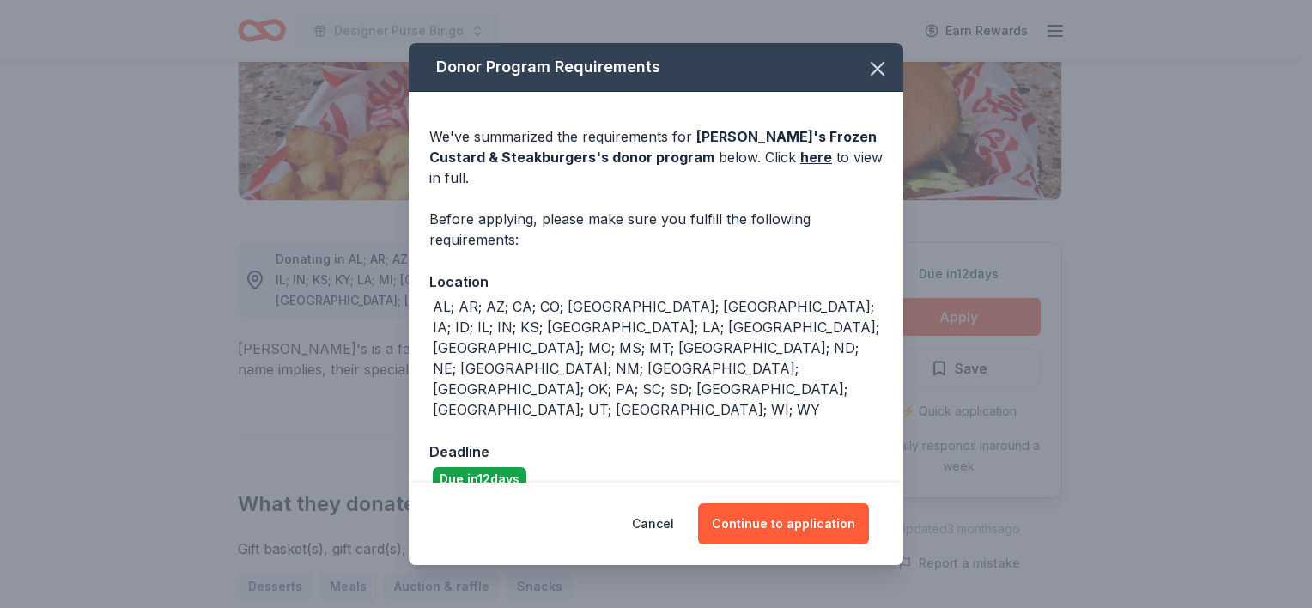
click at [821, 483] on div "Cancel Continue to application" at bounding box center [656, 524] width 495 height 82
click at [819, 503] on button "Continue to application" at bounding box center [783, 523] width 171 height 41
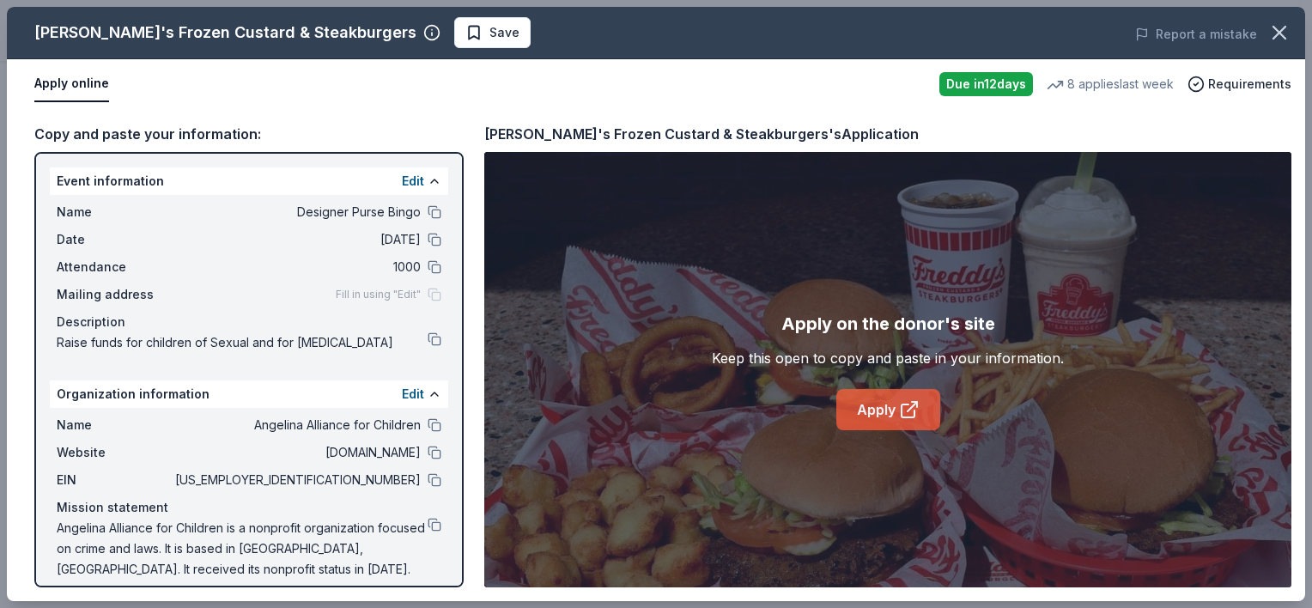
click at [872, 404] on link "Apply" at bounding box center [888, 409] width 104 height 41
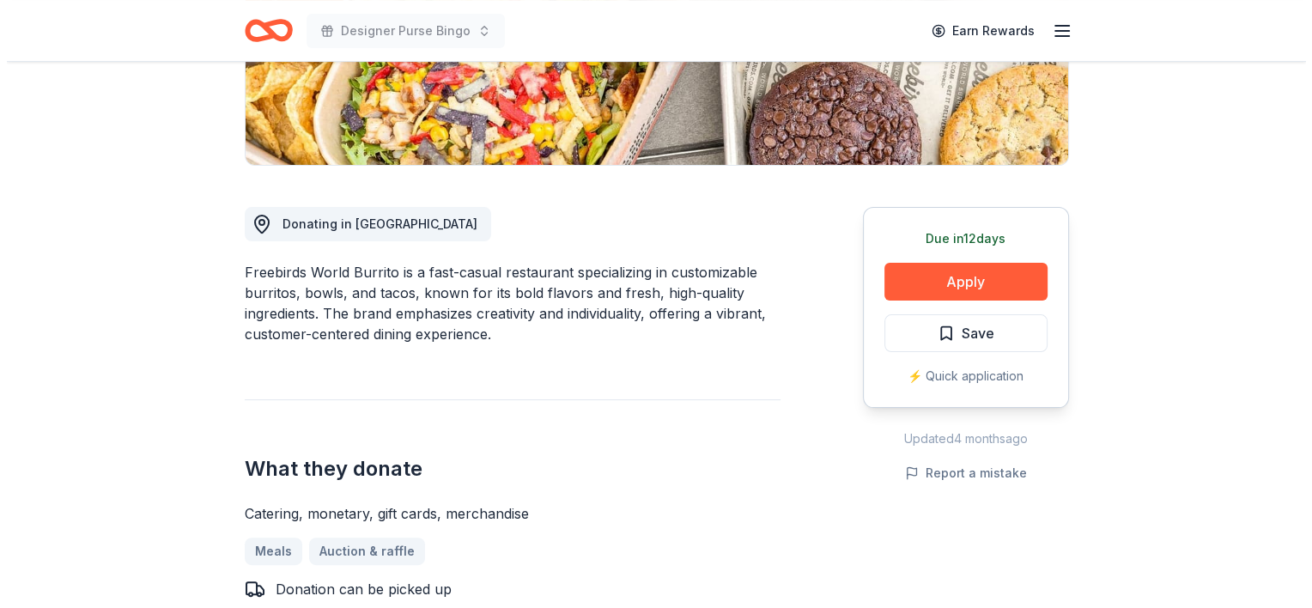
scroll to position [373, 0]
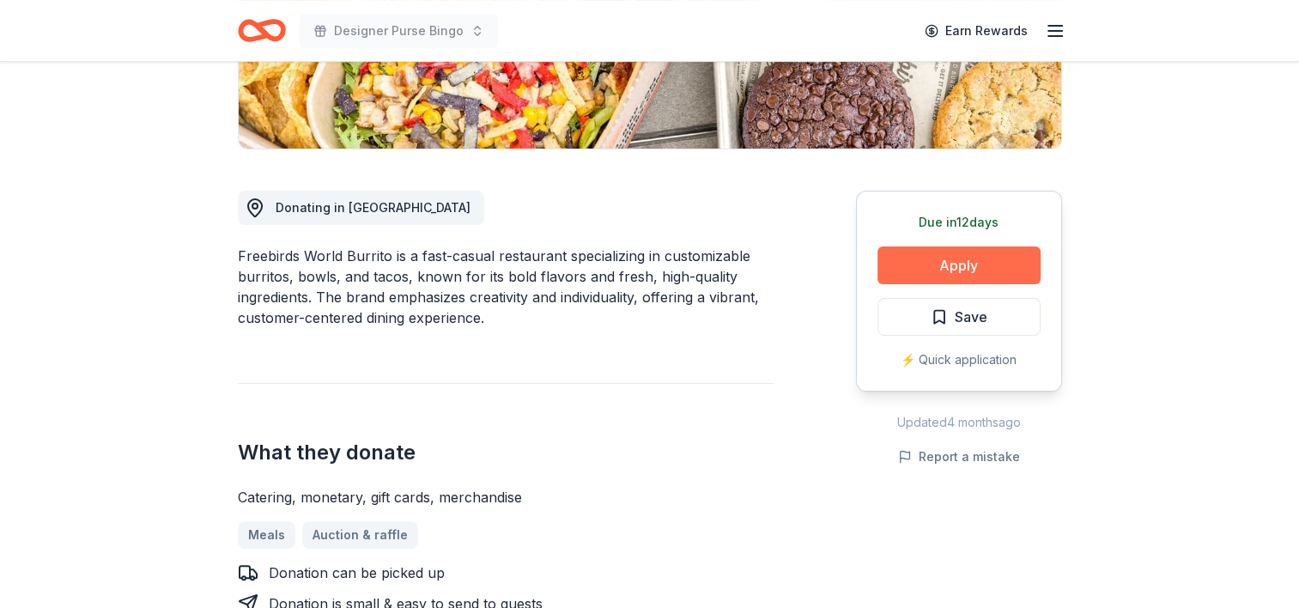
click at [930, 273] on button "Apply" at bounding box center [958, 265] width 163 height 38
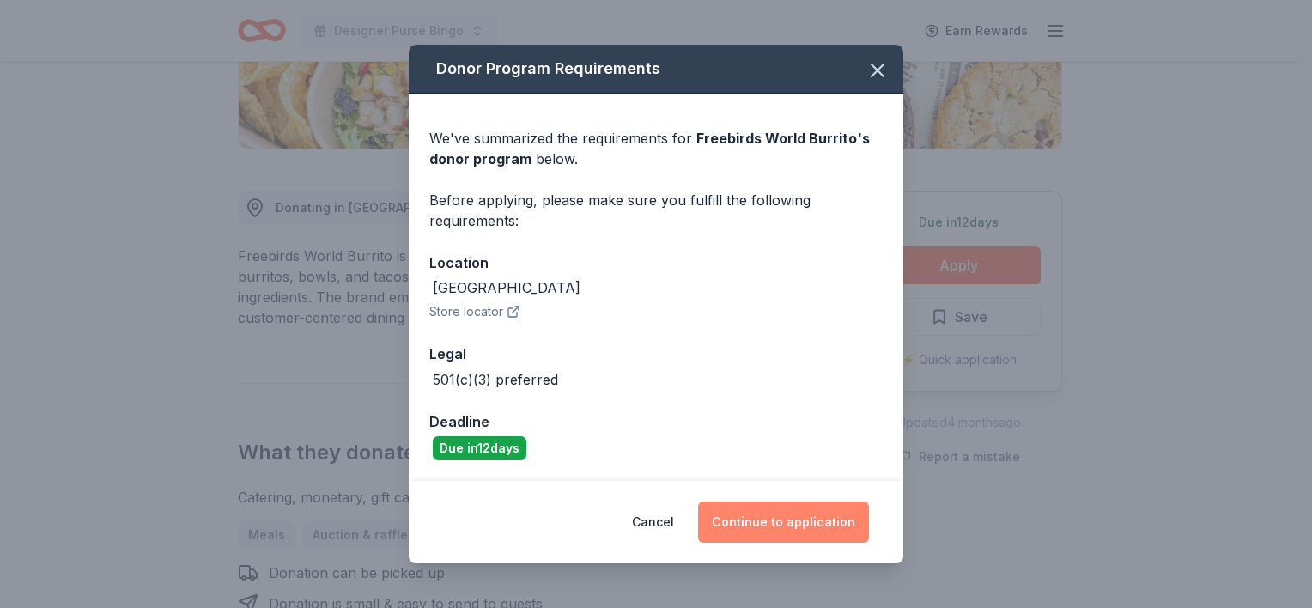
click at [773, 515] on button "Continue to application" at bounding box center [783, 521] width 171 height 41
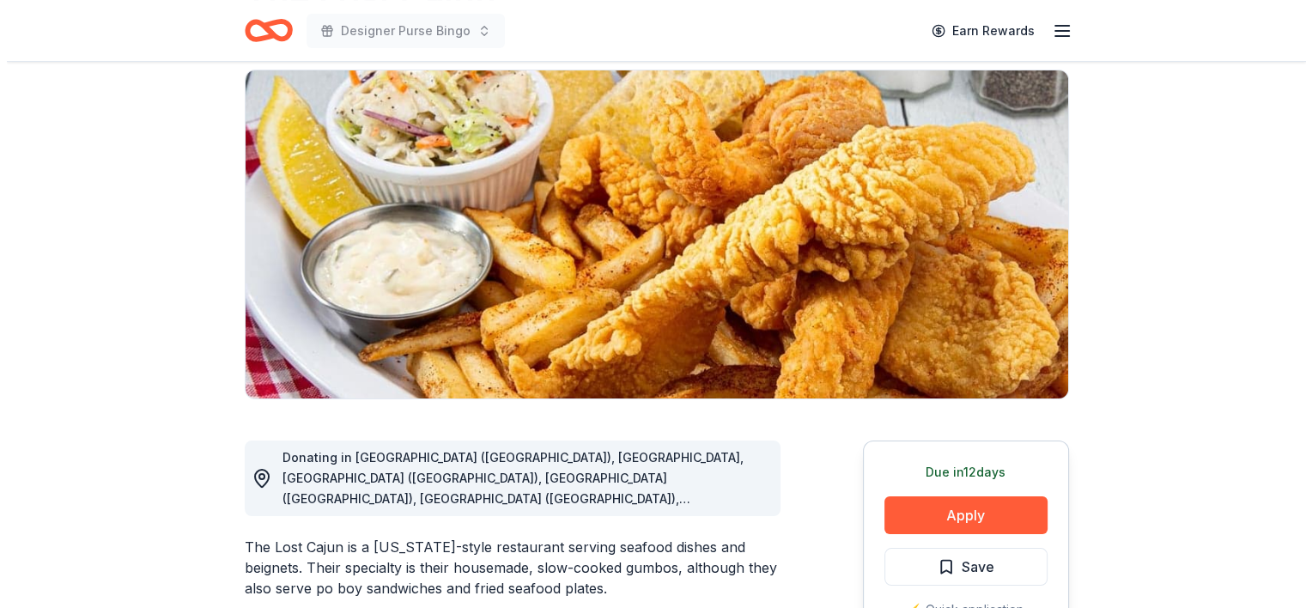
scroll to position [124, 0]
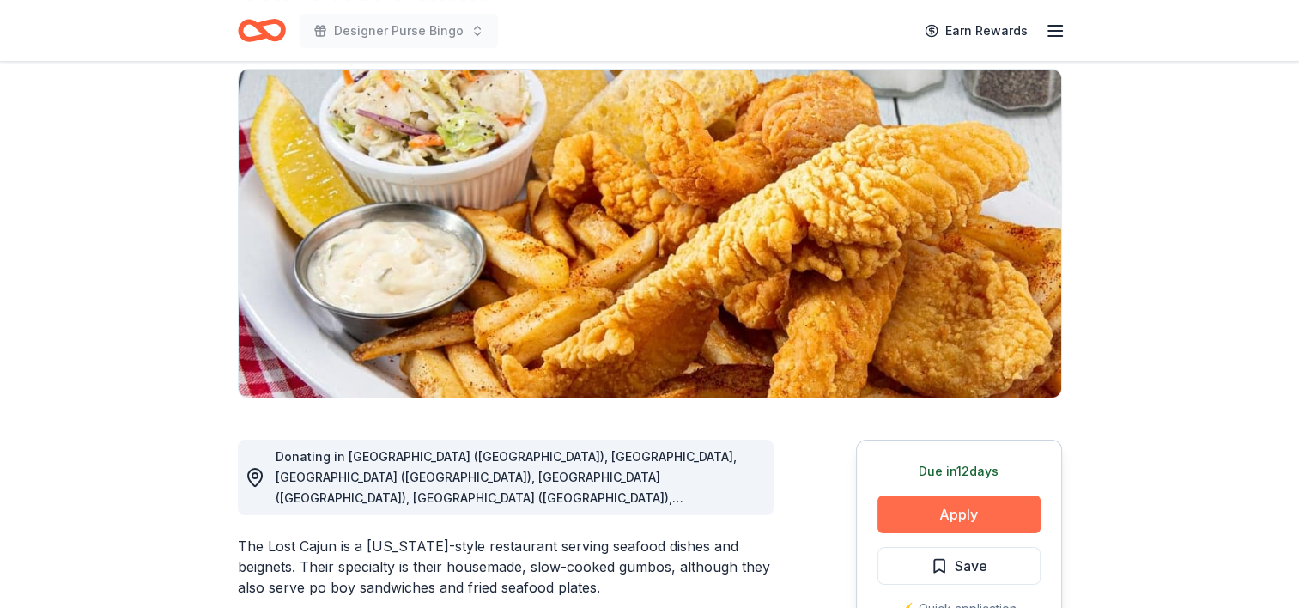
click at [997, 521] on button "Apply" at bounding box center [958, 514] width 163 height 38
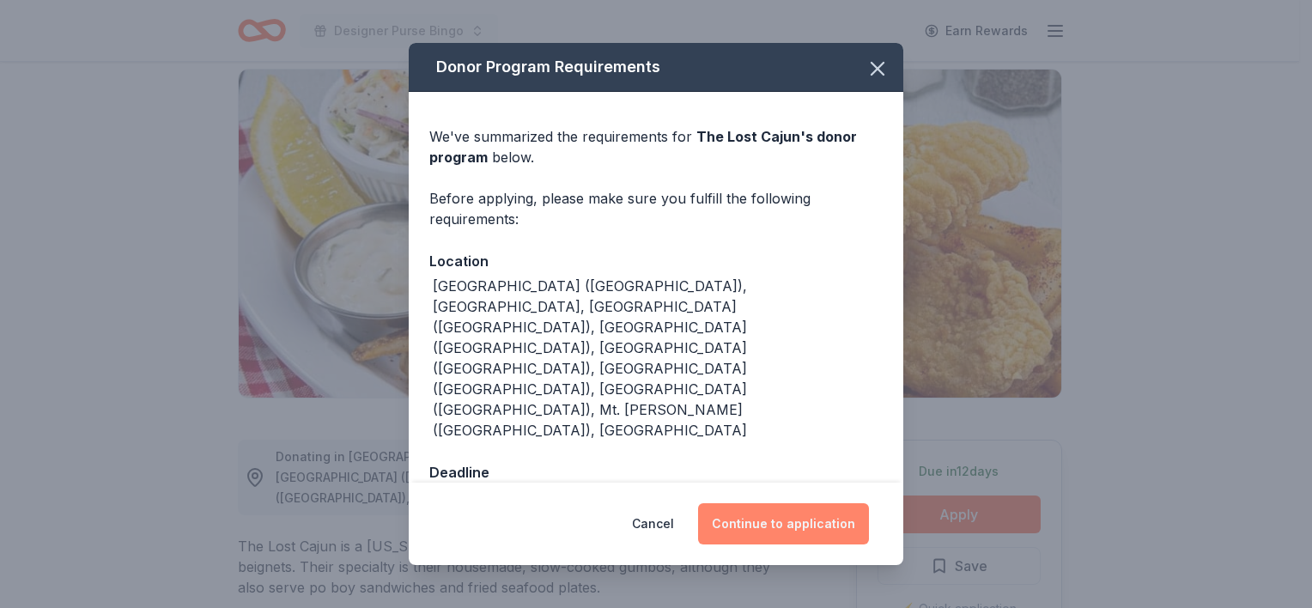
click at [830, 503] on button "Continue to application" at bounding box center [783, 523] width 171 height 41
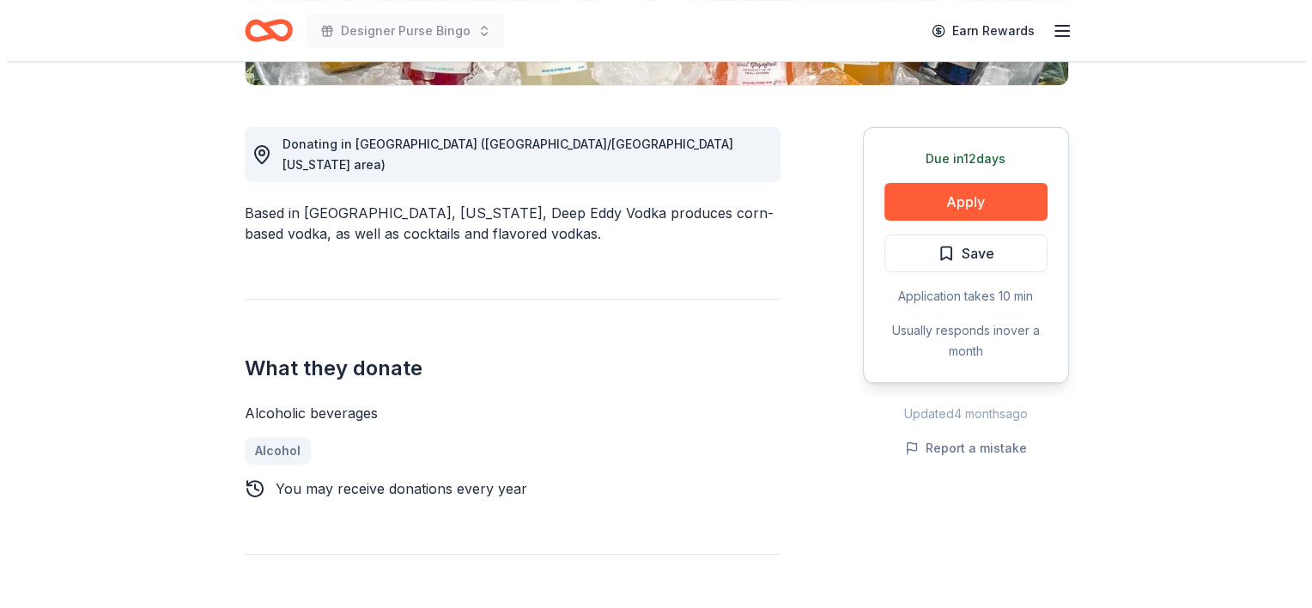
scroll to position [436, 0]
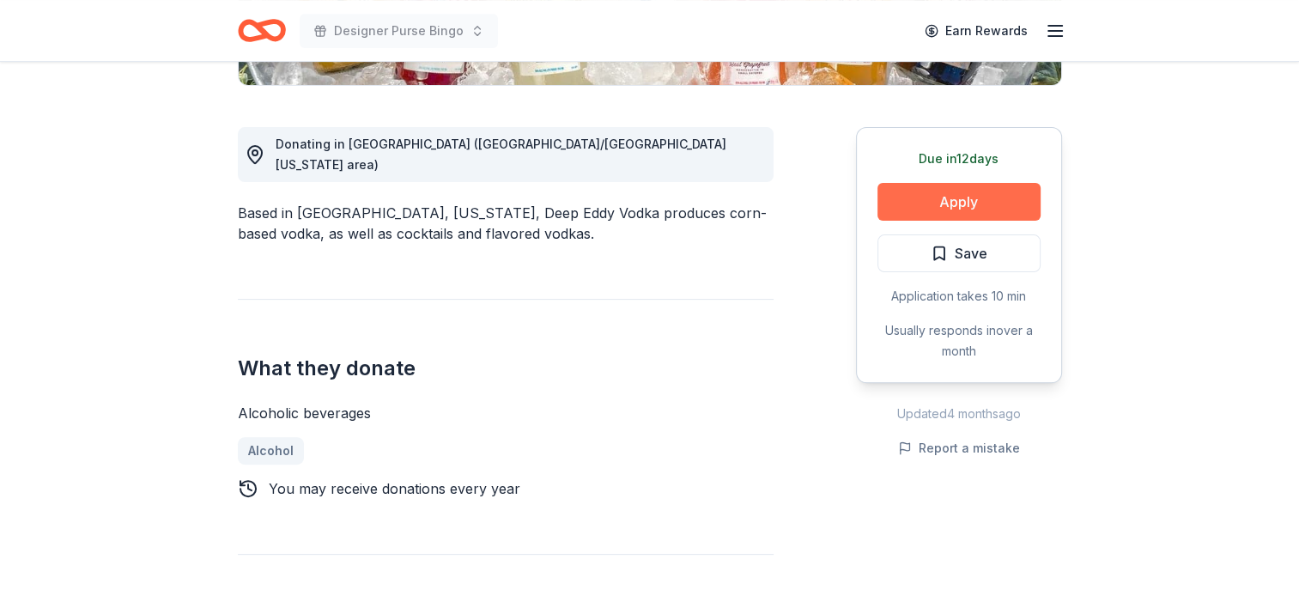
click at [933, 195] on button "Apply" at bounding box center [958, 202] width 163 height 38
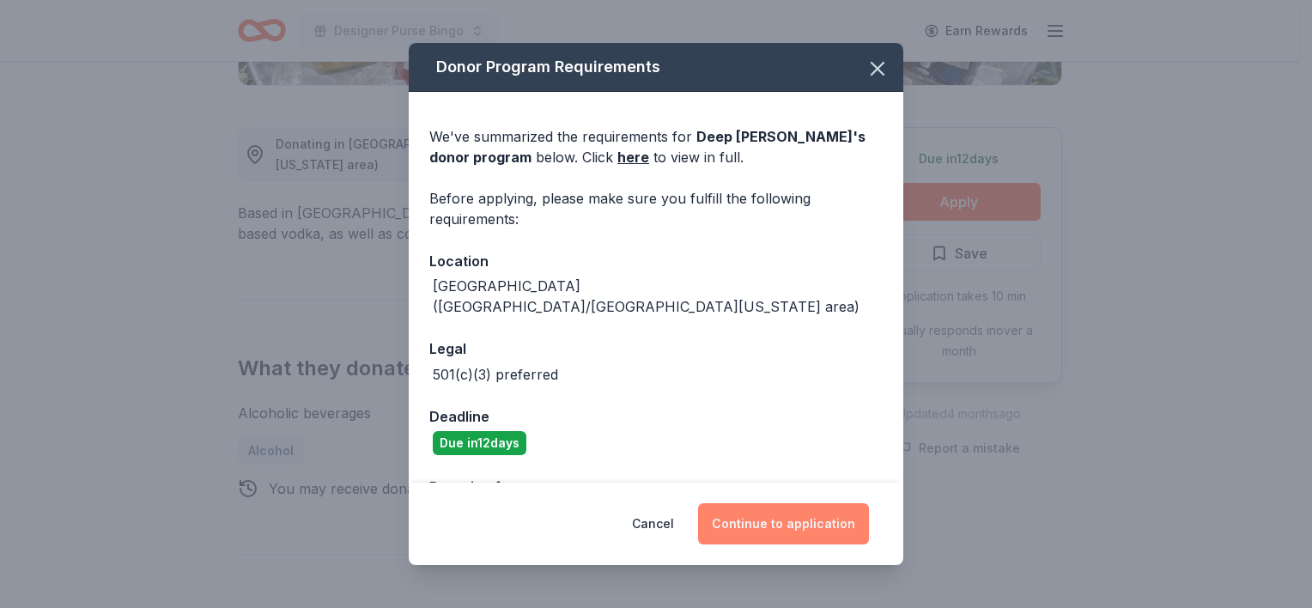
click at [773, 510] on button "Continue to application" at bounding box center [783, 523] width 171 height 41
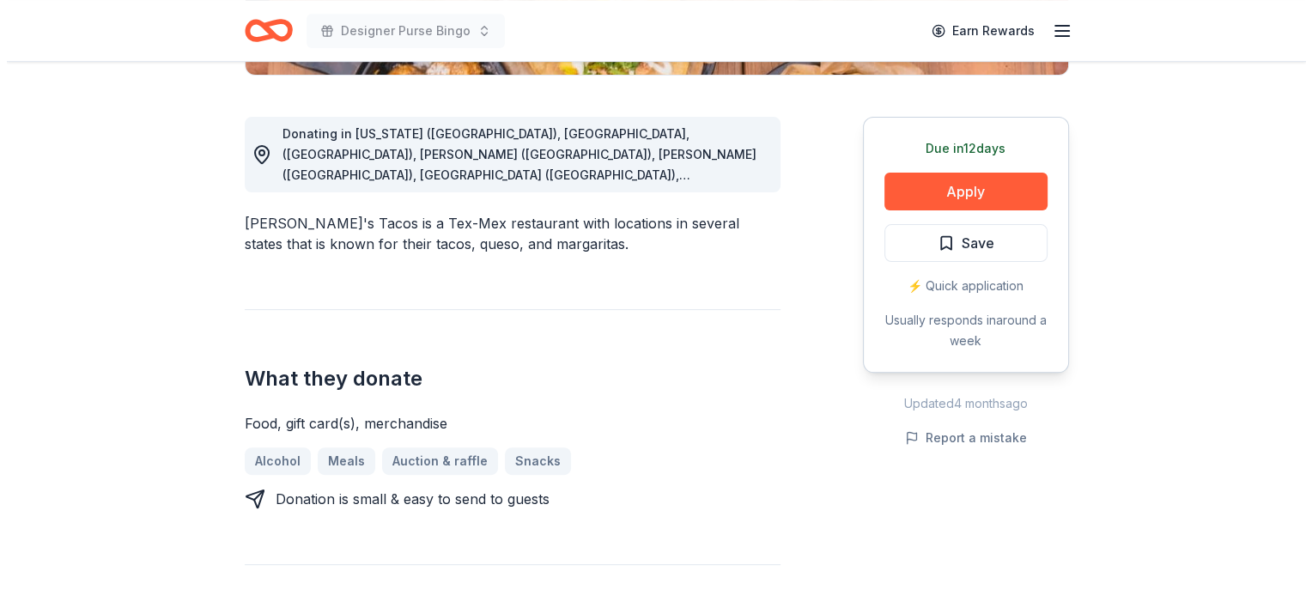
scroll to position [505, 0]
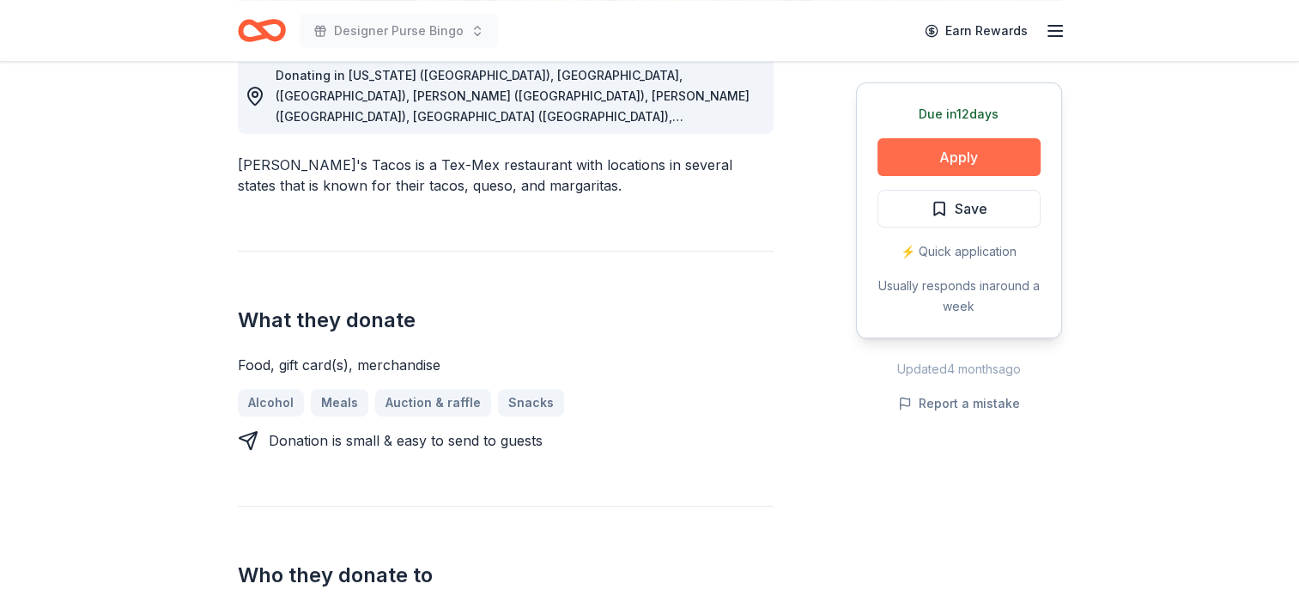
click at [937, 152] on button "Apply" at bounding box center [958, 157] width 163 height 38
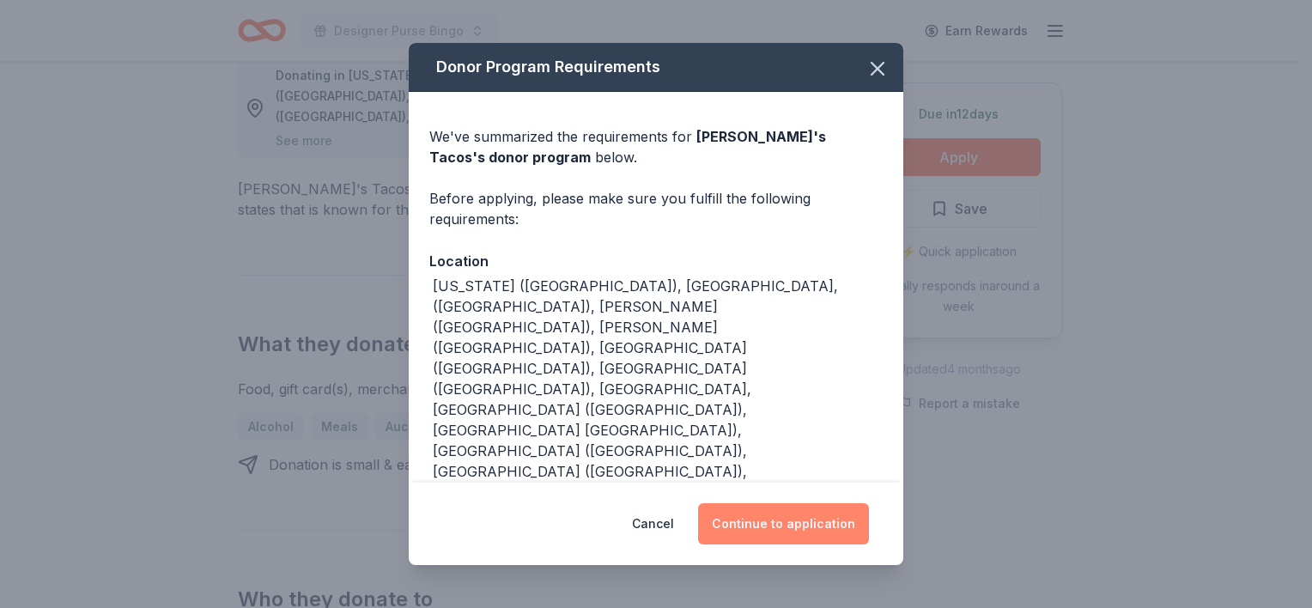
click at [748, 520] on button "Continue to application" at bounding box center [783, 523] width 171 height 41
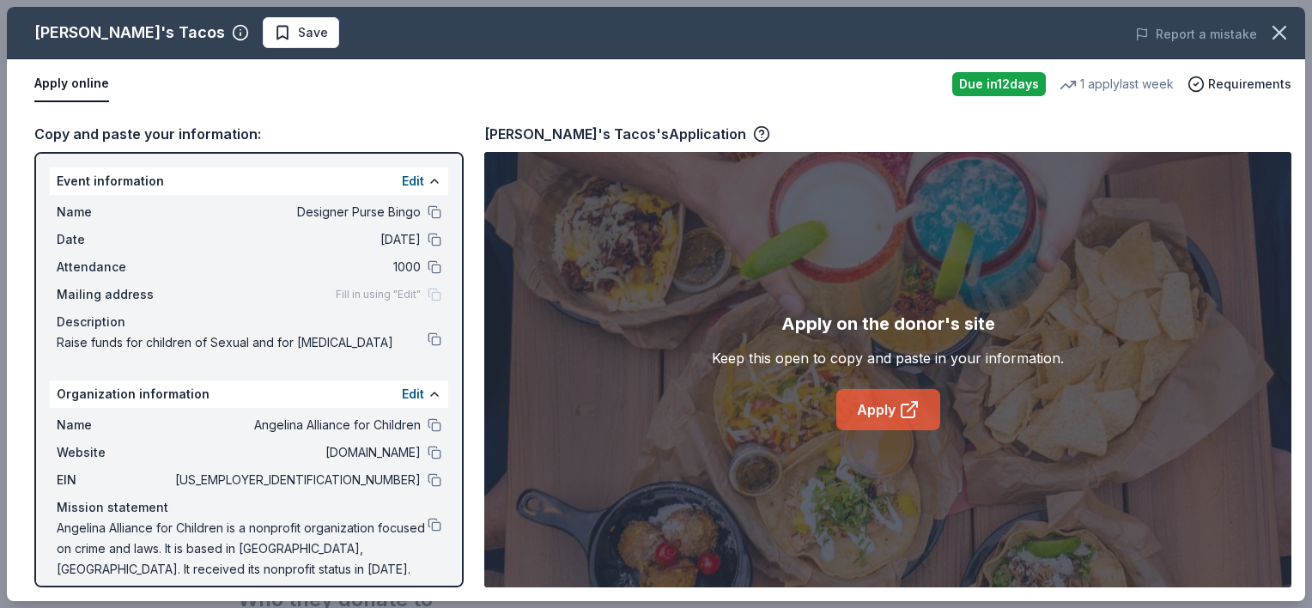
click at [928, 410] on link "Apply" at bounding box center [888, 409] width 104 height 41
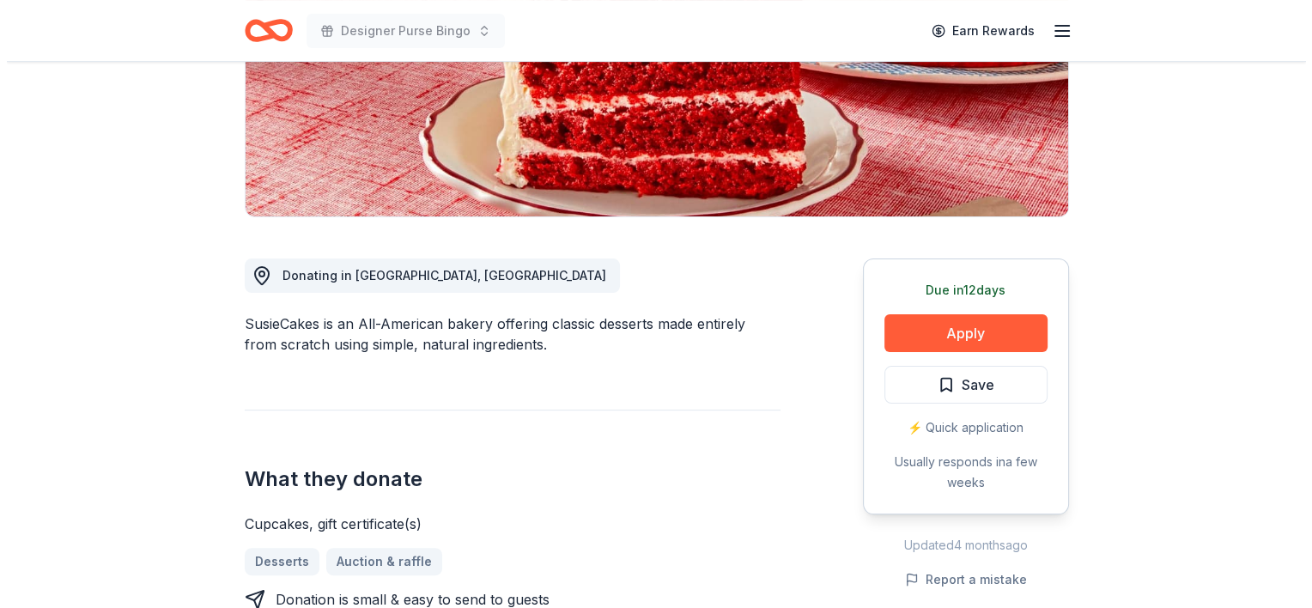
scroll to position [319, 0]
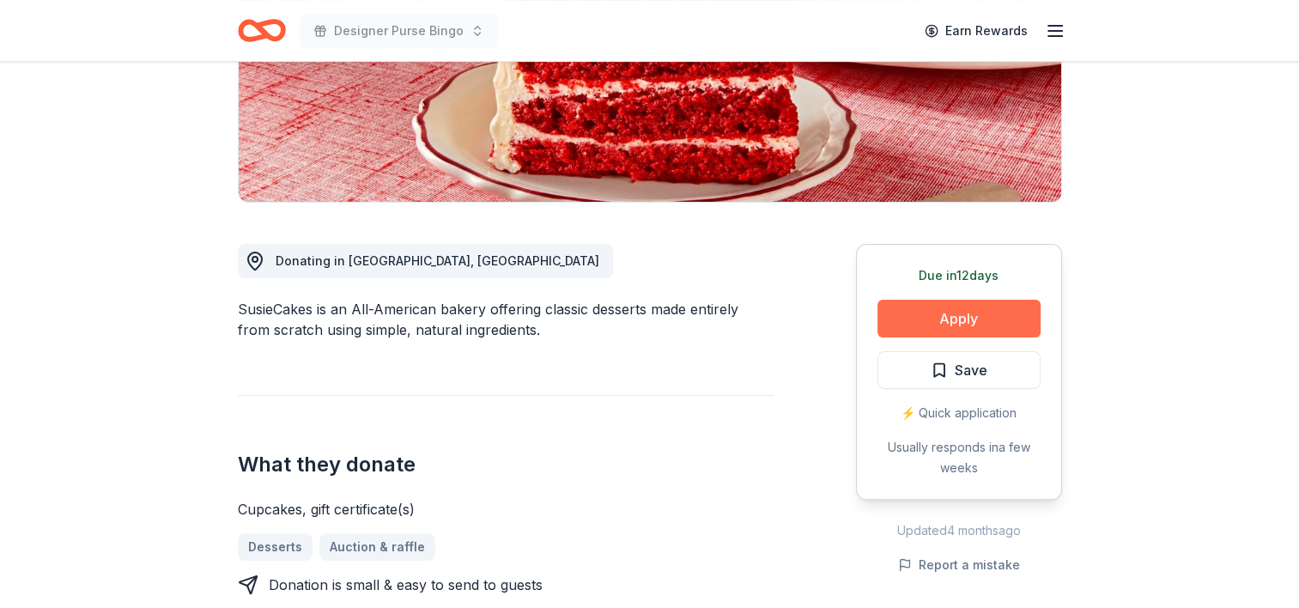
click at [970, 315] on button "Apply" at bounding box center [958, 319] width 163 height 38
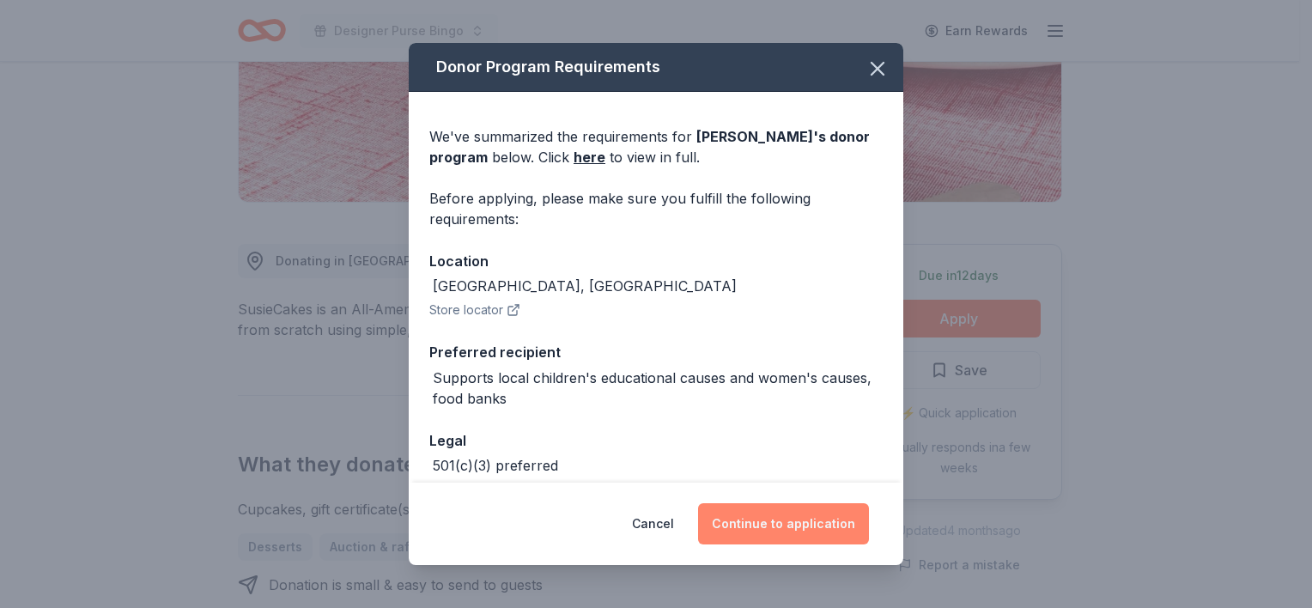
click at [755, 516] on button "Continue to application" at bounding box center [783, 523] width 171 height 41
